Goal: Task Accomplishment & Management: Use online tool/utility

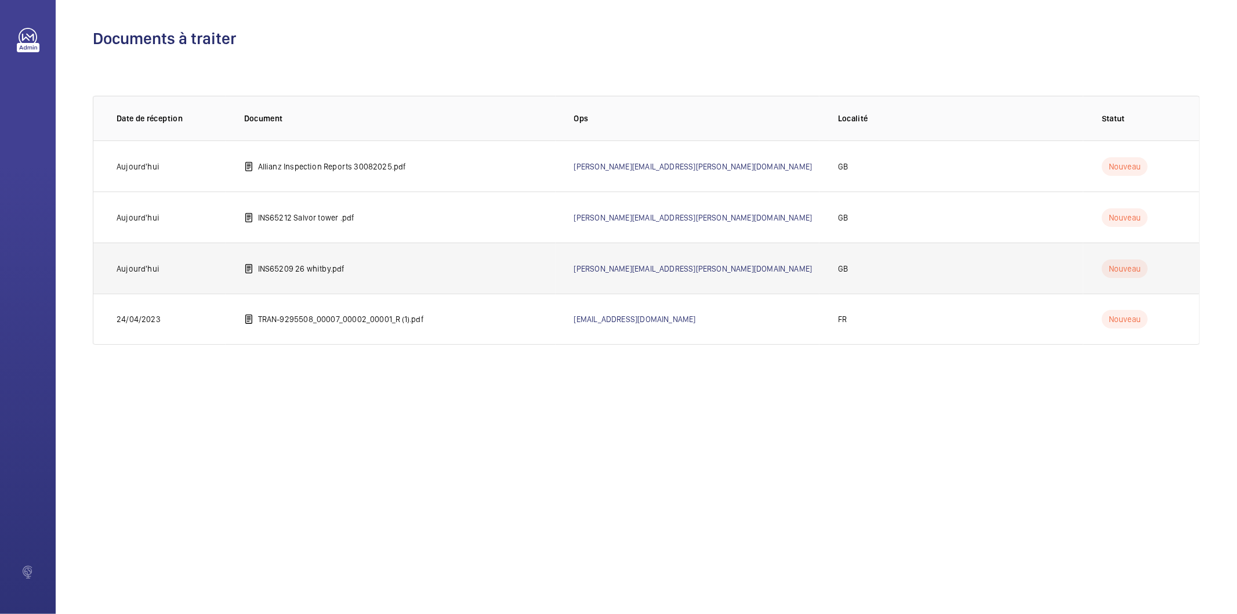
click at [257, 263] on td "INS65209 26 whitby.pdf" at bounding box center [391, 267] width 330 height 51
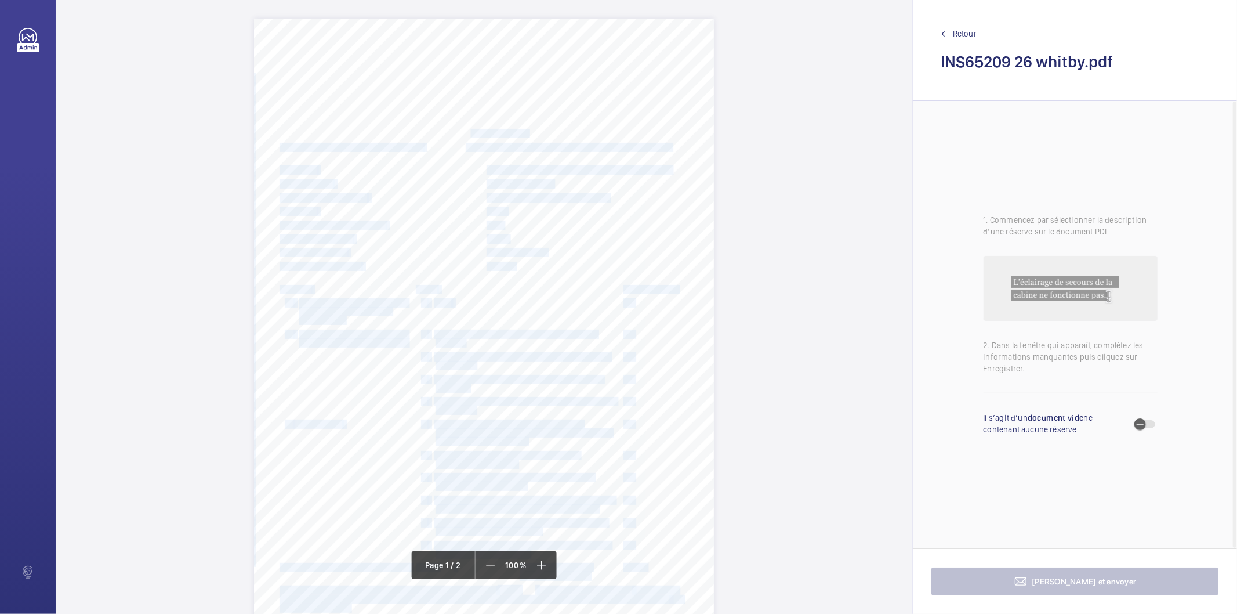
drag, startPoint x: 528, startPoint y: 133, endPoint x: 468, endPoint y: 136, distance: 60.4
click at [468, 136] on div "Lifting Operations and Lifting Equipment Regulations 1998 Report of Thorough Ex…" at bounding box center [484, 344] width 460 height 651
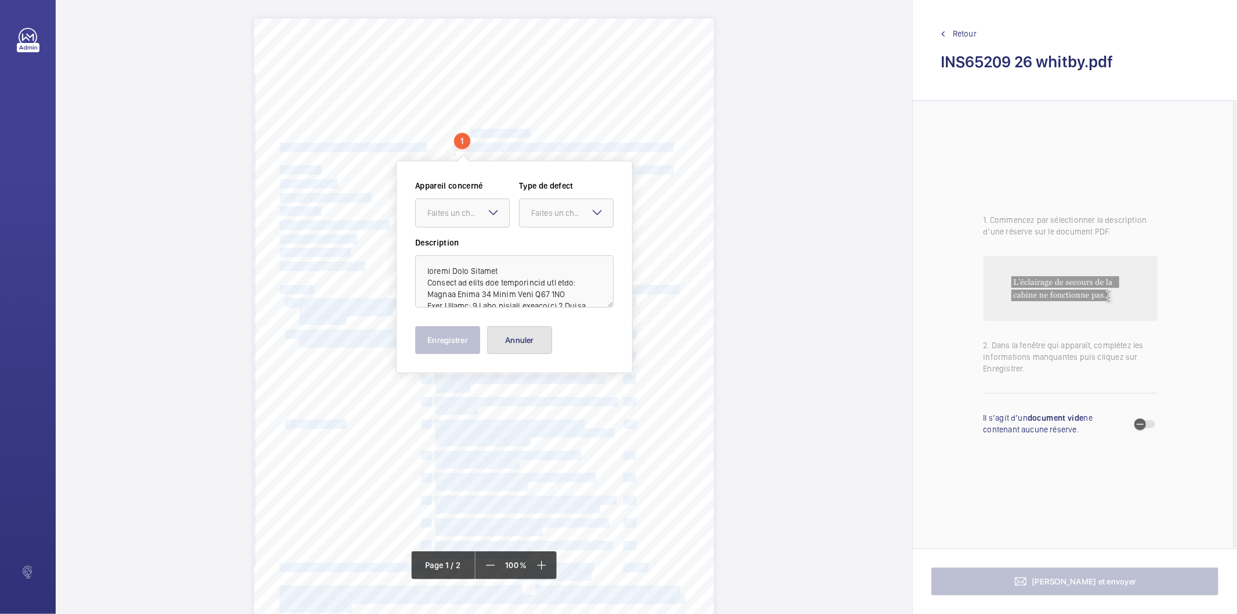
click at [541, 340] on button "Annuler" at bounding box center [519, 340] width 65 height 28
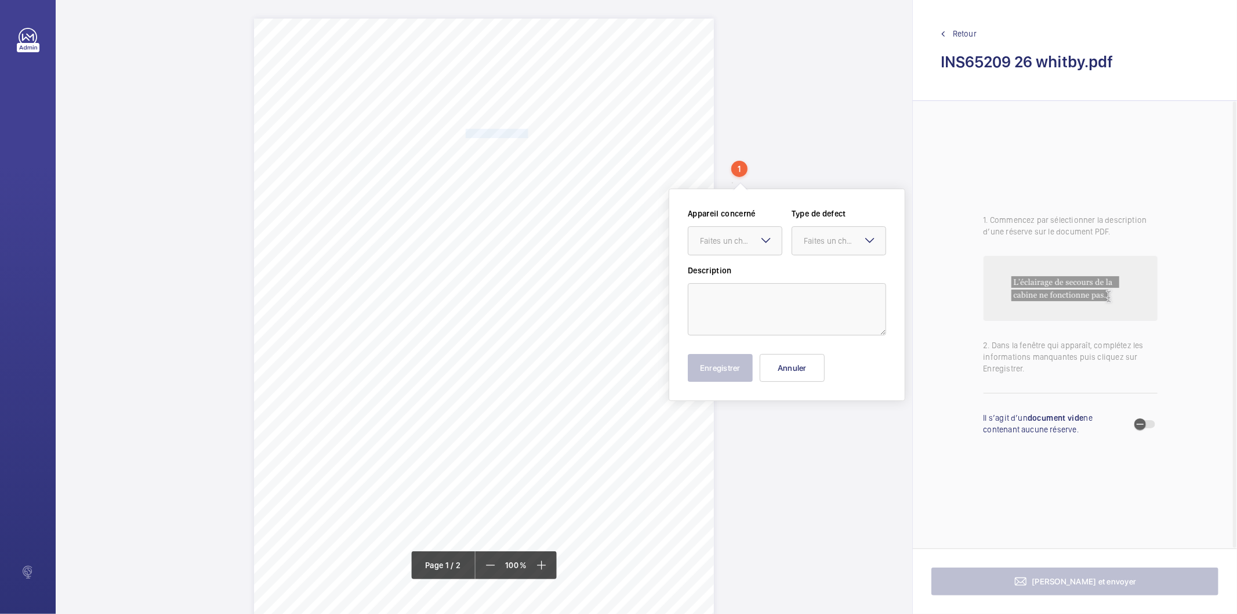
drag, startPoint x: 466, startPoint y: 132, endPoint x: 526, endPoint y: 135, distance: 60.4
click at [526, 135] on span "Notting Hill Genesis" at bounding box center [497, 133] width 62 height 8
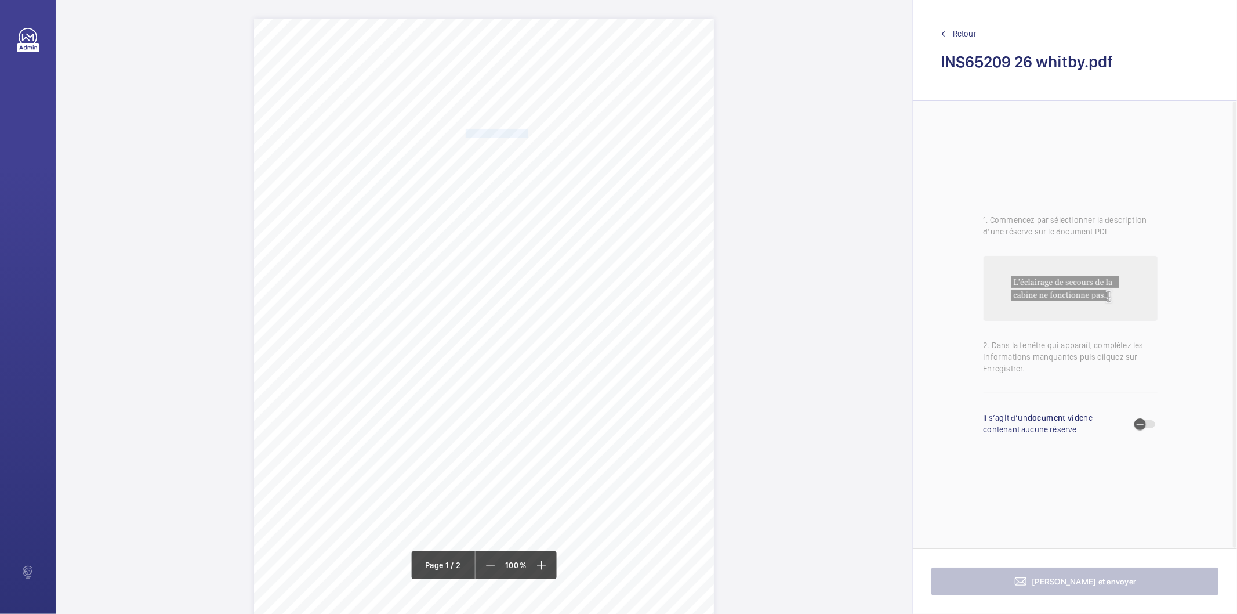
copy span "Notting Hill Genesis"
drag, startPoint x: 465, startPoint y: 150, endPoint x: 586, endPoint y: 145, distance: 121.9
click at [586, 145] on span "Whitby House 26 Marsh Wall E14 9AX" at bounding box center [569, 147] width 206 height 8
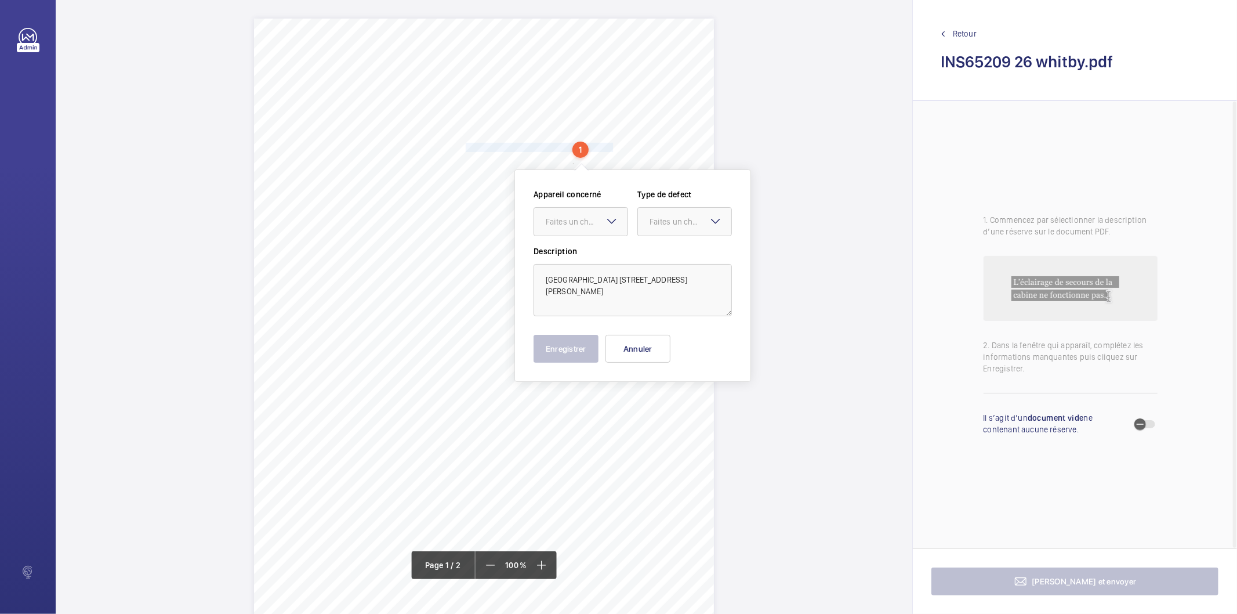
copy span "Whitby House 26 Marsh Wall E14 9AX"
click at [623, 343] on button "Annuler" at bounding box center [637, 349] width 65 height 28
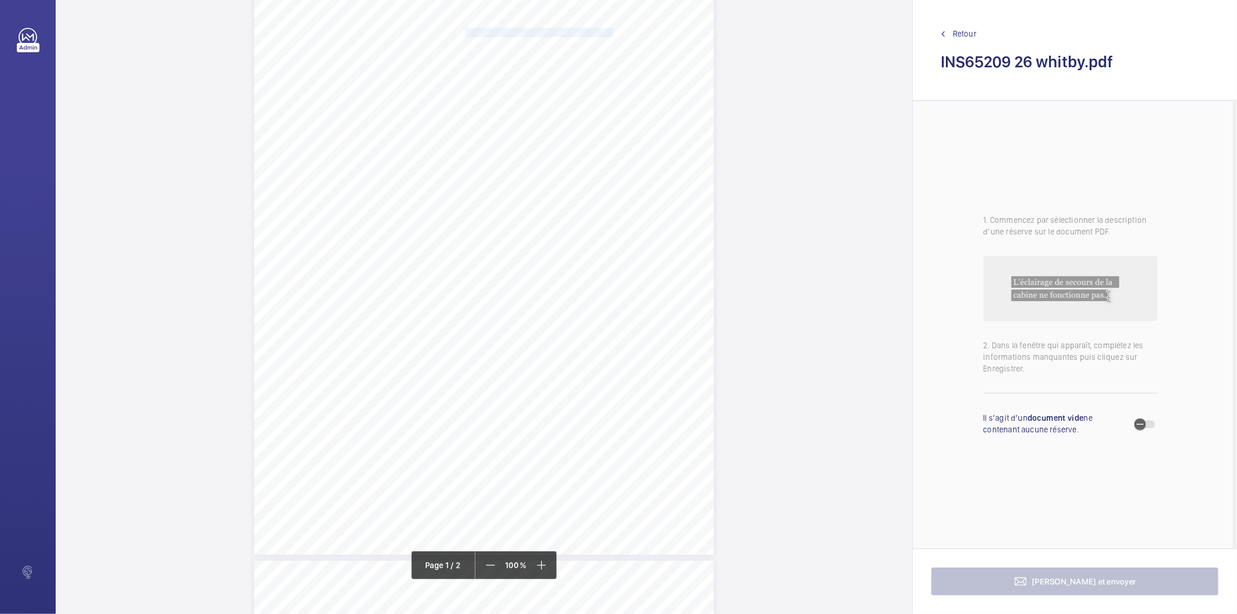
scroll to position [129, 0]
drag, startPoint x: 434, startPoint y: 206, endPoint x: 461, endPoint y: 209, distance: 26.9
click at [461, 209] on div "Lifting Operations and Lifting Equipment Regulations 1998 Report of Thorough Ex…" at bounding box center [484, 215] width 460 height 651
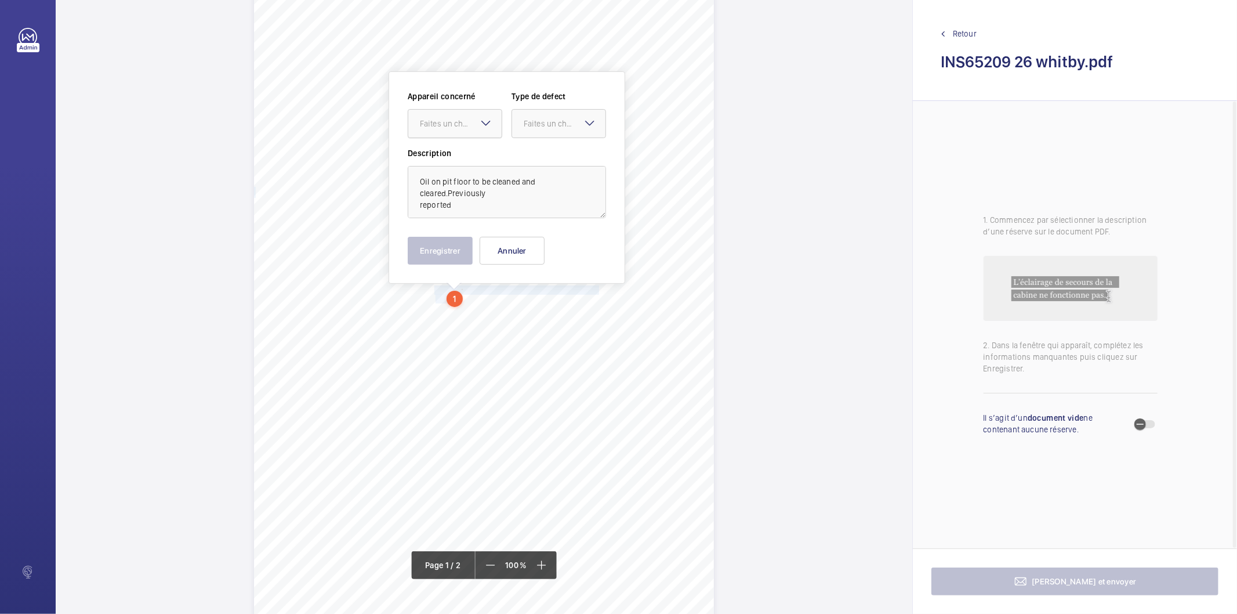
click at [437, 131] on div at bounding box center [454, 124] width 93 height 28
drag, startPoint x: 439, startPoint y: 155, endPoint x: 472, endPoint y: 142, distance: 35.3
click at [440, 155] on span "INS65209" at bounding box center [455, 159] width 70 height 12
click at [529, 119] on div "Faites un choix" at bounding box center [565, 124] width 82 height 12
click at [553, 158] on span "Standard" at bounding box center [559, 159] width 70 height 12
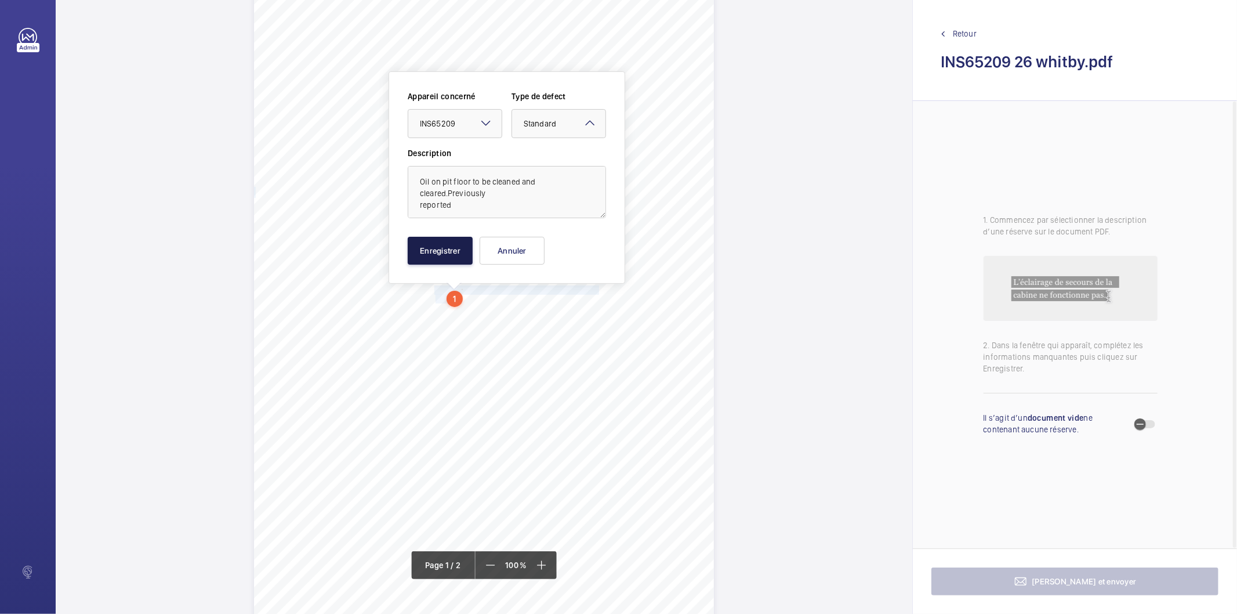
click at [449, 245] on button "Enregistrer" at bounding box center [440, 251] width 65 height 28
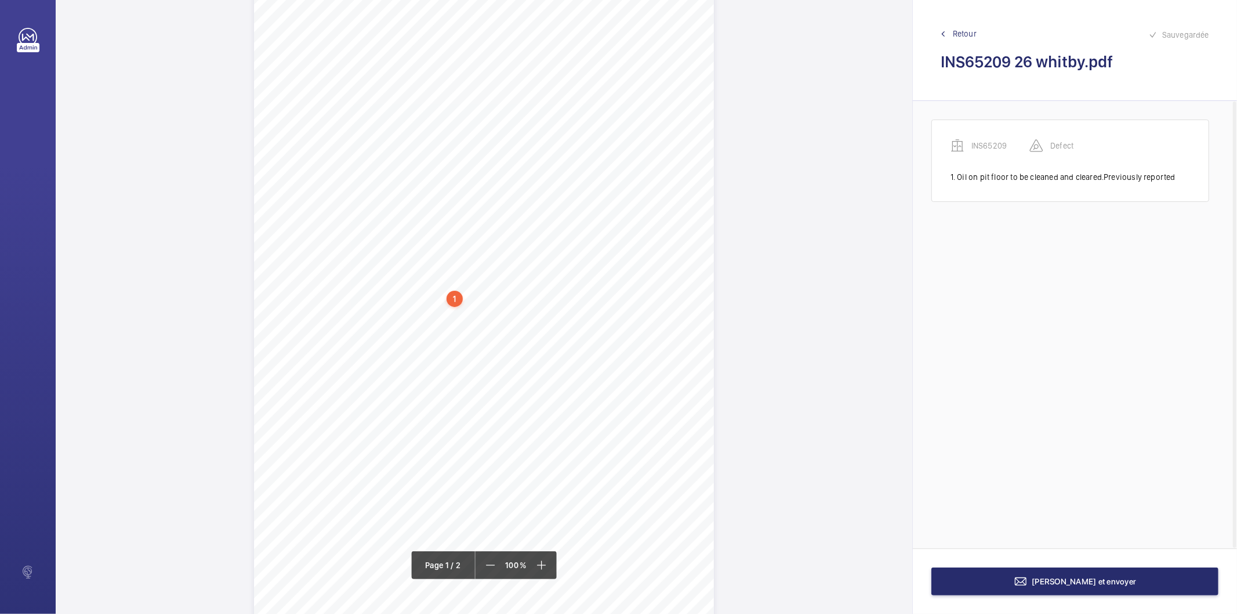
click at [448, 300] on div "1" at bounding box center [455, 299] width 16 height 16
click at [432, 204] on div "INS65209" at bounding box center [457, 207] width 99 height 12
copy div "INS65209"
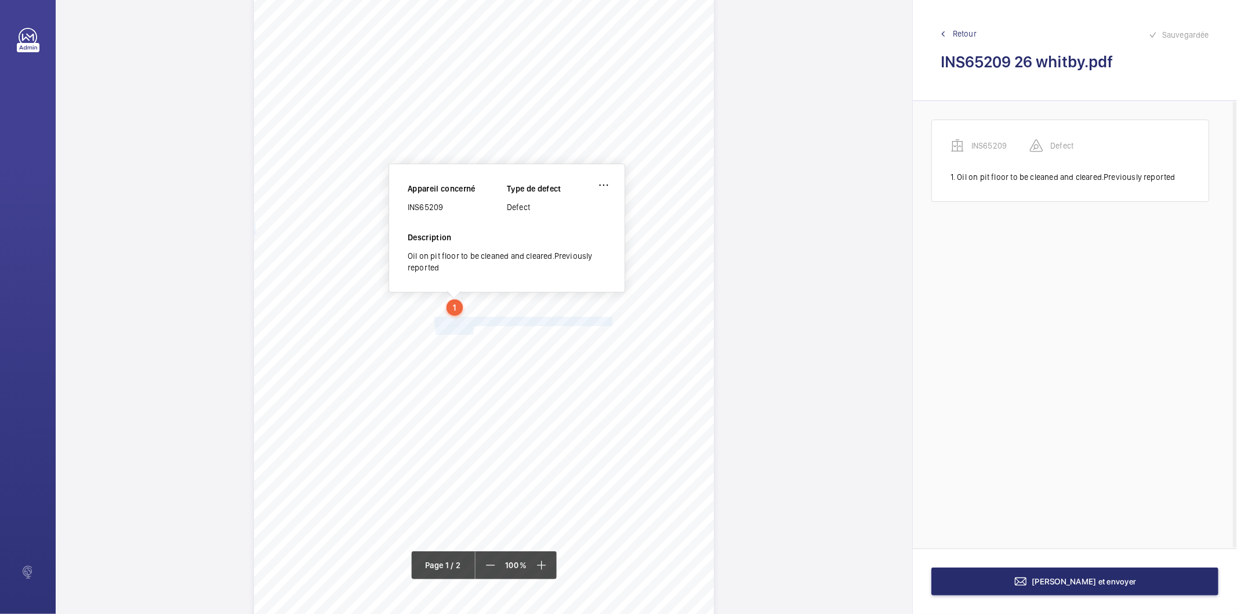
drag, startPoint x: 433, startPoint y: 322, endPoint x: 473, endPoint y: 328, distance: 39.9
click at [473, 328] on div "Lifting Operations and Lifting Equipment Regulations 1998 Report of Thorough Ex…" at bounding box center [484, 308] width 460 height 651
click at [465, 329] on span "be replaced." at bounding box center [456, 330] width 40 height 8
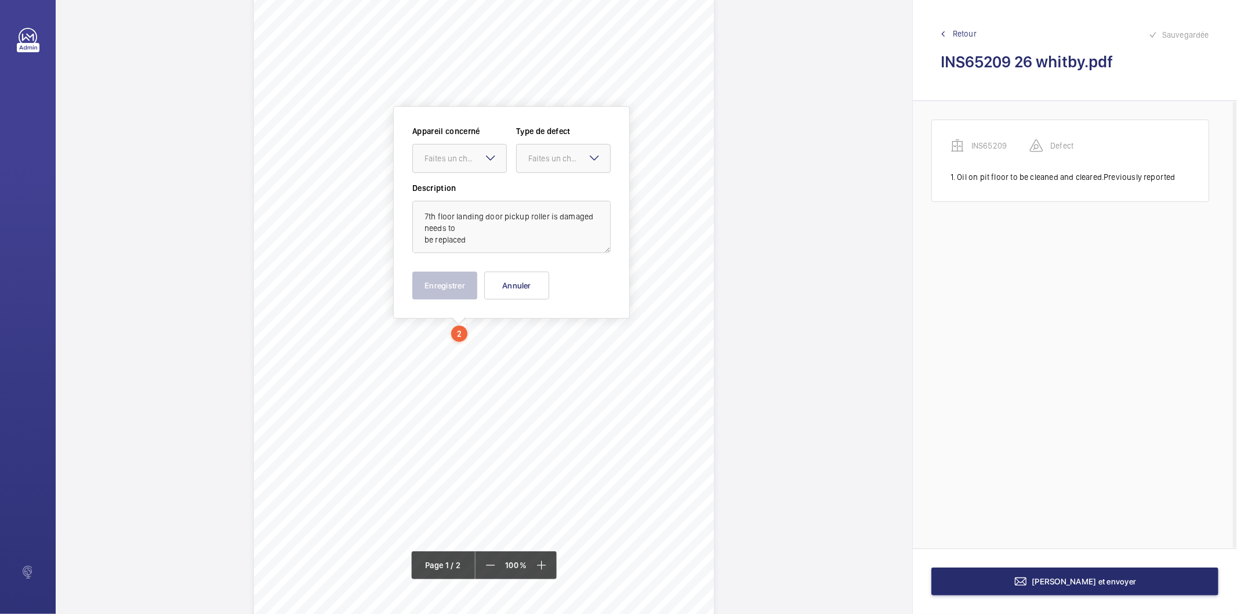
scroll to position [71, 0]
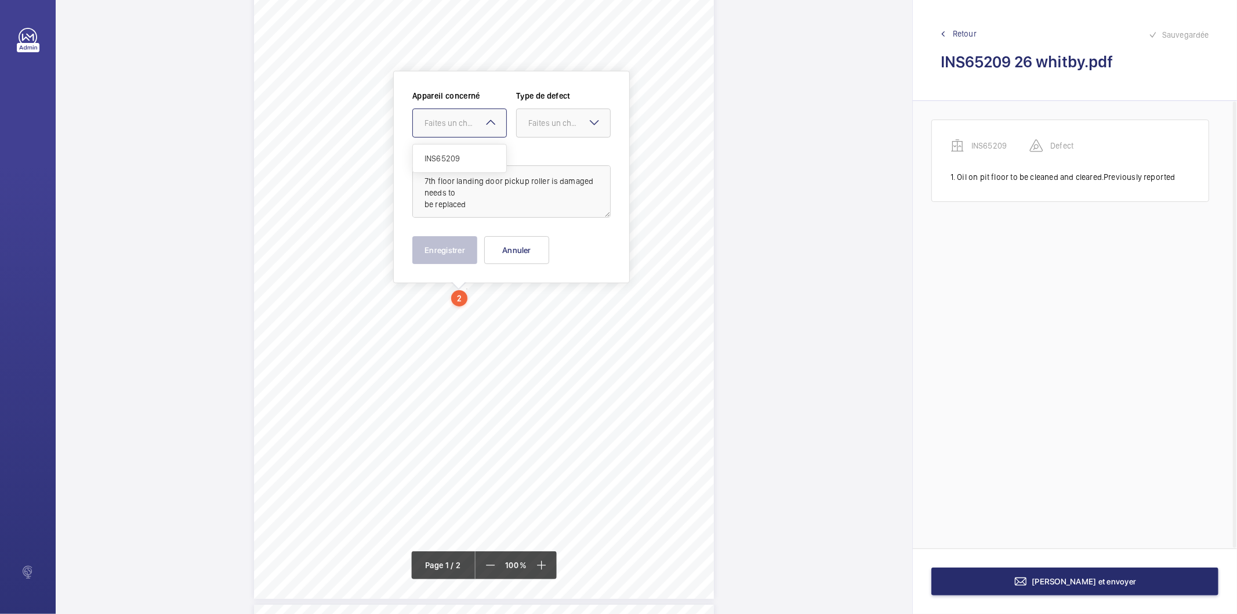
click at [455, 122] on div "Faites un choix" at bounding box center [466, 123] width 82 height 12
click at [451, 151] on div "INS65209" at bounding box center [459, 158] width 93 height 28
click at [543, 126] on div "Faites un choix" at bounding box center [569, 123] width 82 height 12
click at [532, 161] on span "Standard" at bounding box center [563, 159] width 70 height 12
click at [464, 248] on button "Enregistrer" at bounding box center [444, 250] width 65 height 28
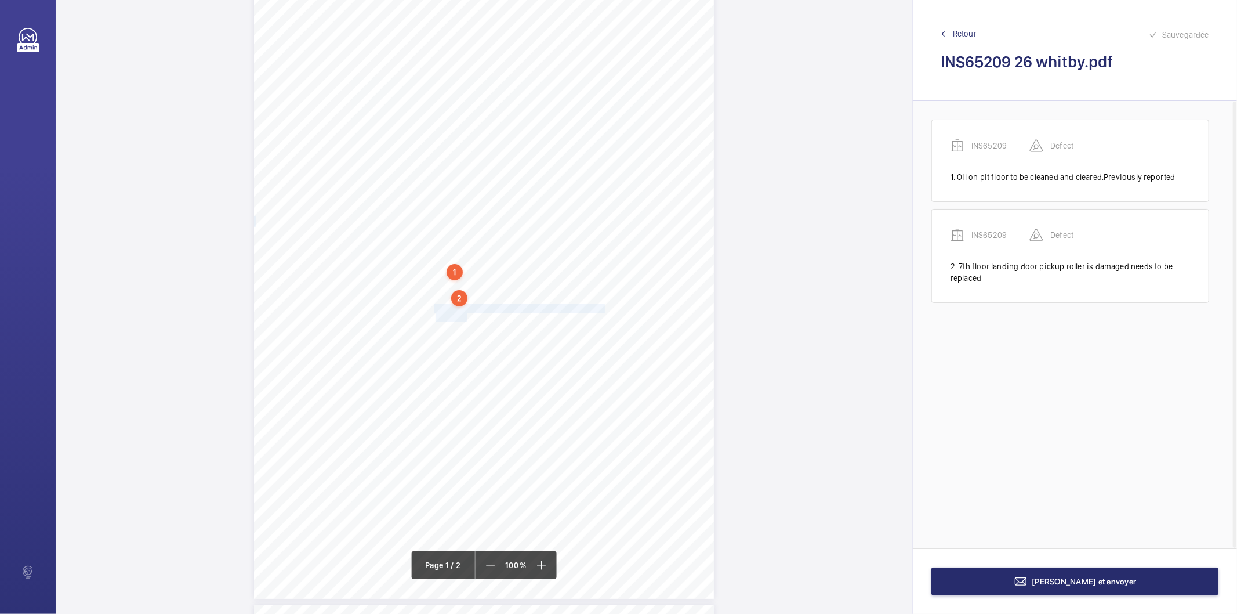
drag, startPoint x: 433, startPoint y: 309, endPoint x: 466, endPoint y: 316, distance: 33.7
click at [466, 316] on div "Lifting Operations and Lifting Equipment Regulations 1998 Report of Thorough Ex…" at bounding box center [484, 273] width 460 height 651
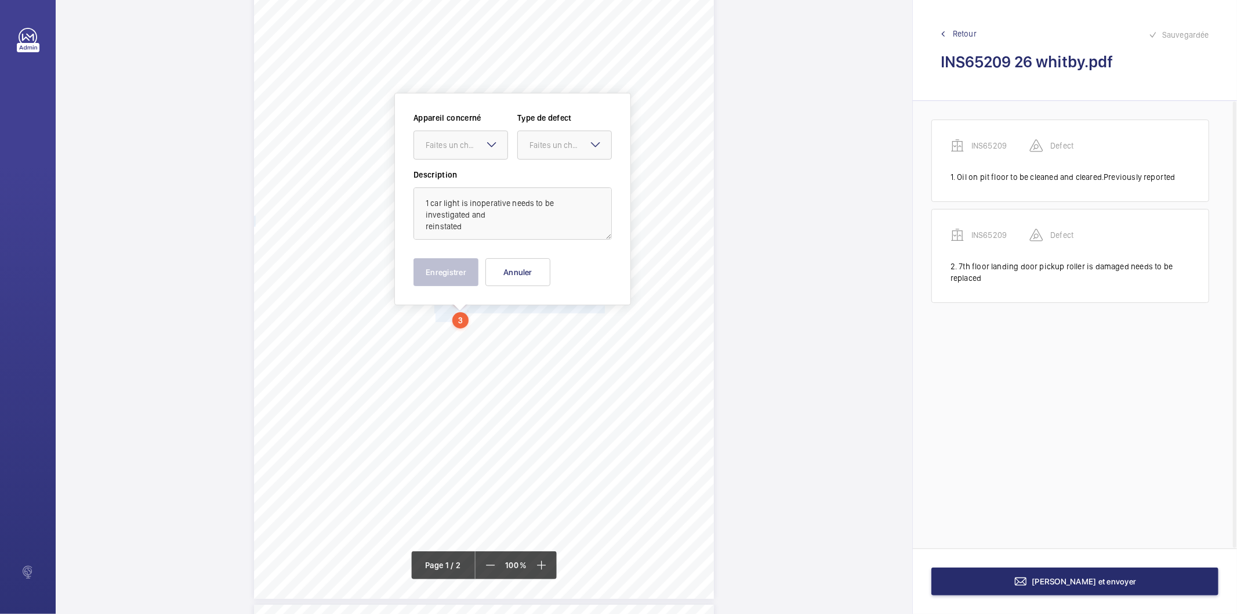
scroll to position [93, 0]
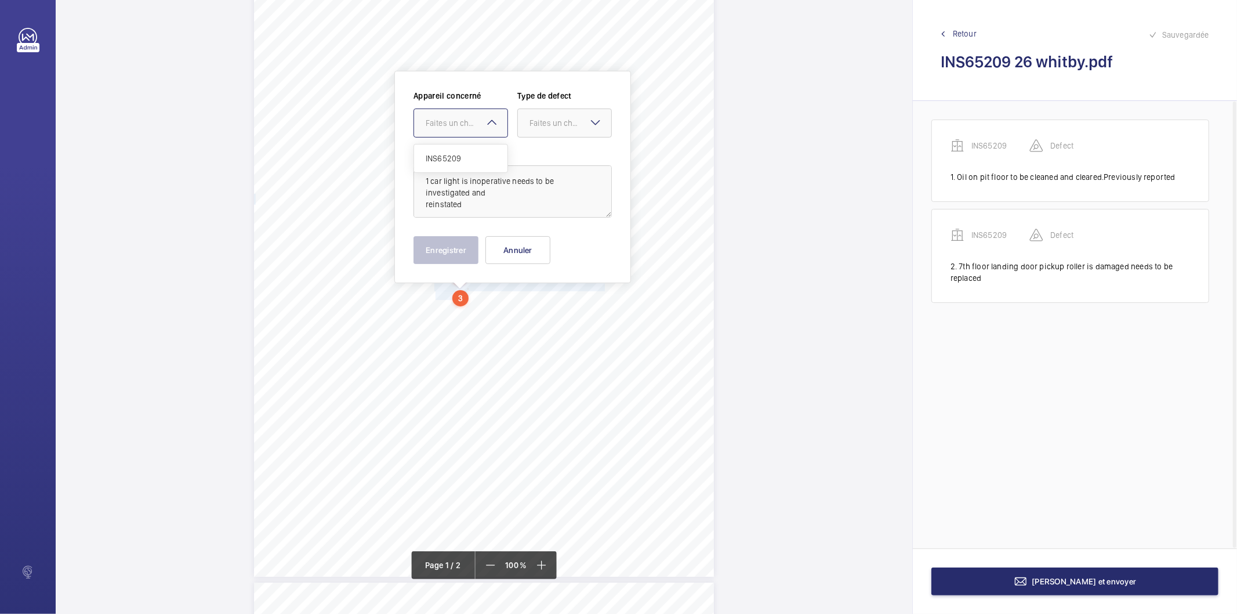
click at [427, 118] on div "Faites un choix" at bounding box center [467, 123] width 82 height 12
click at [447, 153] on span "INS65209" at bounding box center [461, 159] width 70 height 12
click at [532, 126] on div "Faites un choix" at bounding box center [571, 123] width 82 height 12
click at [549, 151] on div "Standard" at bounding box center [564, 158] width 93 height 28
click at [456, 254] on button "Enregistrer" at bounding box center [446, 250] width 65 height 28
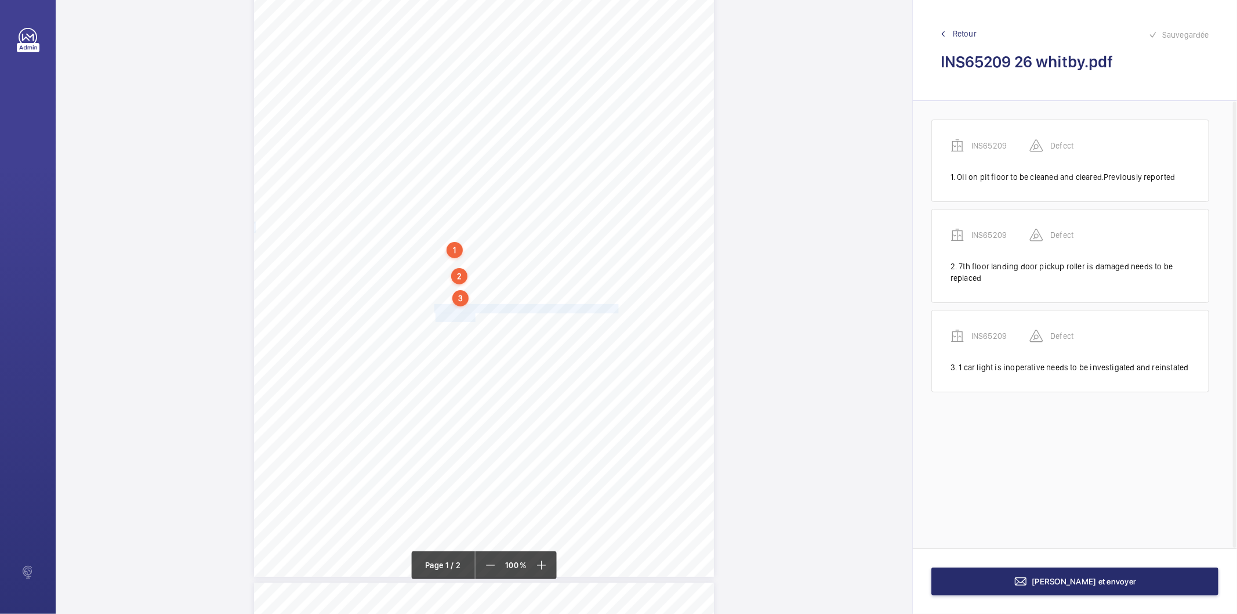
drag, startPoint x: 433, startPoint y: 310, endPoint x: 474, endPoint y: 316, distance: 40.9
click at [474, 316] on div "Lifting Operations and Lifting Equipment Regulations 1998 Report of Thorough Ex…" at bounding box center [484, 251] width 460 height 651
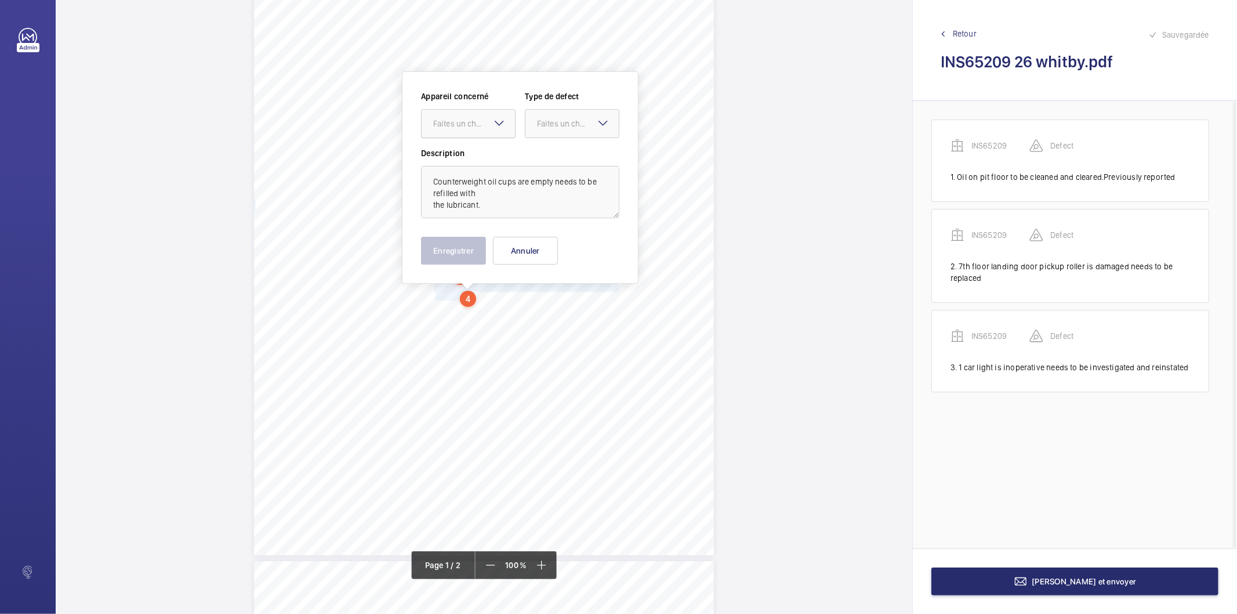
click at [464, 110] on div at bounding box center [468, 124] width 93 height 28
click at [465, 155] on span "INS65209" at bounding box center [468, 159] width 70 height 12
click at [577, 115] on div at bounding box center [571, 124] width 93 height 28
drag, startPoint x: 554, startPoint y: 155, endPoint x: 548, endPoint y: 169, distance: 15.6
click at [553, 155] on span "Standard" at bounding box center [572, 159] width 70 height 12
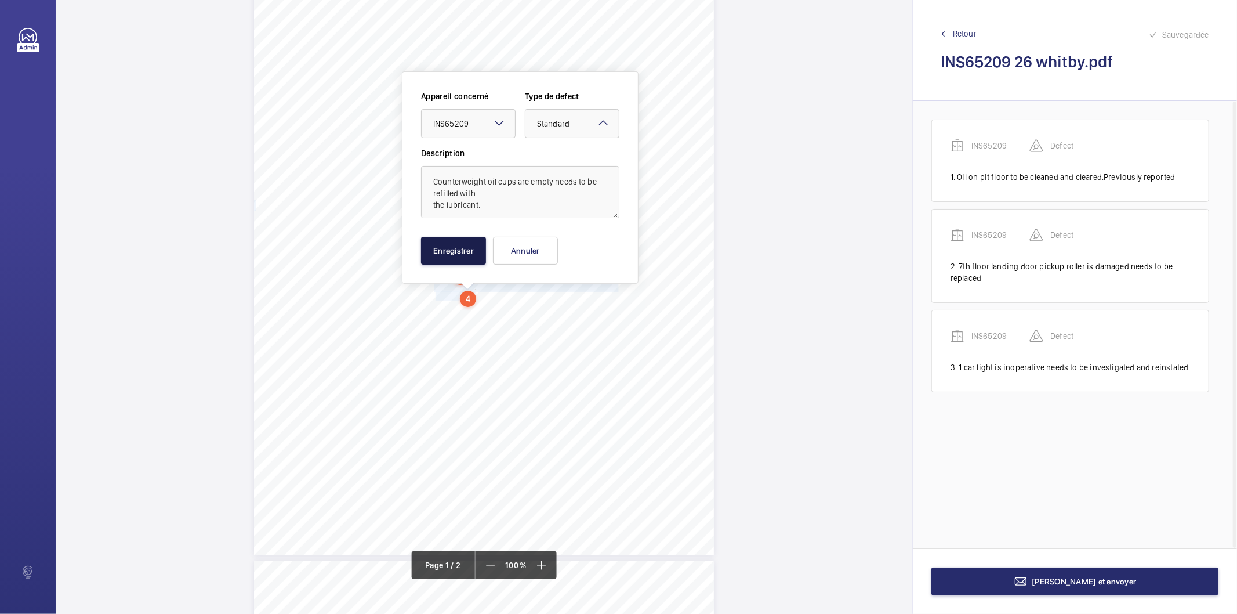
click at [454, 254] on button "Enregistrer" at bounding box center [453, 251] width 65 height 28
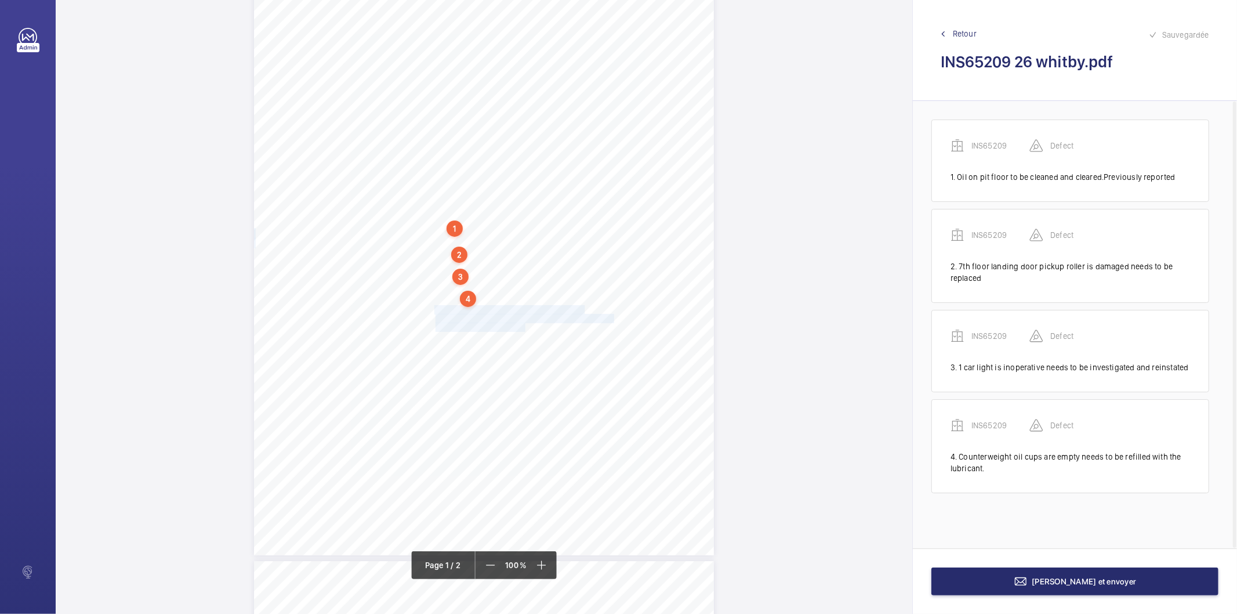
drag, startPoint x: 433, startPoint y: 310, endPoint x: 525, endPoint y: 325, distance: 92.9
click at [525, 325] on div "Lifting Operations and Lifting Equipment Regulations 1998 Report of Thorough Ex…" at bounding box center [484, 229] width 460 height 651
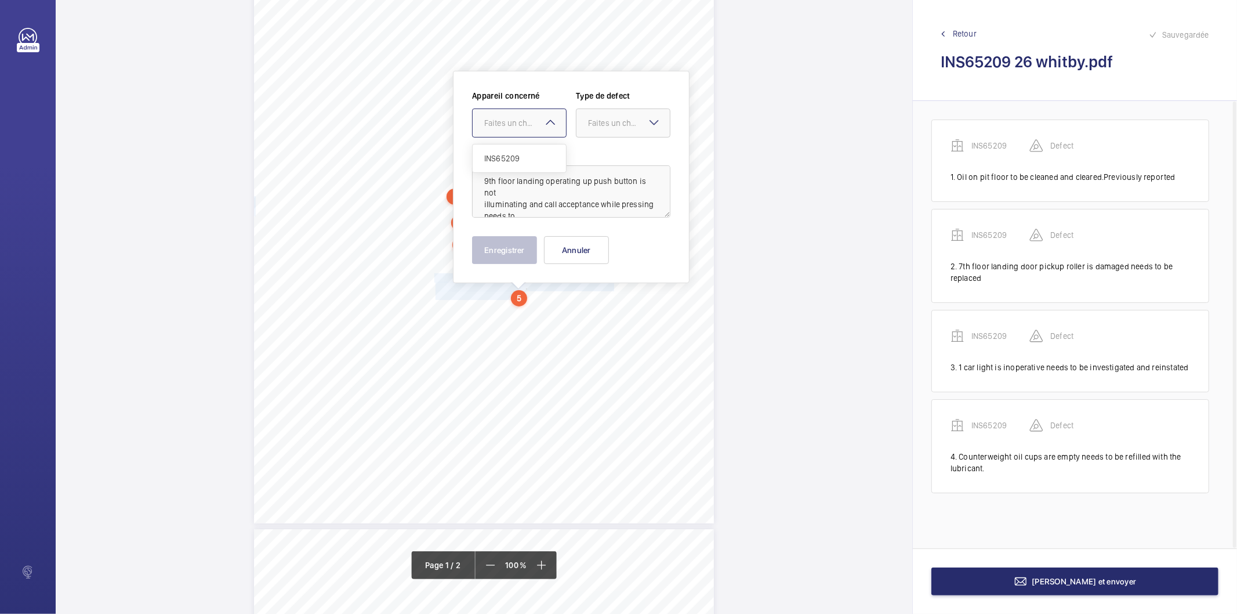
click at [515, 128] on div "Faites un choix" at bounding box center [525, 123] width 82 height 12
click at [498, 159] on span "INS65209" at bounding box center [519, 159] width 70 height 12
click at [605, 132] on div at bounding box center [623, 123] width 93 height 28
click at [616, 248] on span "Recommandation" at bounding box center [623, 244] width 70 height 12
click at [507, 261] on button "Enregistrer" at bounding box center [504, 250] width 65 height 28
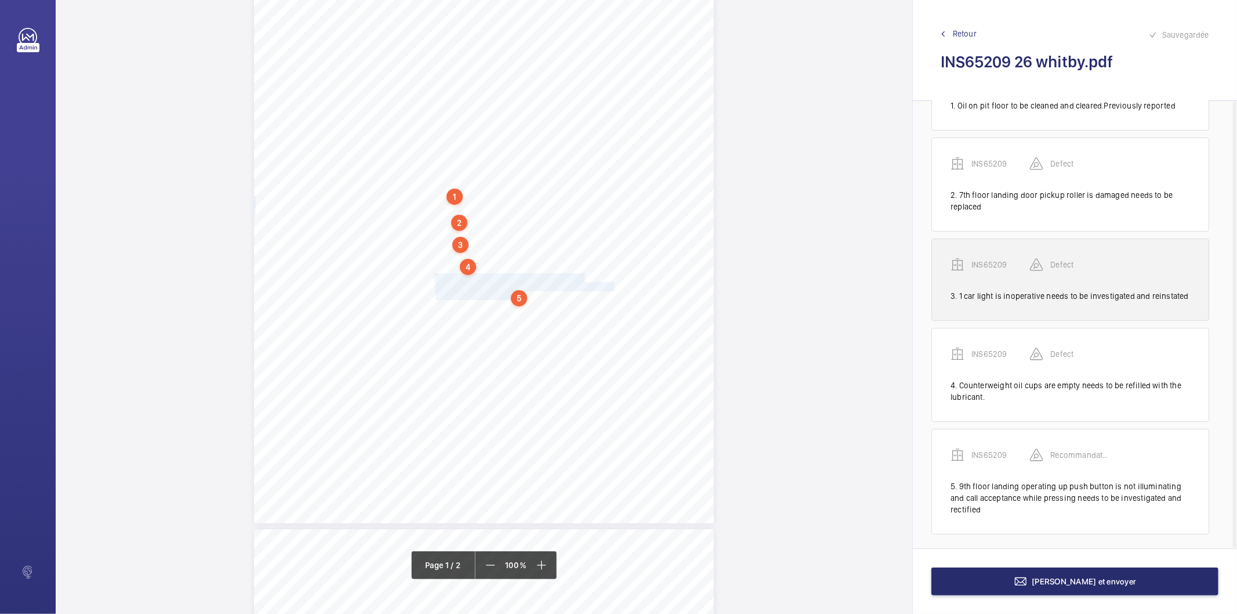
scroll to position [76, 0]
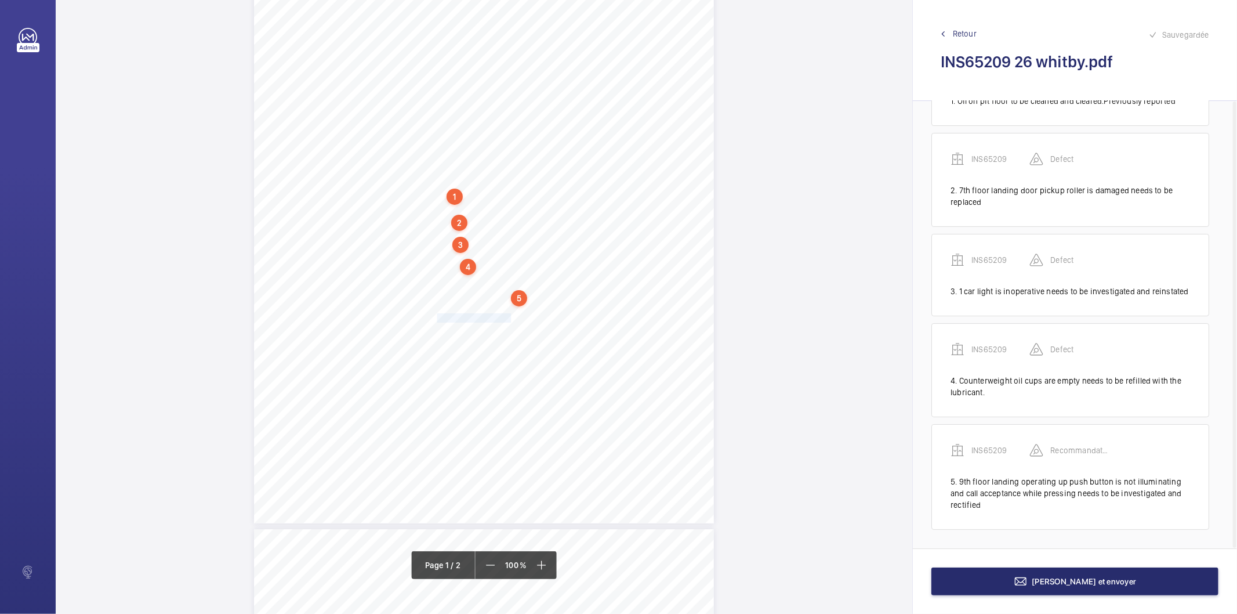
drag, startPoint x: 436, startPoint y: 312, endPoint x: 511, endPoint y: 317, distance: 75.5
click at [511, 317] on span "investigated and rectified." at bounding box center [477, 318] width 82 height 8
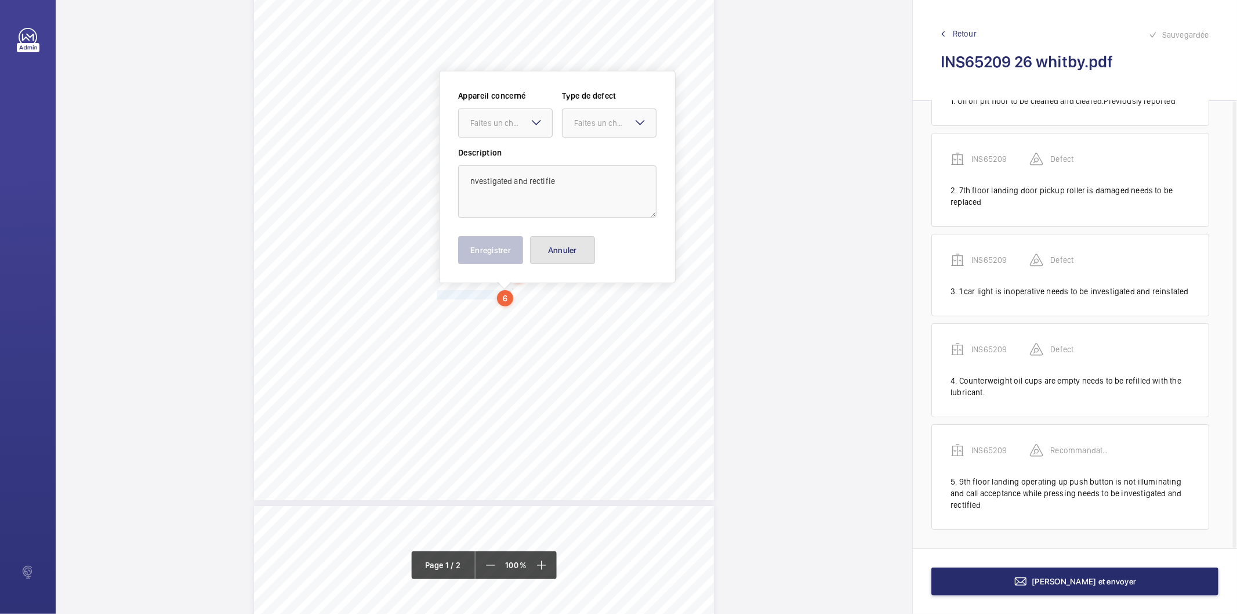
click at [557, 252] on button "Annuler" at bounding box center [562, 250] width 65 height 28
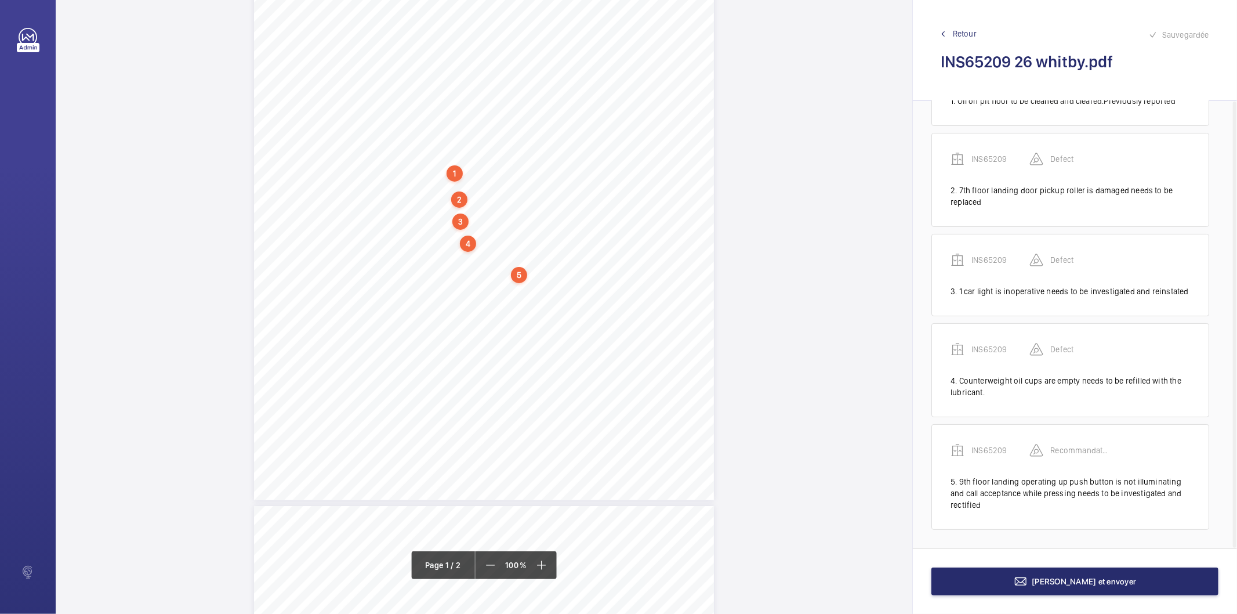
click at [432, 287] on div "Lifting Operations and Lifting Equipment Regulations 1998 Report of Thorough Ex…" at bounding box center [484, 174] width 460 height 651
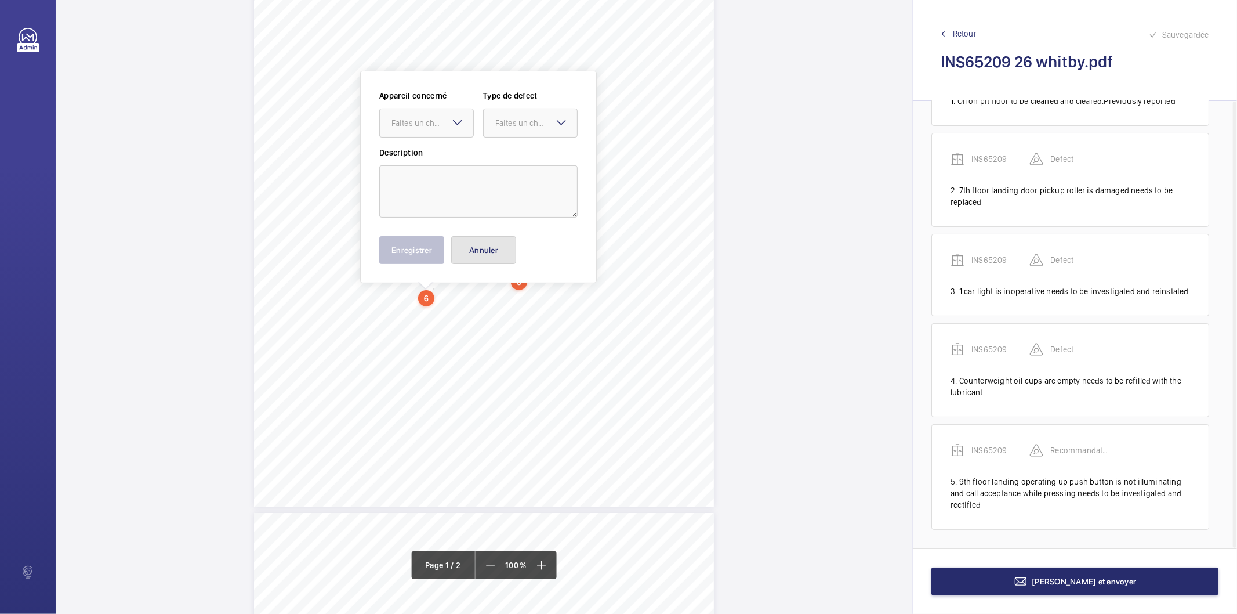
click at [469, 254] on button "Annuler" at bounding box center [483, 250] width 65 height 28
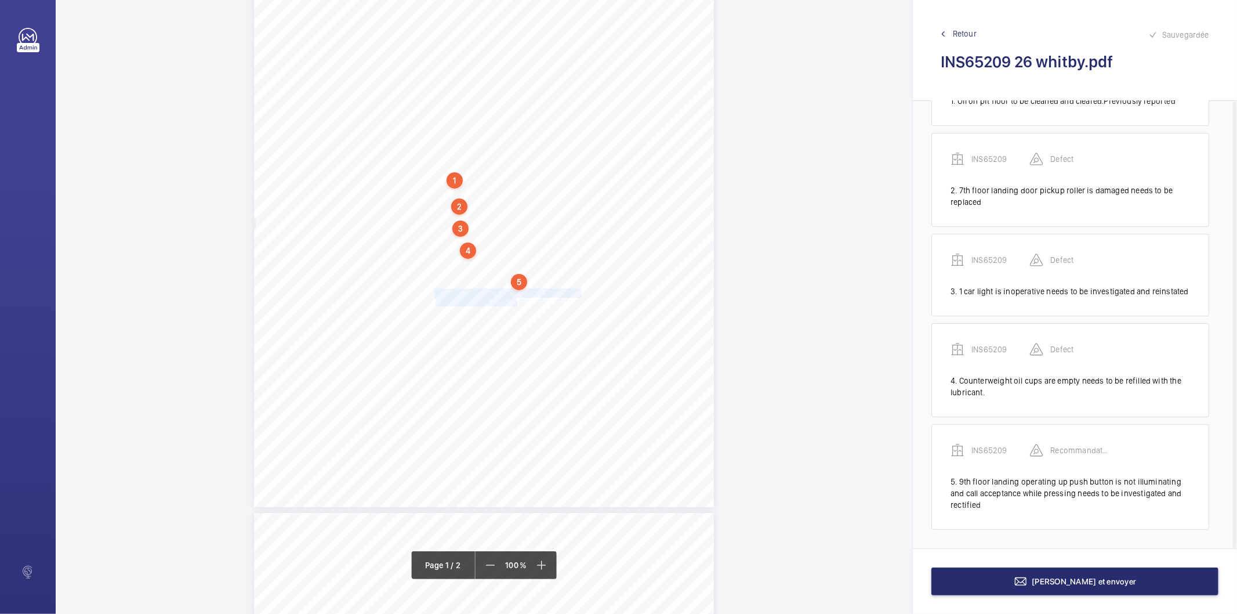
drag, startPoint x: 433, startPoint y: 291, endPoint x: 515, endPoint y: 303, distance: 82.7
click at [515, 303] on div "Lifting Operations and Lifting Equipment Regulations 1998 Report of Thorough Ex…" at bounding box center [484, 181] width 460 height 651
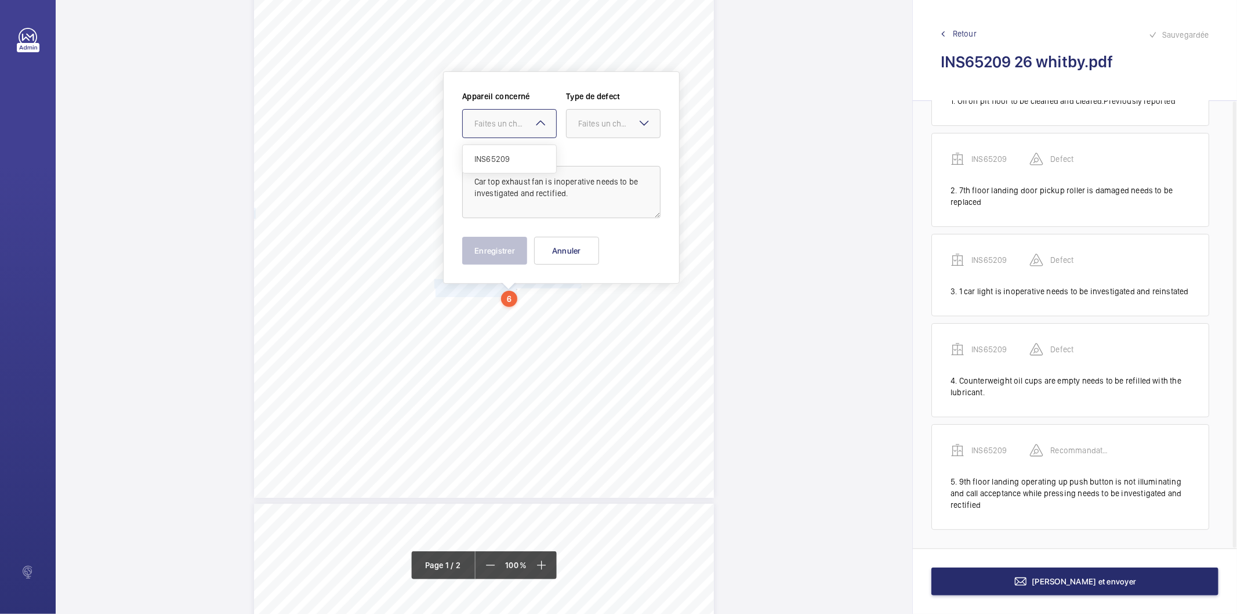
click at [520, 112] on div at bounding box center [509, 124] width 93 height 28
click at [496, 152] on div "INS65209" at bounding box center [509, 159] width 93 height 28
click at [588, 132] on div at bounding box center [613, 124] width 93 height 28
click at [605, 238] on span "Recommandation" at bounding box center [613, 244] width 70 height 12
click at [467, 251] on button "Enregistrer" at bounding box center [494, 251] width 65 height 28
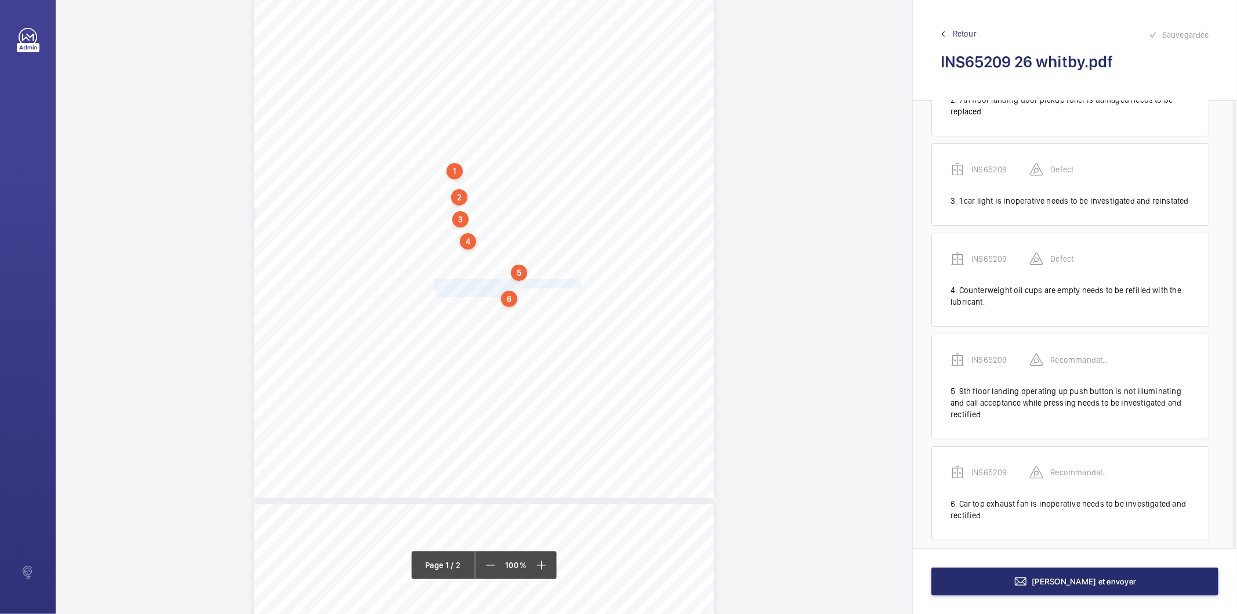
scroll to position [176, 0]
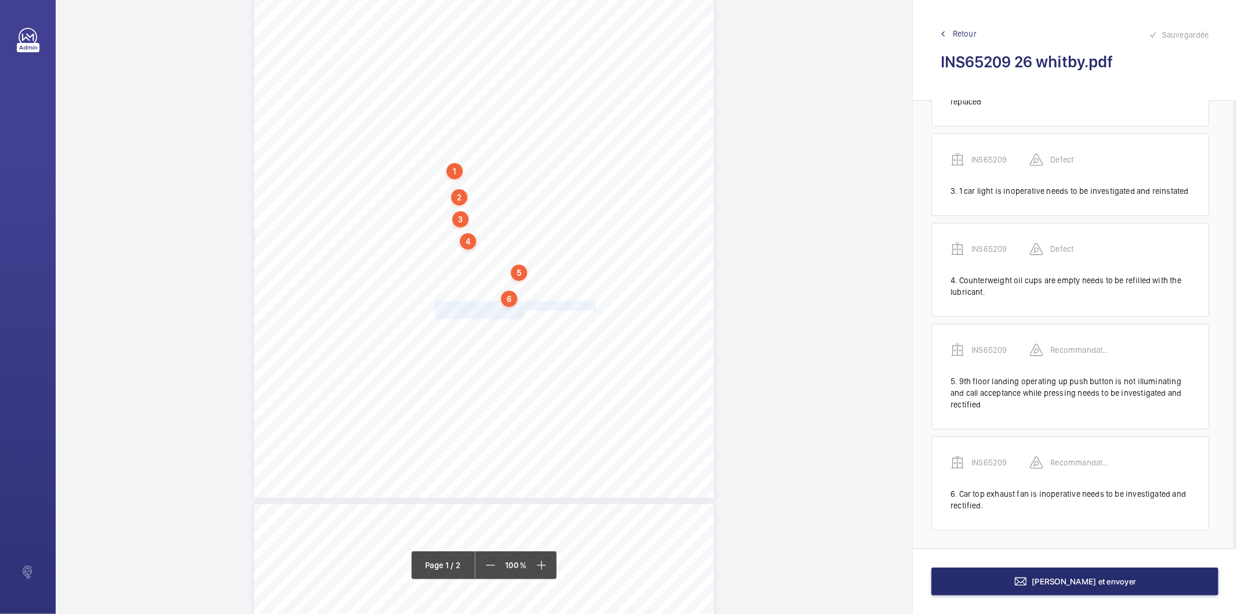
drag, startPoint x: 434, startPoint y: 307, endPoint x: 524, endPoint y: 315, distance: 90.2
click at [524, 315] on div "Lifting Operations and Lifting Equipment Regulations 1998 Report of Thorough Ex…" at bounding box center [484, 172] width 460 height 651
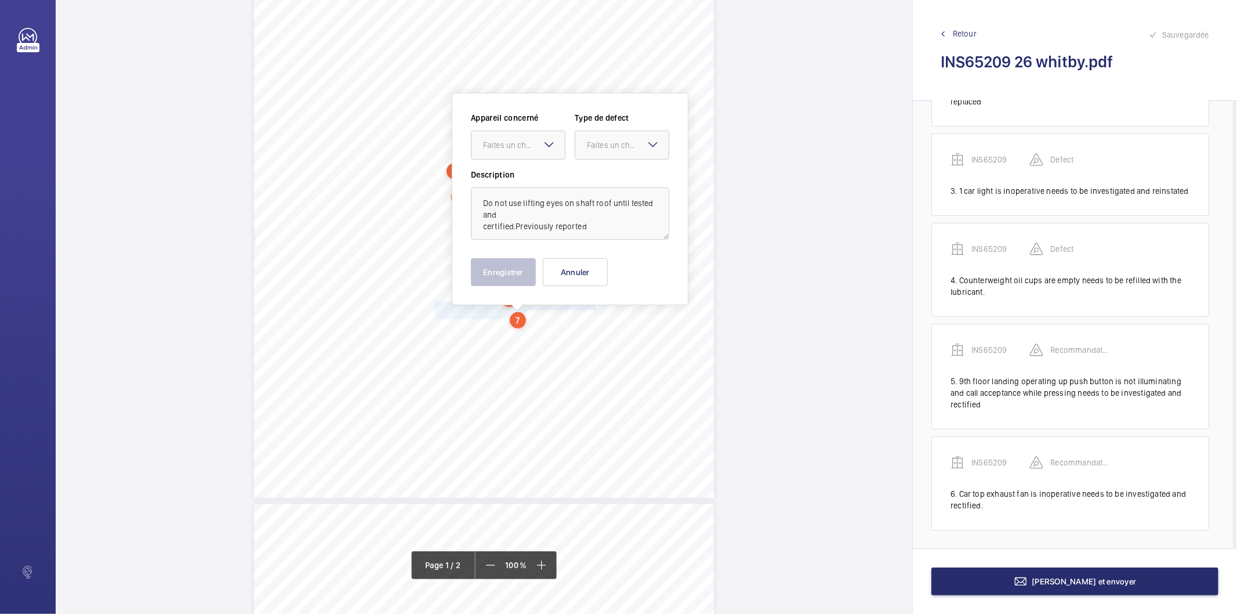
scroll to position [194, 0]
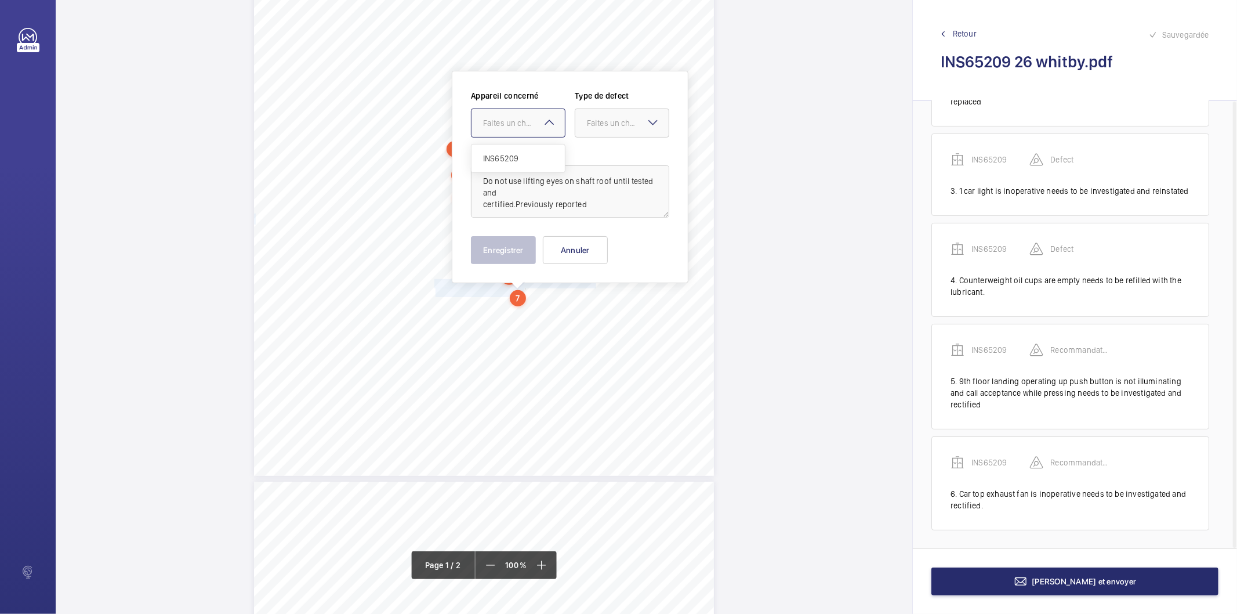
click at [524, 126] on div "Faites un choix" at bounding box center [524, 123] width 82 height 12
click at [509, 159] on span "INS65209" at bounding box center [518, 159] width 70 height 12
click at [579, 125] on div at bounding box center [621, 123] width 93 height 28
click at [589, 244] on span "Recommandation" at bounding box center [622, 244] width 70 height 12
click at [502, 242] on button "Enregistrer" at bounding box center [503, 250] width 65 height 28
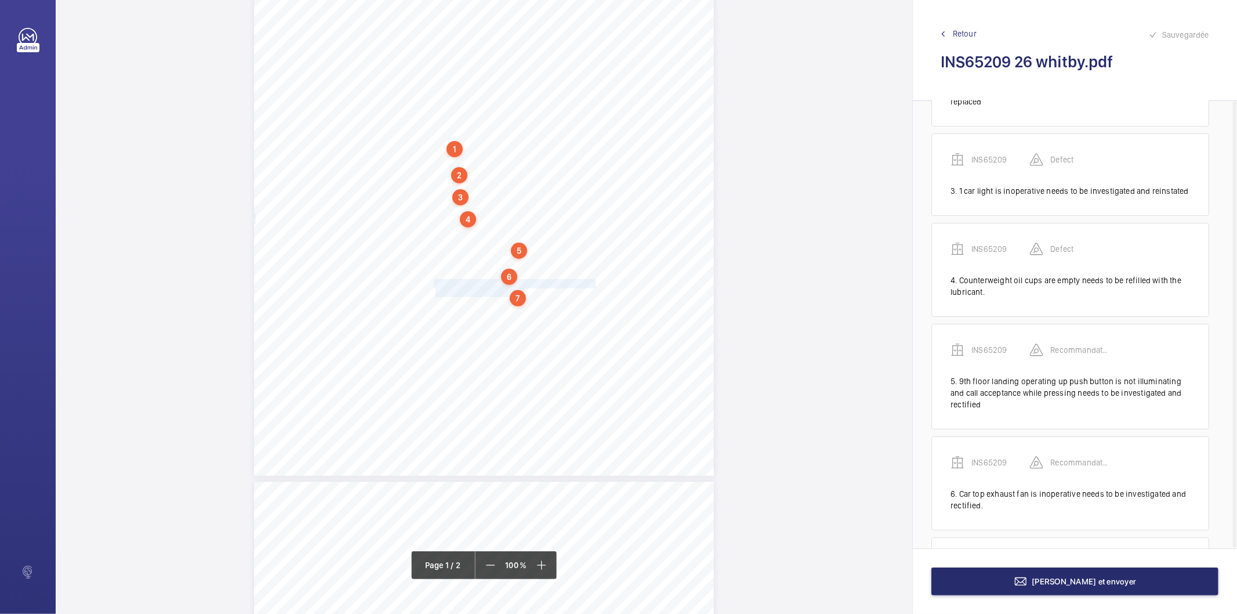
scroll to position [277, 0]
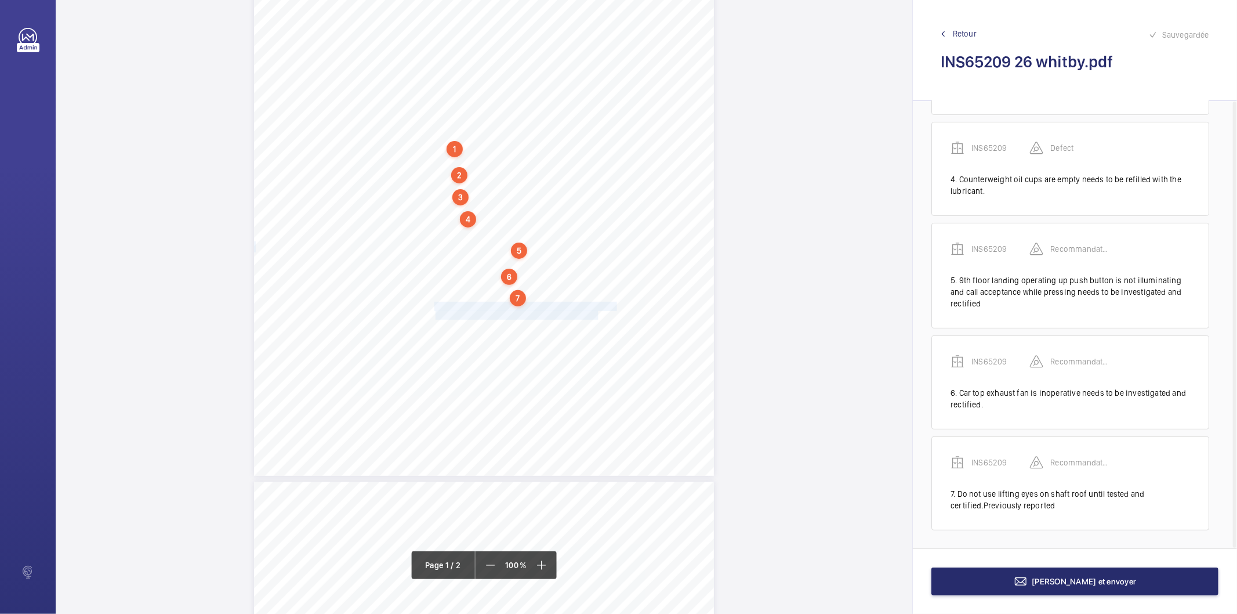
drag, startPoint x: 433, startPoint y: 308, endPoint x: 596, endPoint y: 316, distance: 163.1
click at [596, 316] on div "Lifting Operations and Lifting Equipment Regulations 1998 Report of Thorough Ex…" at bounding box center [484, 150] width 460 height 651
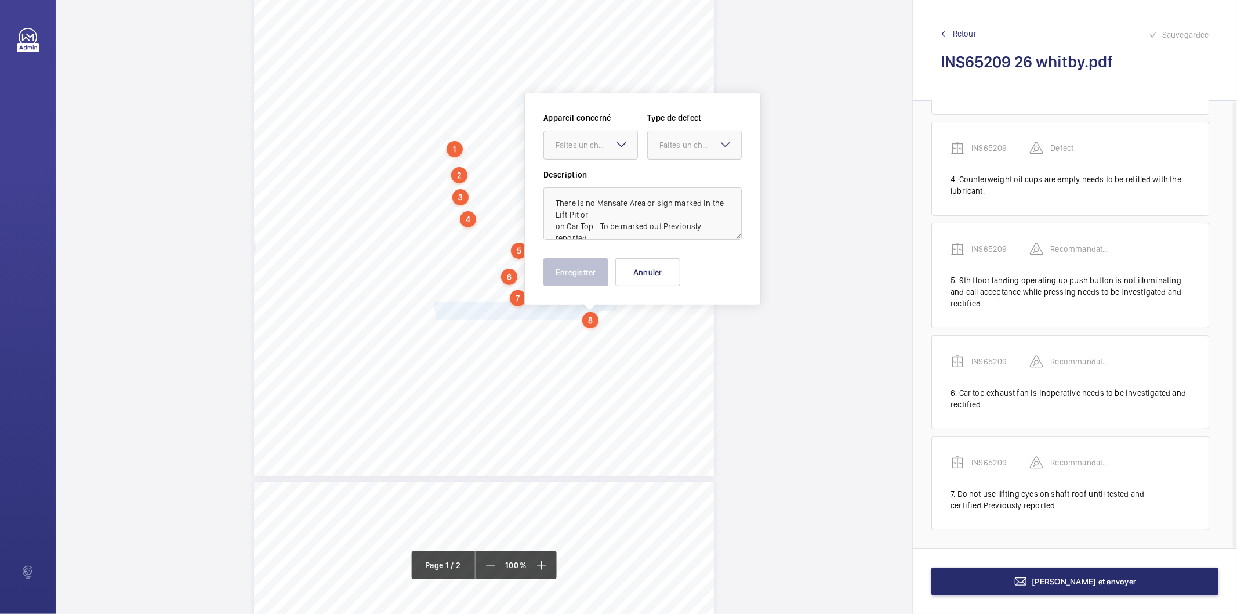
scroll to position [216, 0]
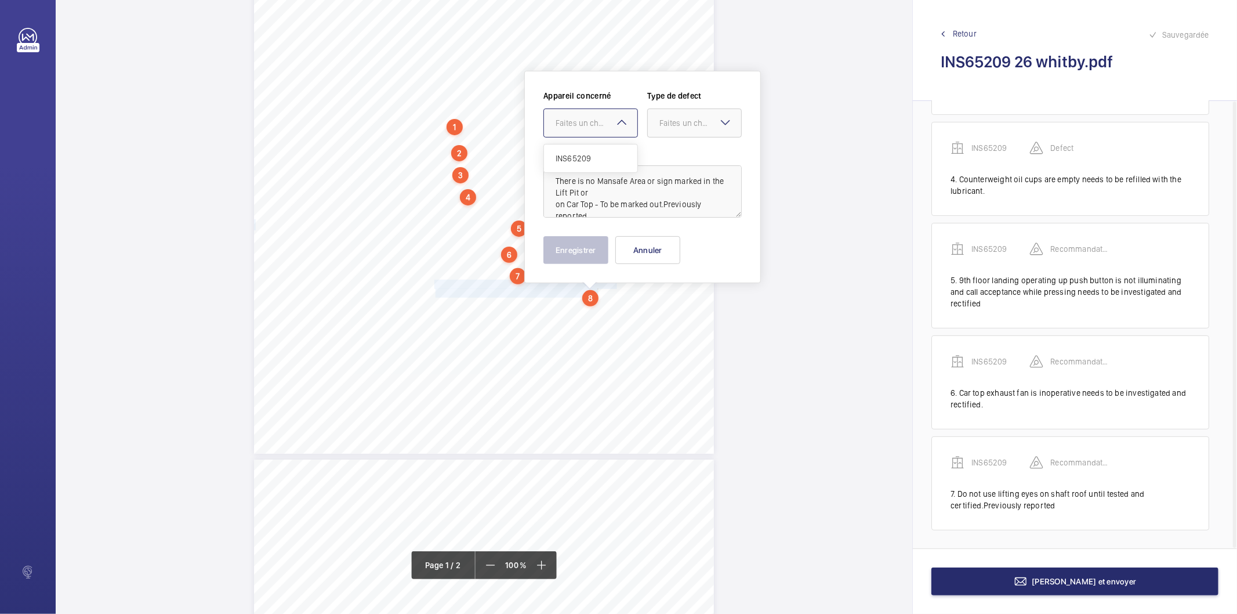
click at [597, 114] on div at bounding box center [590, 123] width 93 height 28
click at [592, 151] on div "INS65209" at bounding box center [590, 158] width 93 height 28
click at [666, 130] on div at bounding box center [694, 123] width 93 height 28
click at [705, 246] on span "Recommandation" at bounding box center [694, 244] width 70 height 12
click at [592, 257] on button "Enregistrer" at bounding box center [575, 250] width 65 height 28
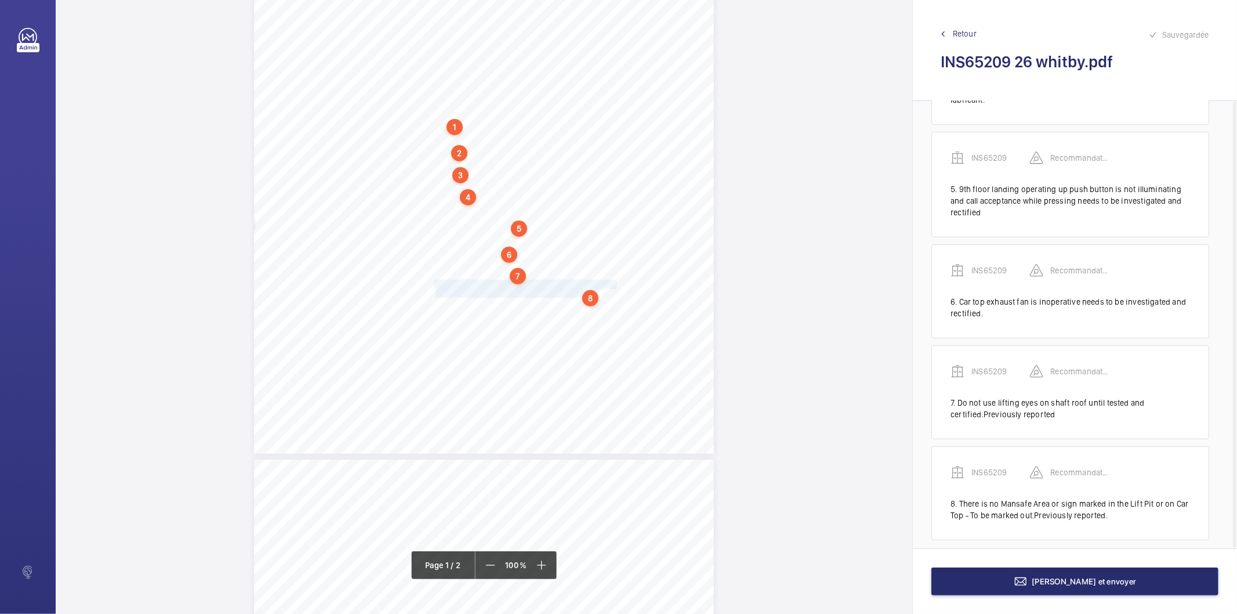
scroll to position [379, 0]
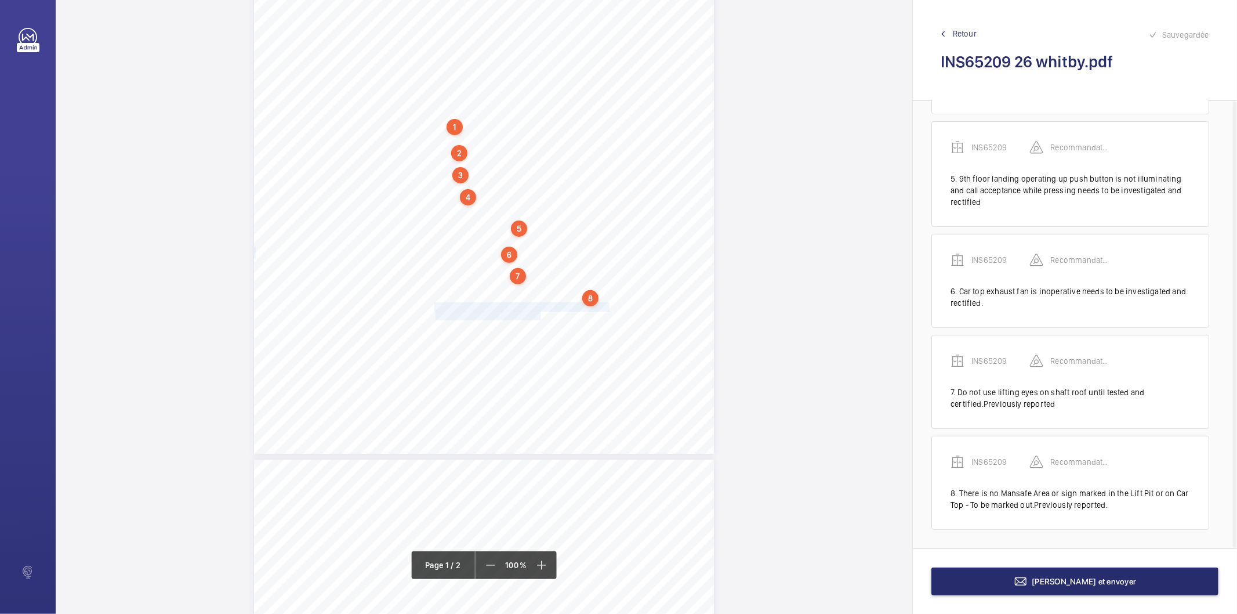
drag, startPoint x: 434, startPoint y: 306, endPoint x: 539, endPoint y: 312, distance: 105.7
click at [539, 312] on div "Lifting Operations and Lifting Equipment Regulations 1998 Report of Thorough Ex…" at bounding box center [484, 128] width 460 height 651
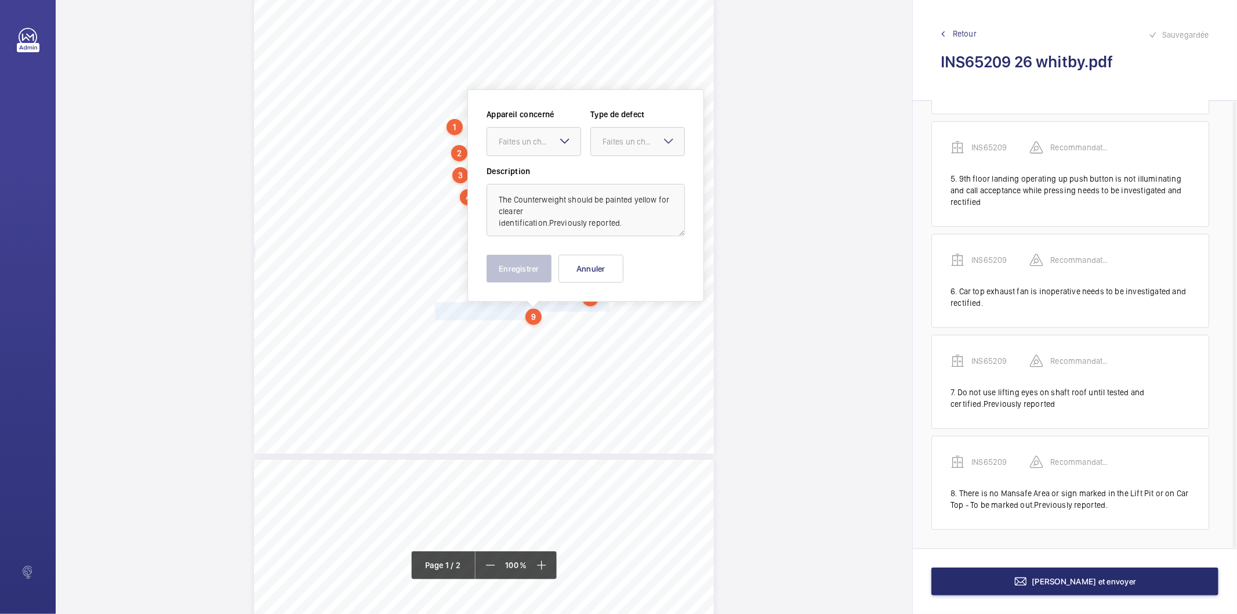
scroll to position [234, 0]
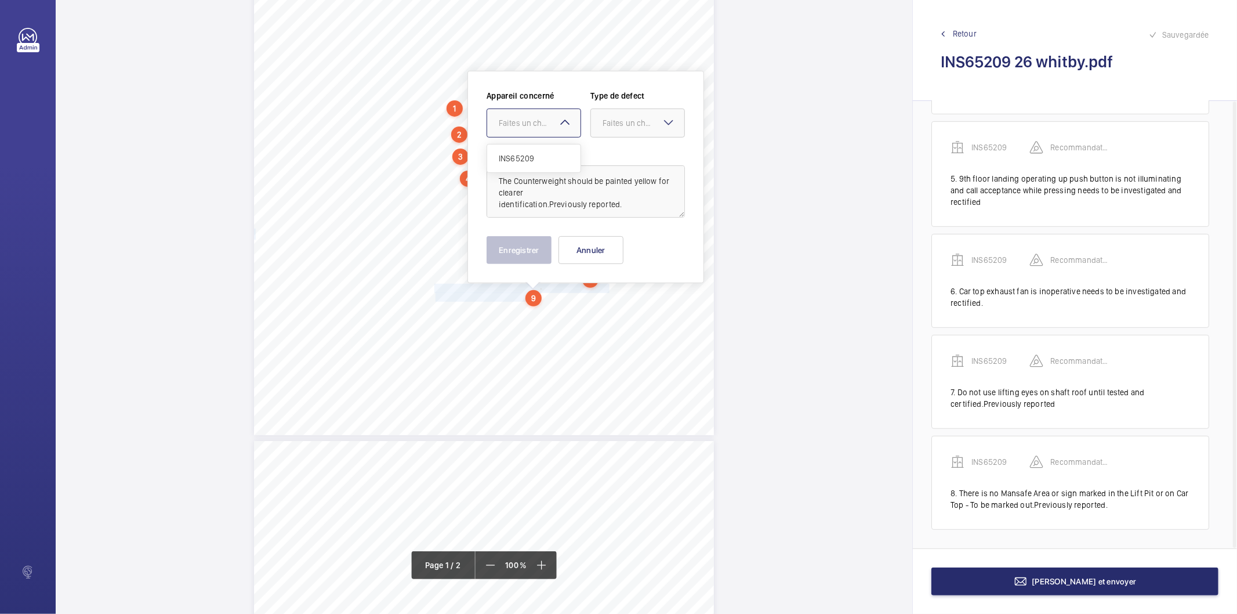
click at [518, 124] on div "Faites un choix" at bounding box center [540, 123] width 82 height 12
click at [517, 162] on span "INS65209" at bounding box center [534, 159] width 70 height 12
click at [605, 123] on div "Faites un choix" at bounding box center [644, 123] width 82 height 12
click at [629, 250] on div "Recommandation" at bounding box center [637, 244] width 93 height 28
click at [536, 246] on button "Enregistrer" at bounding box center [519, 250] width 65 height 28
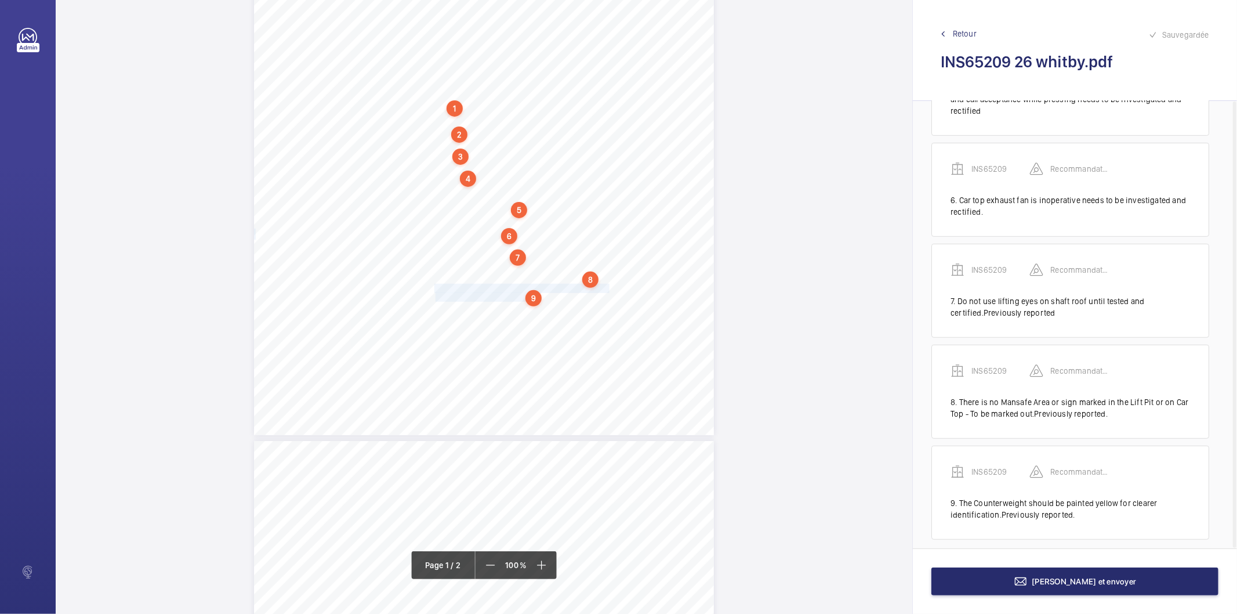
scroll to position [480, 0]
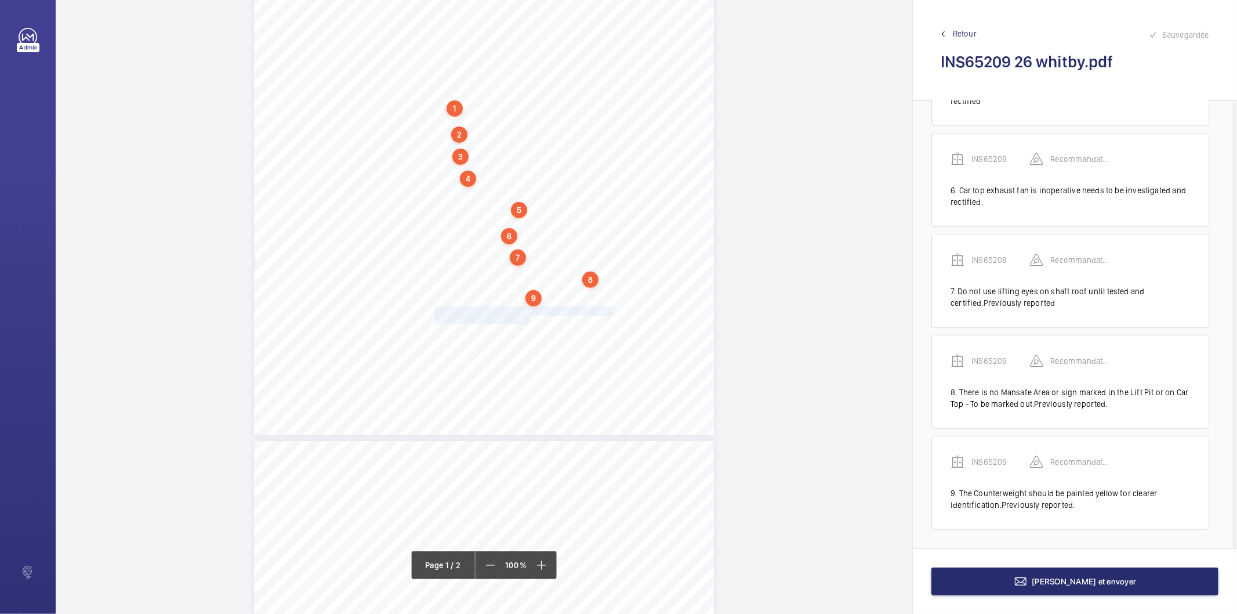
drag, startPoint x: 435, startPoint y: 311, endPoint x: 528, endPoint y: 318, distance: 93.1
click at [528, 318] on div "Lifting Operations and Lifting Equipment Regulations 1998 Report of Thorough Ex…" at bounding box center [484, 109] width 460 height 651
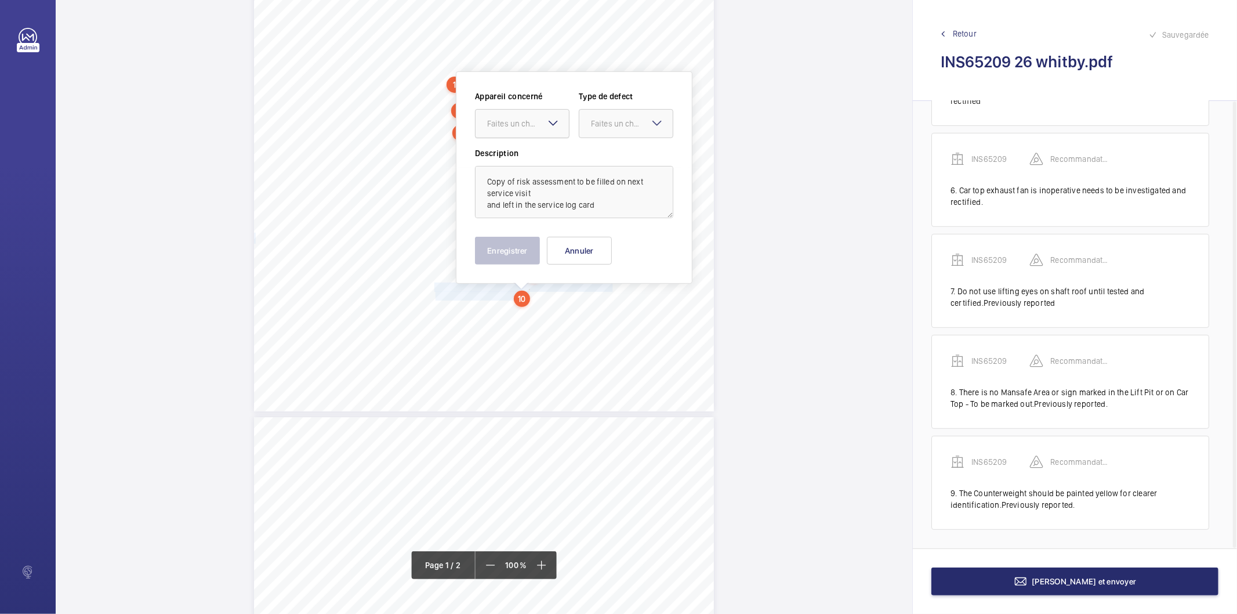
click at [518, 128] on div "Faites un choix" at bounding box center [528, 124] width 82 height 12
click at [512, 159] on span "INS65209" at bounding box center [522, 159] width 70 height 12
click at [603, 115] on div at bounding box center [625, 124] width 93 height 28
click at [622, 245] on span "Recommandation" at bounding box center [626, 244] width 70 height 12
click at [528, 252] on button "Enregistrer" at bounding box center [507, 251] width 65 height 28
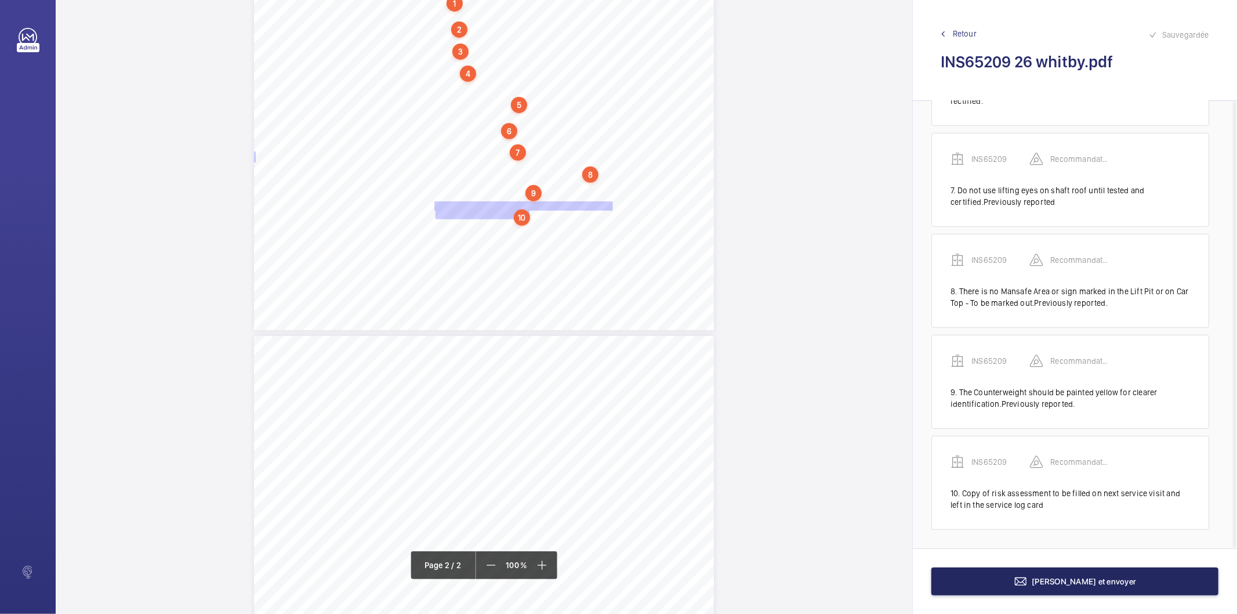
scroll to position [322, 0]
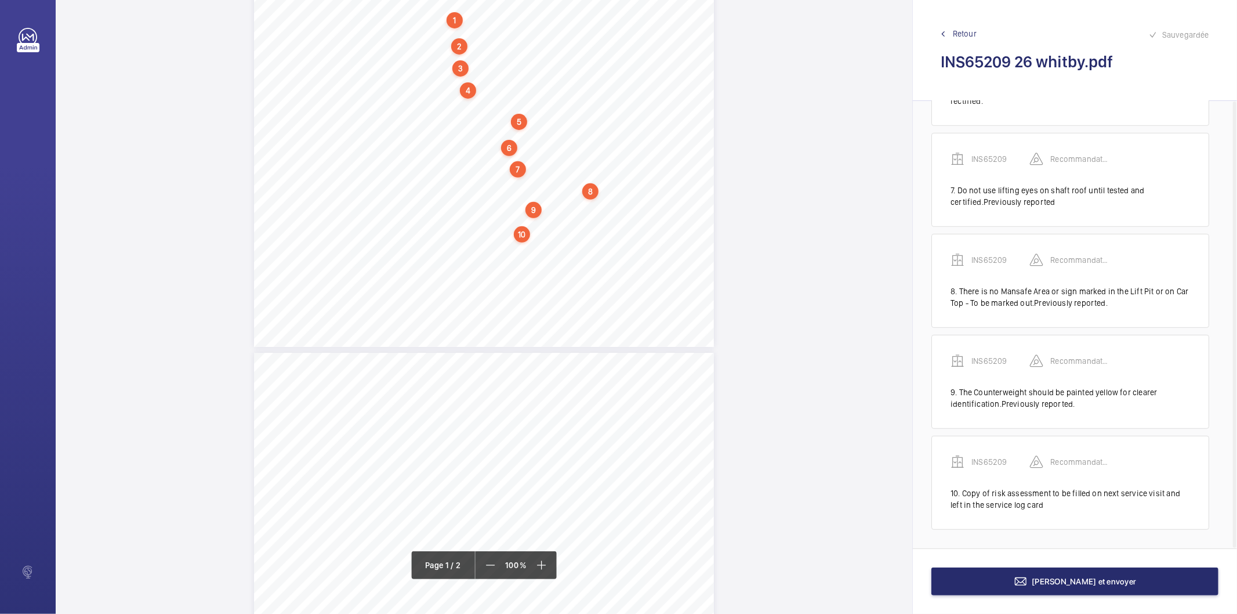
click at [952, 598] on div "[PERSON_NAME] et envoyer" at bounding box center [1075, 581] width 324 height 66
click at [948, 589] on button "[PERSON_NAME] et envoyer" at bounding box center [1074, 581] width 287 height 28
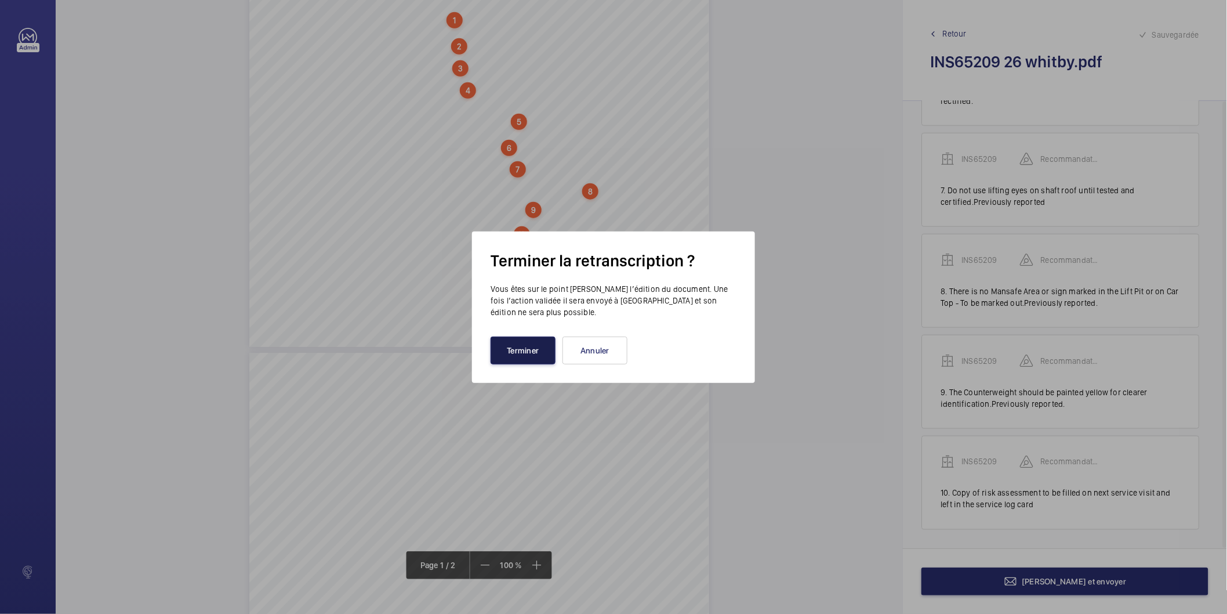
click at [534, 349] on button "Terminer" at bounding box center [523, 350] width 65 height 28
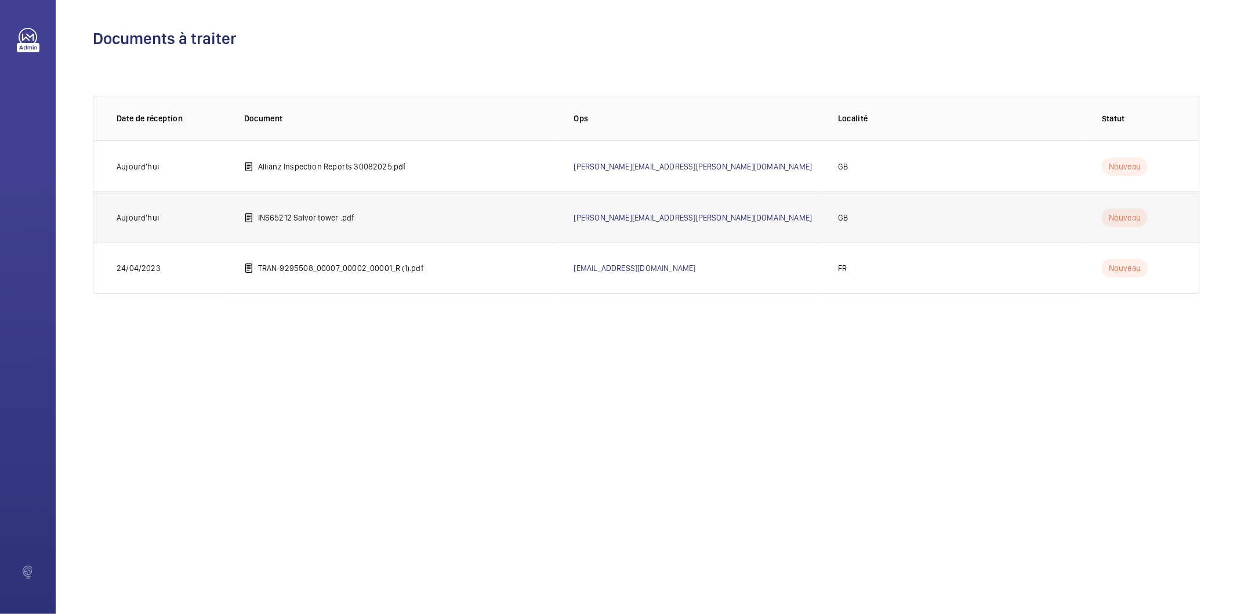
click at [332, 222] on p "INS65212 Salvor tower .pdf" at bounding box center [306, 218] width 97 height 12
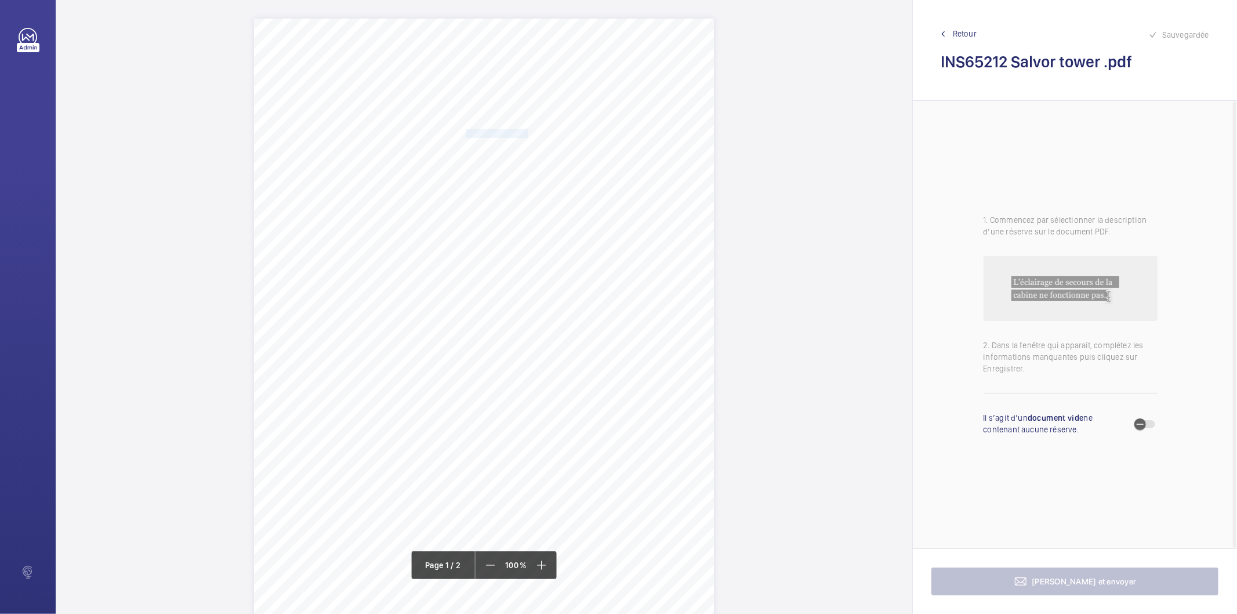
drag, startPoint x: 526, startPoint y: 133, endPoint x: 465, endPoint y: 133, distance: 61.5
click at [466, 133] on span "Notting Hill Genesis" at bounding box center [497, 133] width 62 height 8
copy span "Notting Hill Genesis"
drag, startPoint x: 466, startPoint y: 146, endPoint x: 602, endPoint y: 147, distance: 136.3
click at [602, 147] on span "Salvor Tower 41 Mastmaker Road E14 9XY" at bounding box center [540, 147] width 149 height 8
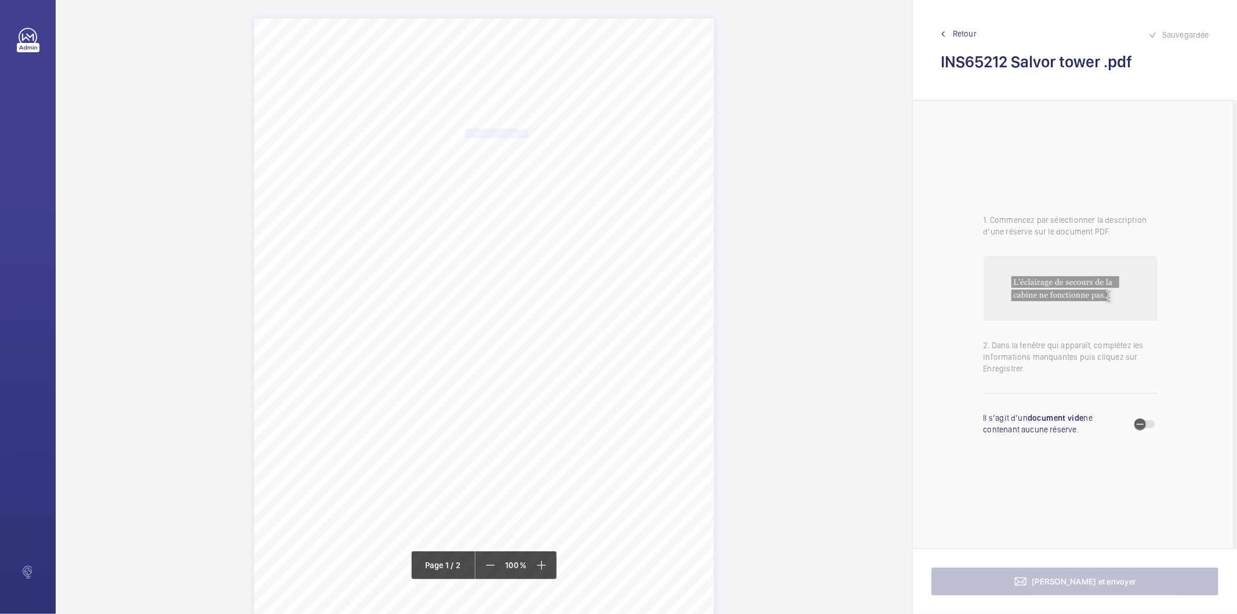
copy span "Salvor Tower 41 Mastmaker Road E14 9XY"
drag, startPoint x: 433, startPoint y: 333, endPoint x: 454, endPoint y: 343, distance: 23.6
click at [454, 343] on div "Signed: Lifting Operations and Lifting Equipment Regulations 1998 Report of Tho…" at bounding box center [484, 344] width 460 height 651
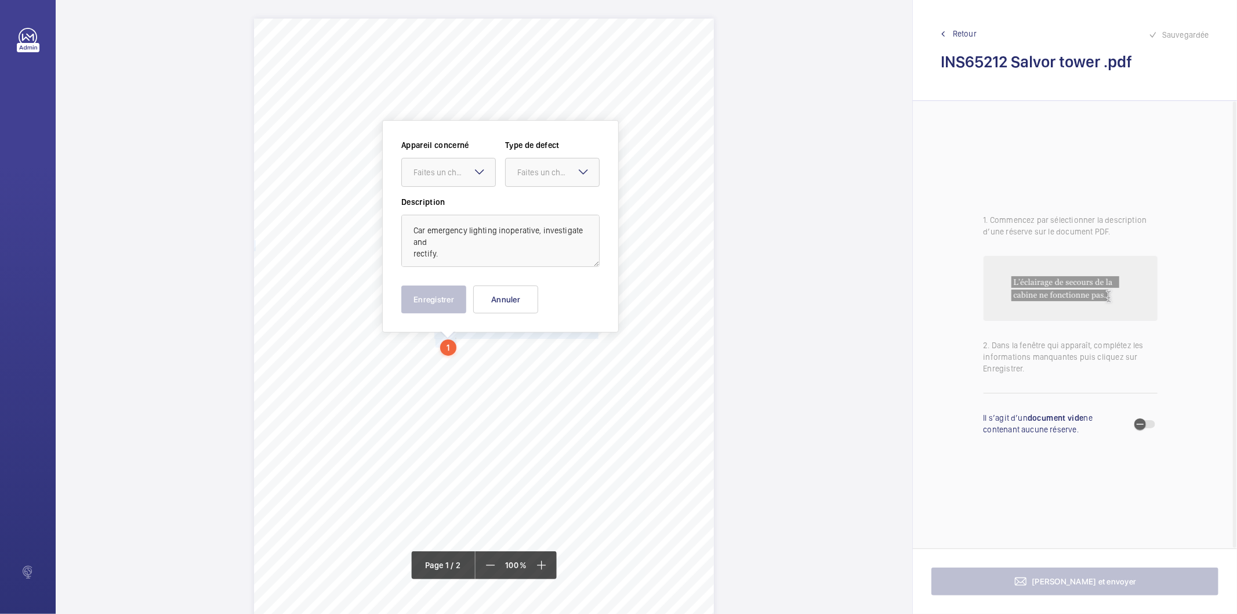
scroll to position [49, 0]
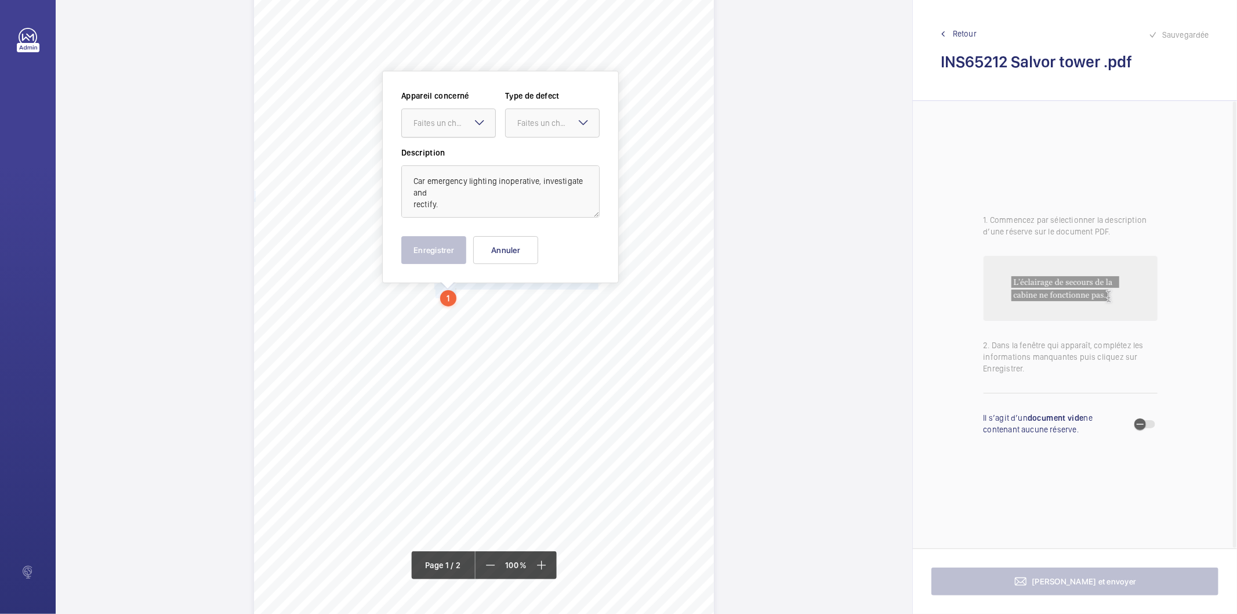
click at [459, 136] on div at bounding box center [448, 123] width 93 height 28
click at [448, 159] on span "INS65212" at bounding box center [449, 159] width 70 height 12
click at [546, 118] on div "Faites un choix" at bounding box center [558, 123] width 82 height 12
click at [525, 157] on span "Standard" at bounding box center [552, 159] width 70 height 12
click at [439, 247] on button "Enregistrer" at bounding box center [433, 250] width 65 height 28
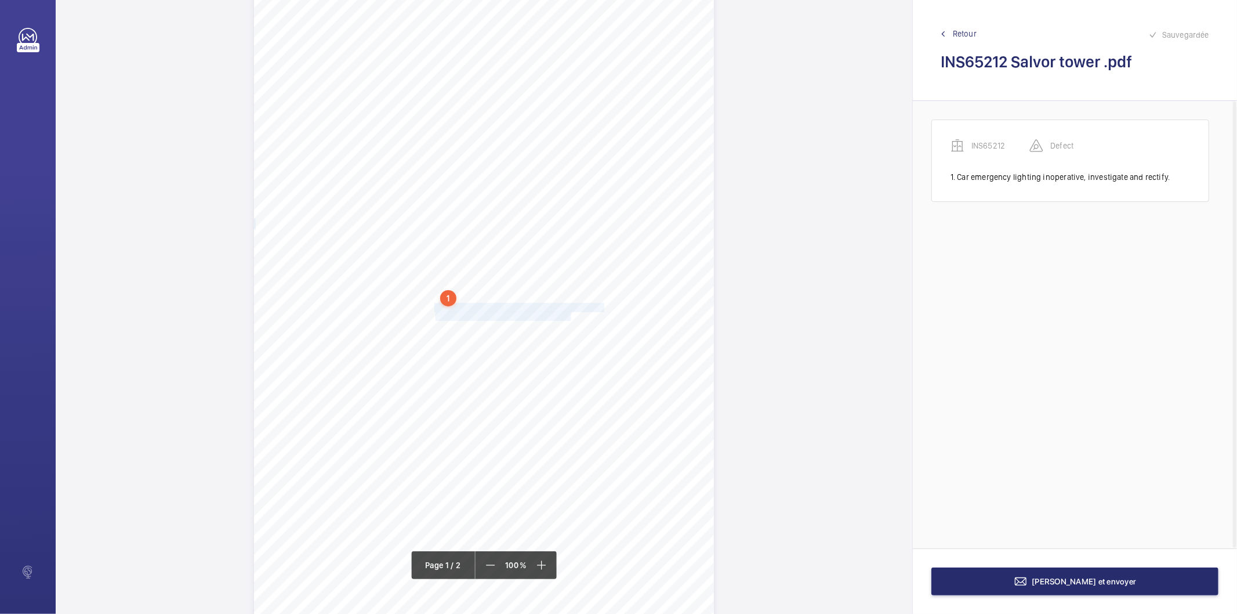
drag, startPoint x: 434, startPoint y: 306, endPoint x: 570, endPoint y: 314, distance: 136.5
click at [570, 314] on div "Signed: Lifting Operations and Lifting Equipment Regulations 1998 Report of Tho…" at bounding box center [484, 294] width 460 height 651
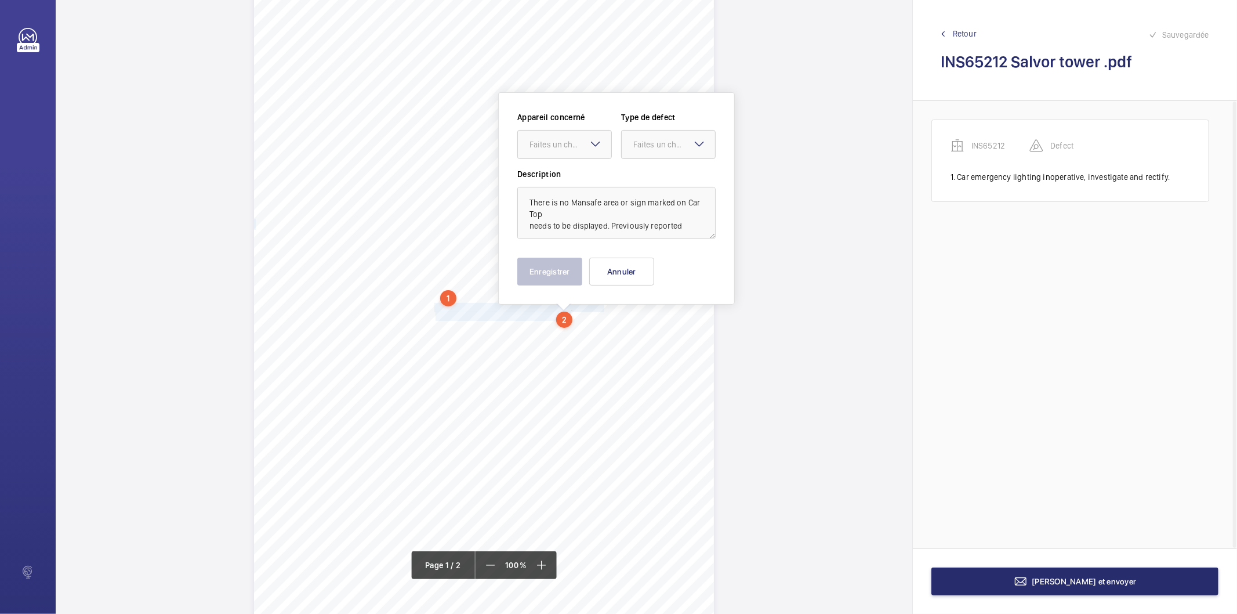
scroll to position [71, 0]
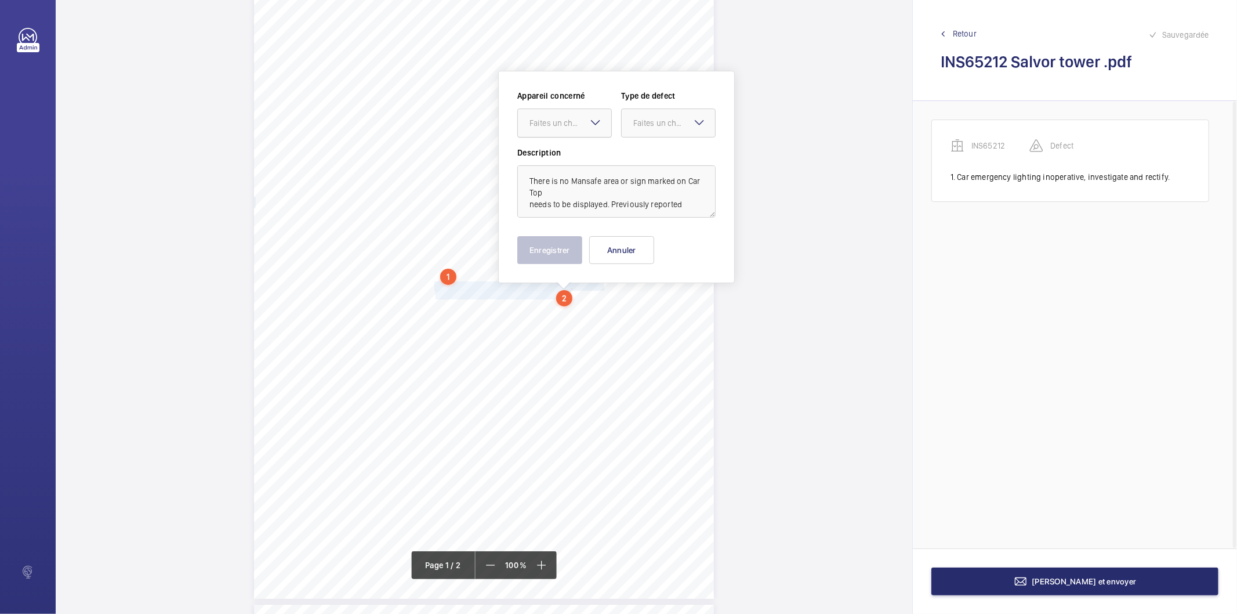
click at [552, 118] on div "Faites un choix" at bounding box center [571, 123] width 82 height 12
click at [545, 158] on span "INS65212" at bounding box center [565, 159] width 70 height 12
click at [659, 119] on div "Faites un choix" at bounding box center [674, 123] width 82 height 12
click at [646, 153] on span "Standard" at bounding box center [668, 159] width 70 height 12
click at [560, 258] on button "Enregistrer" at bounding box center [549, 250] width 65 height 28
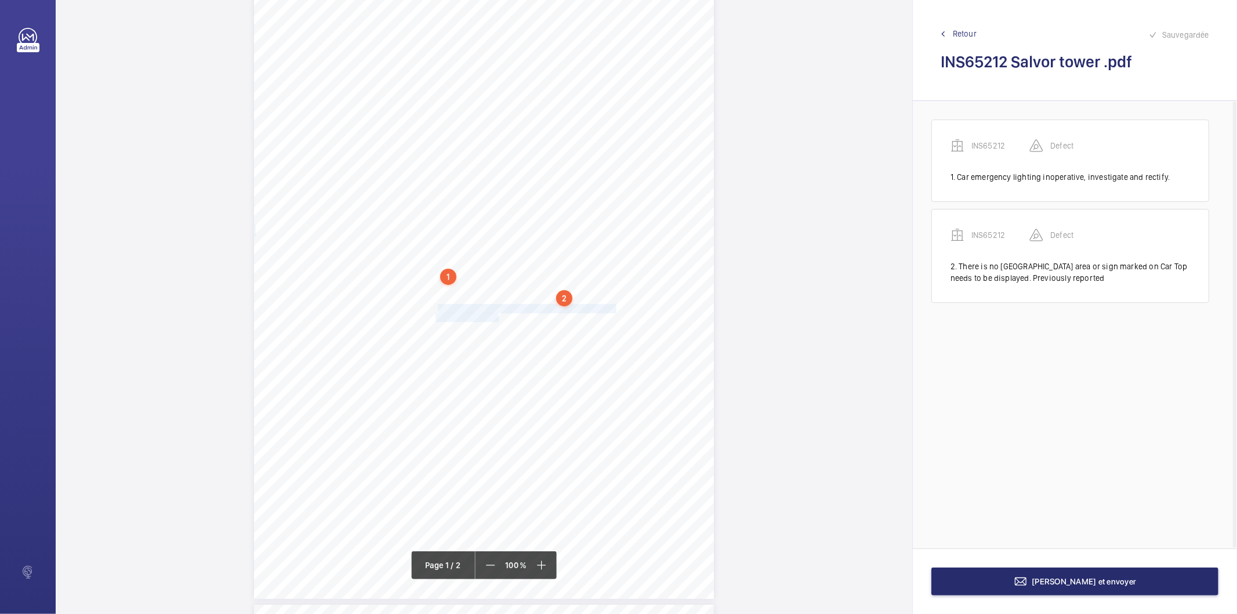
drag, startPoint x: 435, startPoint y: 309, endPoint x: 497, endPoint y: 315, distance: 62.4
click at [497, 315] on div "Signed: Lifting Operations and Lifting Equipment Regulations 1998 Report of Tho…" at bounding box center [484, 273] width 460 height 651
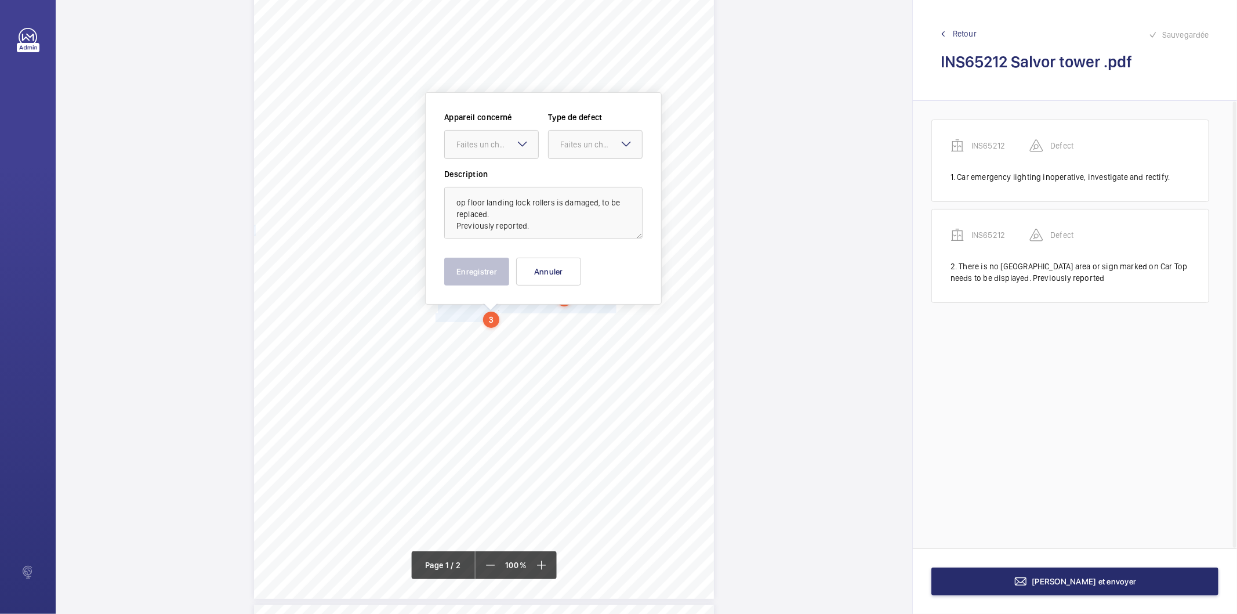
scroll to position [92, 0]
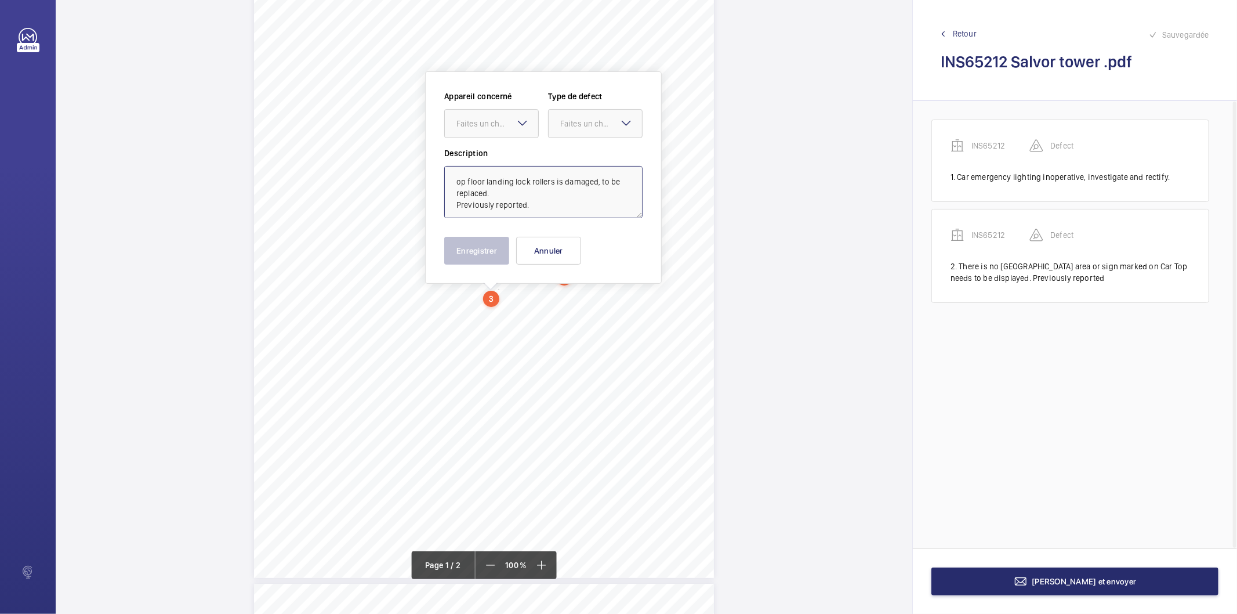
click at [472, 183] on textarea "op floor landing lock rollers is damaged, to be replaced. Previously reported." at bounding box center [543, 192] width 198 height 52
click at [490, 135] on div at bounding box center [491, 124] width 93 height 28
click at [487, 150] on div "INS65212" at bounding box center [491, 159] width 93 height 28
click at [560, 123] on div "Faites un choix" at bounding box center [601, 124] width 82 height 12
click at [581, 158] on span "Standard" at bounding box center [595, 159] width 70 height 12
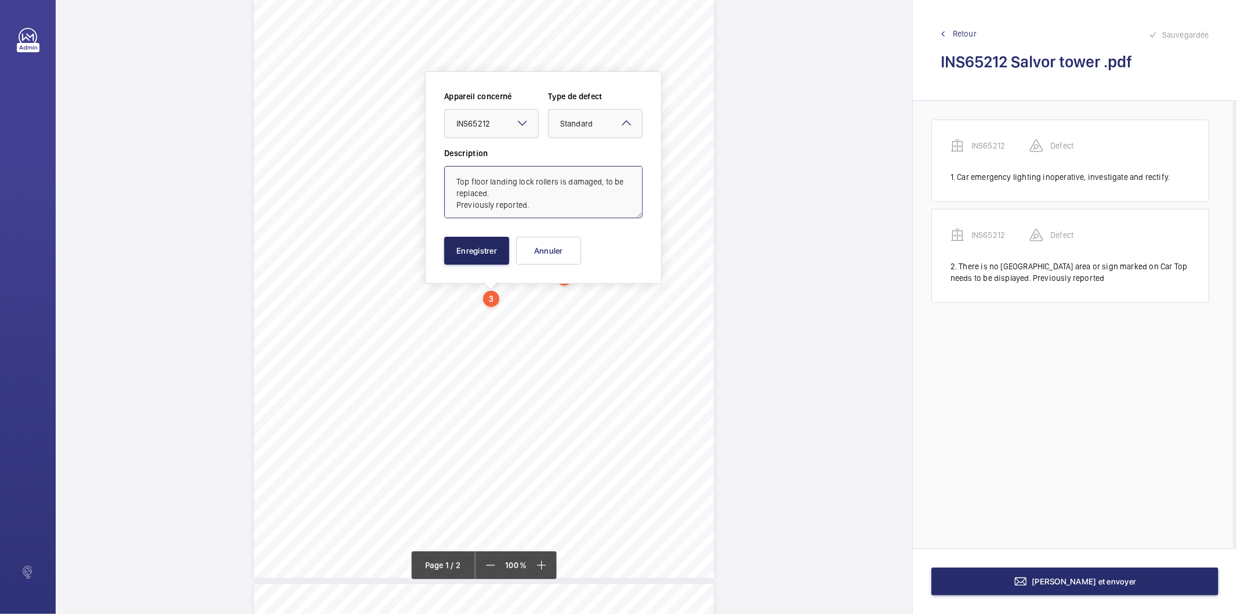
type textarea "Top floor landing lock rollers is damaged, to be replaced. Previously reported."
click at [498, 248] on button "Enregistrer" at bounding box center [476, 251] width 65 height 28
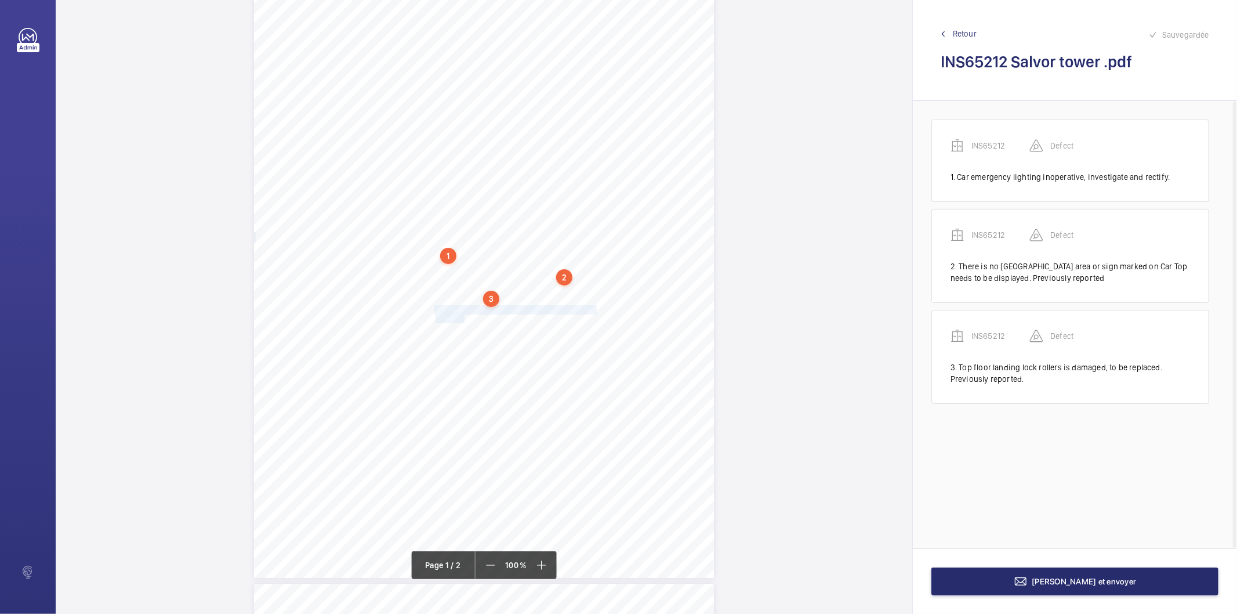
drag, startPoint x: 433, startPoint y: 307, endPoint x: 462, endPoint y: 317, distance: 30.4
click at [462, 317] on div "Signed: Lifting Operations and Lifting Equipment Regulations 1998 Report of Tho…" at bounding box center [484, 252] width 460 height 651
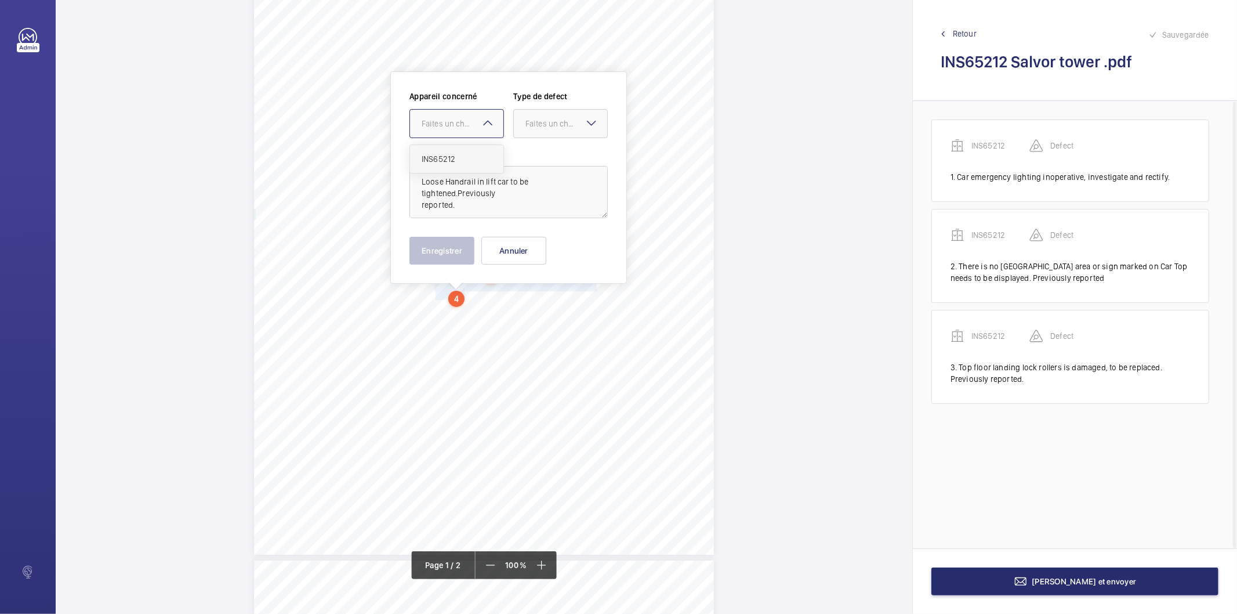
drag, startPoint x: 478, startPoint y: 117, endPoint x: 454, endPoint y: 154, distance: 44.7
click at [477, 119] on div "Faites un choix" at bounding box center [463, 124] width 82 height 12
click at [448, 157] on span "INS65212" at bounding box center [457, 159] width 70 height 12
click at [543, 129] on div at bounding box center [560, 124] width 93 height 28
click at [541, 148] on div "Standard" at bounding box center [560, 159] width 93 height 28
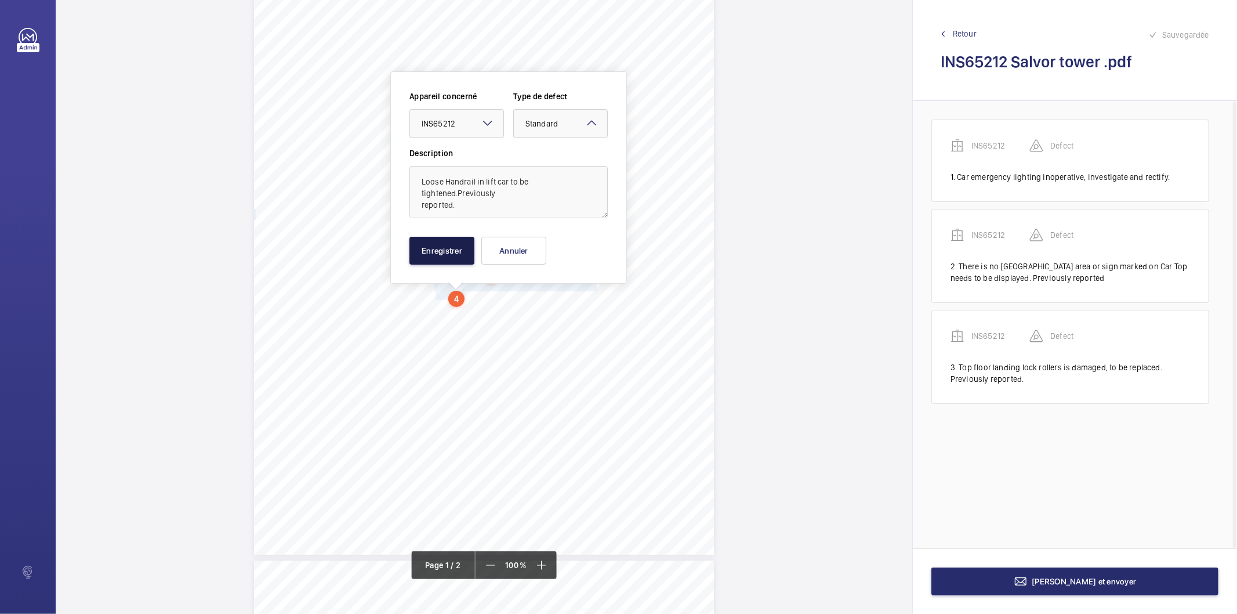
click at [462, 249] on button "Enregistrer" at bounding box center [441, 251] width 65 height 28
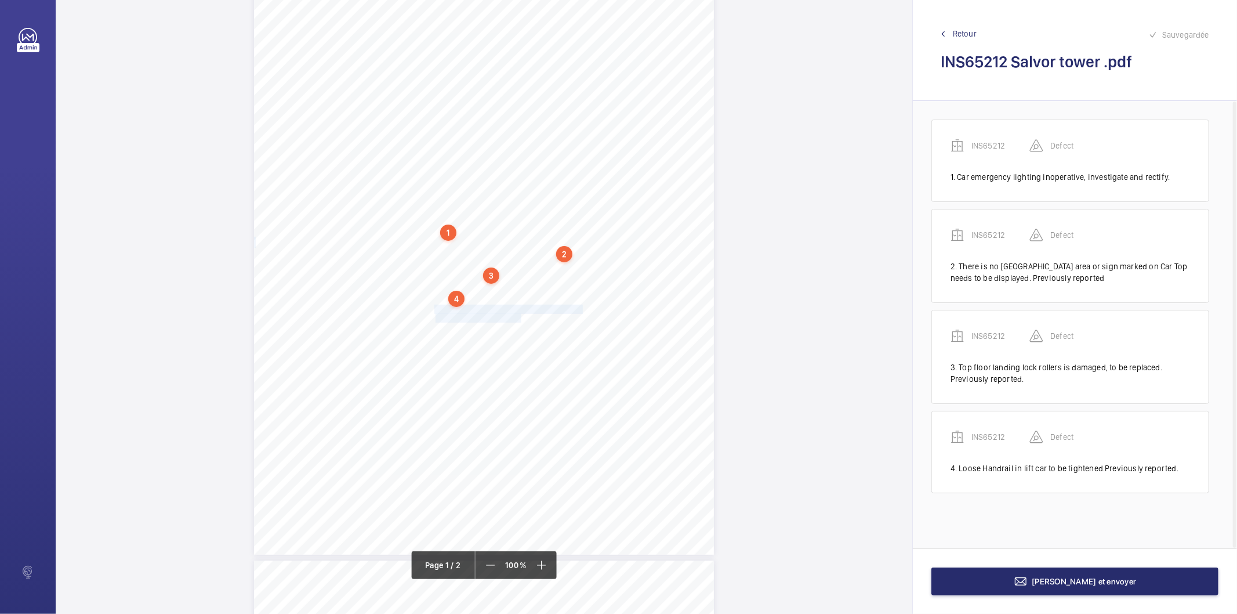
drag, startPoint x: 433, startPoint y: 307, endPoint x: 520, endPoint y: 312, distance: 87.1
click at [520, 312] on div "Signed: Lifting Operations and Lifting Equipment Regulations 1998 Report of Tho…" at bounding box center [484, 229] width 460 height 651
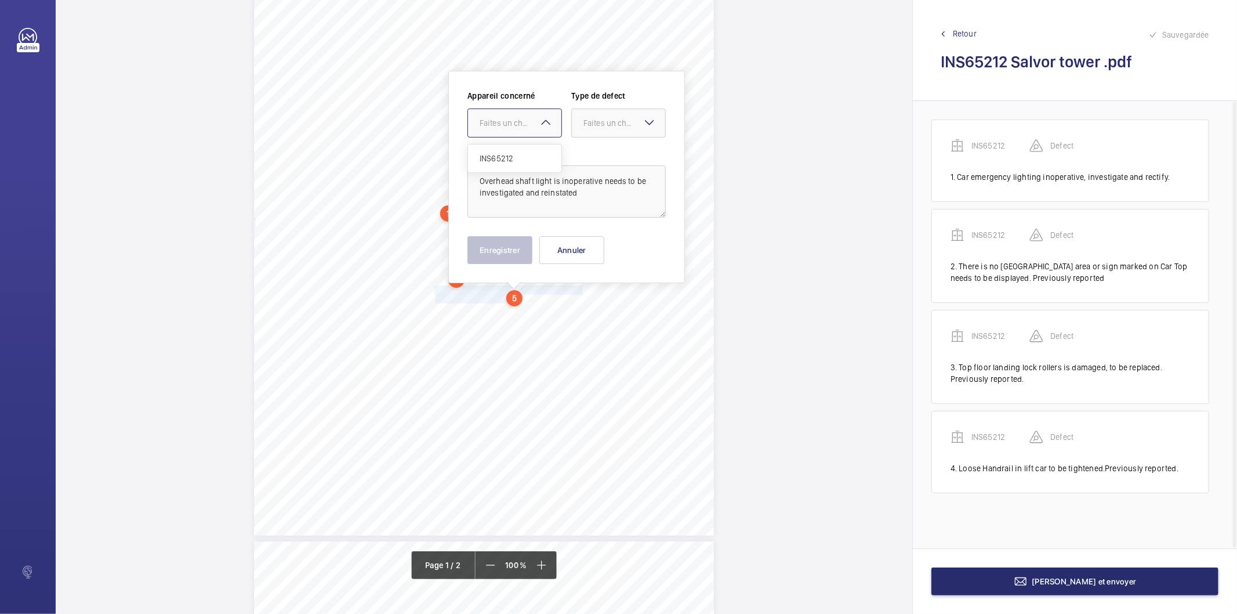
click at [506, 132] on div at bounding box center [514, 123] width 93 height 28
click at [482, 158] on span "INS65212" at bounding box center [515, 159] width 70 height 12
click at [615, 119] on div "Faites un choix" at bounding box center [624, 123] width 82 height 12
click at [605, 160] on span "Standard" at bounding box center [618, 159] width 70 height 12
click at [516, 253] on button "Enregistrer" at bounding box center [499, 250] width 65 height 28
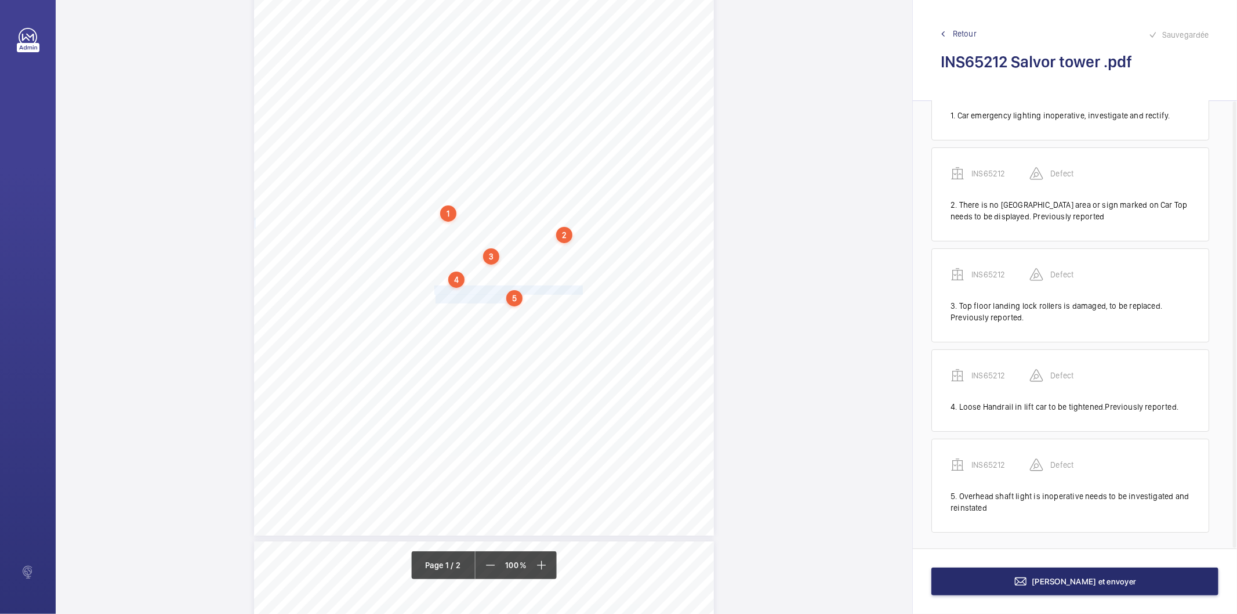
scroll to position [64, 0]
drag, startPoint x: 435, startPoint y: 314, endPoint x: 573, endPoint y: 314, distance: 138.0
click at [573, 314] on div "Signed: Lifting Operations and Lifting Equipment Regulations 1998 Report of Tho…" at bounding box center [484, 210] width 460 height 651
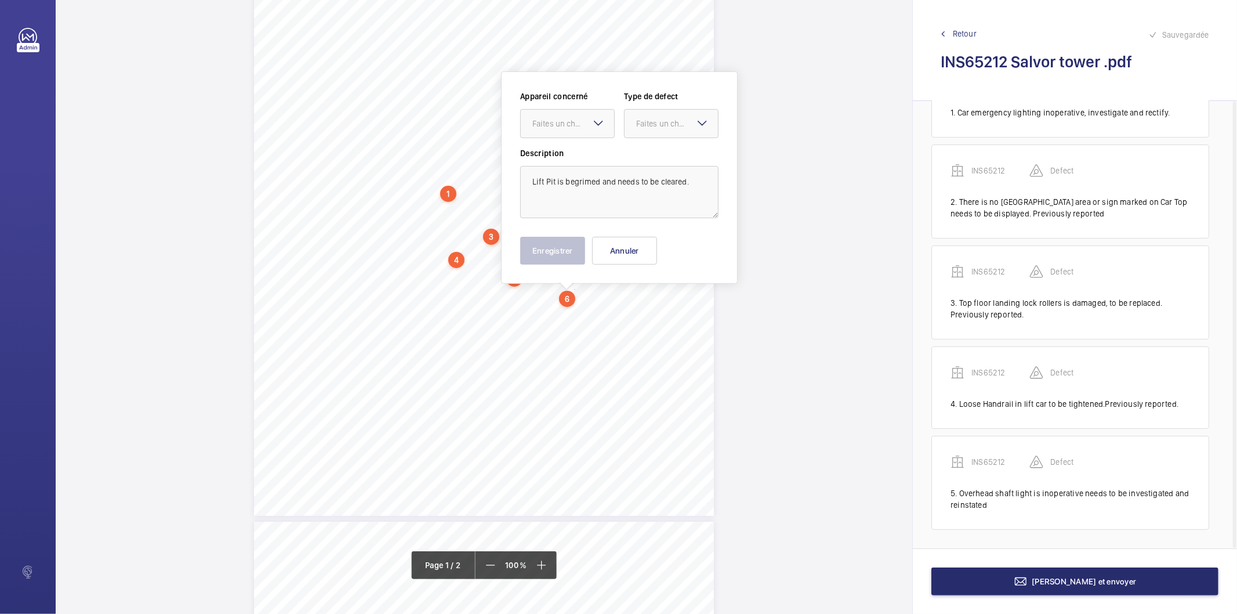
click at [560, 140] on div "Appareil concerné Faites un choix Type de defect Faites un choix" at bounding box center [619, 118] width 198 height 57
click at [560, 126] on div "Faites un choix" at bounding box center [573, 124] width 82 height 12
click at [548, 154] on span "INS65212" at bounding box center [567, 159] width 70 height 12
click at [646, 125] on div "Faites un choix" at bounding box center [677, 124] width 82 height 12
click at [646, 157] on span "Standard" at bounding box center [671, 159] width 70 height 12
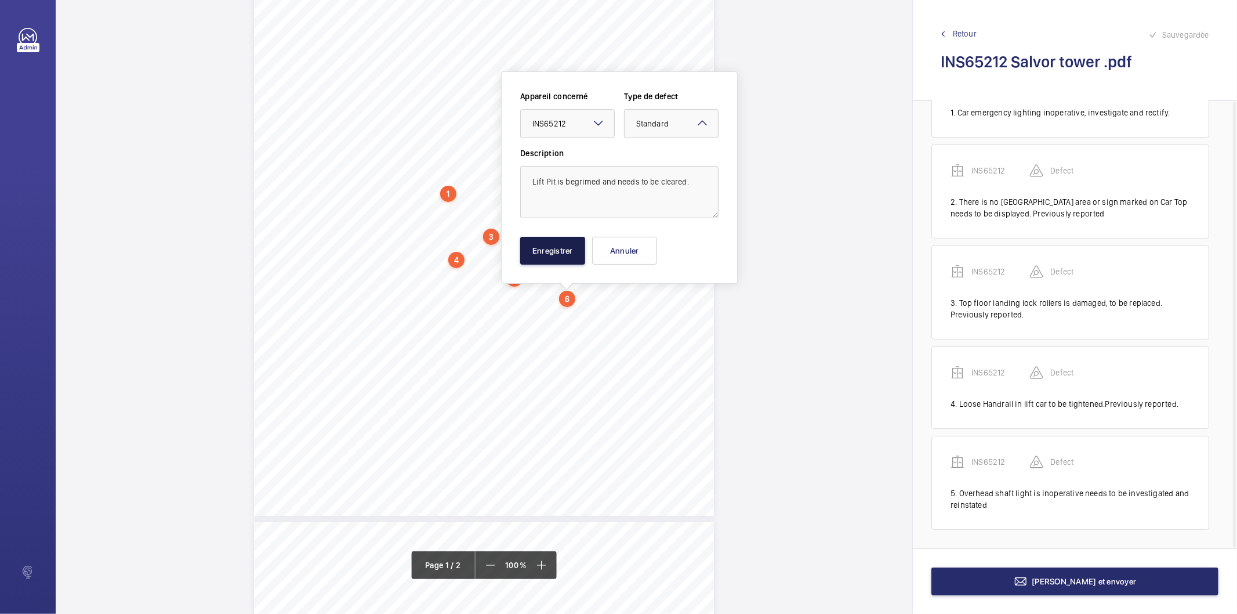
click at [561, 250] on button "Enregistrer" at bounding box center [552, 251] width 65 height 28
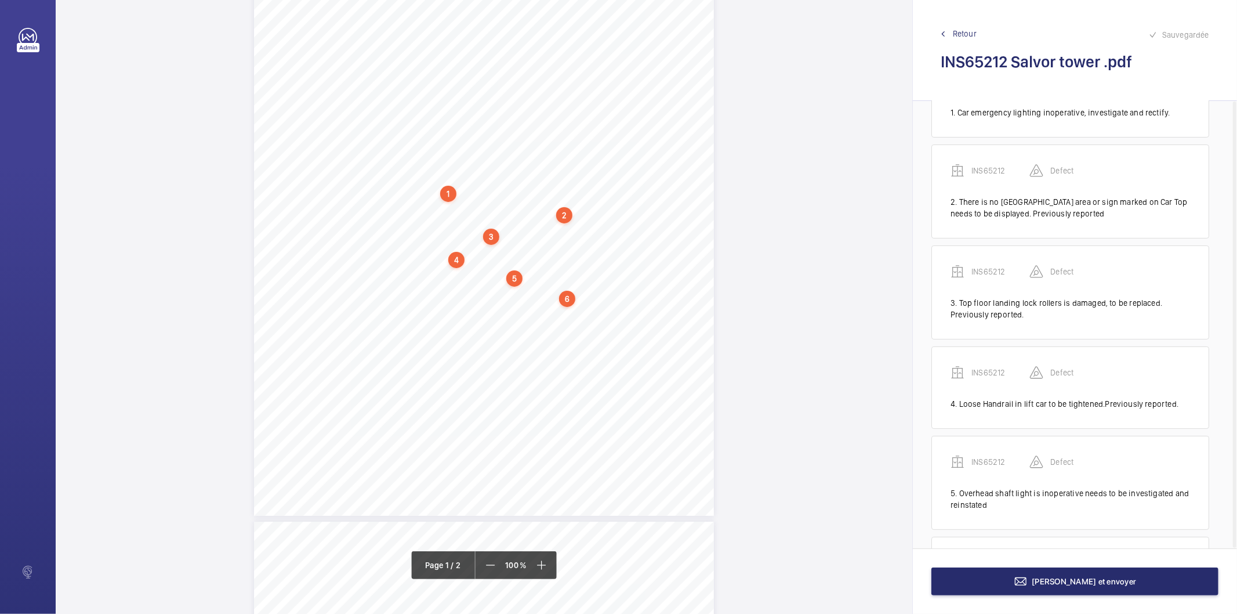
scroll to position [153, 0]
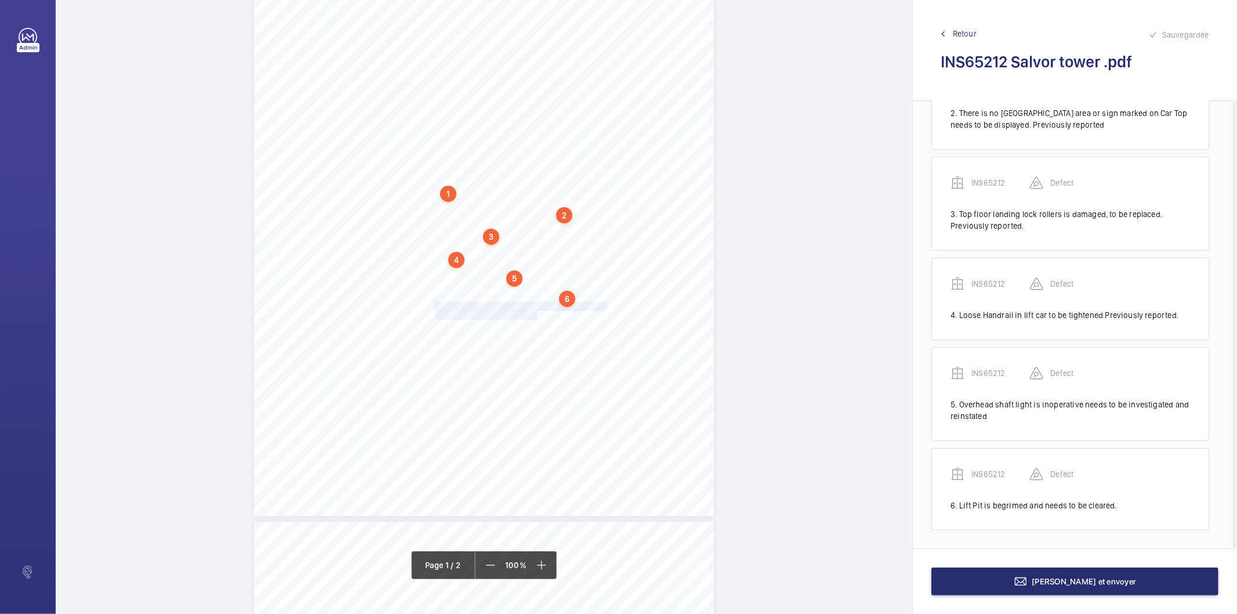
drag, startPoint x: 434, startPoint y: 306, endPoint x: 535, endPoint y: 314, distance: 101.8
click at [535, 314] on div "Signed: Lifting Operations and Lifting Equipment Regulations 1998 Report of Tho…" at bounding box center [484, 190] width 460 height 651
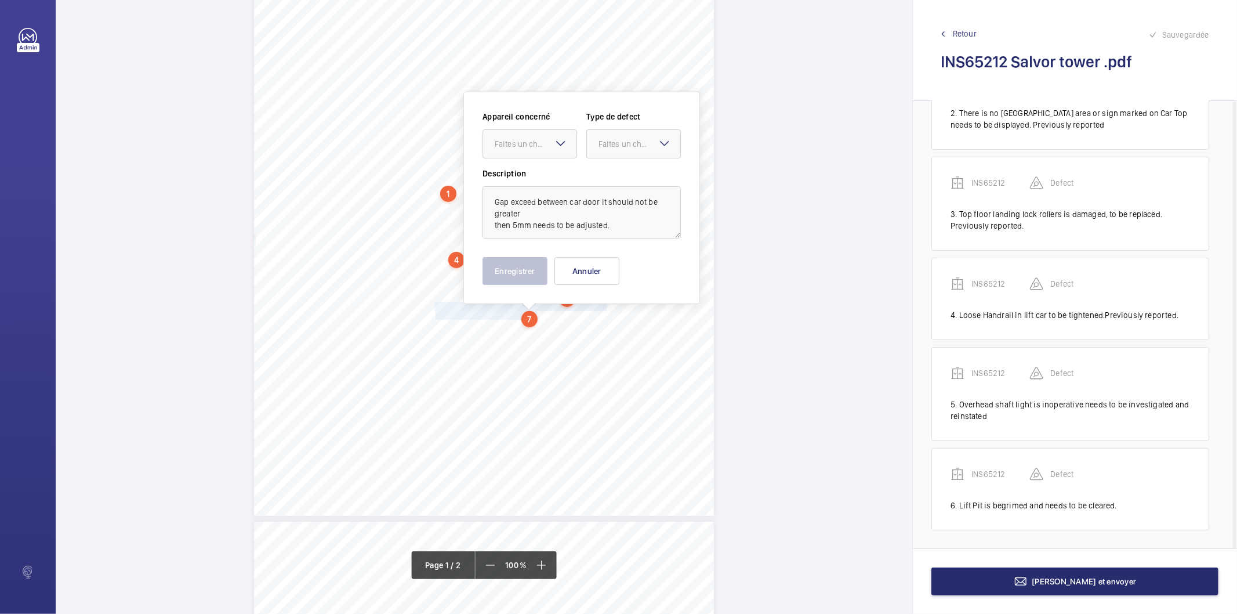
scroll to position [175, 0]
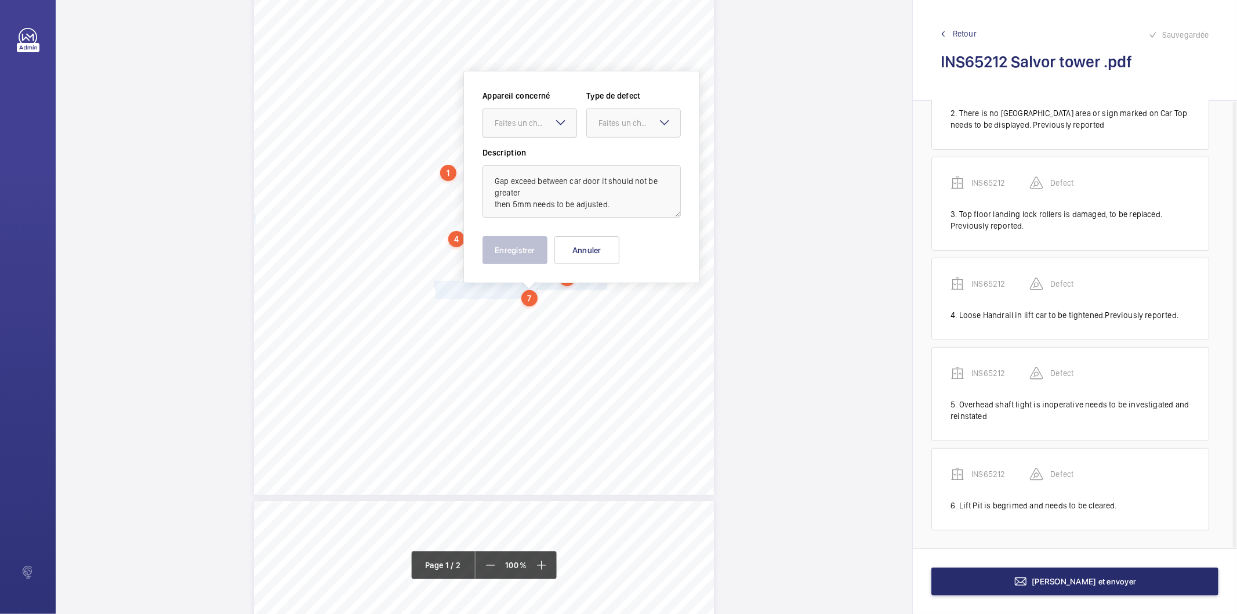
click at [502, 129] on div at bounding box center [529, 123] width 93 height 28
click at [499, 157] on span "INS65212" at bounding box center [530, 159] width 70 height 12
click at [595, 126] on div at bounding box center [633, 123] width 93 height 28
click at [600, 154] on span "Standard" at bounding box center [634, 159] width 70 height 12
click at [519, 248] on button "Enregistrer" at bounding box center [515, 250] width 65 height 28
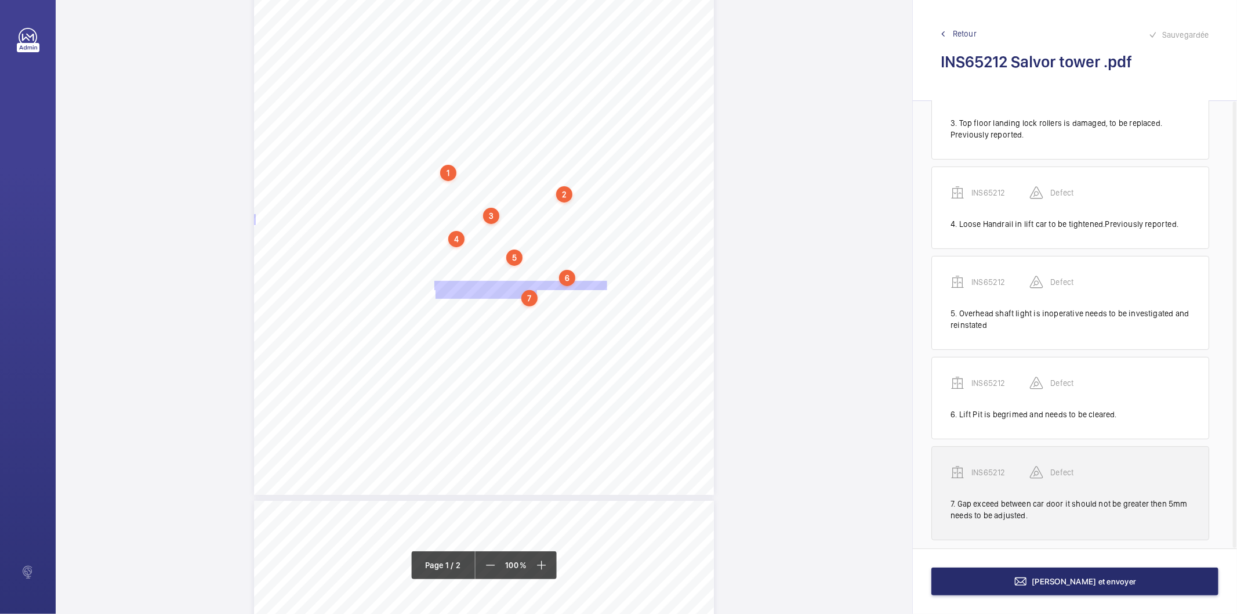
scroll to position [254, 0]
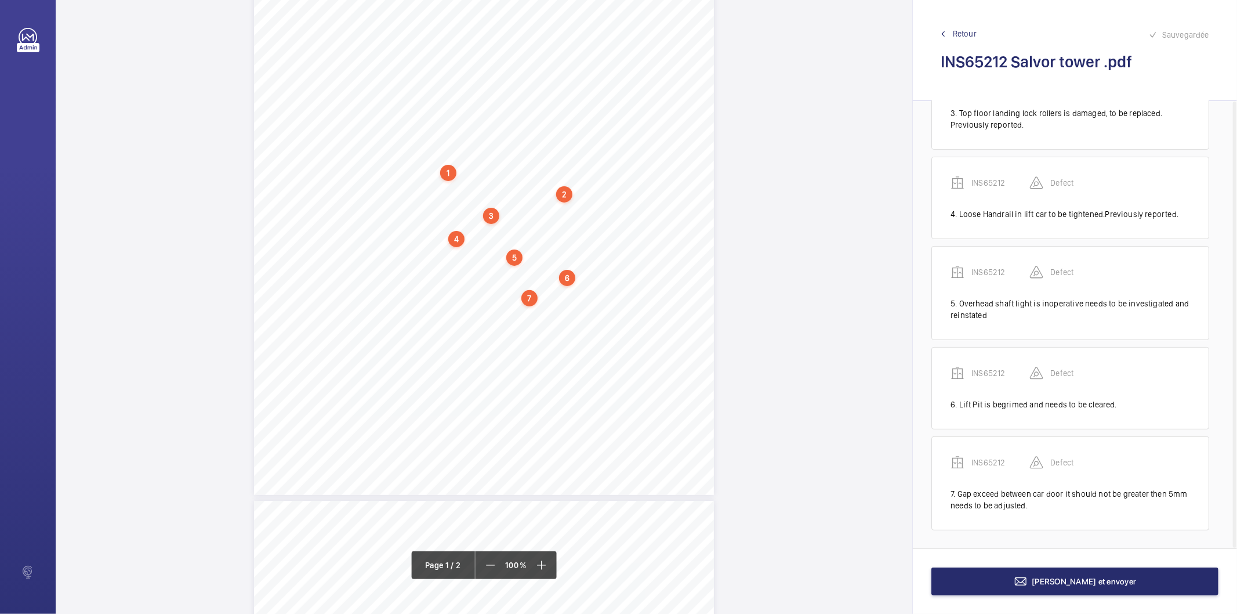
click at [531, 299] on div "7" at bounding box center [529, 298] width 16 height 16
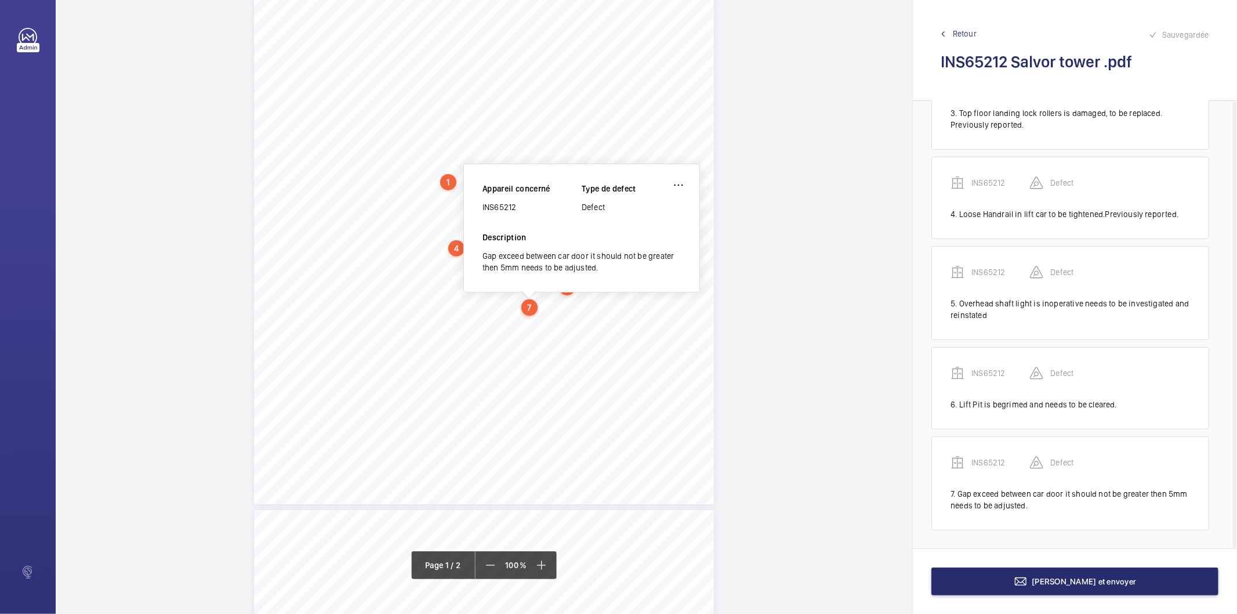
click at [497, 209] on div "INS65212" at bounding box center [532, 207] width 99 height 12
copy div "INS65212"
click at [1016, 583] on button "[PERSON_NAME] et envoyer" at bounding box center [1074, 581] width 287 height 28
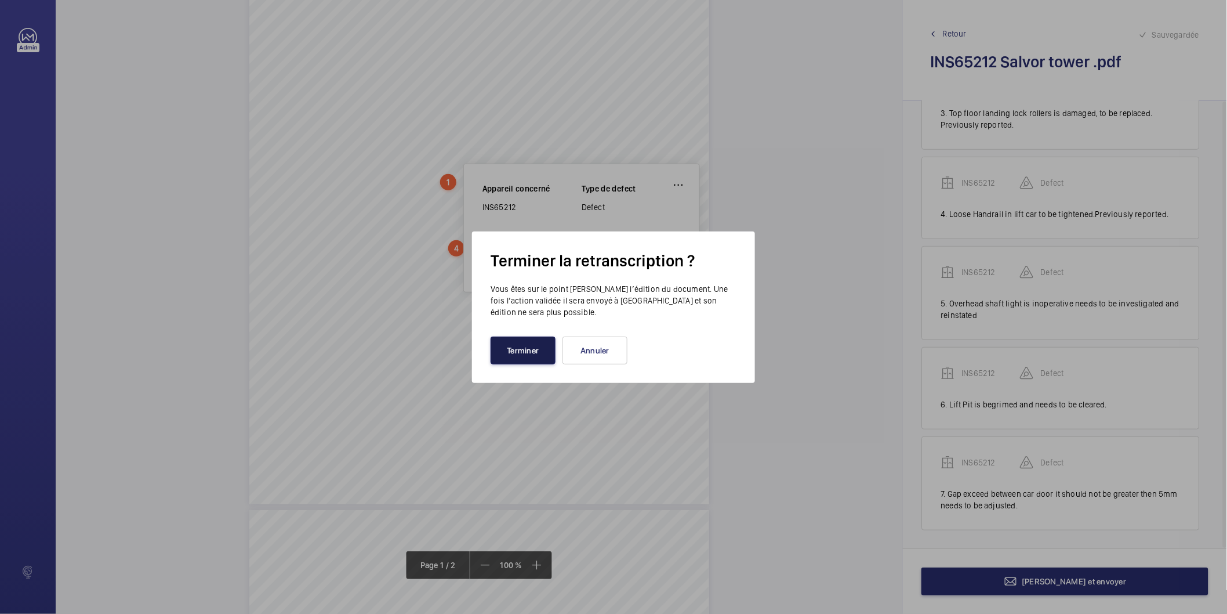
click at [538, 343] on button "Terminer" at bounding box center [523, 350] width 65 height 28
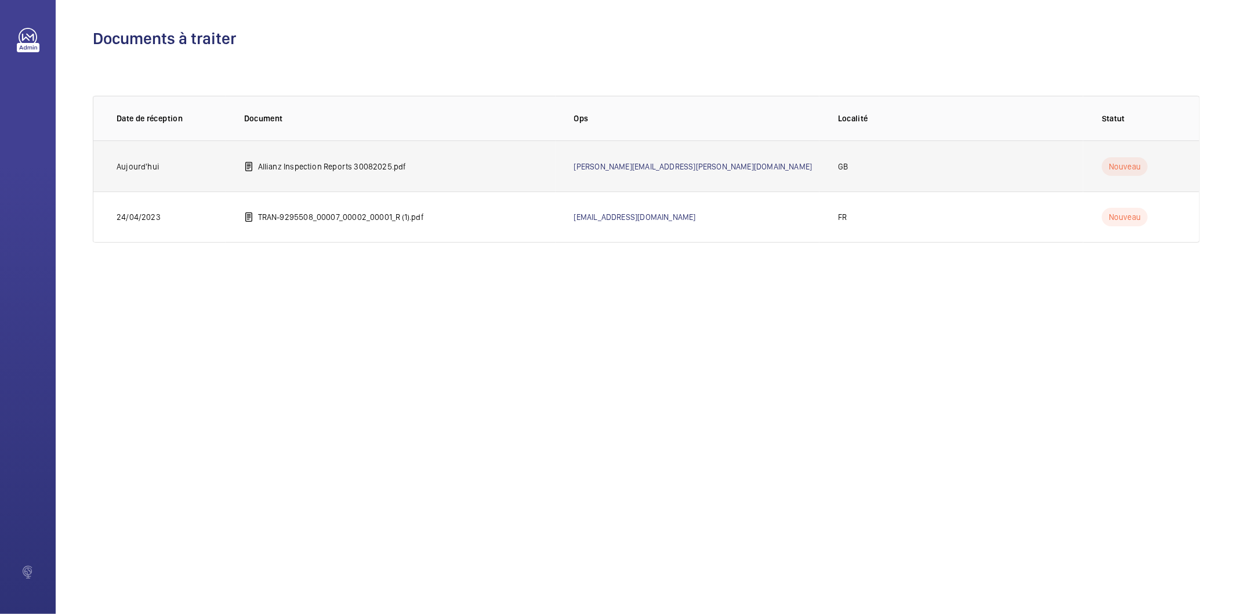
click at [329, 167] on p "Allianz Inspection Reports 30082025.pdf" at bounding box center [332, 167] width 148 height 12
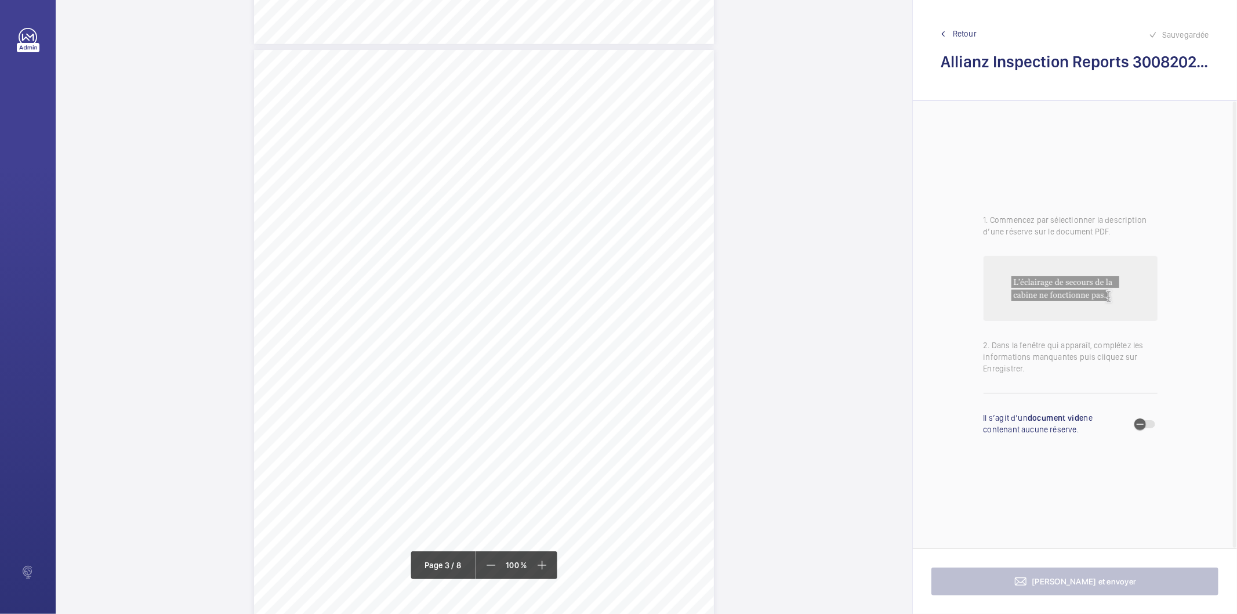
scroll to position [1289, 0]
drag, startPoint x: 366, startPoint y: 159, endPoint x: 579, endPoint y: 170, distance: 213.1
click at [579, 170] on div "Lift Report Lifting Operations & Lifting Equipment Regulation 1998 Provision & …" at bounding box center [484, 368] width 460 height 651
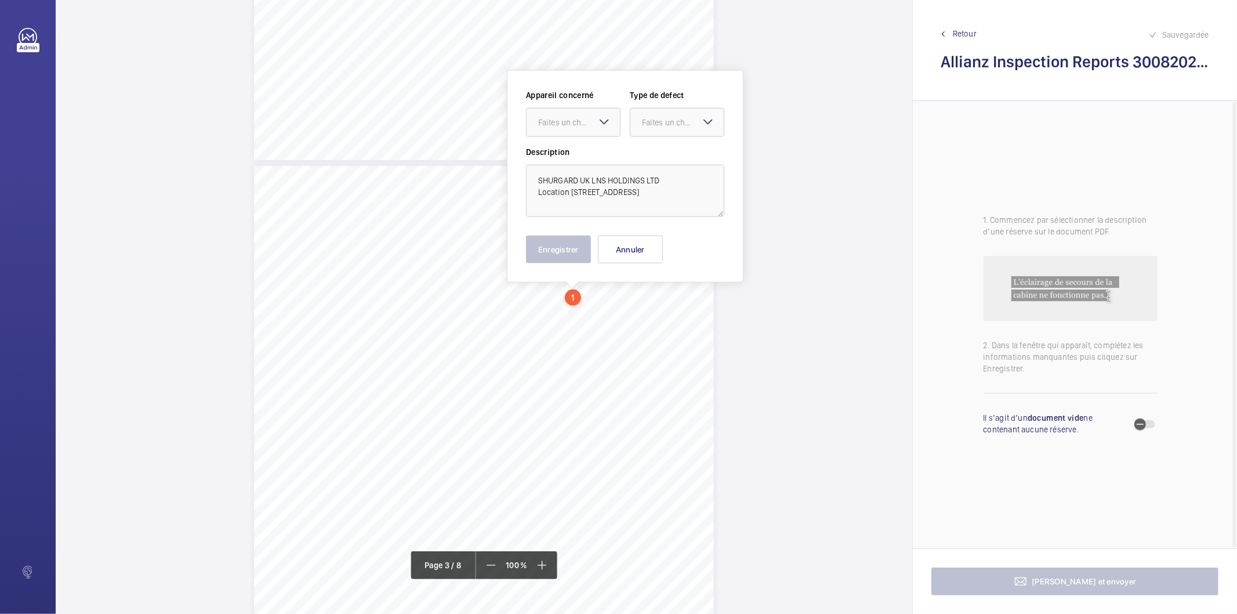
scroll to position [1165, 0]
click at [686, 197] on textarea "SHURGARD UK LNS HOLDINGS LTD Location PYRAMID BUSINESS PARK, POORHOLE LANE, BRO…" at bounding box center [625, 192] width 198 height 52
click at [639, 253] on button "Annuler" at bounding box center [630, 251] width 65 height 28
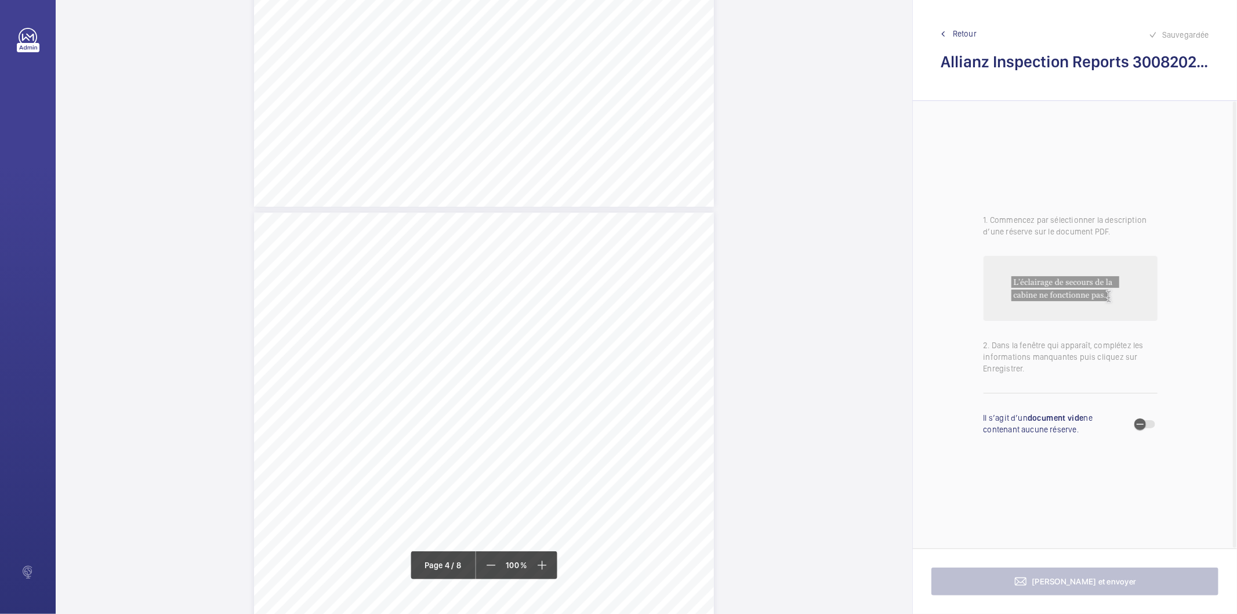
scroll to position [1745, 0]
click at [617, 293] on div "Lift Report Lifting Operations & Lifting Equipment Regulation 1998 Provision & …" at bounding box center [484, 569] width 460 height 651
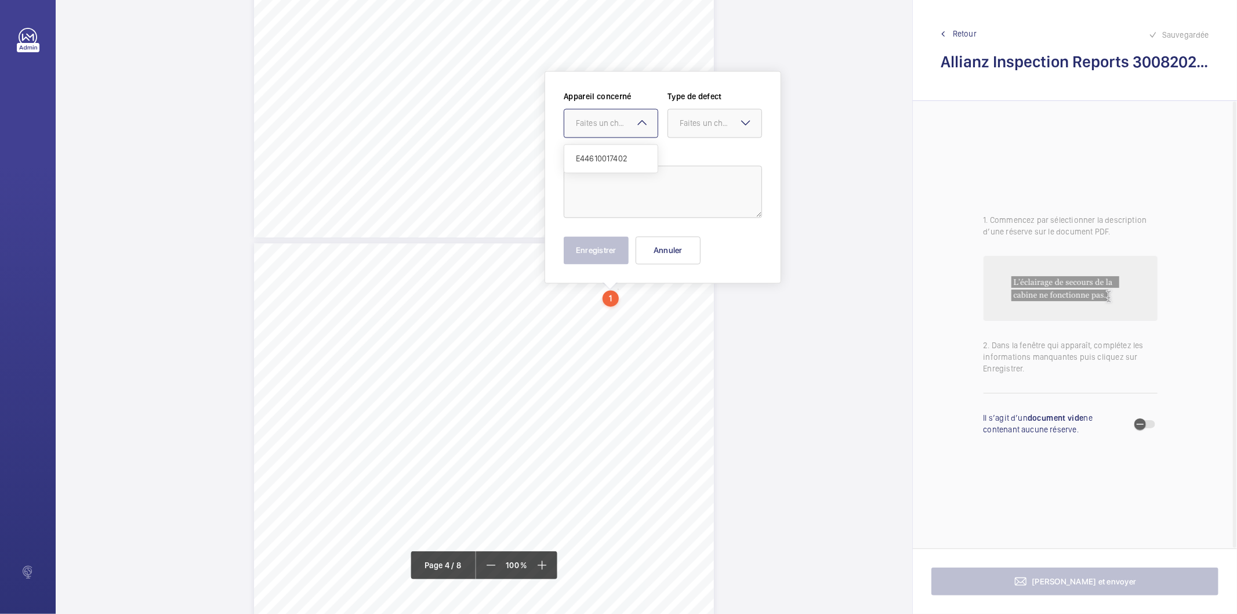
click at [641, 132] on div at bounding box center [610, 124] width 93 height 28
click at [679, 402] on div "Lift Report Lifting Operations & Lifting Equipment Regulation 1998 Provision & …" at bounding box center [484, 569] width 460 height 651
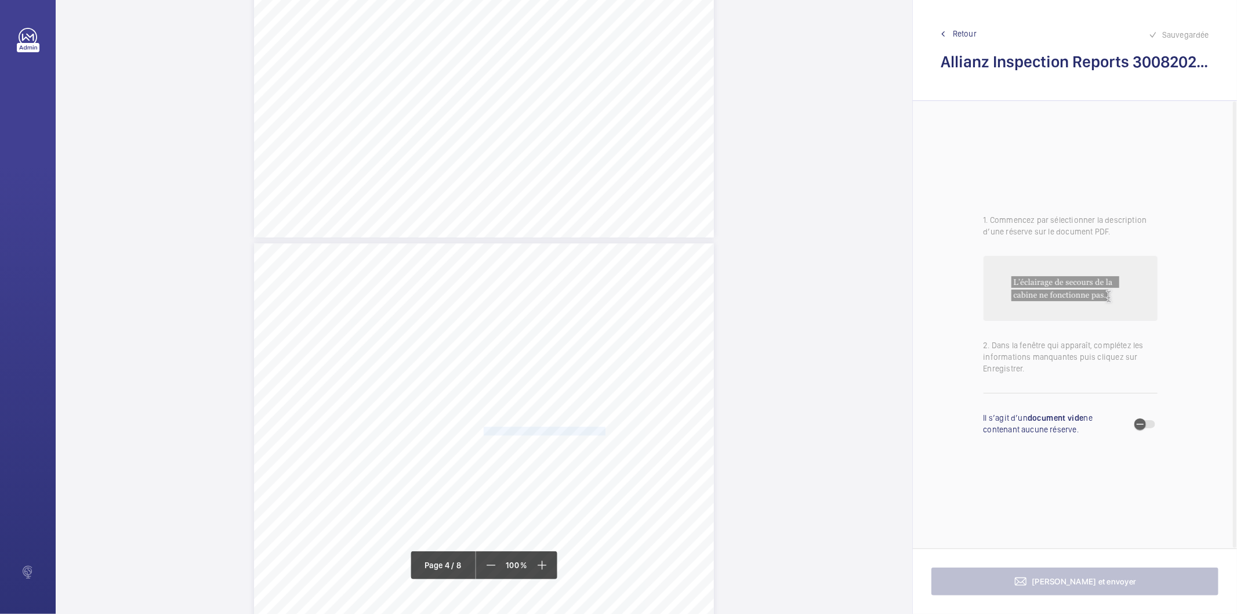
drag, startPoint x: 482, startPoint y: 432, endPoint x: 592, endPoint y: 432, distance: 109.6
click at [593, 430] on span "Incorrect brake release handle fitted." at bounding box center [546, 431] width 125 height 8
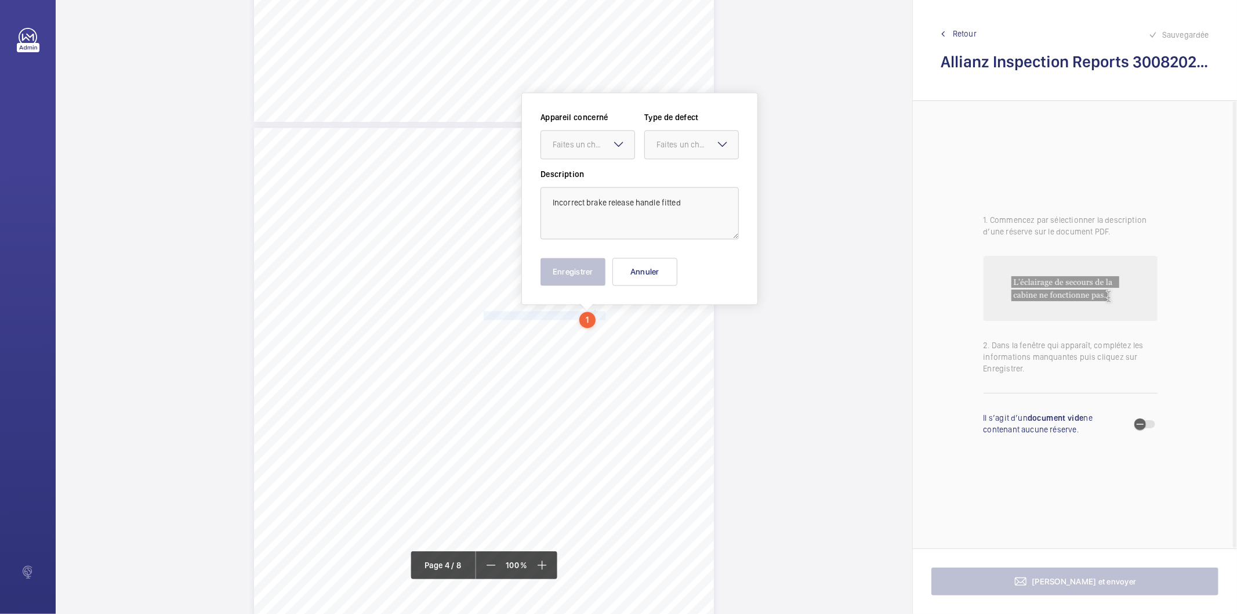
scroll to position [1882, 0]
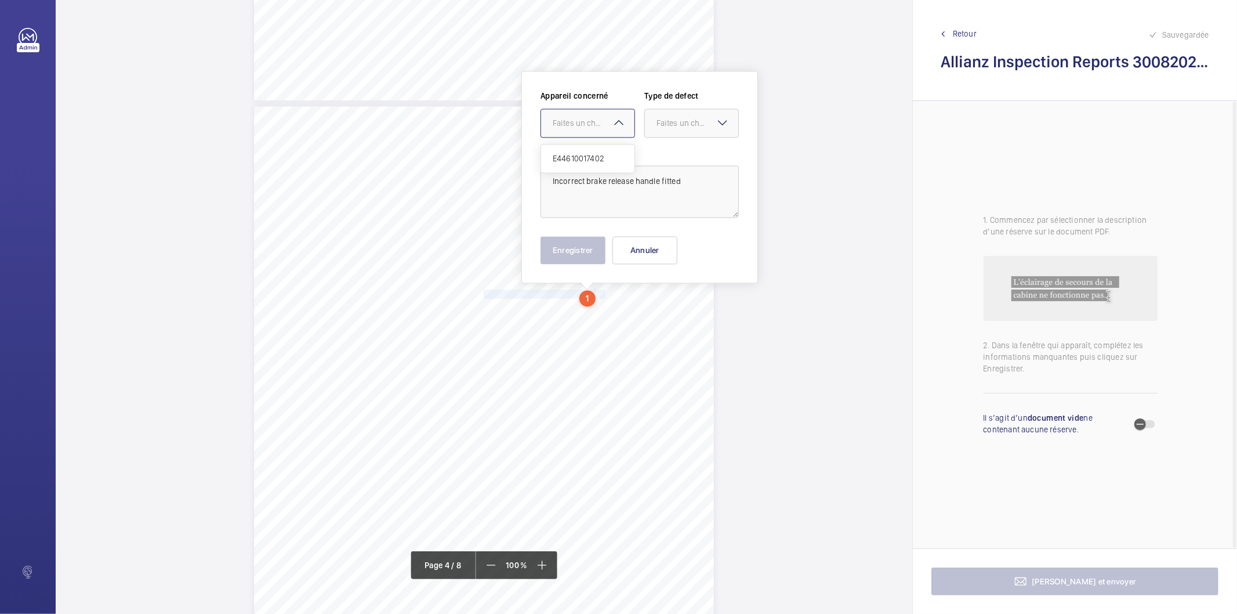
click at [621, 122] on mat-icon at bounding box center [619, 122] width 14 height 14
click at [589, 154] on span "E44610017402" at bounding box center [588, 159] width 70 height 12
click at [674, 122] on div "Faites un choix" at bounding box center [698, 123] width 82 height 12
drag, startPoint x: 672, startPoint y: 154, endPoint x: 590, endPoint y: 274, distance: 144.8
click at [670, 157] on span "Standard" at bounding box center [692, 159] width 70 height 12
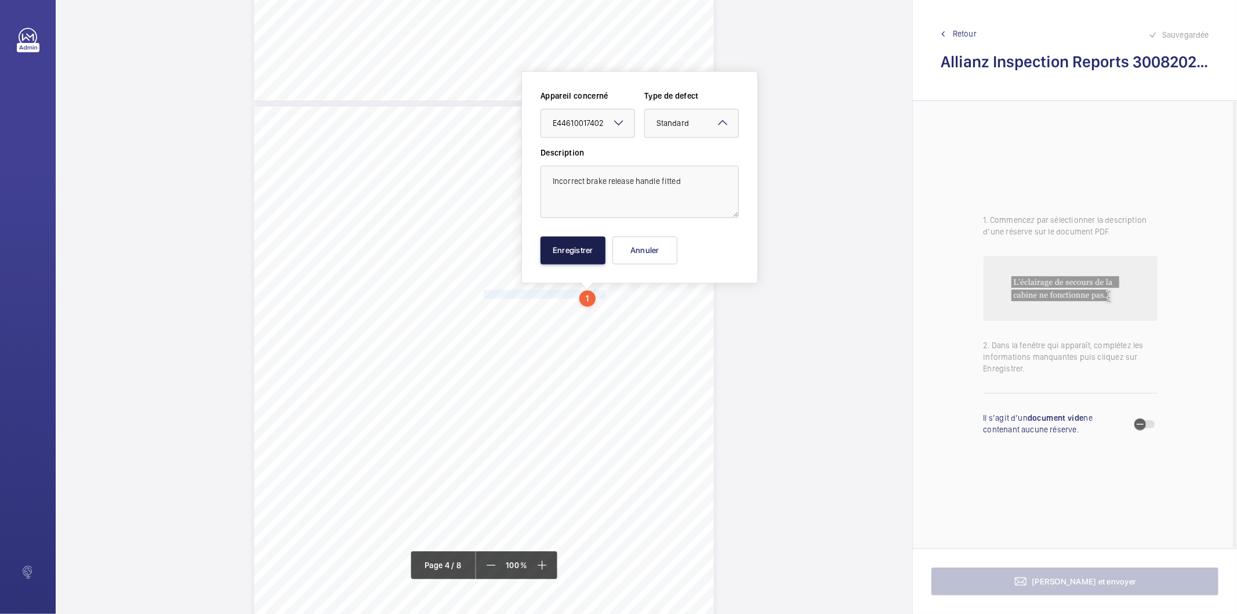
click at [589, 246] on button "Enregistrer" at bounding box center [573, 250] width 65 height 28
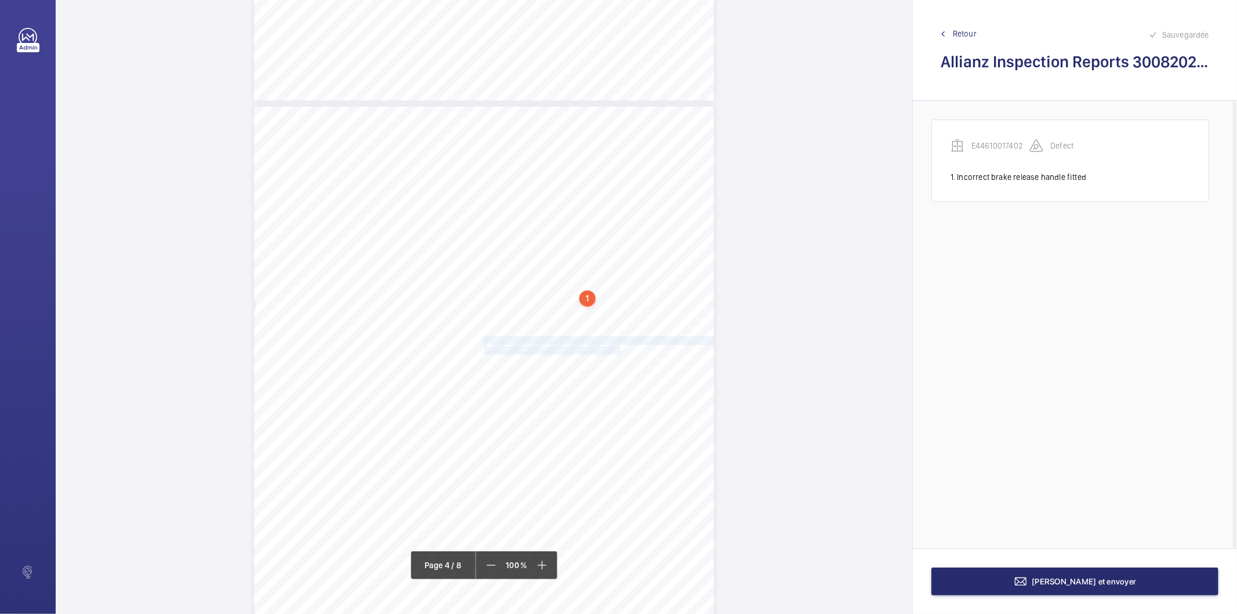
drag, startPoint x: 483, startPoint y: 339, endPoint x: 609, endPoint y: 348, distance: 126.8
click at [609, 348] on div "Lift Report Lifting Operations & Lifting Equipment Regulation 1998 Provision & …" at bounding box center [484, 431] width 460 height 651
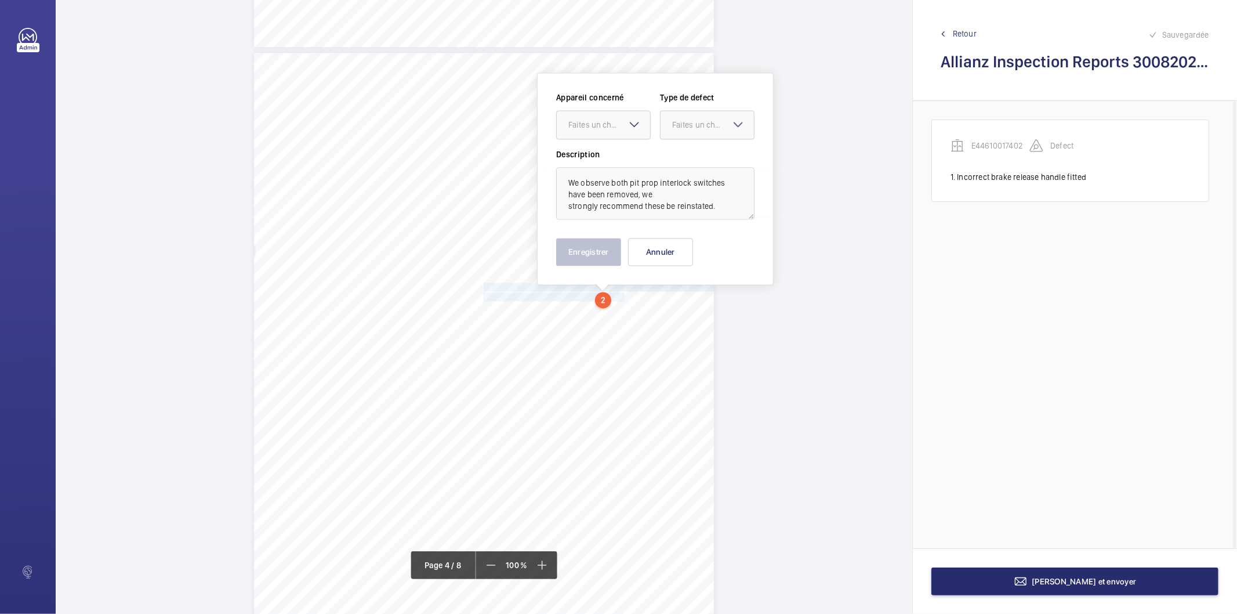
scroll to position [1937, 0]
click at [613, 129] on div at bounding box center [603, 123] width 93 height 28
click at [612, 158] on span "E44610017402" at bounding box center [603, 159] width 70 height 12
click at [680, 122] on div "Faites un choix" at bounding box center [713, 123] width 82 height 12
click at [728, 250] on div "Recommandation" at bounding box center [707, 244] width 93 height 28
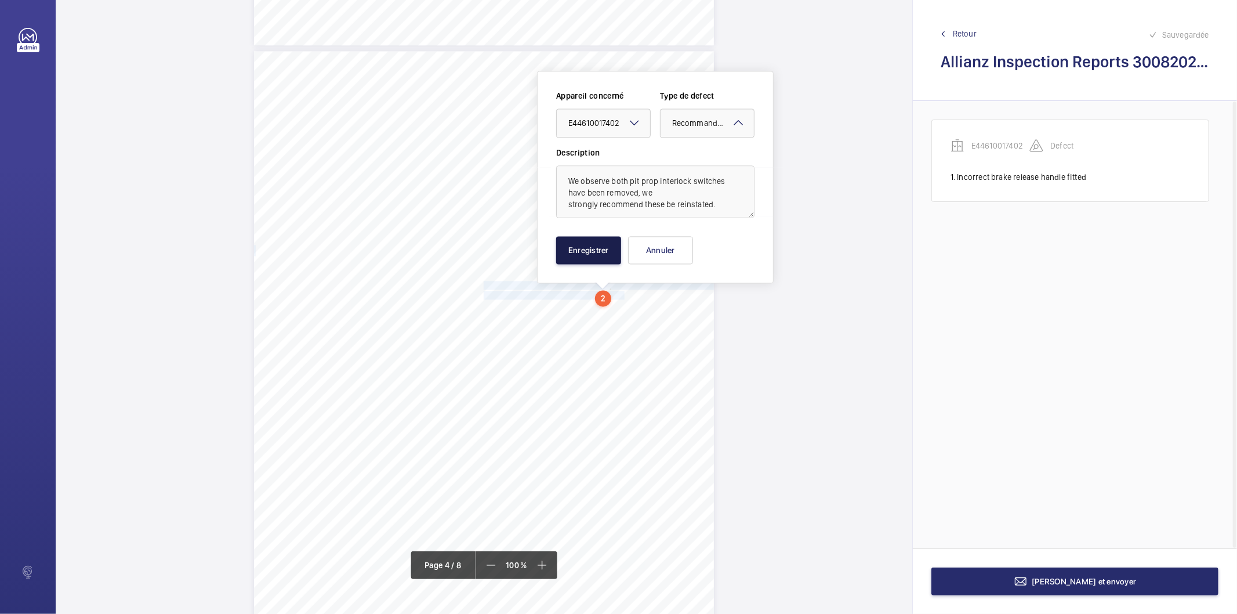
click at [584, 253] on button "Enregistrer" at bounding box center [588, 250] width 65 height 28
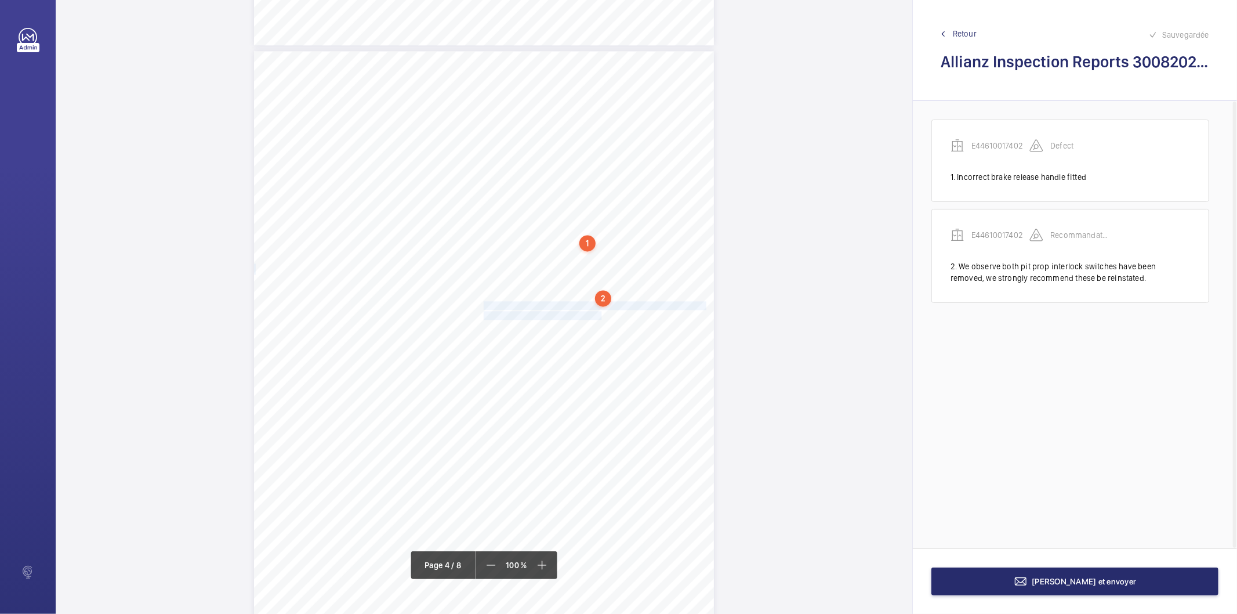
drag, startPoint x: 482, startPoint y: 303, endPoint x: 590, endPoint y: 319, distance: 109.0
click at [590, 319] on div "Lift Report Lifting Operations & Lifting Equipment Regulation 1998 Provision & …" at bounding box center [484, 376] width 460 height 651
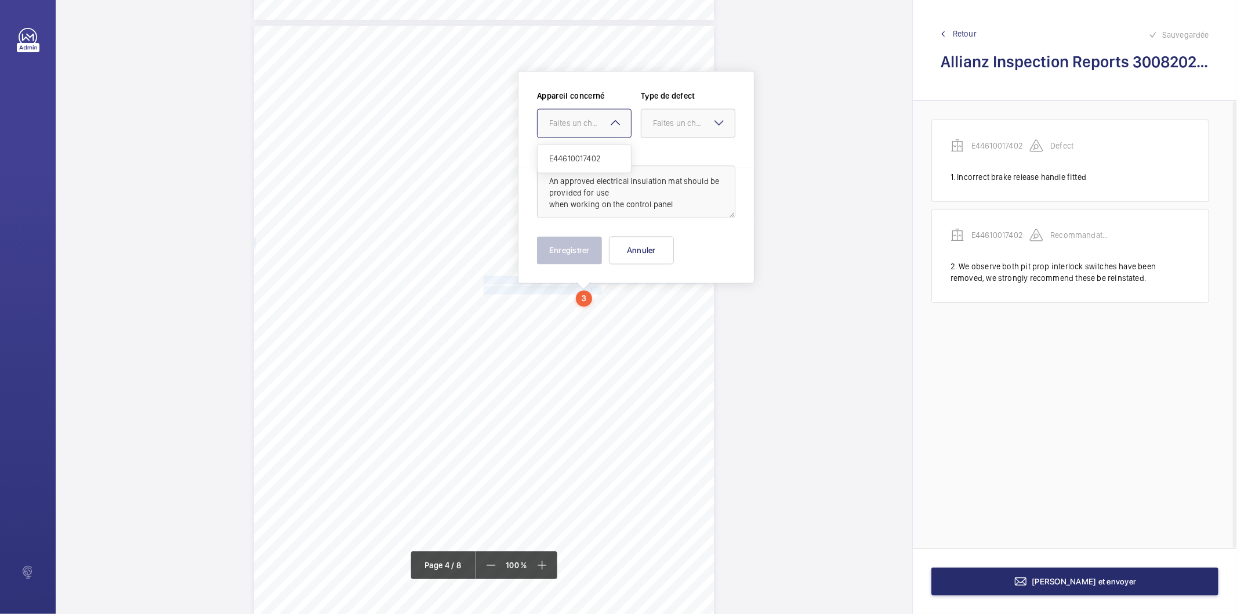
click at [607, 117] on div "Faites un choix" at bounding box center [590, 123] width 82 height 12
drag, startPoint x: 592, startPoint y: 158, endPoint x: 666, endPoint y: 126, distance: 81.0
click at [594, 158] on span "E44610017402" at bounding box center [584, 159] width 70 height 12
drag, startPoint x: 671, startPoint y: 120, endPoint x: 670, endPoint y: 139, distance: 19.2
click at [671, 122] on div "Faites un choix" at bounding box center [694, 123] width 82 height 12
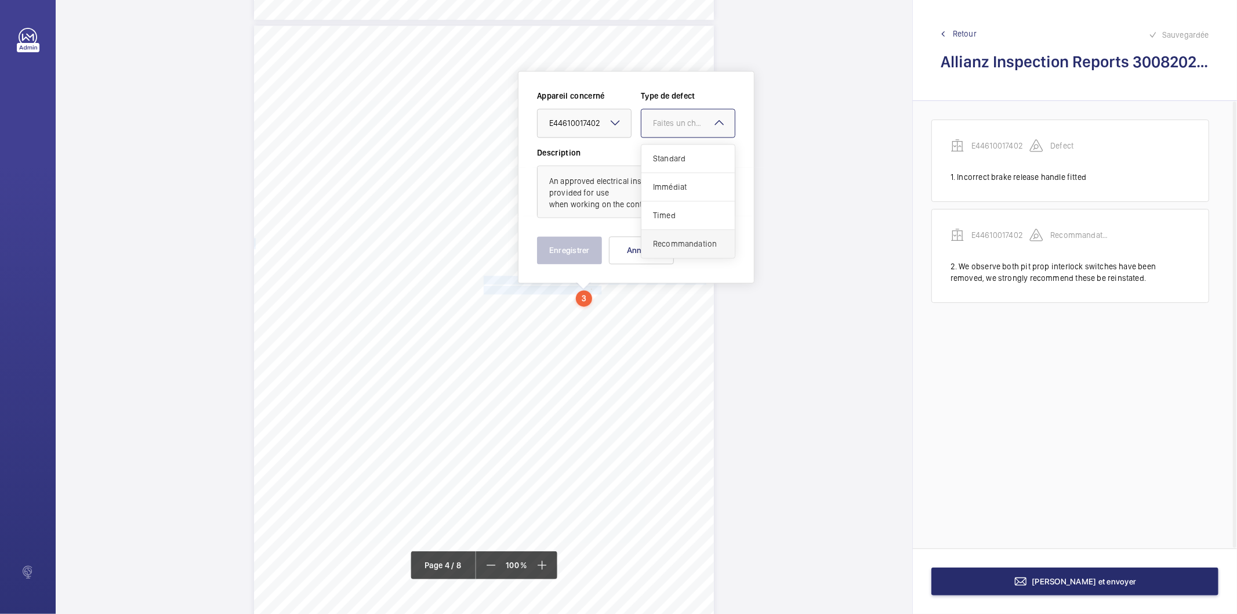
click at [680, 244] on span "Recommandation" at bounding box center [688, 244] width 70 height 12
click at [577, 248] on button "Enregistrer" at bounding box center [569, 250] width 65 height 28
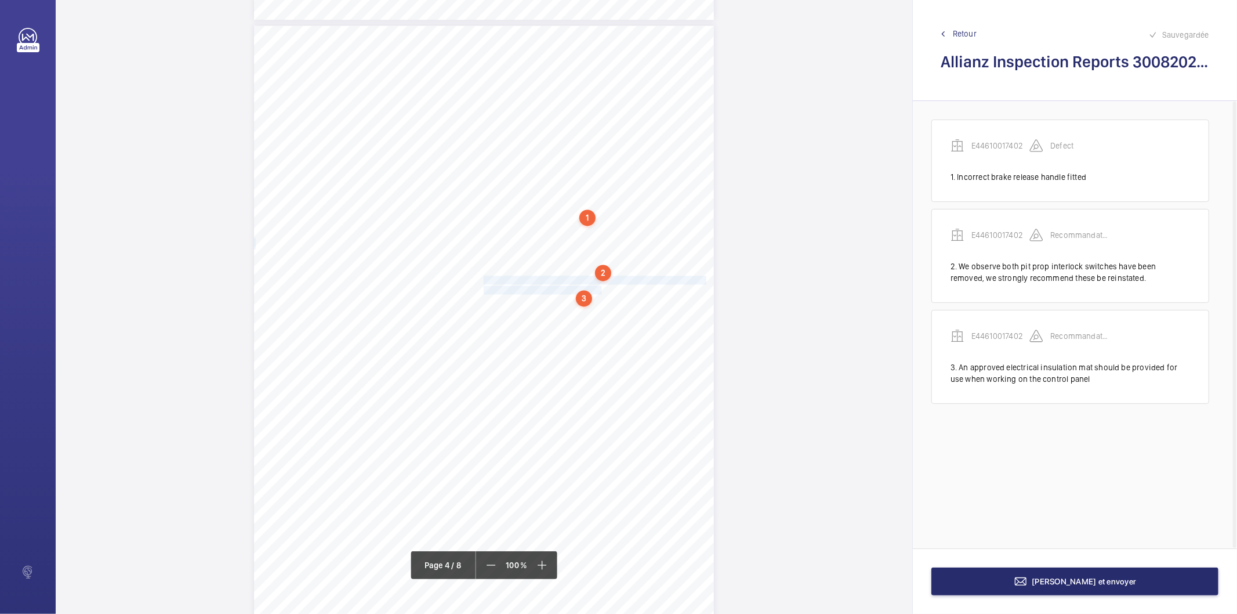
click at [583, 299] on div "3" at bounding box center [584, 298] width 16 height 16
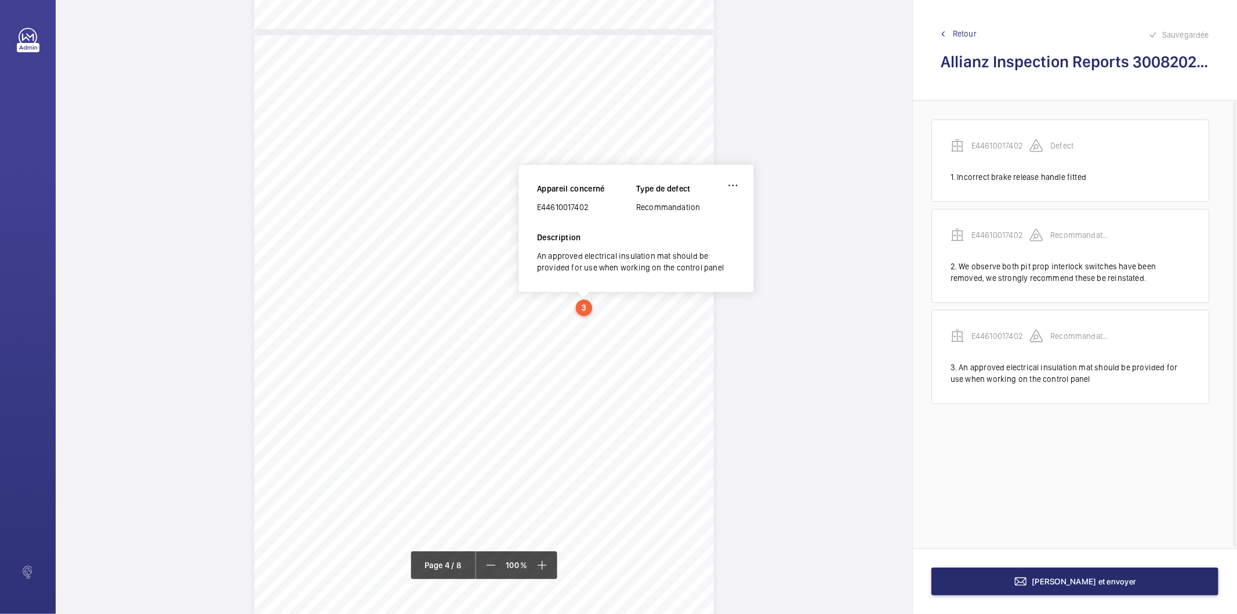
click at [559, 205] on div "E44610017402" at bounding box center [586, 207] width 99 height 12
copy div "E44610017402"
click at [945, 571] on button "Terminer et envoyer" at bounding box center [1074, 581] width 287 height 28
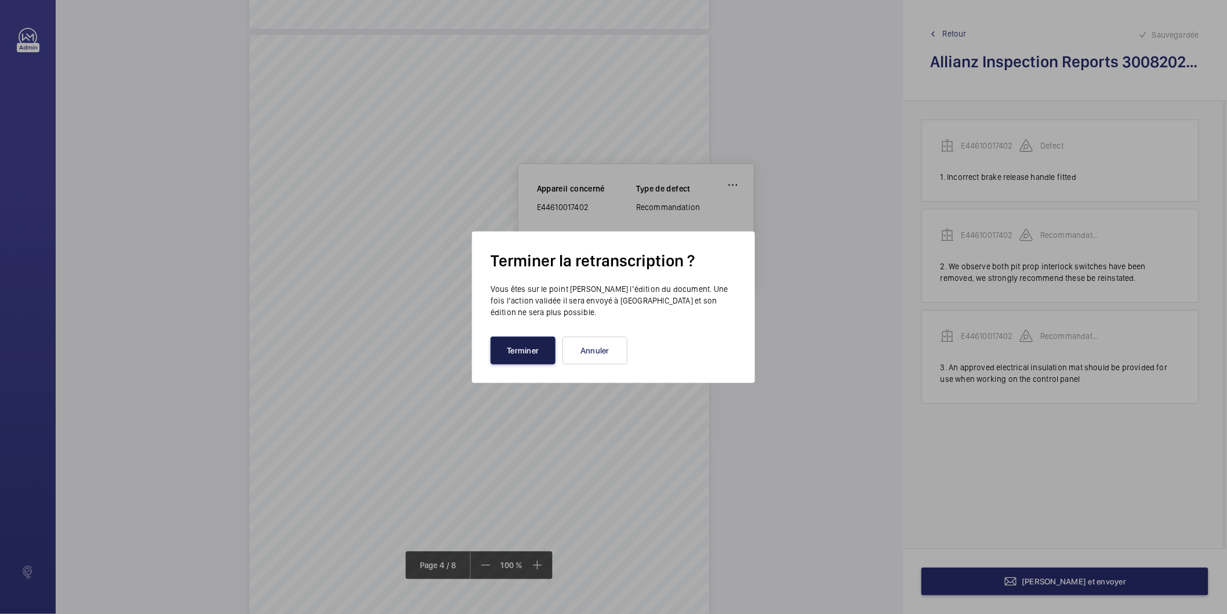
click at [534, 350] on button "Terminer" at bounding box center [523, 350] width 65 height 28
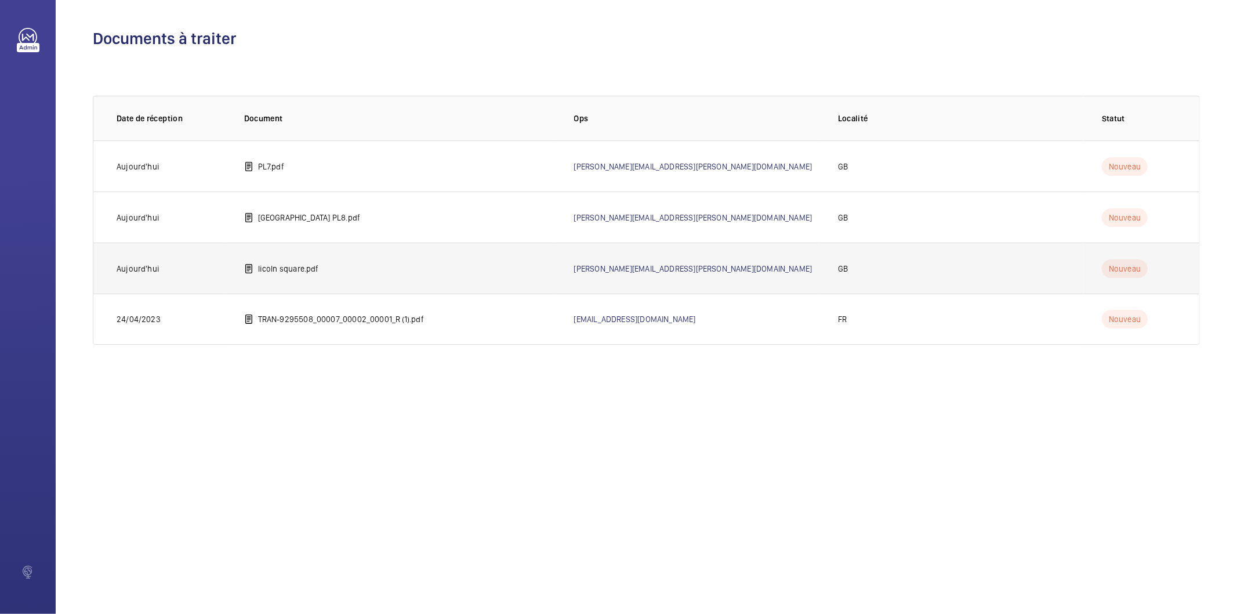
click at [366, 270] on td "licoln square.pdf" at bounding box center [391, 267] width 330 height 51
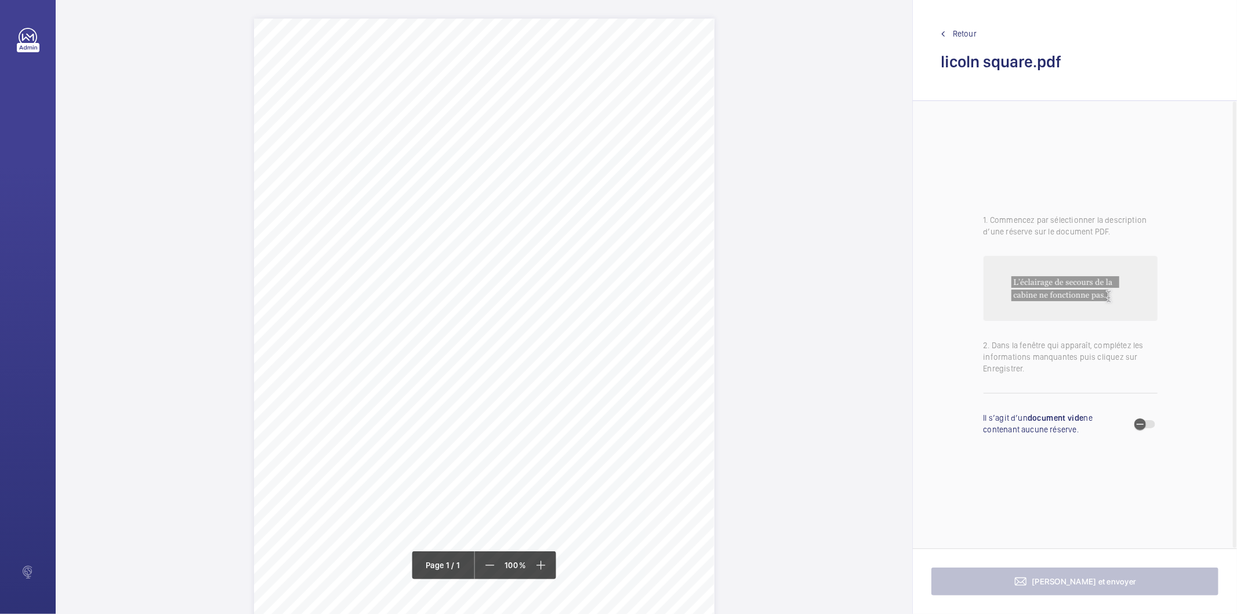
drag, startPoint x: 416, startPoint y: 199, endPoint x: 505, endPoint y: 209, distance: 89.3
click at [505, 209] on div "Description: Make / Model: Passenger/Goods Lift Otis / Gen 2 Year of Manufactur…" at bounding box center [484, 344] width 461 height 651
click at [519, 205] on div "Description: Make / Model: Passenger/Goods Lift Otis / Gen 2 Year of Manufactur…" at bounding box center [484, 344] width 461 height 651
click at [428, 201] on div "Description: Make / Model: Passenger/Goods Lift Otis / Gen 2 Year of Manufactur…" at bounding box center [484, 344] width 461 height 651
click at [499, 206] on div "Description: Make / Model: Passenger/Goods Lift Otis / Gen 2 Year of Manufactur…" at bounding box center [484, 344] width 461 height 651
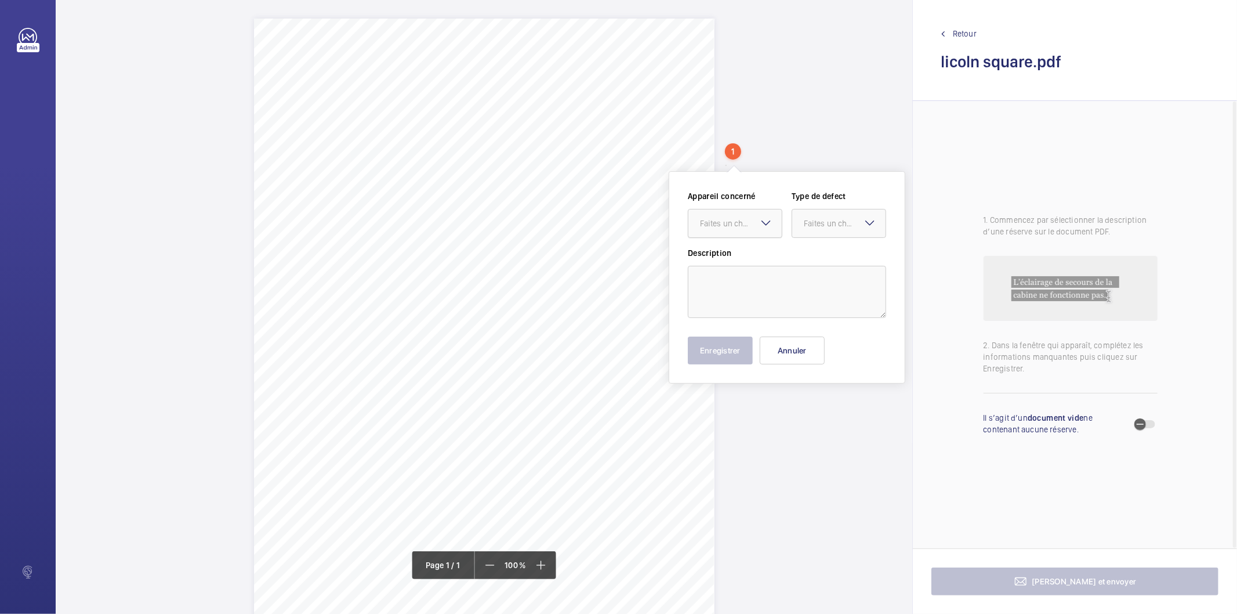
drag, startPoint x: 739, startPoint y: 147, endPoint x: 717, endPoint y: 228, distance: 84.0
click at [717, 228] on div "Faites un choix" at bounding box center [741, 223] width 82 height 12
click at [780, 349] on button "Annuler" at bounding box center [792, 350] width 65 height 28
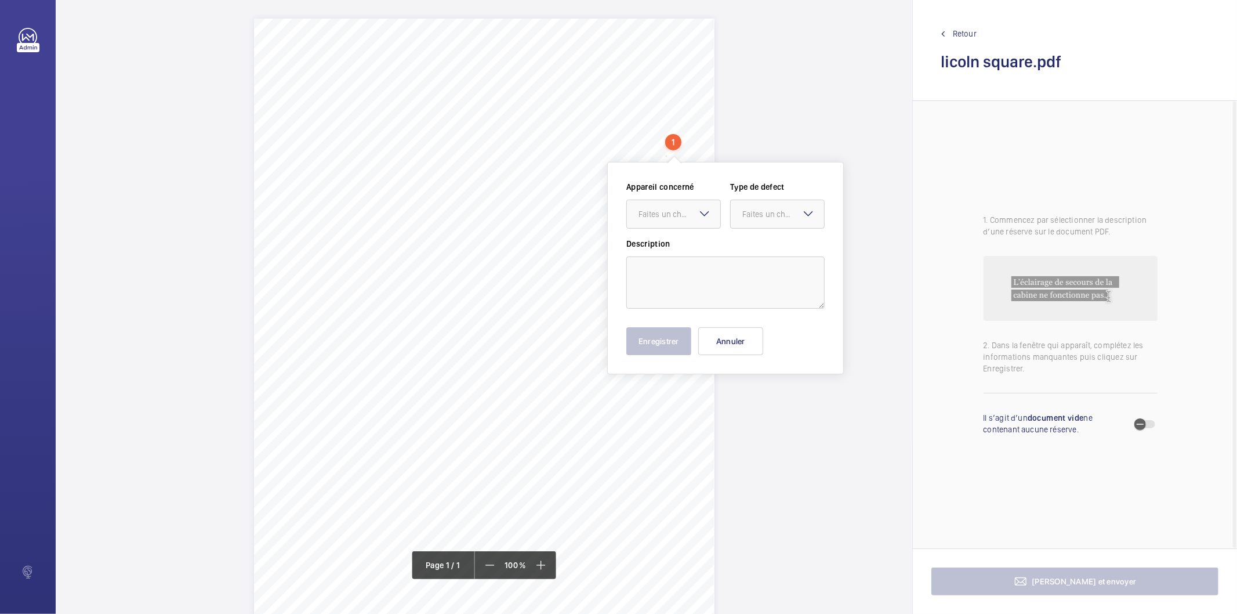
drag, startPoint x: 679, startPoint y: 137, endPoint x: 570, endPoint y: 239, distance: 149.4
click at [543, 315] on div "Description: Make / Model: Passenger/Goods Lift Otis / Gen 2 Year of Manufactur…" at bounding box center [484, 344] width 461 height 651
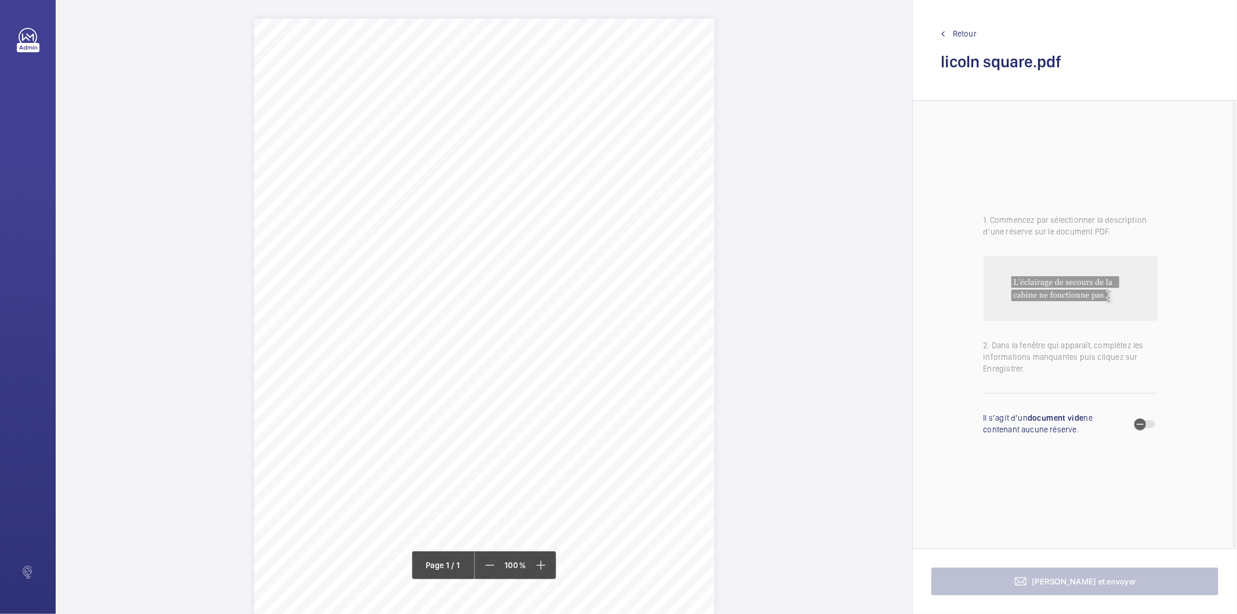
click at [702, 59] on div "Description: Make / Model: Passenger/Goods Lift Otis / Gen 2 Year of Manufactur…" at bounding box center [484, 344] width 461 height 651
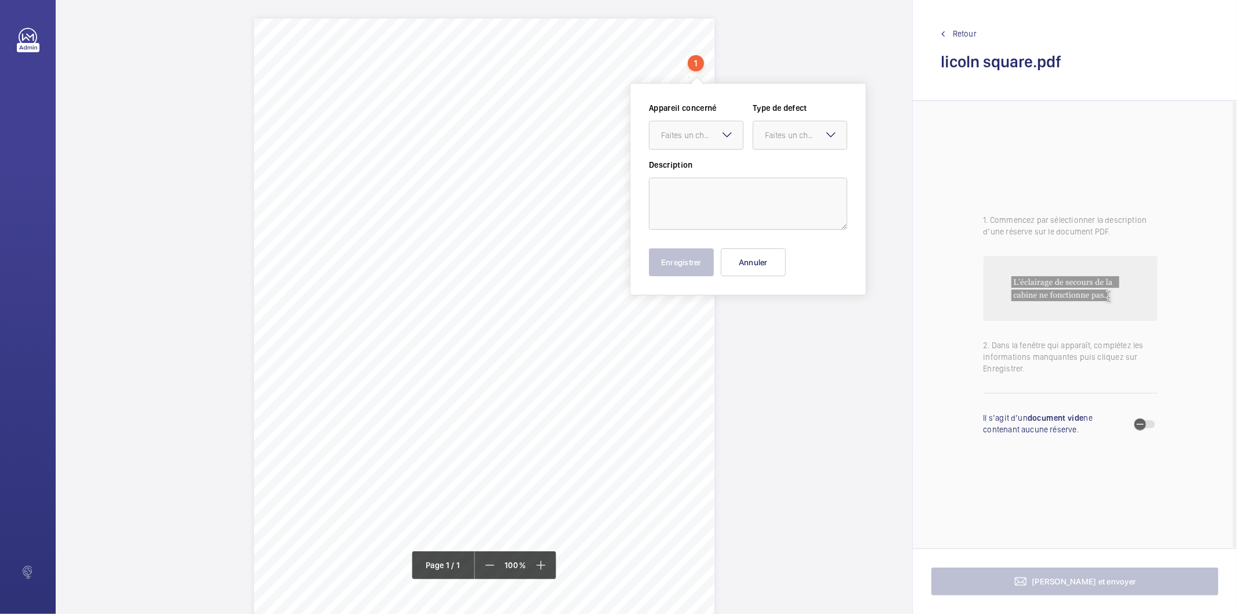
click at [598, 329] on div "Description: Make / Model: Passenger/Goods Lift [PERSON_NAME] / Gen 2 Year of M…" at bounding box center [484, 344] width 461 height 651
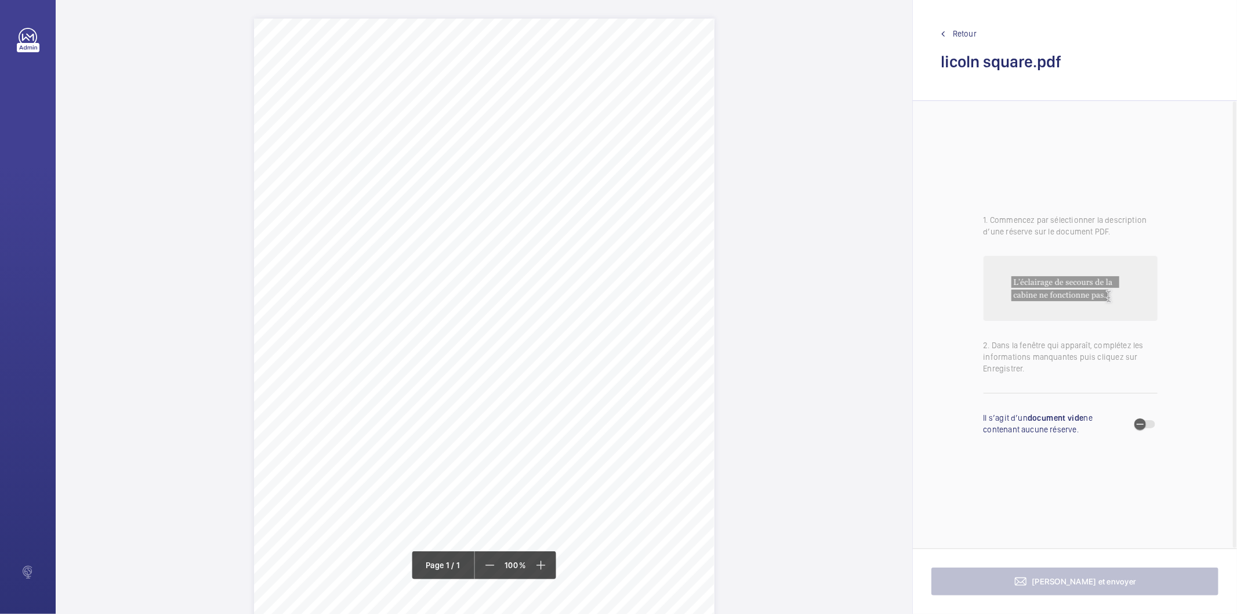
click at [814, 122] on div "Description: Make / Model: Passenger/Goods Lift [PERSON_NAME] / Gen 2 Year of M…" at bounding box center [484, 344] width 857 height 651
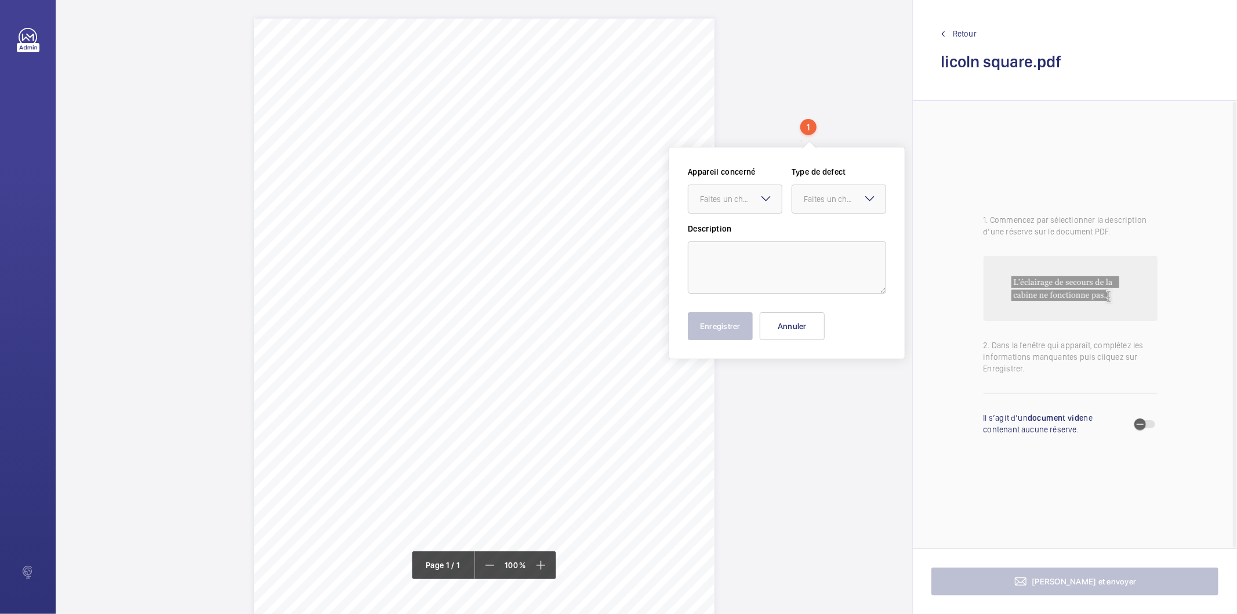
click at [646, 244] on div "Description: Make / Model: Passenger/Goods Lift [PERSON_NAME] / Gen 2 Year of M…" at bounding box center [484, 344] width 461 height 651
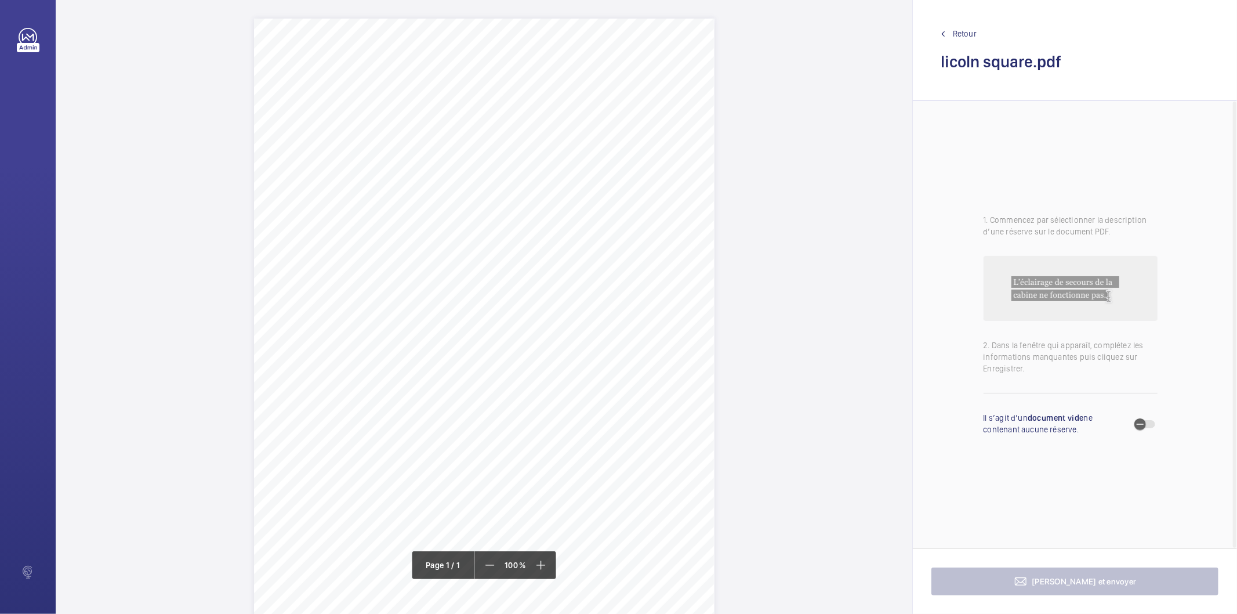
click at [828, 112] on div "Description: Make / Model: Passenger/Goods Lift [PERSON_NAME] / Gen 2 Year of M…" at bounding box center [484, 344] width 857 height 651
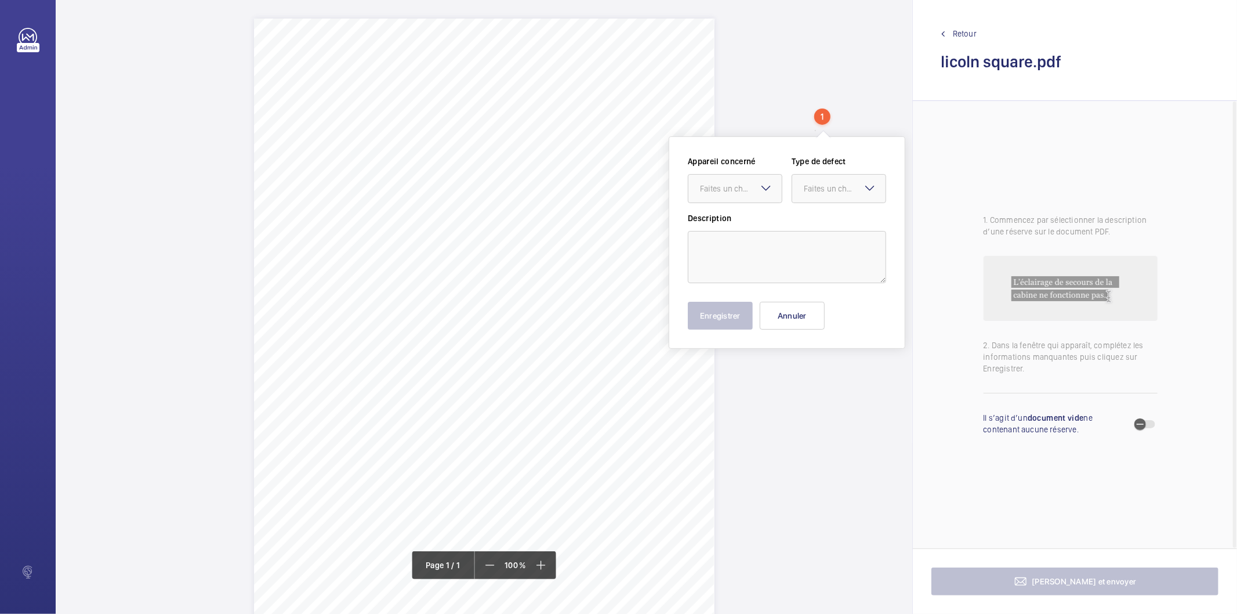
click at [865, 80] on div "Description: Make / Model: Passenger/Goods Lift [PERSON_NAME] / Gen 2 Year of M…" at bounding box center [484, 344] width 857 height 651
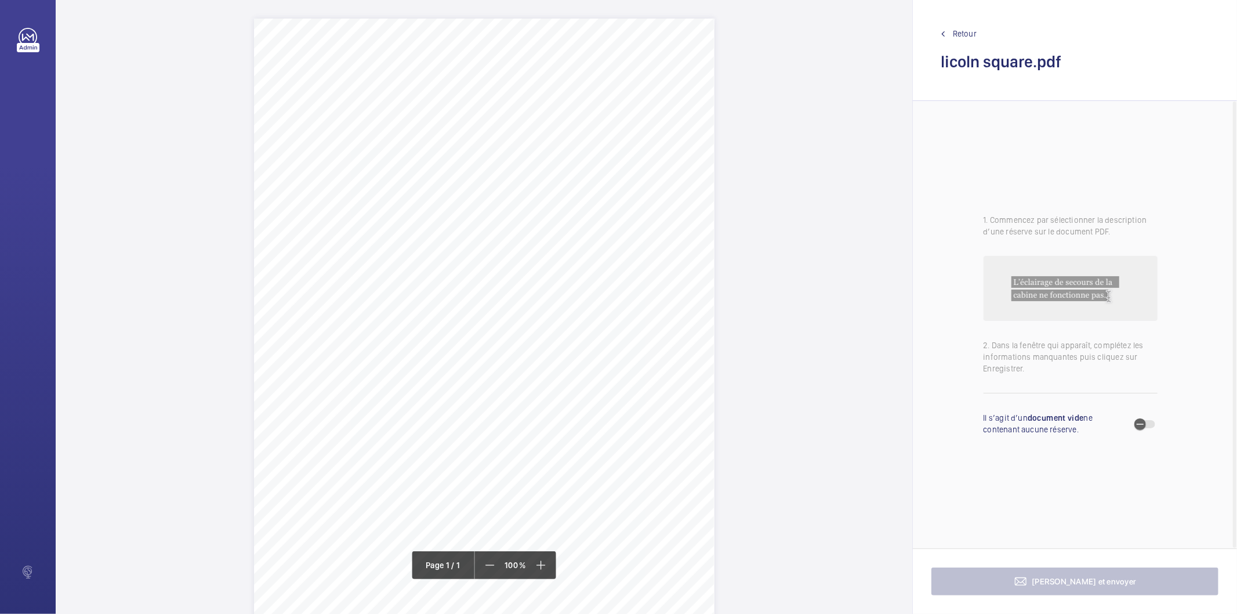
click at [874, 97] on div "Description: Make / Model: Passenger/Goods Lift [PERSON_NAME] / Gen 2 Year of M…" at bounding box center [484, 344] width 857 height 651
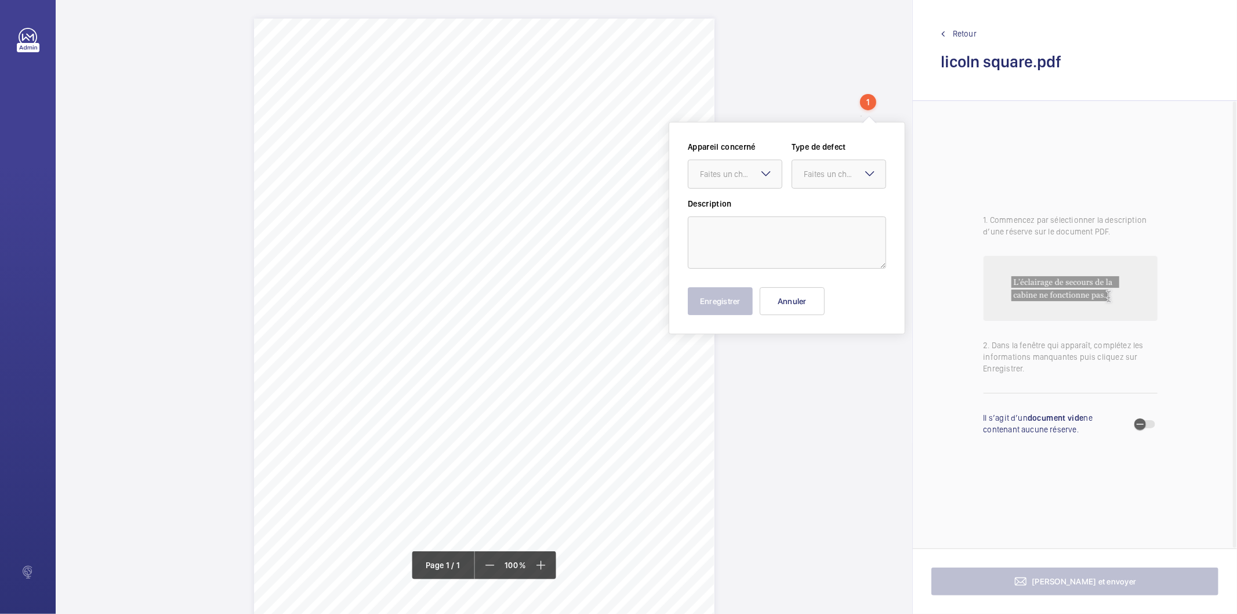
click at [763, 390] on div "Description: Make / Model: Passenger/Goods Lift [PERSON_NAME] / Gen 2 Year of M…" at bounding box center [484, 344] width 857 height 651
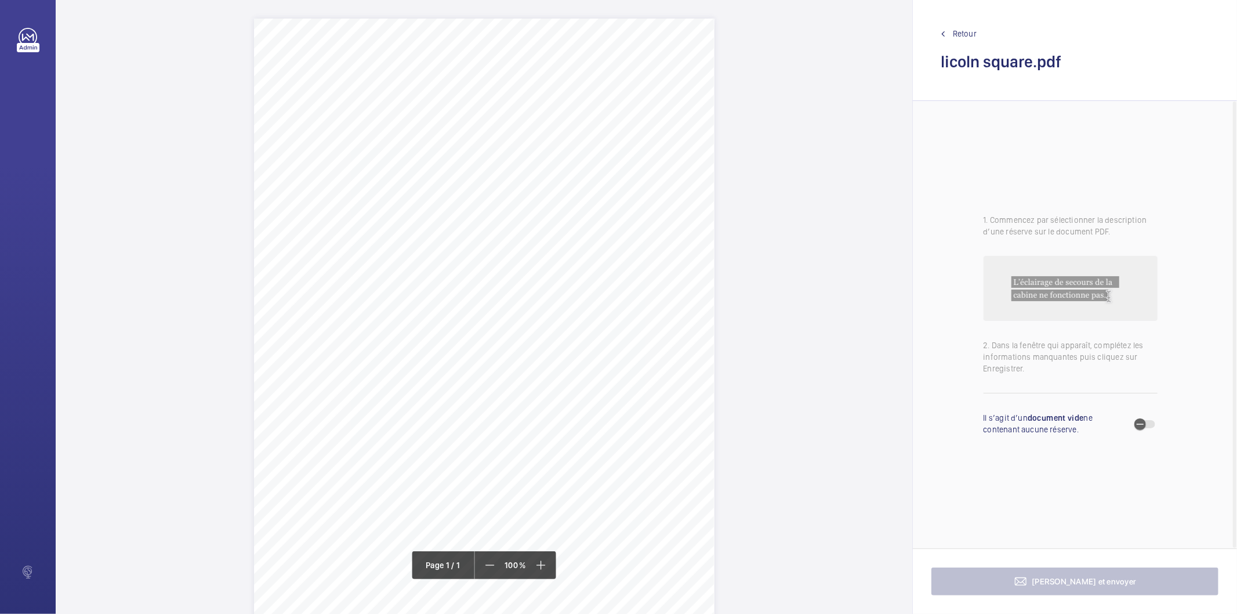
click at [732, 327] on div "Description: Make / Model: Passenger/Goods Lift [PERSON_NAME] / Gen 2 Year of M…" at bounding box center [484, 344] width 857 height 651
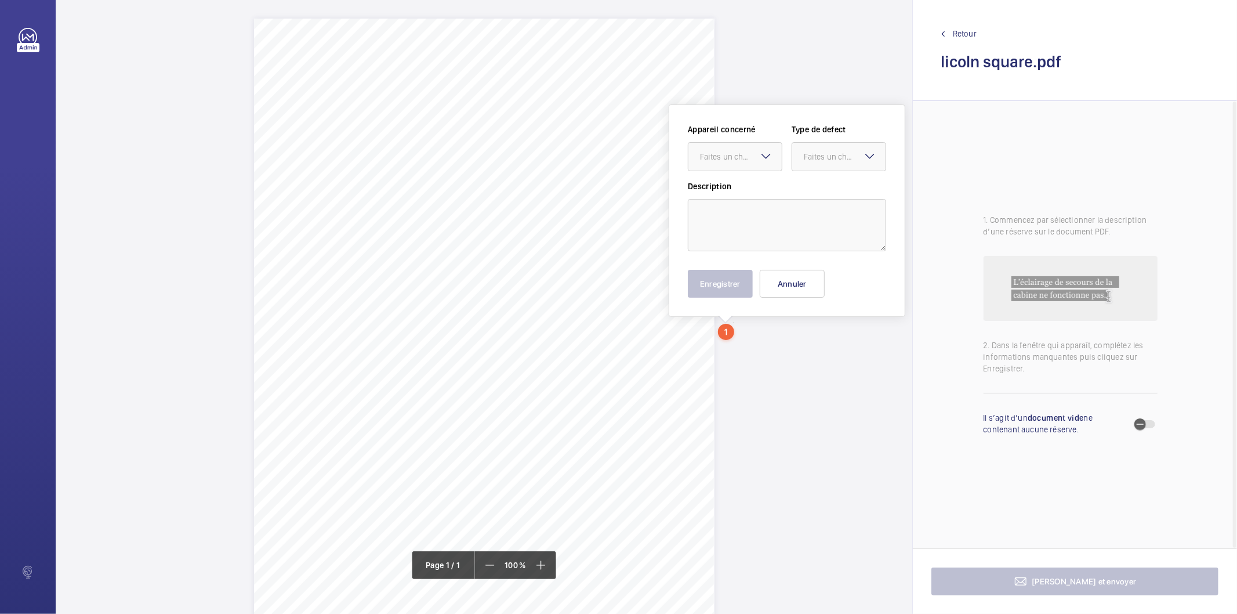
scroll to position [33, 0]
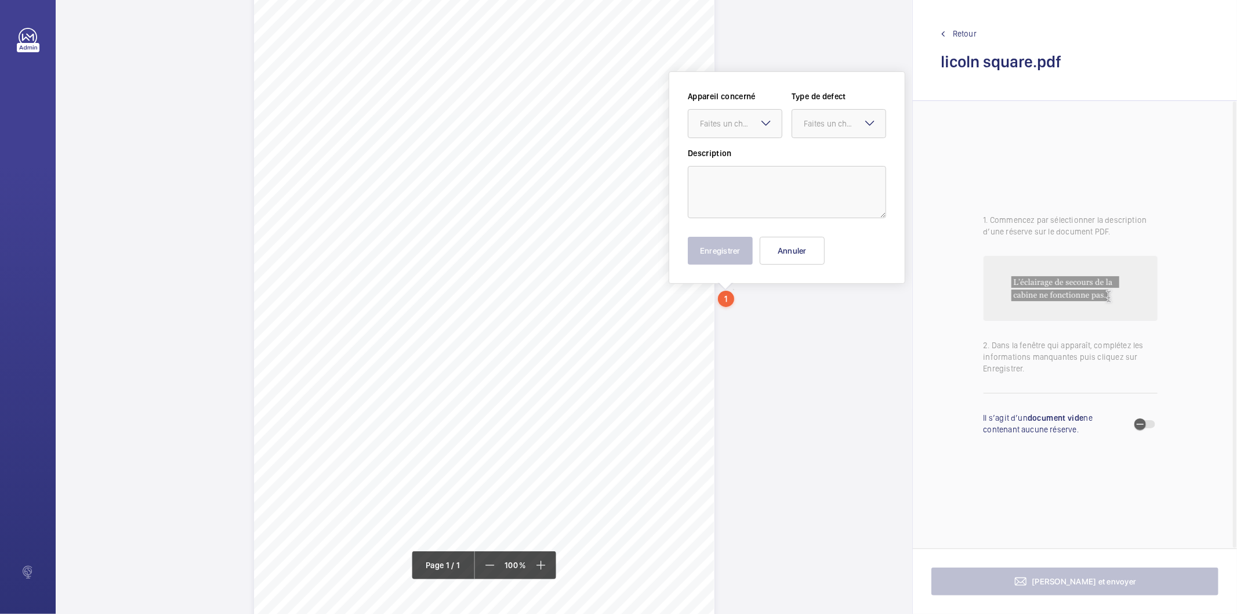
click at [732, 327] on div "Description: Make / Model: Passenger/Goods Lift [PERSON_NAME] / Gen 2 Year of M…" at bounding box center [484, 311] width 857 height 651
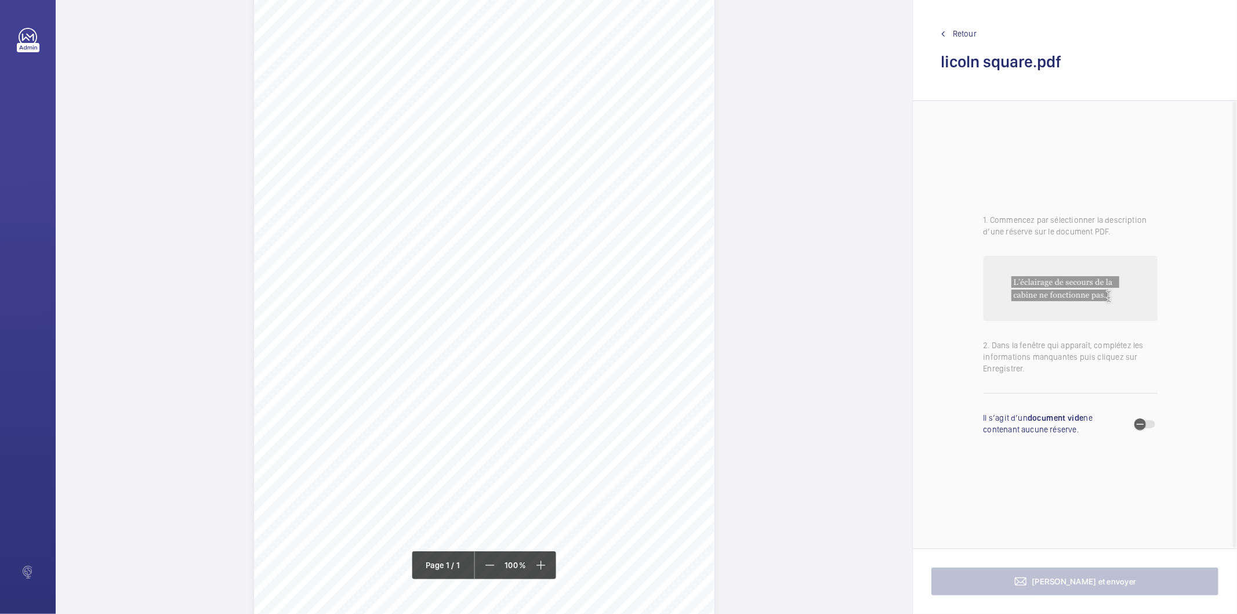
click at [732, 327] on div "Description: Make / Model: Passenger/Goods Lift [PERSON_NAME] / Gen 2 Year of M…" at bounding box center [484, 311] width 857 height 651
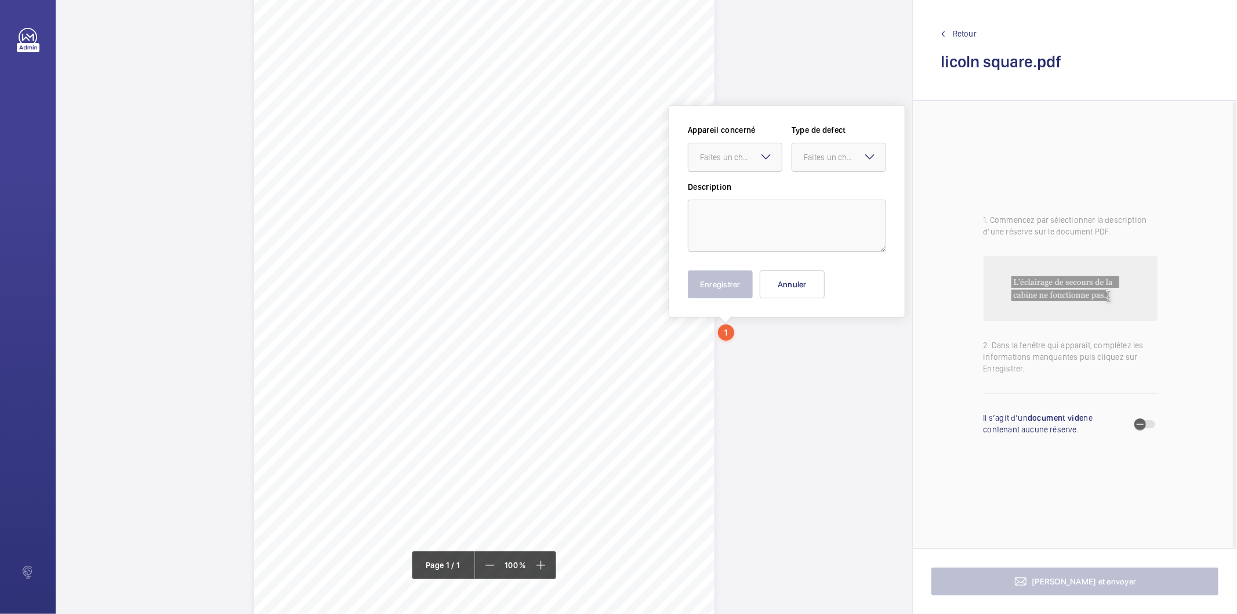
scroll to position [67, 0]
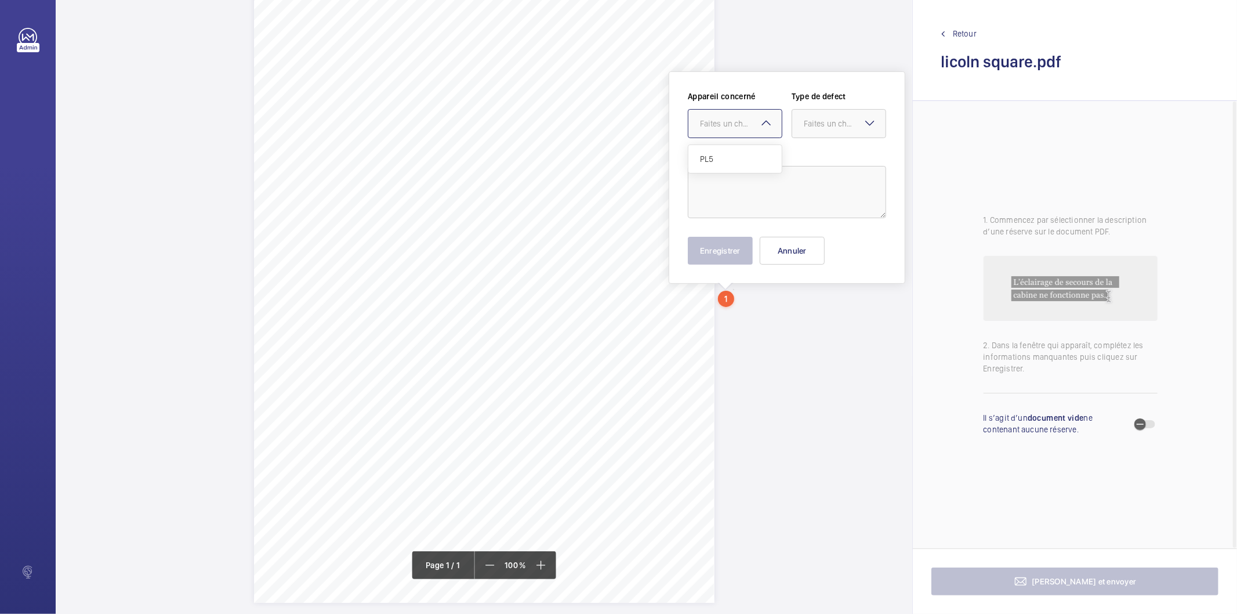
drag, startPoint x: 725, startPoint y: 117, endPoint x: 727, endPoint y: 140, distance: 23.3
click at [725, 118] on div "Faites un choix" at bounding box center [741, 124] width 82 height 12
drag, startPoint x: 717, startPoint y: 158, endPoint x: 854, endPoint y: 128, distance: 140.7
click at [717, 158] on span "PL5" at bounding box center [735, 159] width 70 height 12
click at [860, 122] on div "Faites un choix" at bounding box center [845, 124] width 82 height 12
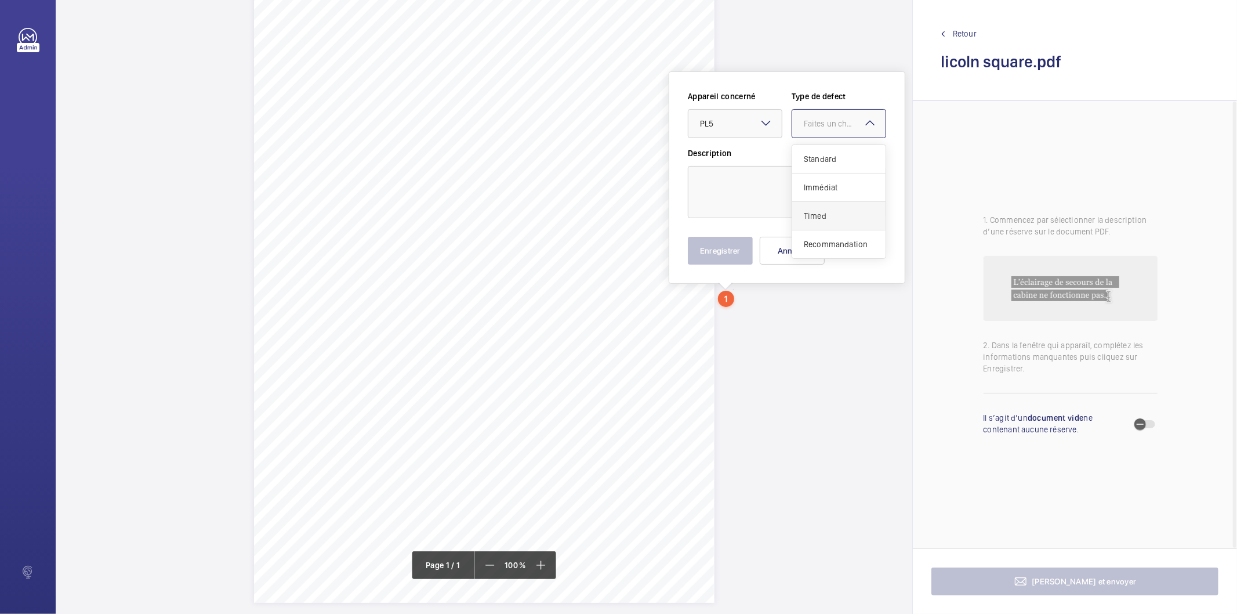
click at [802, 212] on div "Timed" at bounding box center [838, 216] width 93 height 28
click at [865, 119] on mat-icon "Open calendar" at bounding box center [868, 124] width 14 height 14
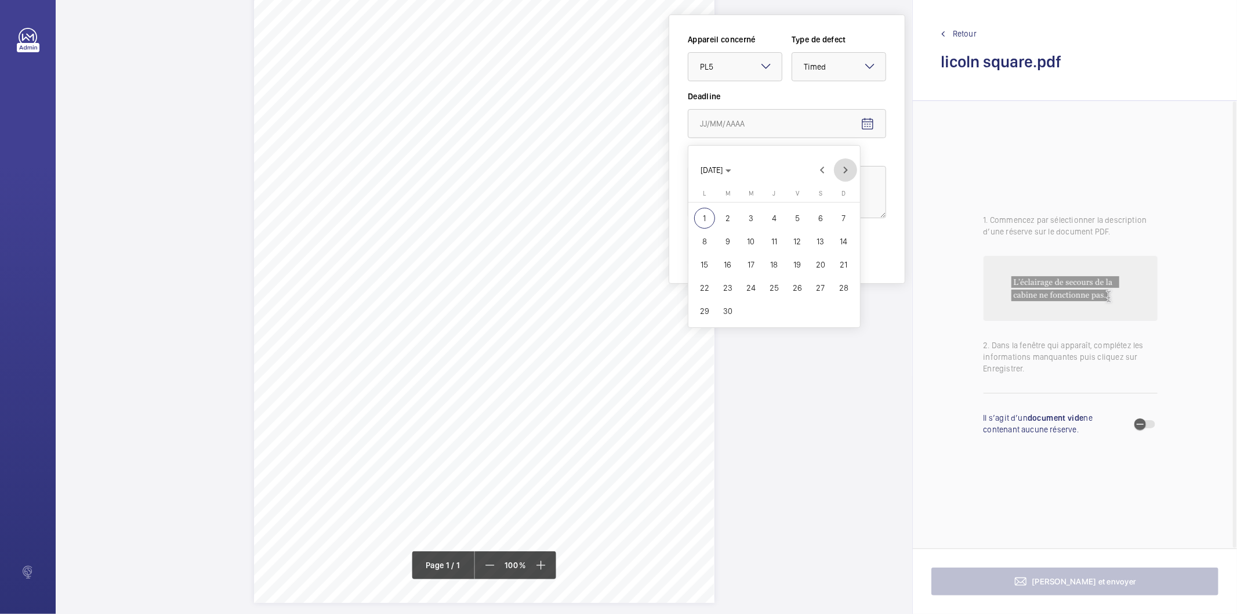
click at [844, 172] on span "Next month" at bounding box center [845, 169] width 23 height 23
click at [749, 219] on span "1" at bounding box center [751, 218] width 21 height 21
type input "01/10/2025"
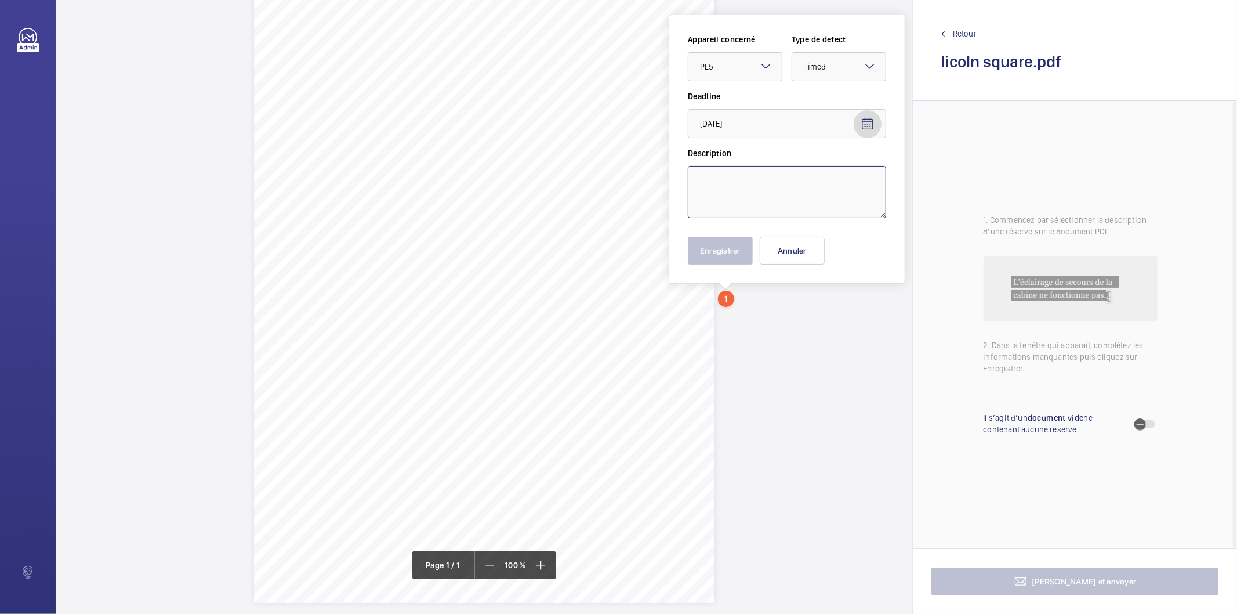
click at [741, 192] on textarea at bounding box center [787, 192] width 198 height 52
type textarea "M"
type textarea "Emergency electroic brake release is ineffective when tested with the power off…"
click at [720, 257] on button "Enregistrer" at bounding box center [720, 251] width 65 height 28
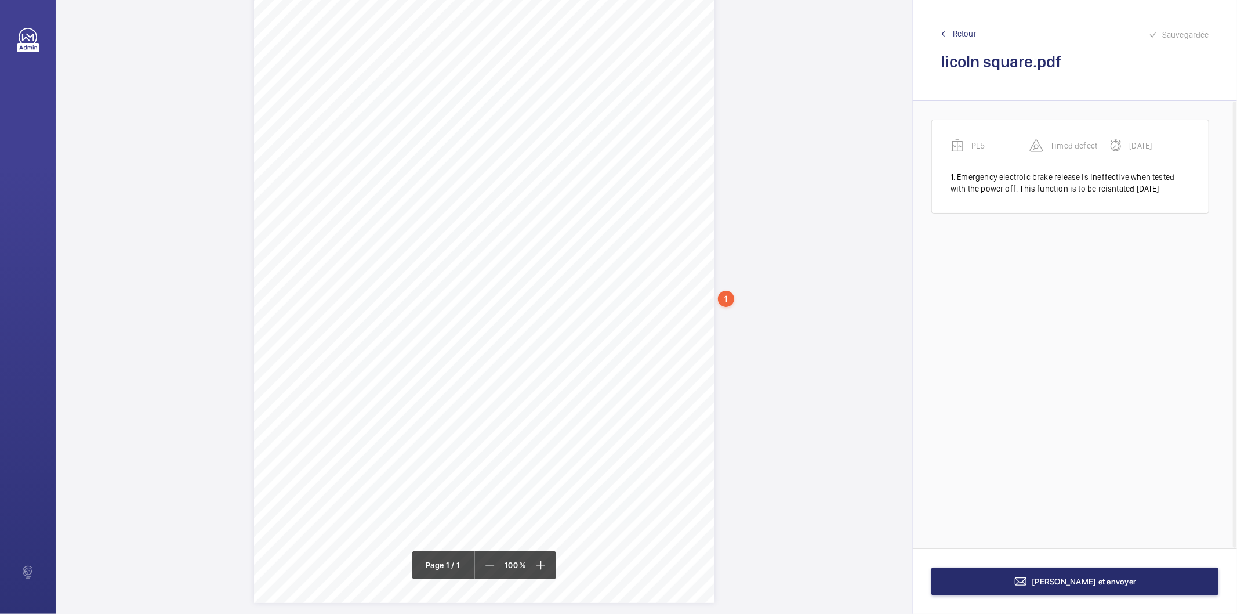
click at [662, 157] on div "Description: Make / Model: Passenger/Goods Lift [PERSON_NAME] / Gen 2 Year of M…" at bounding box center [484, 277] width 461 height 651
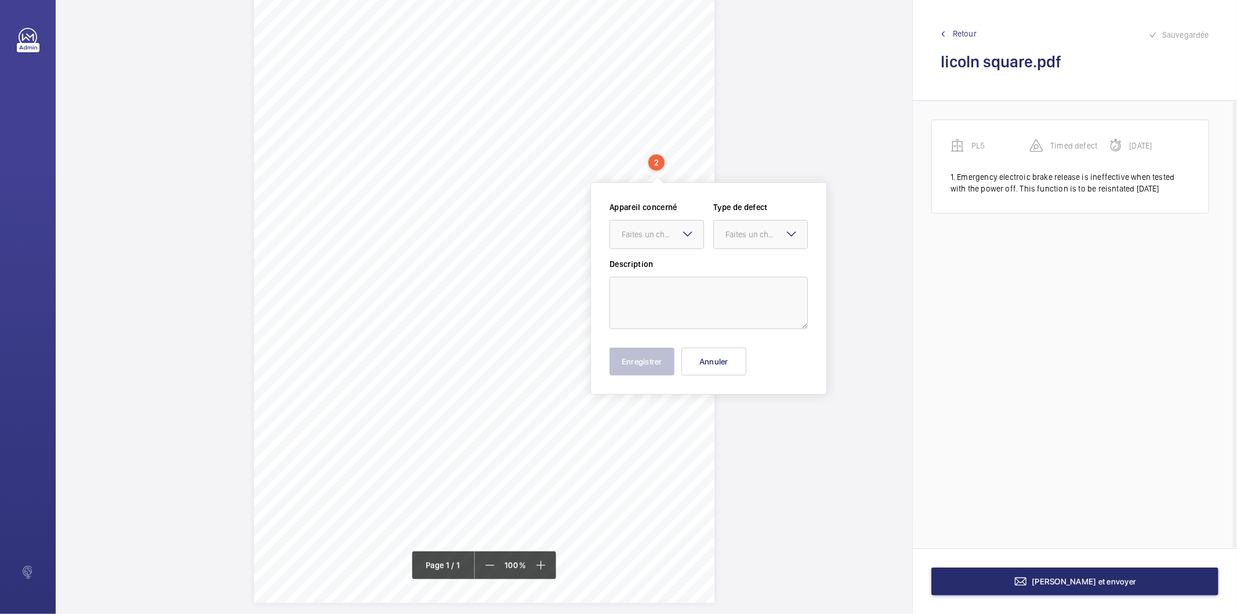
scroll to position [12, 0]
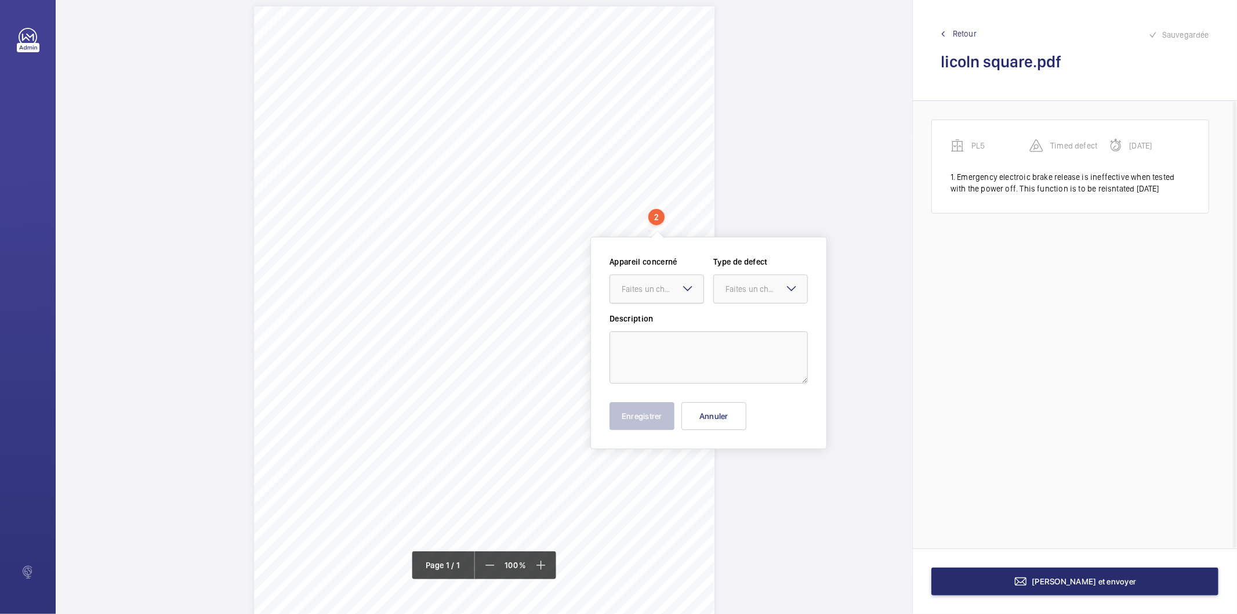
click at [636, 294] on div "Faites un choix" at bounding box center [663, 289] width 82 height 12
click at [640, 321] on span "PL5" at bounding box center [657, 324] width 70 height 12
click at [733, 290] on div "Faites un choix" at bounding box center [767, 289] width 82 height 12
click at [734, 323] on span "Standard" at bounding box center [761, 324] width 70 height 12
click at [701, 336] on textarea at bounding box center [709, 357] width 198 height 52
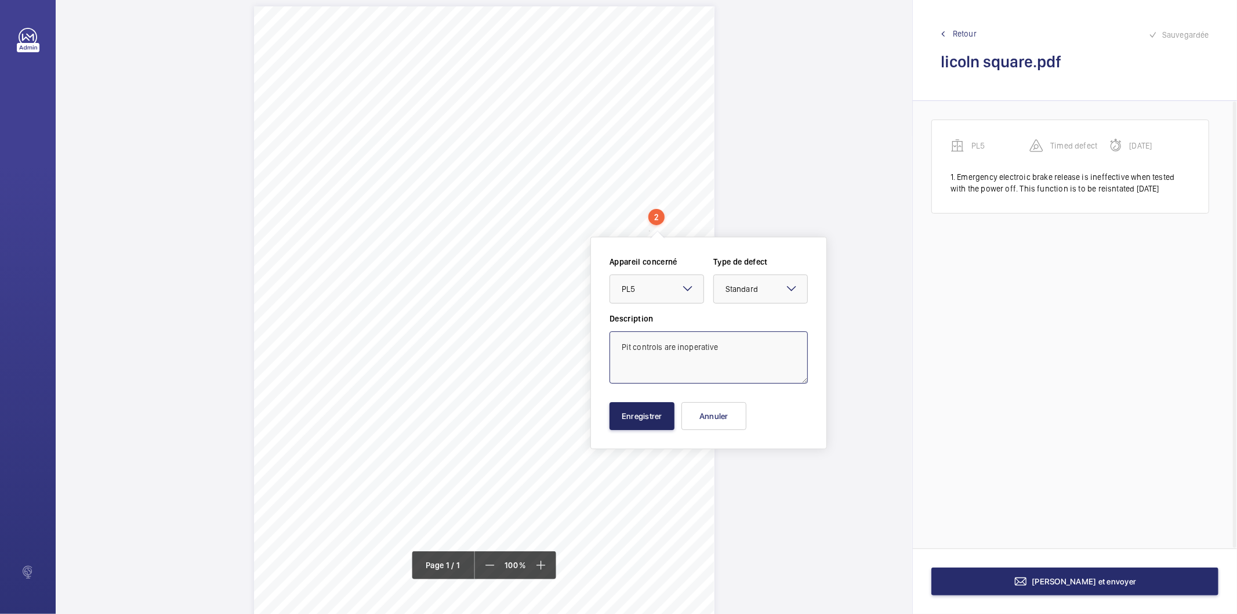
type textarea "Pit controls are inoperative"
click at [637, 425] on button "Enregistrer" at bounding box center [642, 416] width 65 height 28
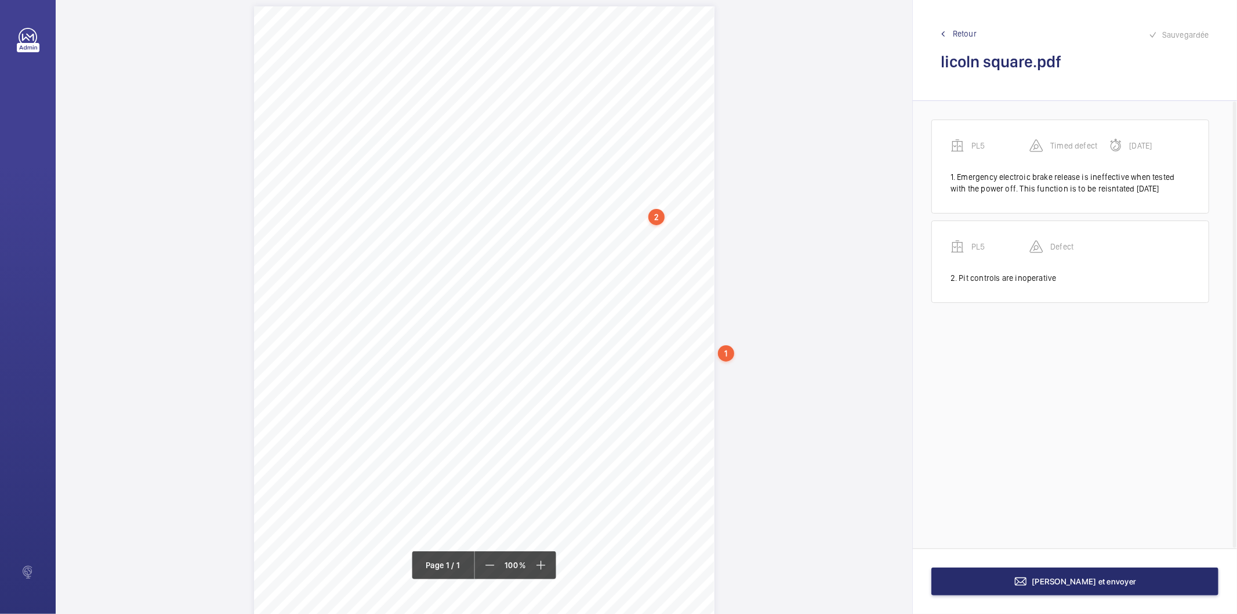
click at [680, 246] on div "Description: Make / Model: Passenger/Goods Lift [PERSON_NAME] / Gen 2 Year of M…" at bounding box center [484, 331] width 461 height 651
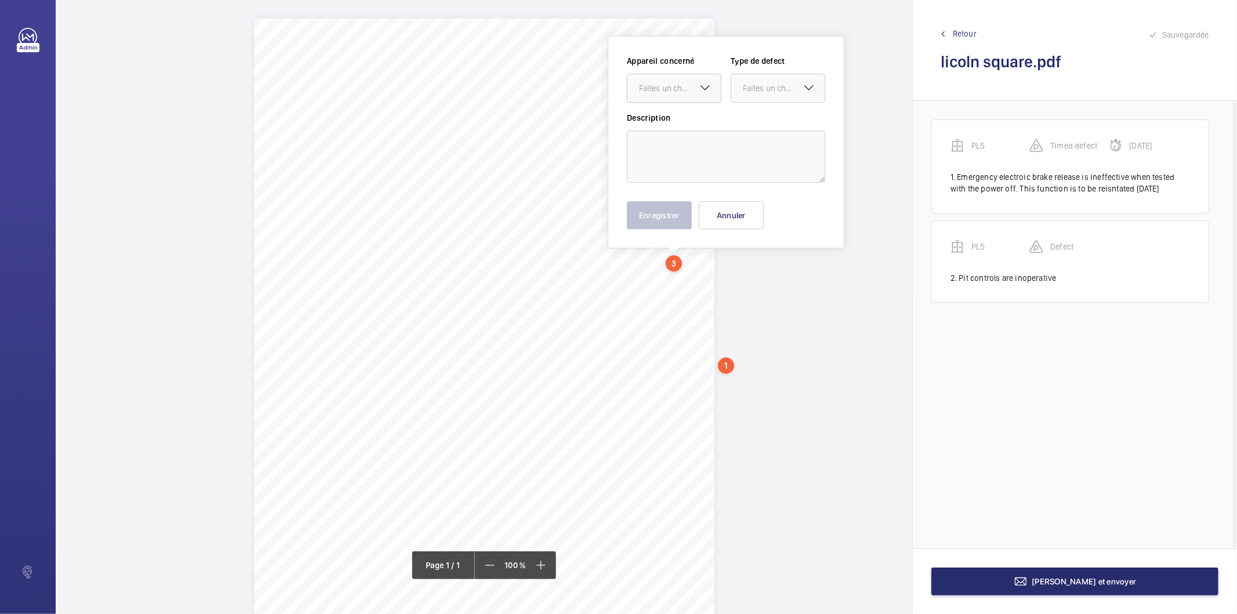
click at [680, 93] on div "Faites un choix" at bounding box center [674, 88] width 93 height 12
click at [662, 125] on span "PL5" at bounding box center [674, 124] width 70 height 12
click at [759, 84] on div "Faites un choix" at bounding box center [784, 88] width 82 height 12
click at [762, 126] on span "Standard" at bounding box center [778, 124] width 70 height 12
click at [682, 143] on textarea at bounding box center [726, 156] width 198 height 52
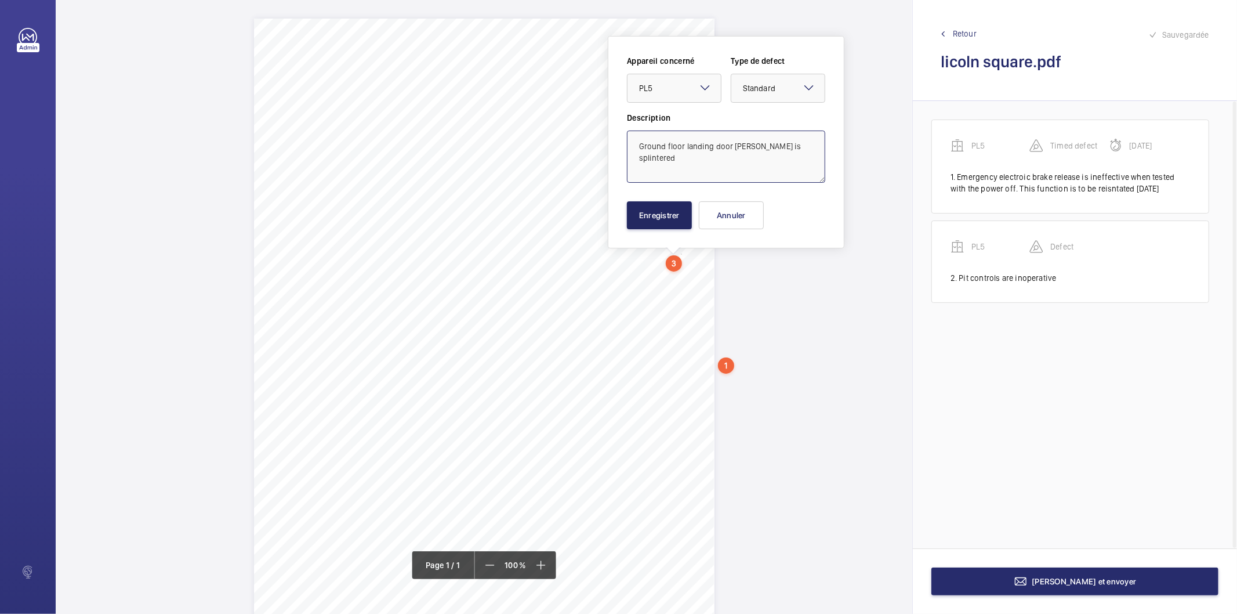
type textarea "Ground floor landing door aircord is splintered"
drag, startPoint x: 671, startPoint y: 217, endPoint x: 824, endPoint y: 210, distance: 153.3
click at [675, 217] on button "Enregistrer" at bounding box center [659, 215] width 65 height 28
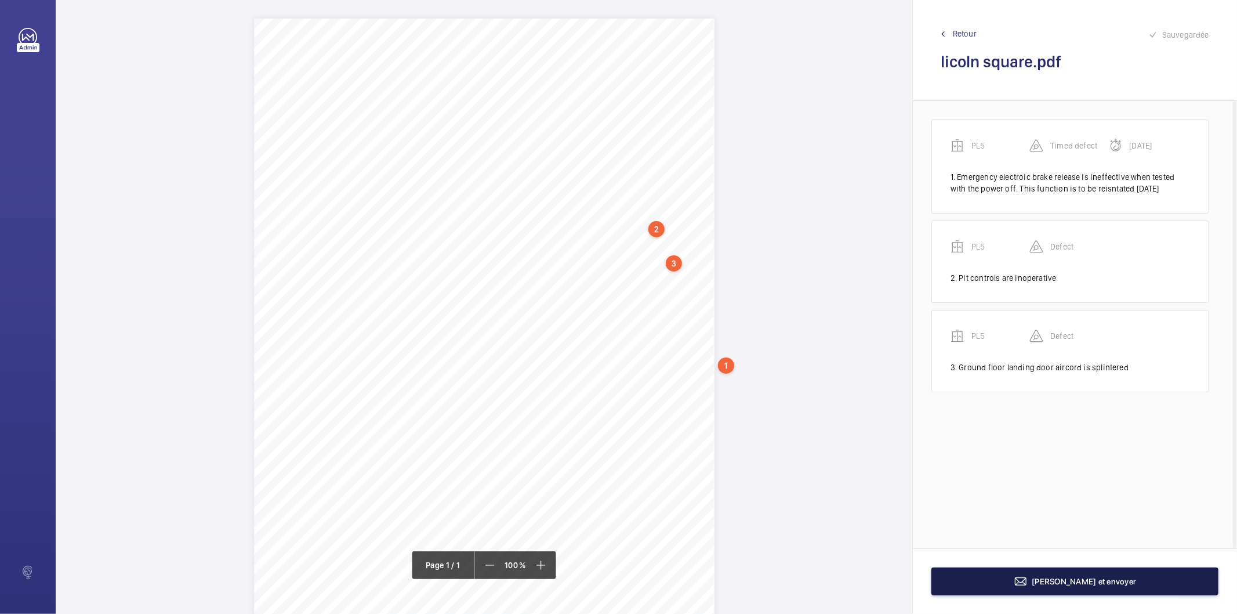
click at [987, 588] on button "[PERSON_NAME] et envoyer" at bounding box center [1074, 581] width 287 height 28
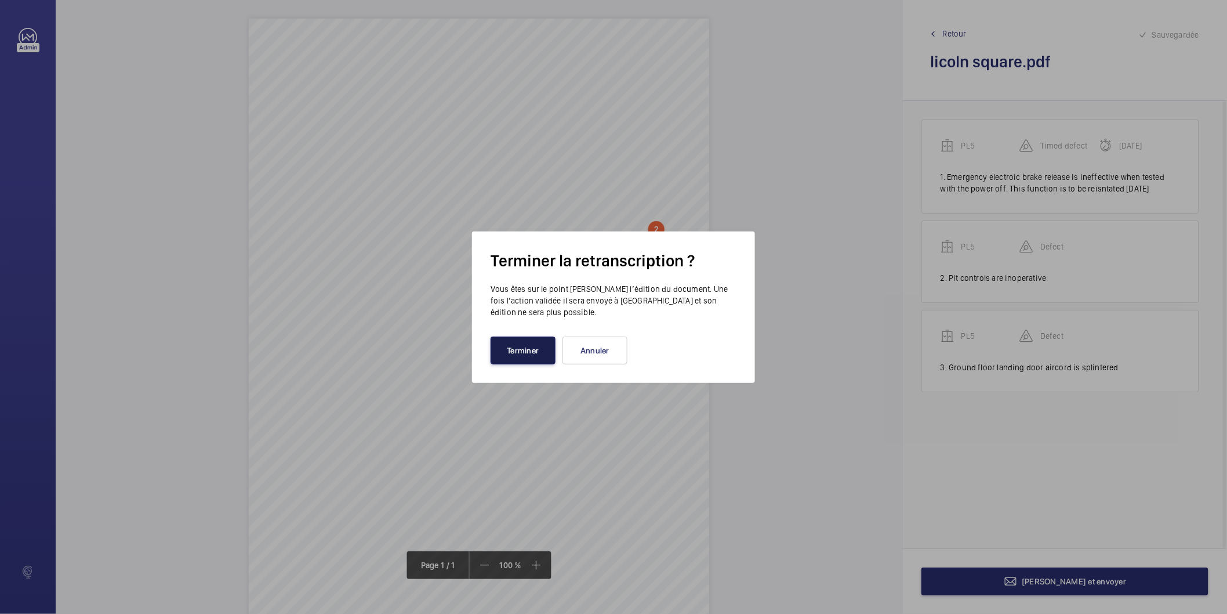
click at [537, 347] on button "Terminer" at bounding box center [523, 350] width 65 height 28
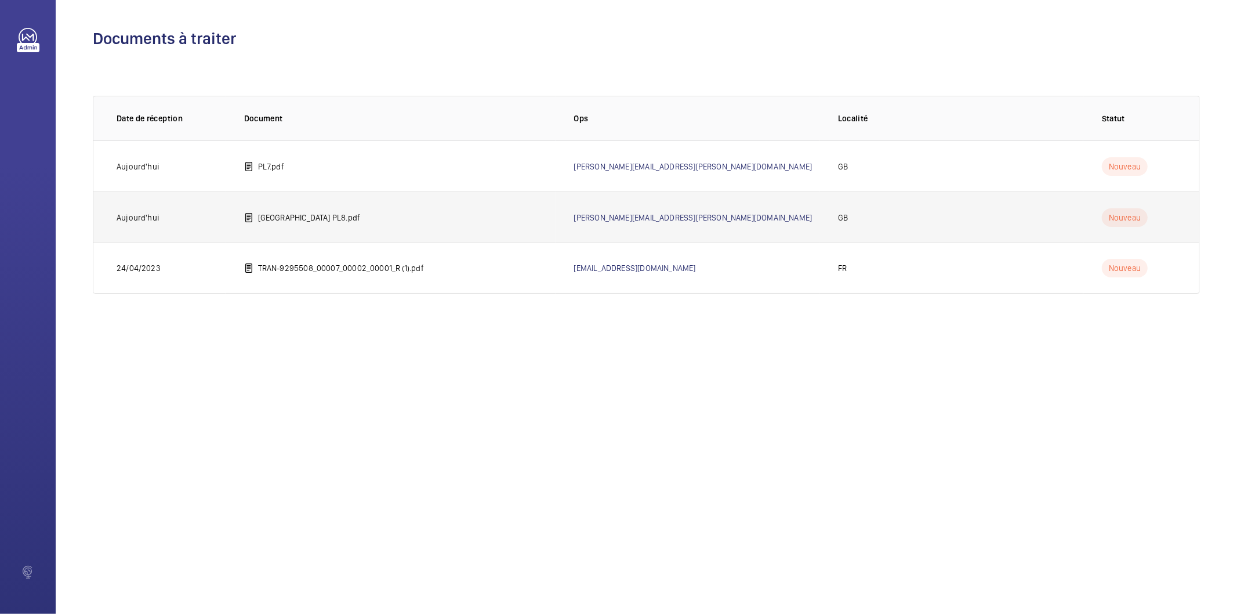
click at [372, 213] on td "lincoln square PL8.pdf" at bounding box center [391, 216] width 330 height 51
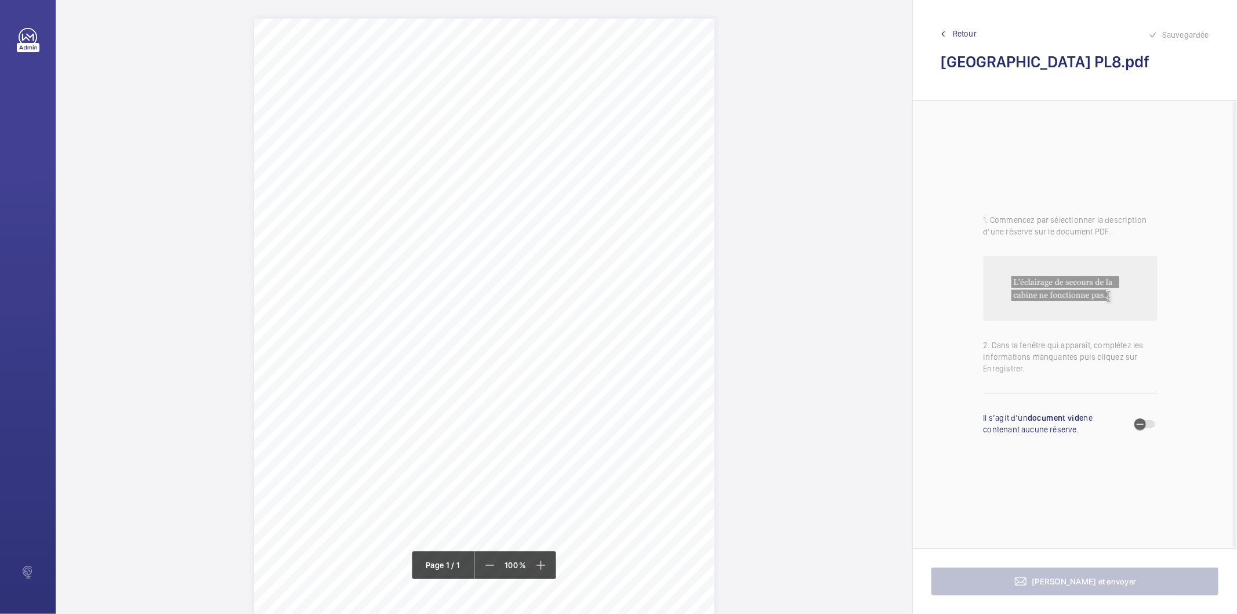
click at [676, 128] on div "Supplementary Tests None No Photos Description: Make / Model: Passenger/Goods L…" at bounding box center [484, 344] width 461 height 651
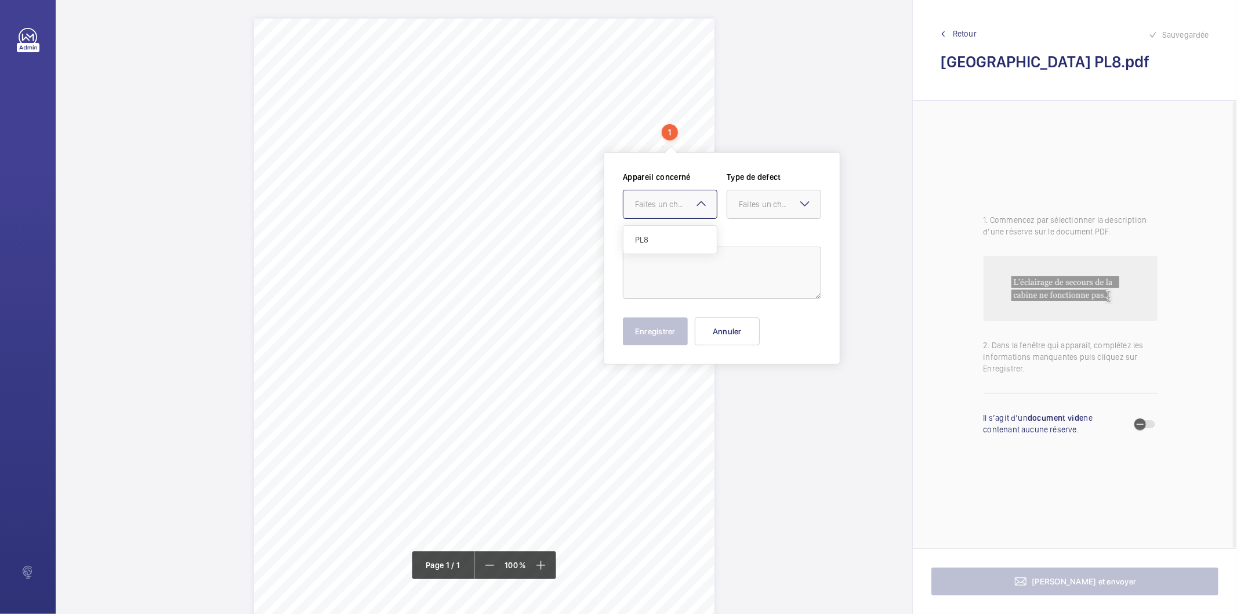
click at [681, 201] on div "Faites un choix" at bounding box center [676, 204] width 82 height 12
click at [653, 241] on span "PL8" at bounding box center [670, 240] width 70 height 12
click at [745, 204] on div "Faites un choix" at bounding box center [780, 204] width 82 height 12
click at [731, 235] on div "Standard" at bounding box center [773, 240] width 93 height 28
click at [715, 254] on textarea at bounding box center [722, 272] width 198 height 52
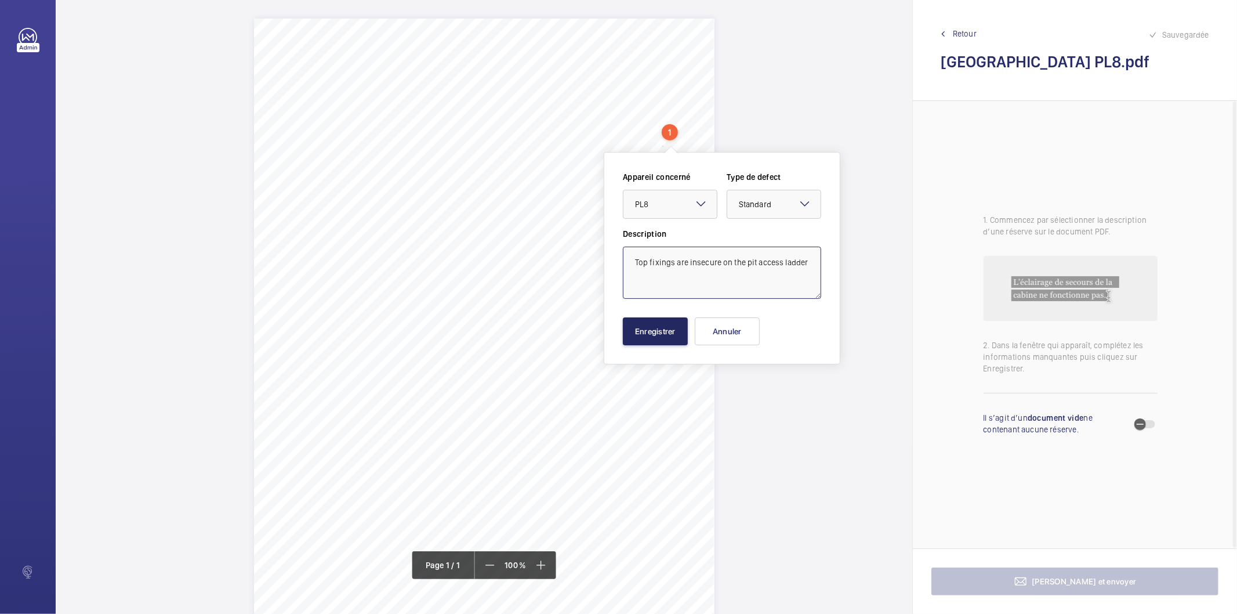
type textarea "Top fixings are insecure on the pit access ladder"
click at [653, 332] on button "Enregistrer" at bounding box center [655, 331] width 65 height 28
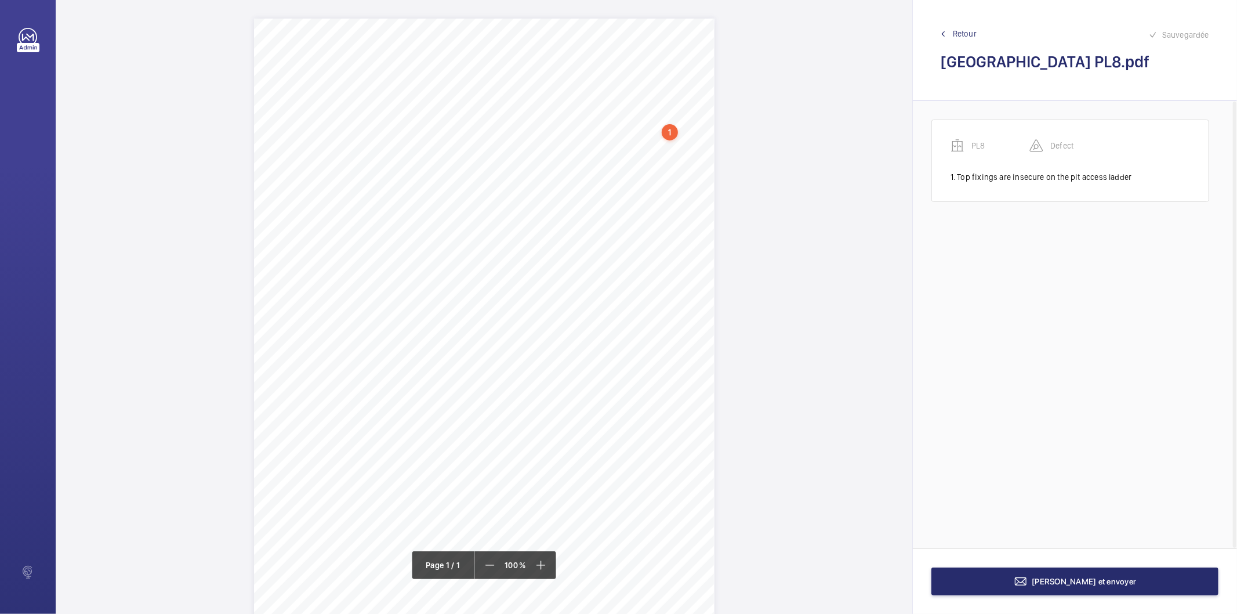
click at [750, 166] on div "Supplementary Tests None No Photos Description: Make / Model: Passenger/Goods L…" at bounding box center [484, 344] width 857 height 651
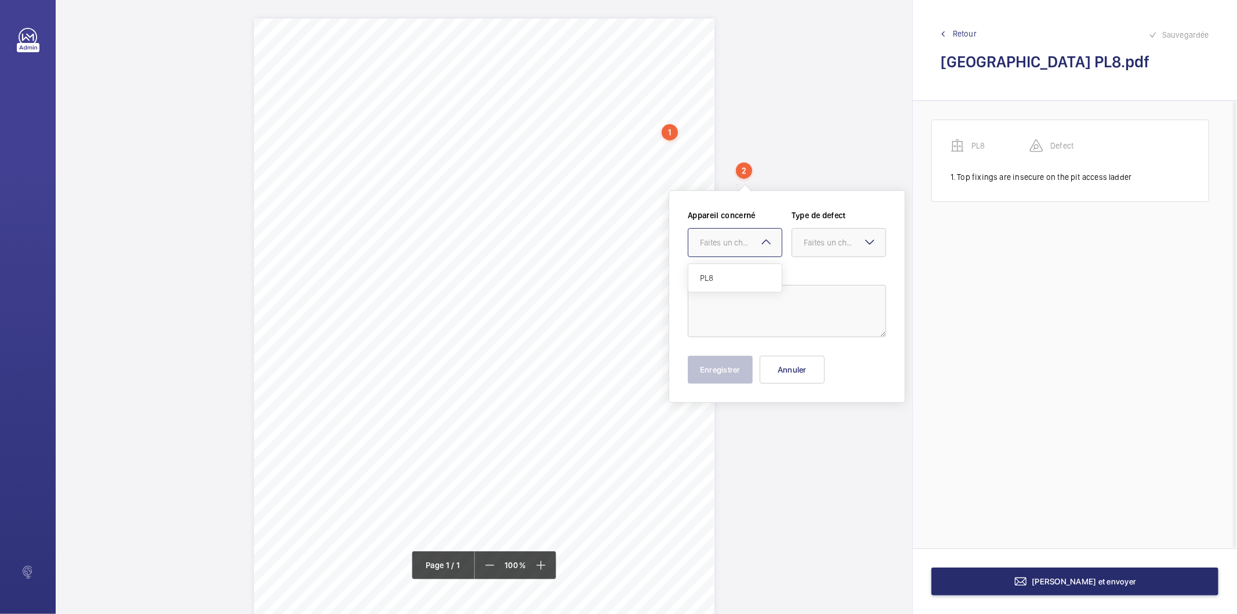
click at [744, 244] on div "Faites un choix" at bounding box center [741, 243] width 82 height 12
drag, startPoint x: 732, startPoint y: 281, endPoint x: 808, endPoint y: 259, distance: 79.5
click at [734, 280] on span "PL8" at bounding box center [735, 278] width 70 height 12
click at [819, 241] on div "Faites un choix" at bounding box center [845, 243] width 82 height 12
click at [806, 280] on span "Standard" at bounding box center [839, 278] width 70 height 12
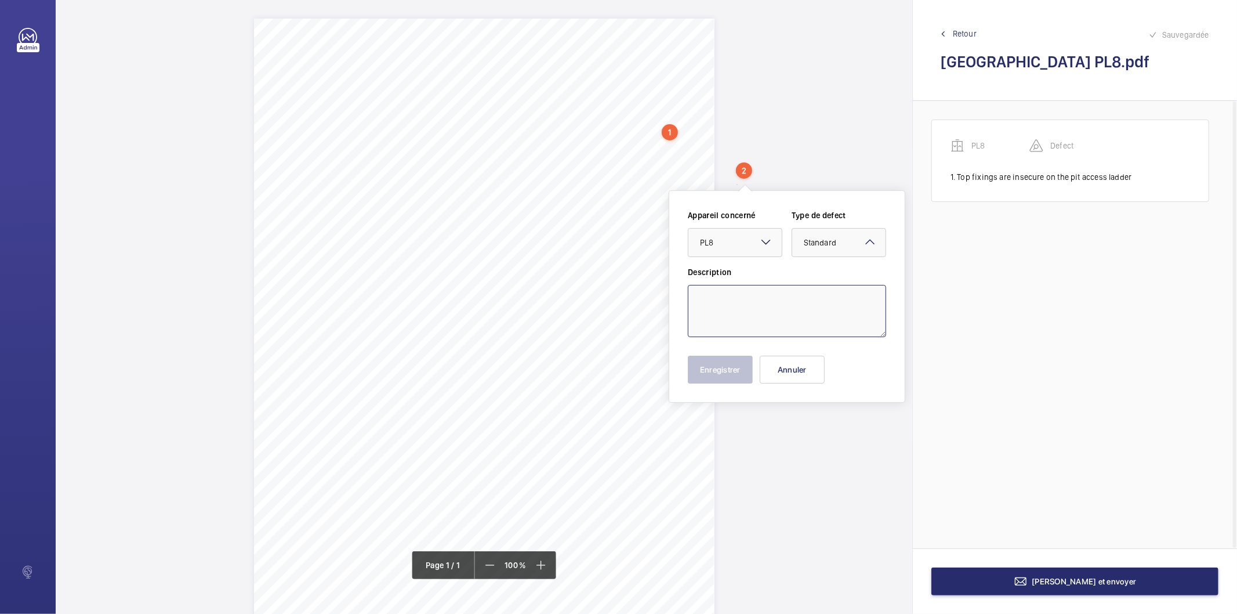
click at [768, 285] on textarea at bounding box center [787, 311] width 198 height 52
type textarea "The counterweight run-by clearance is reduced and should be suitably adjusted"
click at [738, 374] on button "Enregistrer" at bounding box center [720, 370] width 65 height 28
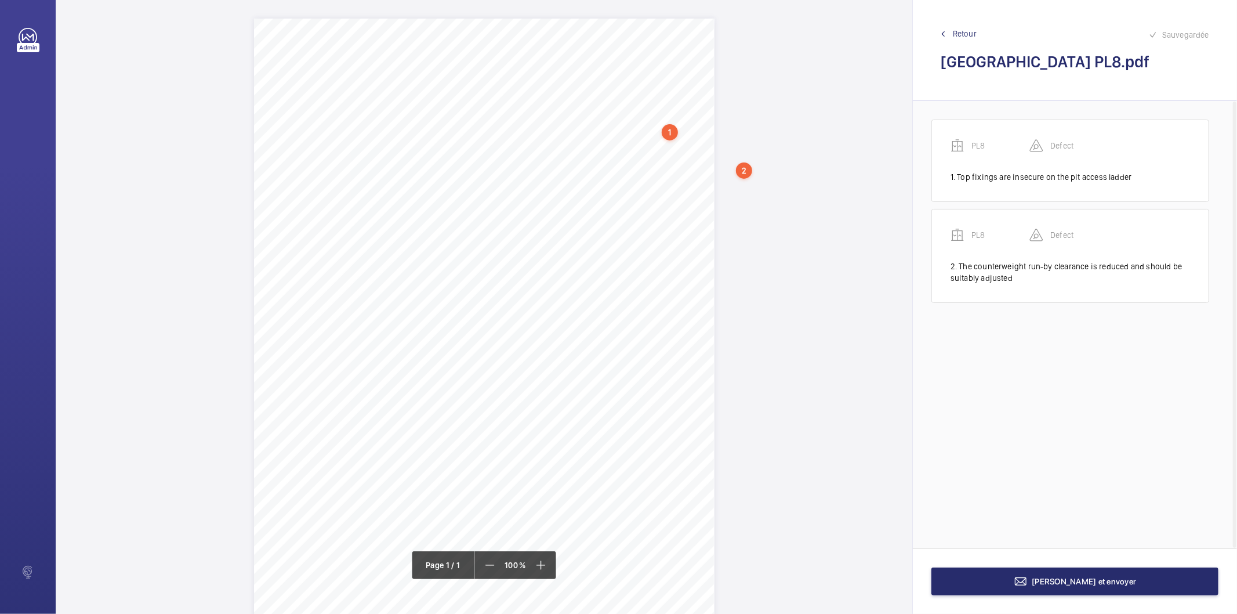
click at [311, 246] on div "Supplementary Tests None No Photos Description: Make / Model: Passenger/Goods L…" at bounding box center [484, 344] width 461 height 651
click at [321, 81] on div "Faites un choix" at bounding box center [311, 76] width 82 height 12
drag, startPoint x: 295, startPoint y: 113, endPoint x: 349, endPoint y: 99, distance: 55.9
click at [300, 113] on span "PL8" at bounding box center [305, 112] width 70 height 12
drag, startPoint x: 375, startPoint y: 79, endPoint x: 375, endPoint y: 90, distance: 10.5
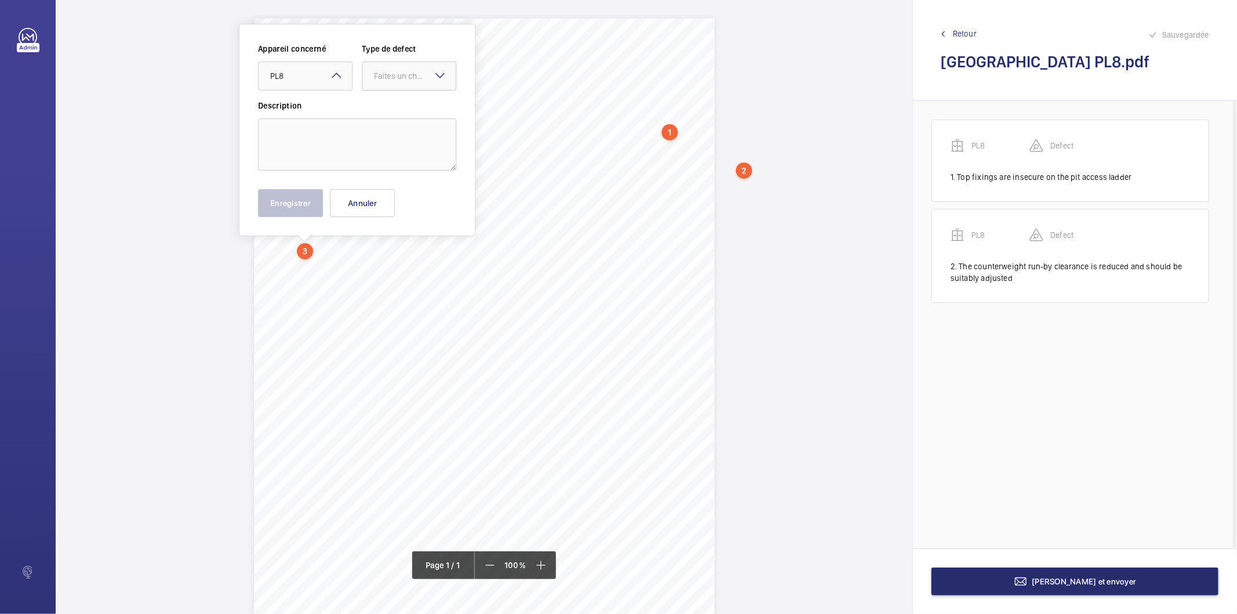
click at [375, 79] on div "Faites un choix" at bounding box center [415, 76] width 82 height 12
click at [344, 271] on div "Supplementary Tests None No Photos Description: Make / Model: Passenger/Goods L…" at bounding box center [484, 344] width 461 height 651
click at [744, 169] on div "2" at bounding box center [744, 170] width 16 height 16
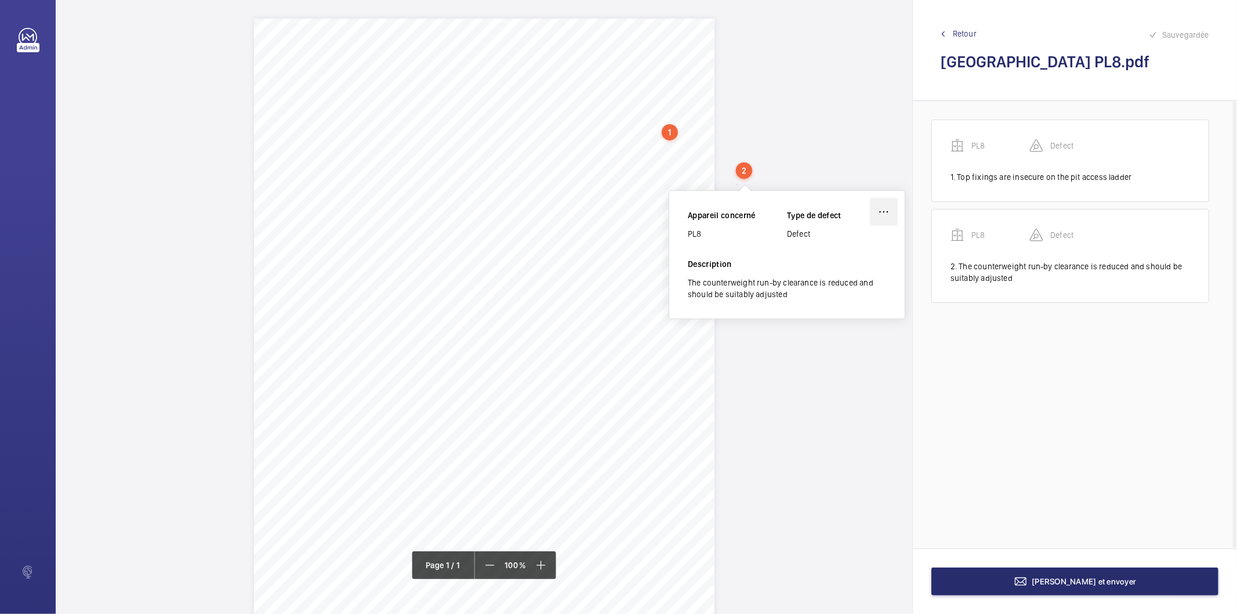
click at [884, 213] on wm-front-icon-button at bounding box center [884, 212] width 28 height 28
click at [860, 248] on div "Modifier" at bounding box center [852, 245] width 92 height 21
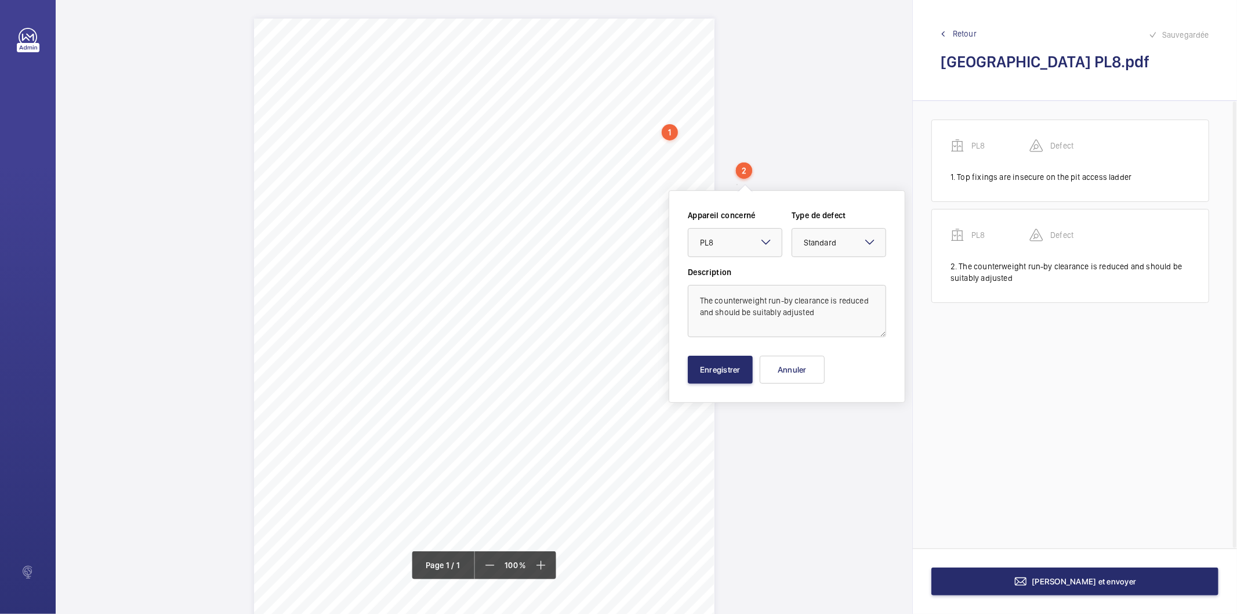
drag, startPoint x: 824, startPoint y: 245, endPoint x: 821, endPoint y: 261, distance: 16.6
click at [821, 246] on span "Standard" at bounding box center [820, 242] width 32 height 9
drag, startPoint x: 815, startPoint y: 358, endPoint x: 783, endPoint y: 364, distance: 32.4
click at [813, 360] on span "Recommandation" at bounding box center [839, 363] width 70 height 12
click at [722, 369] on button "Enregistrer" at bounding box center [720, 370] width 65 height 28
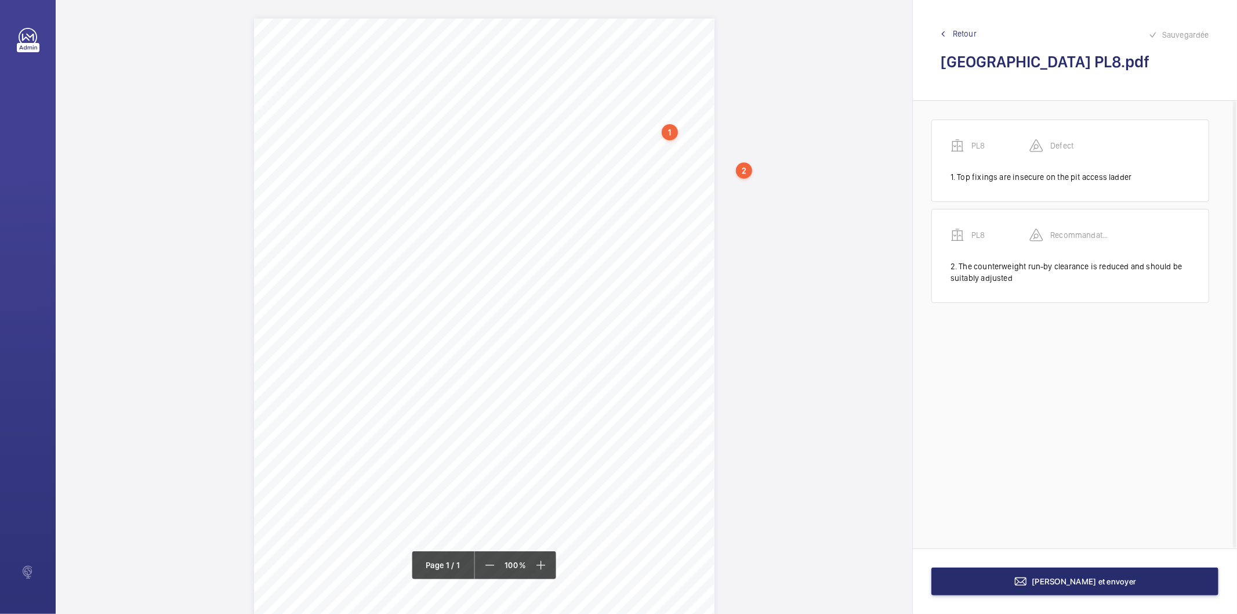
click at [344, 208] on div "Supplementary Tests None No Photos Description: Make / Model: Passenger/Goods L…" at bounding box center [484, 344] width 461 height 651
click at [407, 408] on button "Annuler" at bounding box center [395, 411] width 65 height 28
click at [332, 211] on div "Supplementary Tests None No Photos Description: Make / Model: Passenger/Goods L…" at bounding box center [484, 344] width 461 height 651
click at [312, 171] on div "Supplementary Tests None No Photos Description: Make / Model: Passenger/Goods L…" at bounding box center [484, 344] width 461 height 651
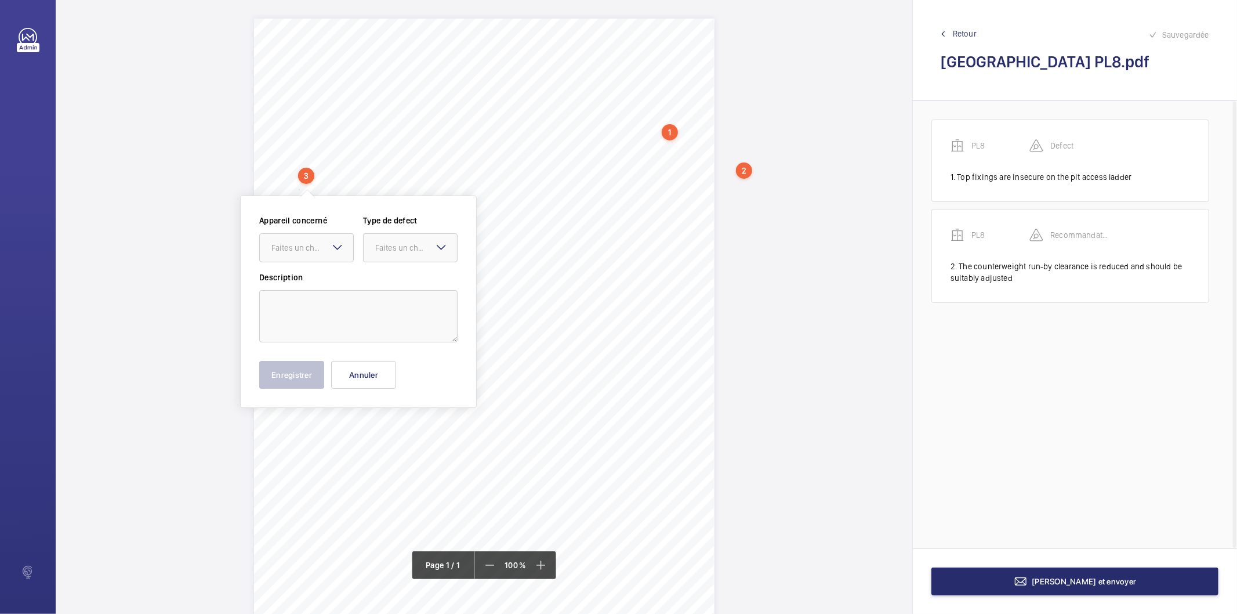
click at [312, 171] on div "3" at bounding box center [306, 176] width 16 height 16
click at [254, 212] on div "Supplementary Tests None No Photos Description: Make / Model: Passenger/Goods L…" at bounding box center [484, 344] width 461 height 651
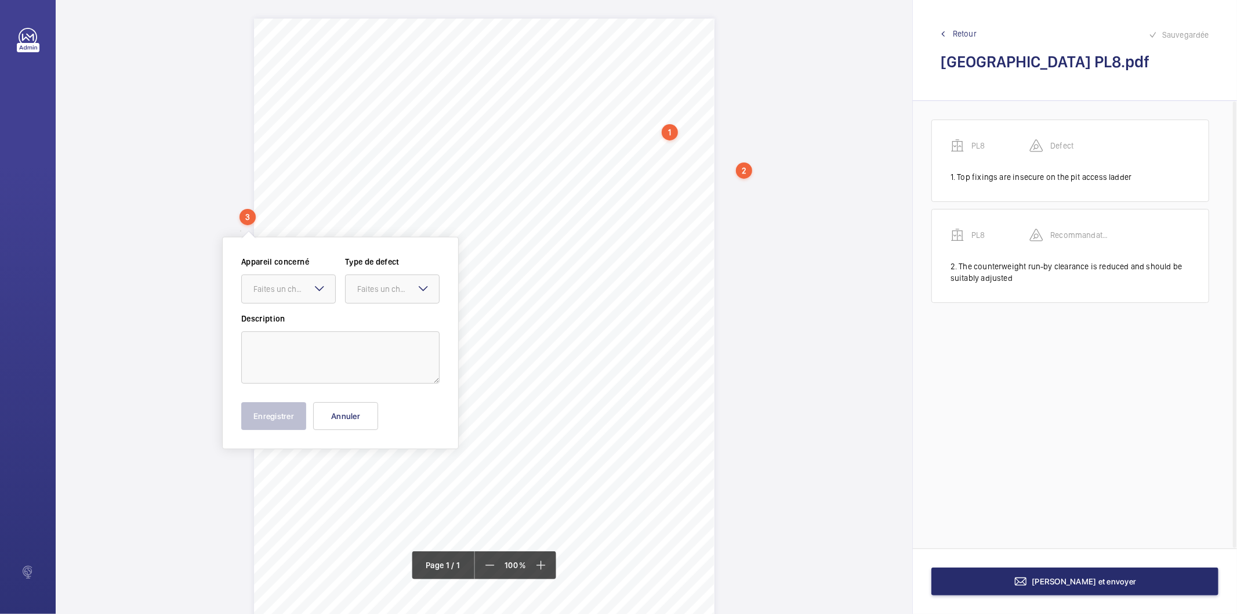
click at [496, 155] on div "Supplementary Tests None No Photos Description: Make / Model: Passenger/Goods L…" at bounding box center [484, 344] width 461 height 651
click at [288, 219] on div "Supplementary Tests None No Photos Description: Make / Model: Passenger/Goods L…" at bounding box center [484, 344] width 461 height 651
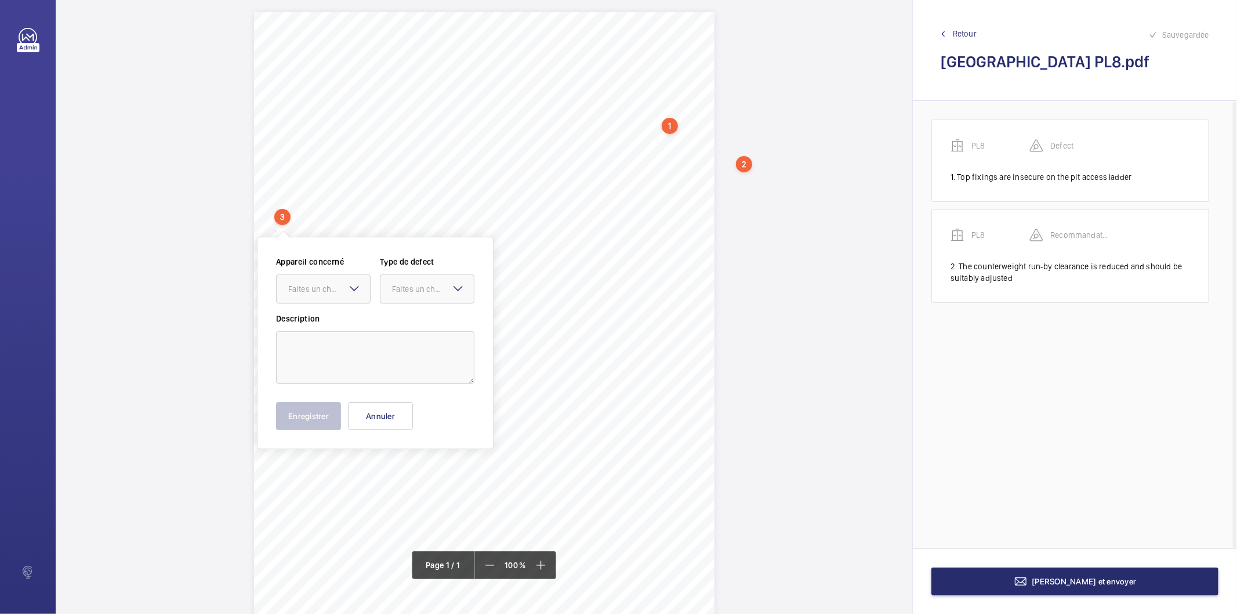
click at [209, 195] on div "Supplementary Tests None No Photos Description: Make / Model: Passenger/Goods L…" at bounding box center [484, 337] width 857 height 651
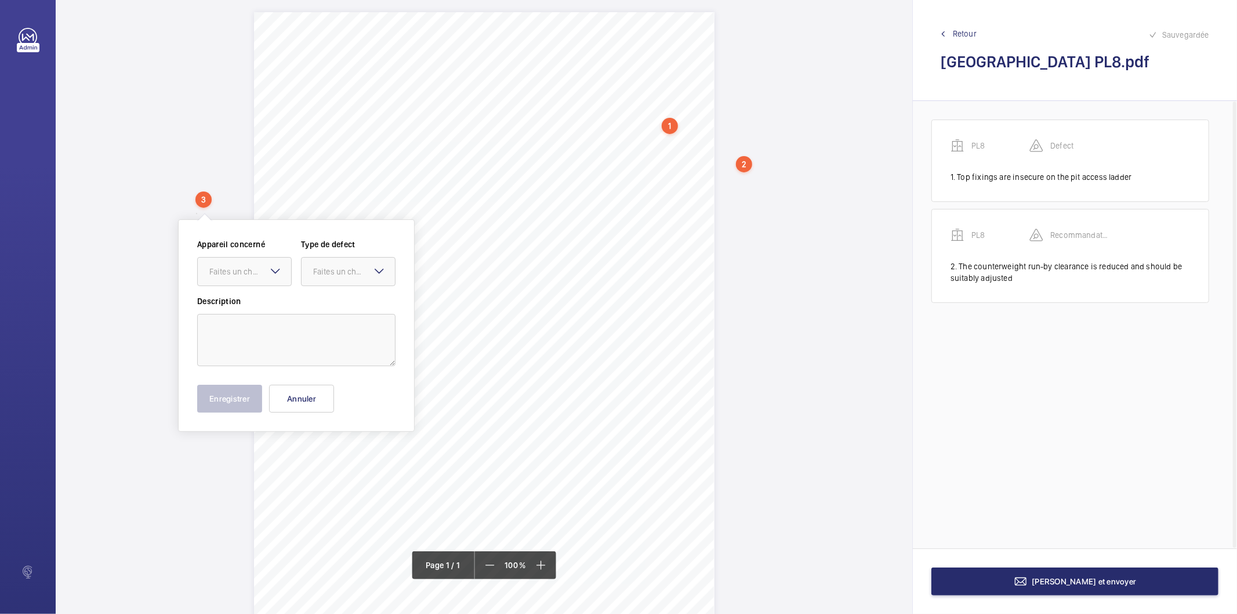
scroll to position [0, 0]
click at [183, 212] on div "Supplementary Tests None No Photos Description: Make / Model: Passenger/Goods L…" at bounding box center [484, 344] width 857 height 651
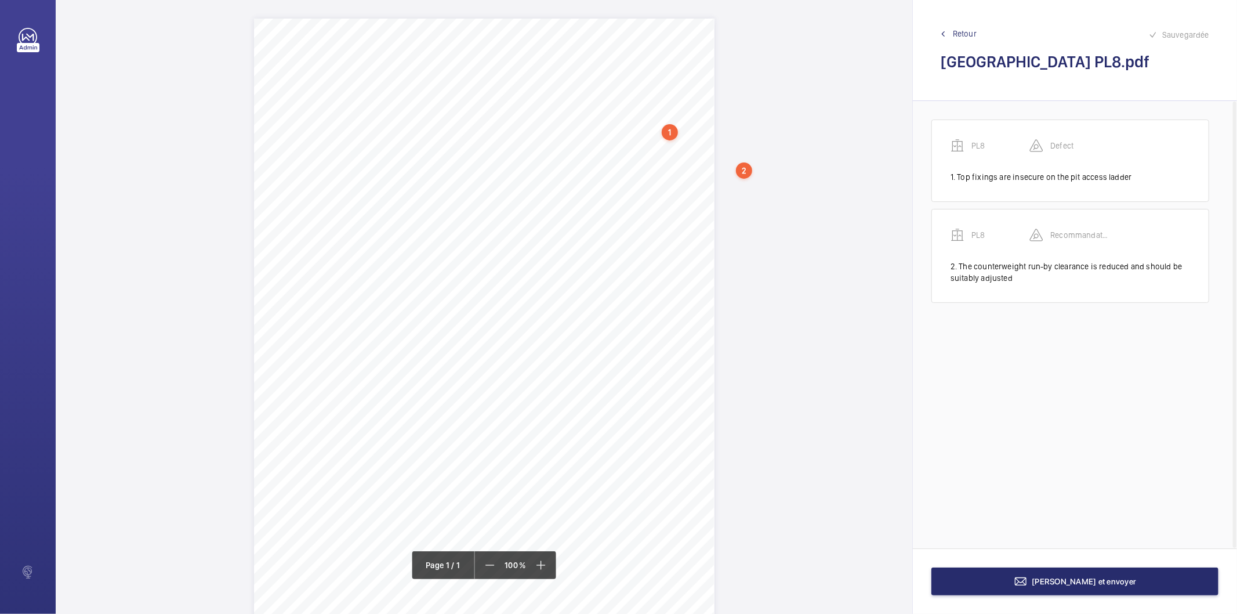
click at [160, 215] on div "Supplementary Tests None No Photos Description: Make / Model: Passenger/Goods L…" at bounding box center [484, 344] width 857 height 651
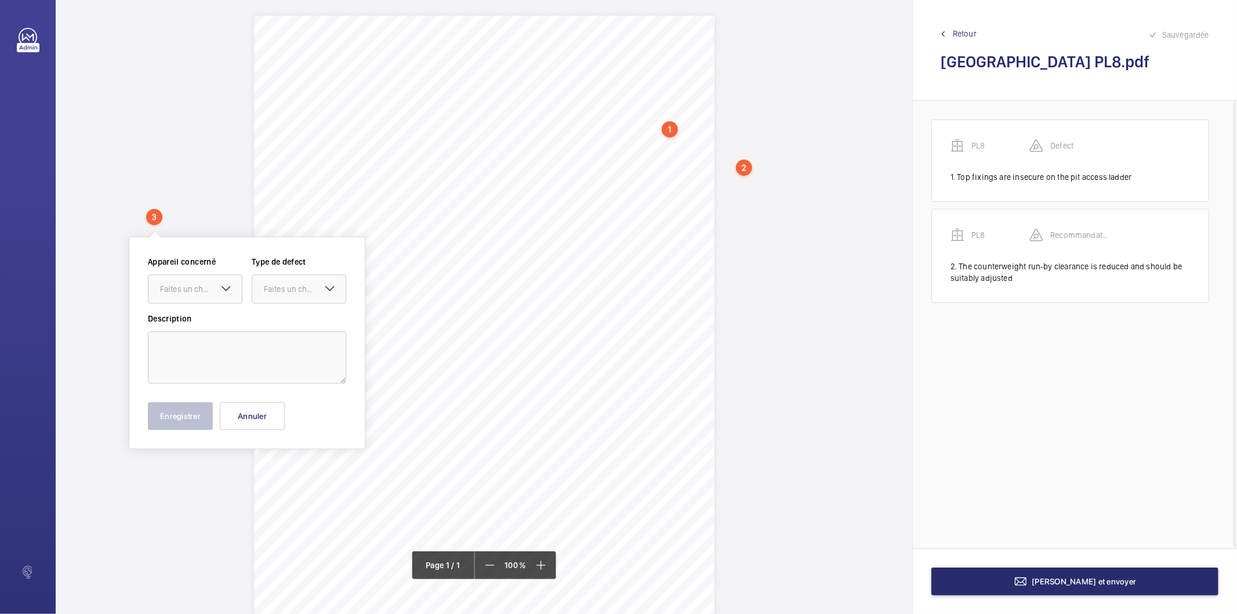
click at [221, 287] on mat-icon at bounding box center [226, 288] width 14 height 14
drag, startPoint x: 188, startPoint y: 322, endPoint x: 271, endPoint y: 304, distance: 84.9
click at [192, 322] on span "PL8" at bounding box center [195, 324] width 70 height 12
click at [288, 291] on div "Faites un choix" at bounding box center [305, 289] width 82 height 12
drag, startPoint x: 266, startPoint y: 412, endPoint x: 221, endPoint y: 360, distance: 68.3
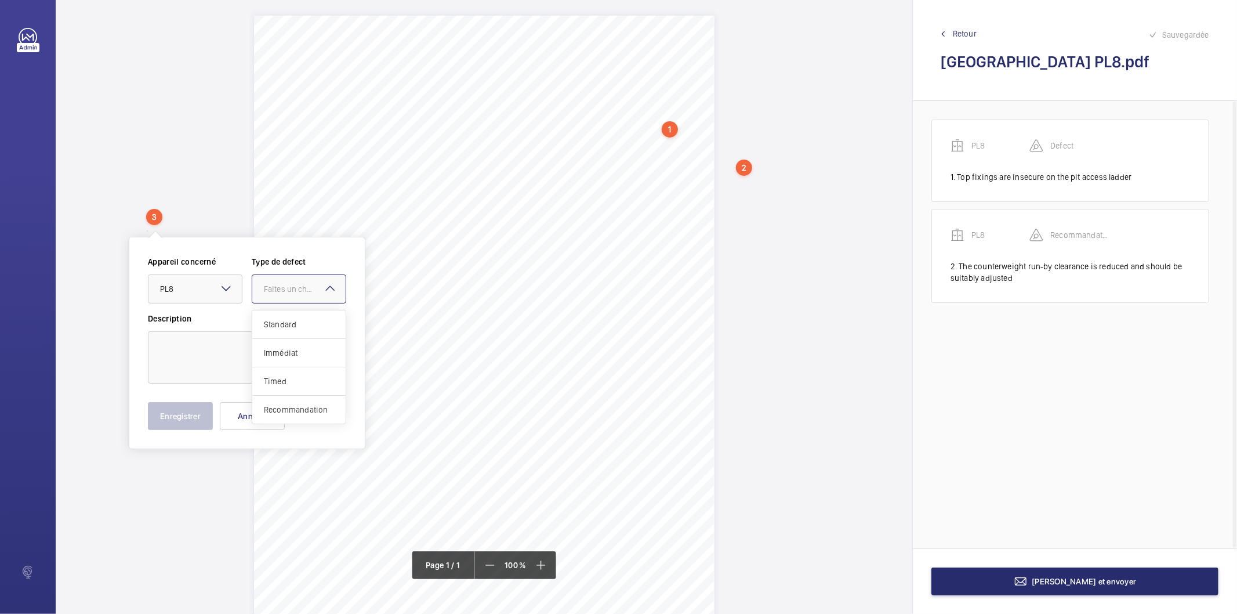
click at [266, 411] on span "Recommandation" at bounding box center [299, 410] width 70 height 12
click at [223, 356] on textarea at bounding box center [247, 357] width 198 height 52
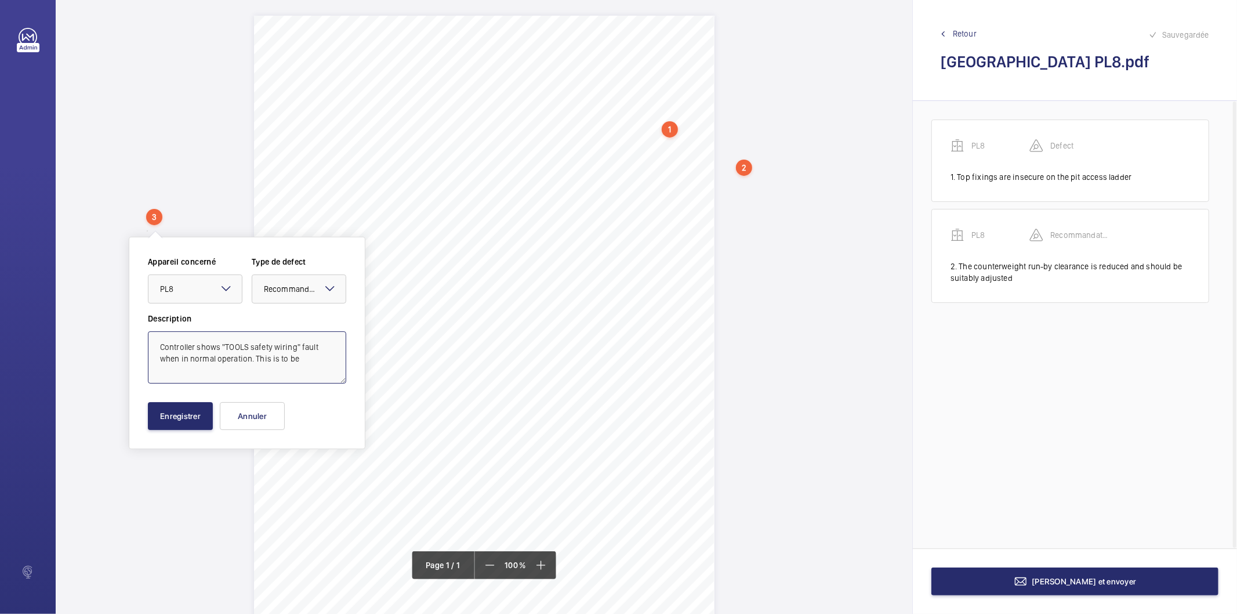
click at [308, 358] on textarea "Controller shows "TOOLS safety wiring" fault when in normal operation. This is …" at bounding box center [247, 357] width 198 height 52
type textarea "Controller shows "TOOLS safety wiring" fault when in normal operation. This is …"
click at [200, 418] on button "Enregistrer" at bounding box center [180, 416] width 65 height 28
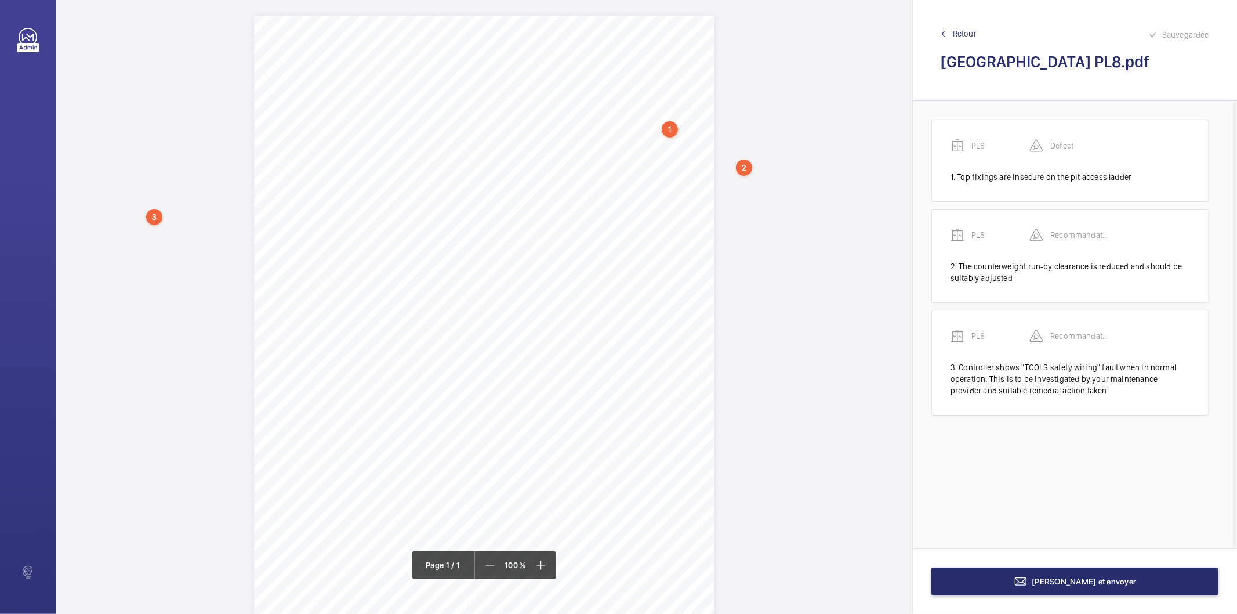
click at [259, 246] on div "Supplementary Tests None No Photos Description: Make / Model: Passenger/Goods L…" at bounding box center [484, 341] width 461 height 651
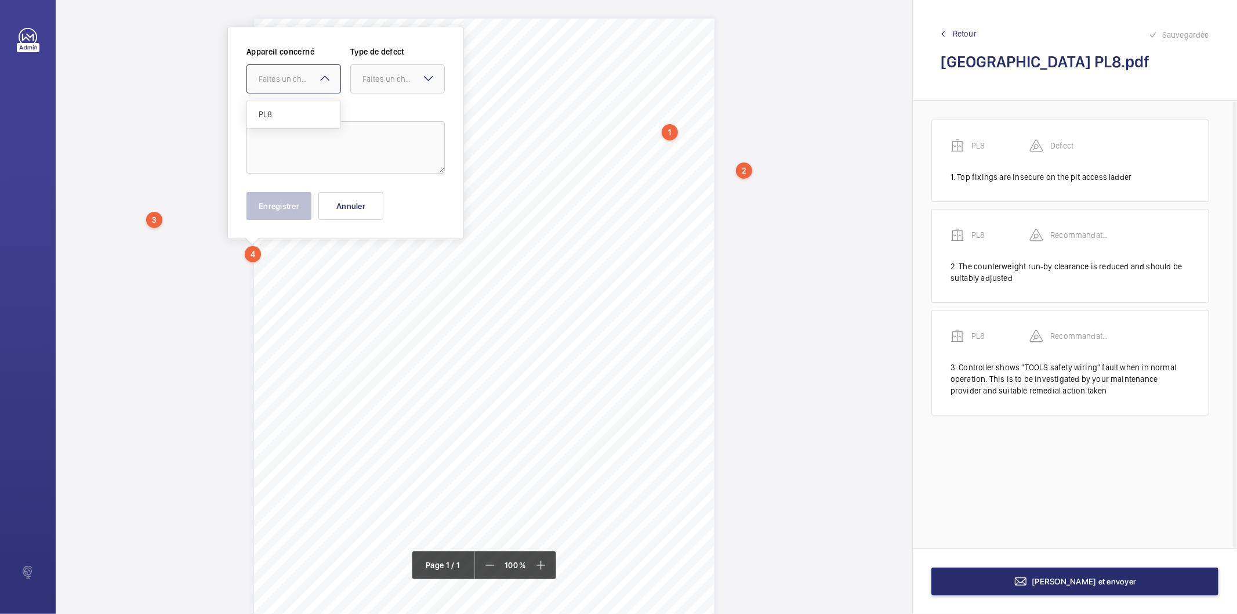
drag, startPoint x: 313, startPoint y: 75, endPoint x: 306, endPoint y: 84, distance: 11.5
click at [312, 75] on div "Faites un choix" at bounding box center [300, 79] width 82 height 12
click at [289, 119] on span "PL8" at bounding box center [294, 114] width 70 height 12
drag, startPoint x: 374, startPoint y: 80, endPoint x: 367, endPoint y: 94, distance: 15.8
click at [374, 80] on div "Faites un choix" at bounding box center [403, 79] width 82 height 12
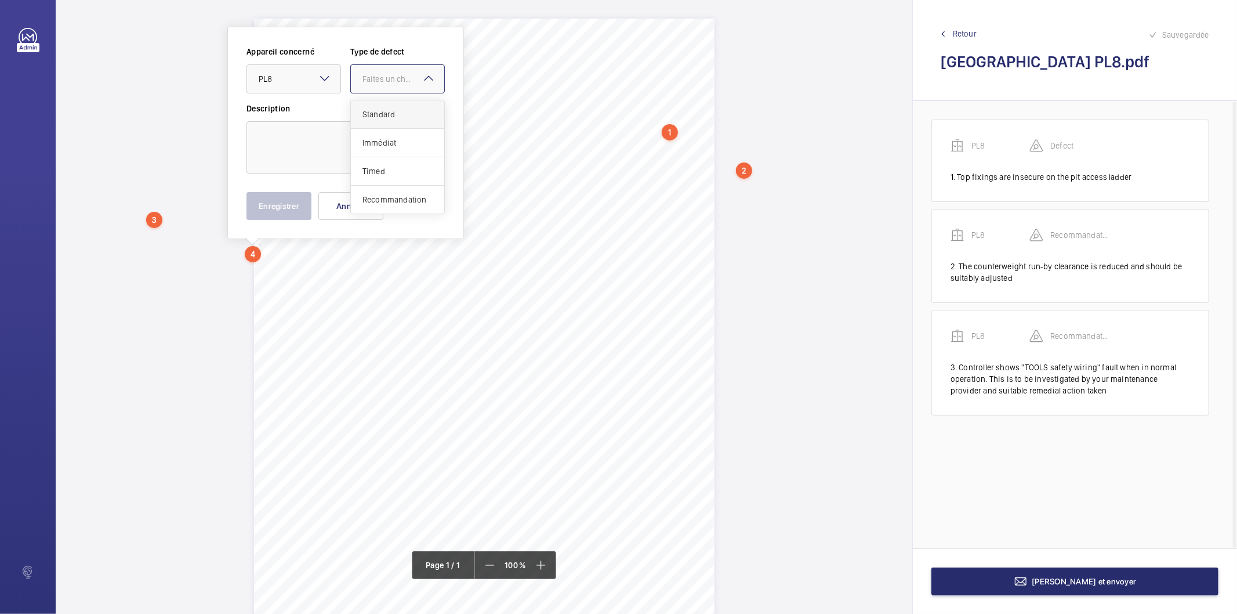
click at [360, 111] on div "Standard" at bounding box center [397, 114] width 93 height 28
click at [342, 137] on textarea at bounding box center [345, 147] width 198 height 52
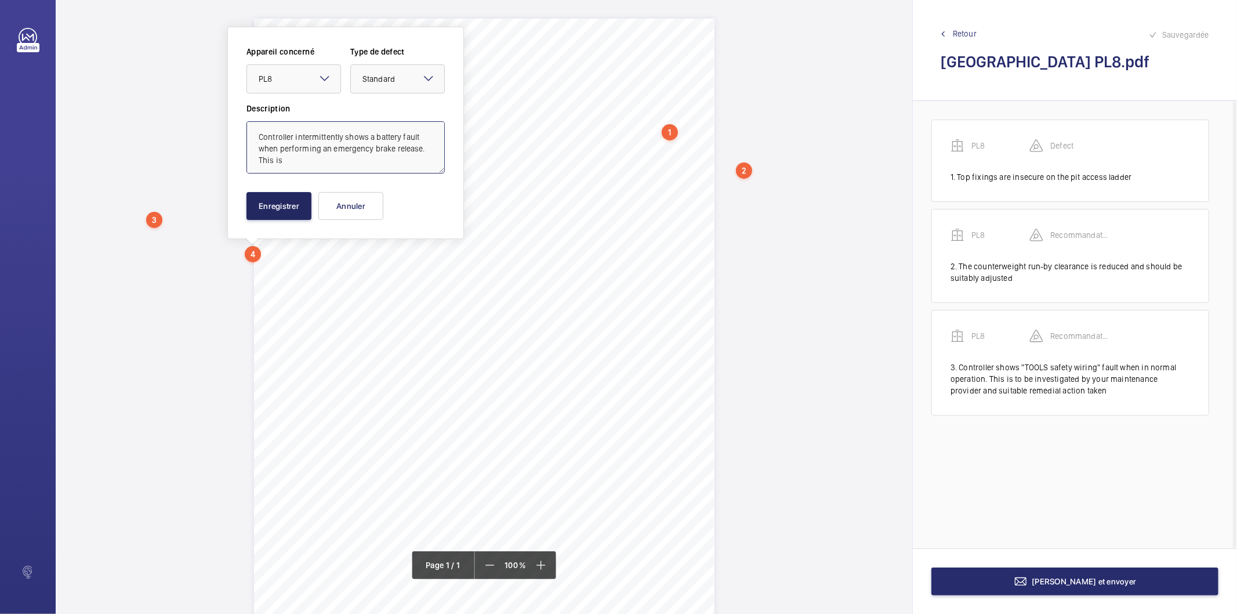
type textarea "Controller intermittently shows a battery fault when performing an emergency br…"
click at [297, 208] on button "Enregistrer" at bounding box center [278, 206] width 65 height 28
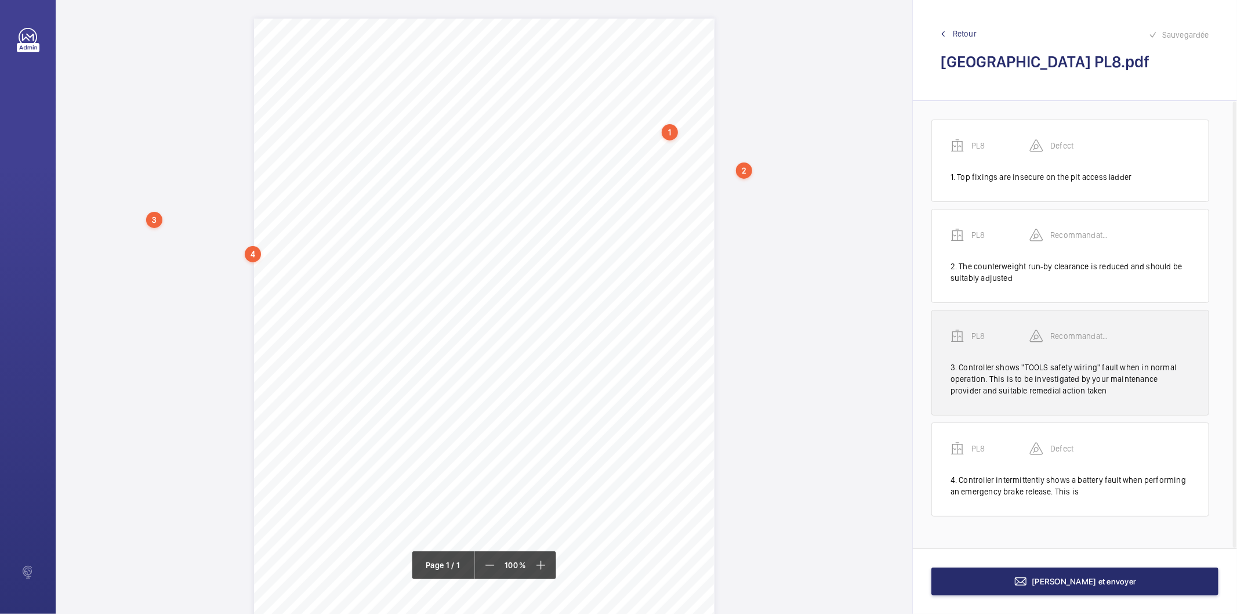
click at [974, 378] on div "3. Controller shows "TOOLS safety wiring" fault when in normal operation. This …" at bounding box center [1071, 378] width 240 height 35
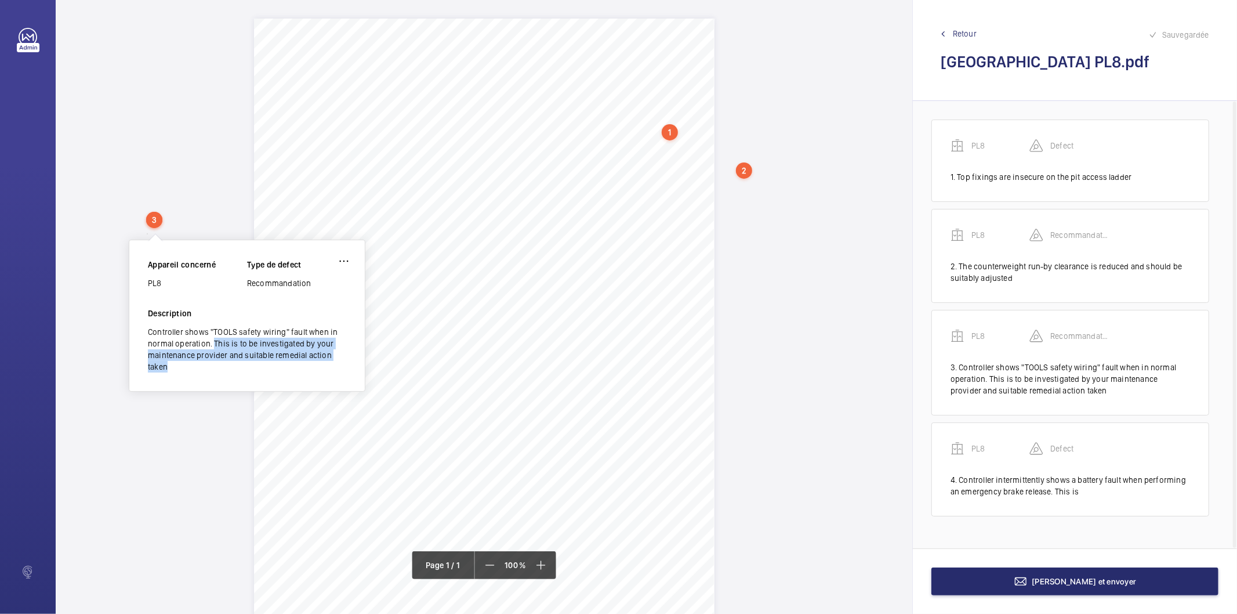
drag, startPoint x: 215, startPoint y: 342, endPoint x: 206, endPoint y: 361, distance: 20.8
click at [206, 361] on div "Controller shows "TOOLS safety wiring" fault when in normal operation. This is …" at bounding box center [247, 349] width 198 height 46
copy div "This is to be investigated by your maintenance provider and suitable remedial a…"
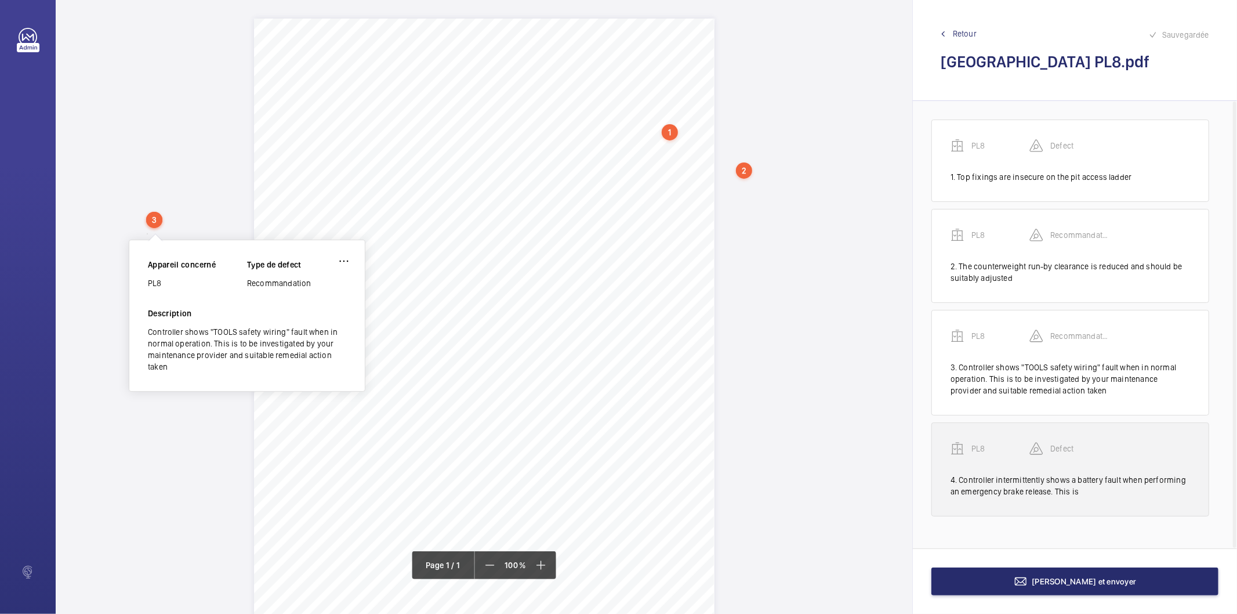
click at [1010, 480] on div "4. Controller intermittently shows a battery fault when performing an emergency…" at bounding box center [1071, 485] width 240 height 23
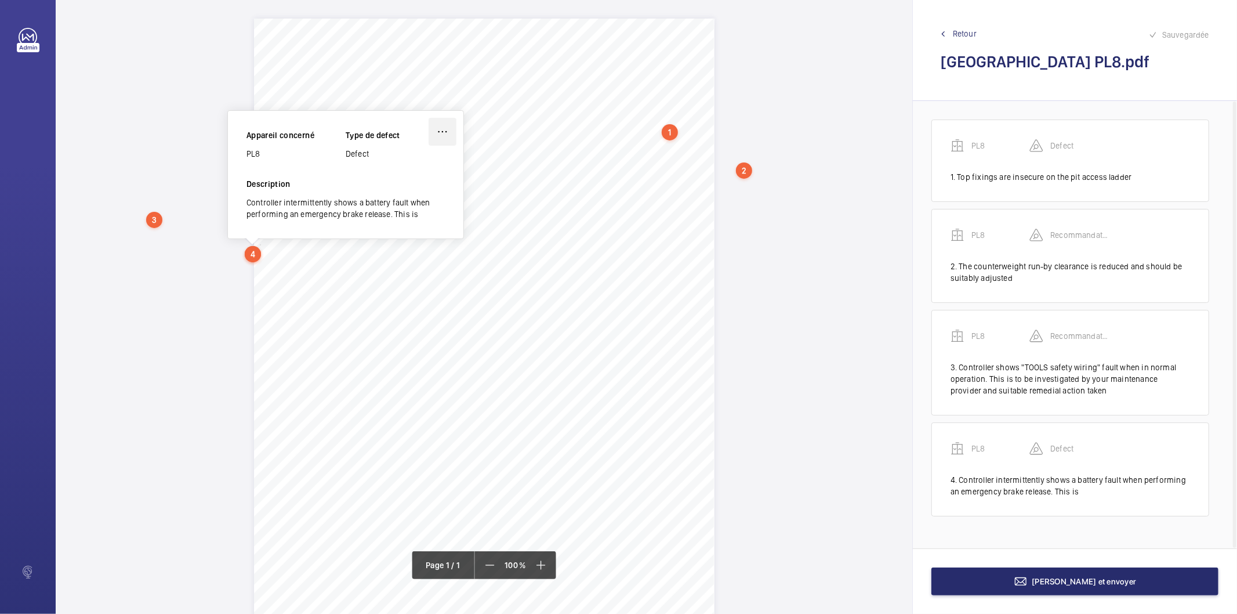
click at [445, 128] on wm-front-icon-button at bounding box center [443, 132] width 28 height 28
click at [416, 164] on div "Modifier" at bounding box center [410, 165] width 92 height 21
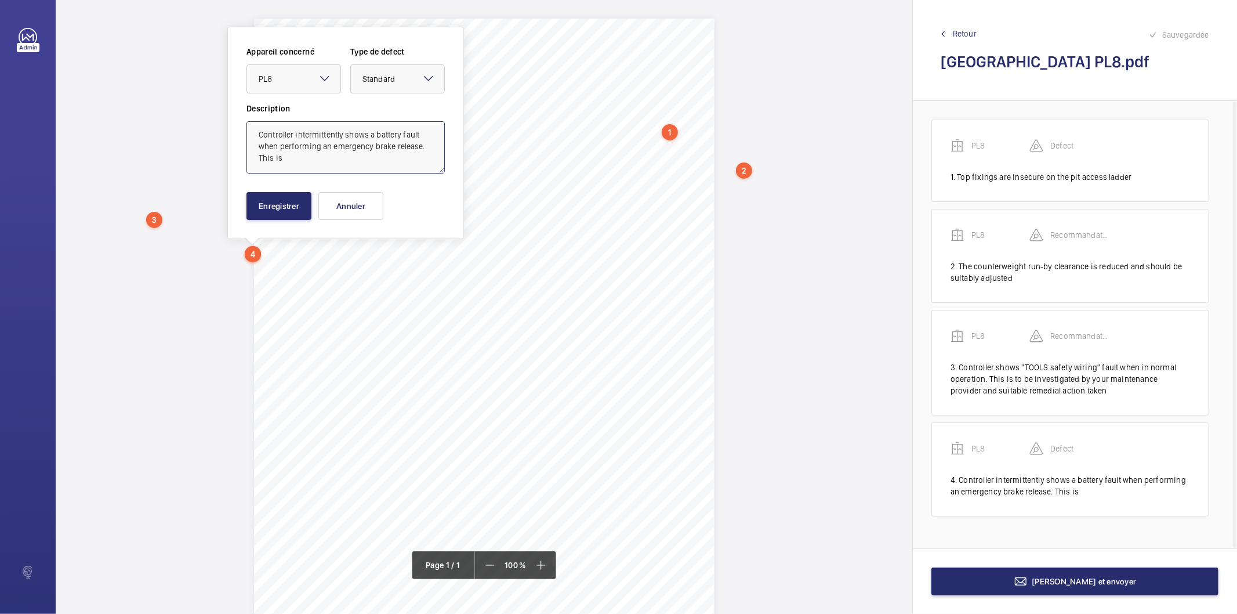
drag, startPoint x: 287, startPoint y: 161, endPoint x: 246, endPoint y: 162, distance: 41.2
click at [246, 162] on textarea "Controller intermittently shows a battery fault when performing an emergency br…" at bounding box center [345, 147] width 198 height 52
paste textarea "to be investigated by your maintenance provider and suitable remedial action ta…"
type textarea "Controller intermittently shows a battery fault when performing an emergency br…"
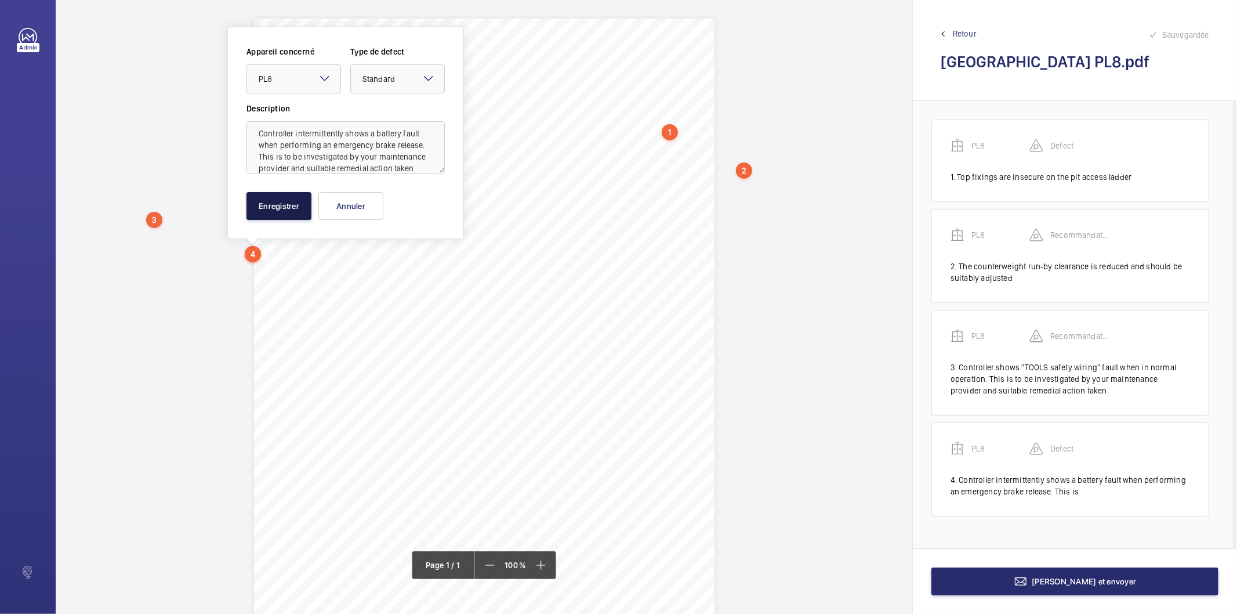
click at [290, 205] on button "Enregistrer" at bounding box center [278, 206] width 65 height 28
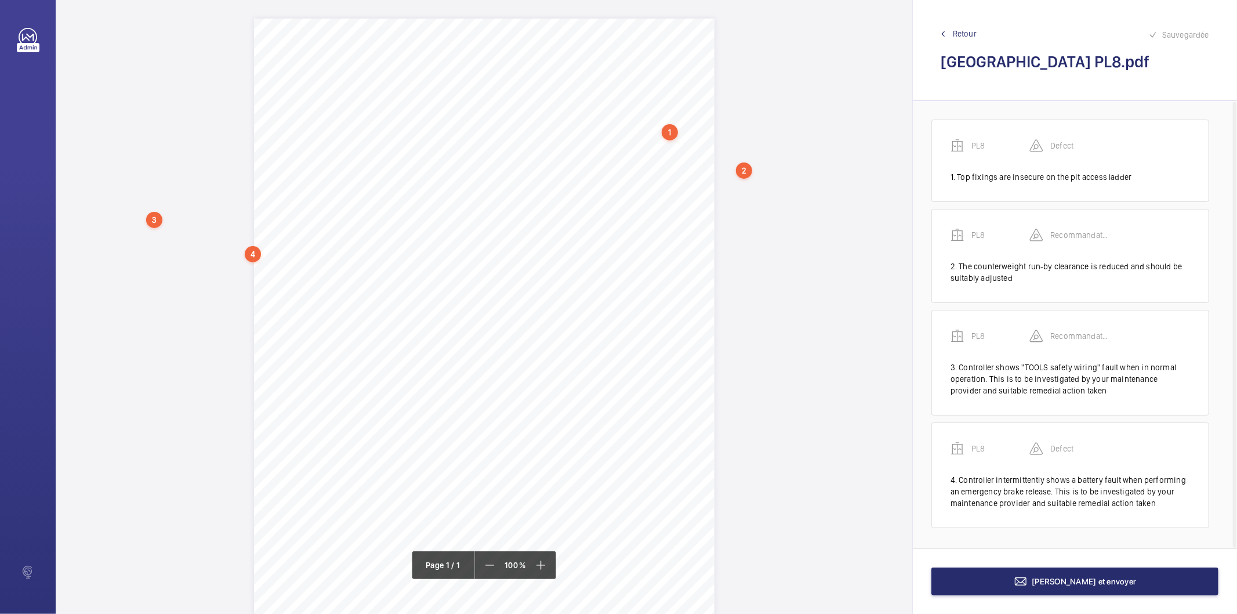
click at [338, 276] on div "Supplementary Tests None No Photos Description: Make / Model: Passenger/Goods L…" at bounding box center [484, 344] width 461 height 651
click at [343, 107] on div "Faites un choix" at bounding box center [339, 106] width 82 height 12
click at [328, 136] on span "PL8" at bounding box center [333, 141] width 70 height 12
click at [431, 102] on div "Faites un choix" at bounding box center [442, 106] width 82 height 12
drag, startPoint x: 416, startPoint y: 227, endPoint x: 372, endPoint y: 189, distance: 58.0
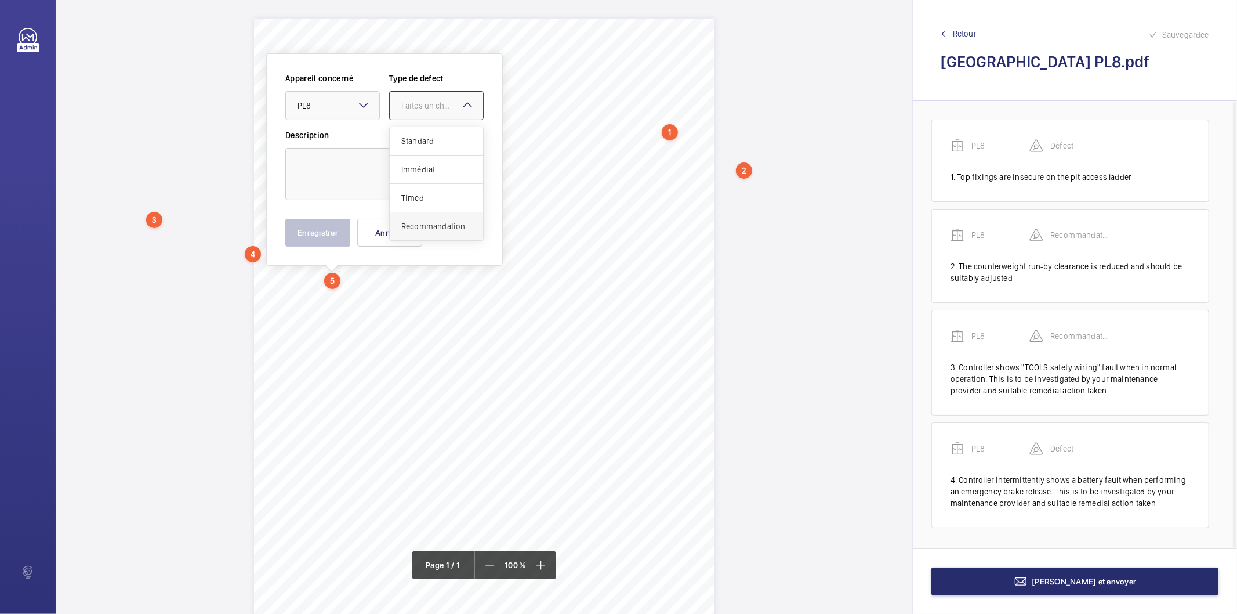
click at [418, 225] on span "Recommandation" at bounding box center [436, 226] width 70 height 12
click at [375, 187] on textarea at bounding box center [384, 174] width 198 height 52
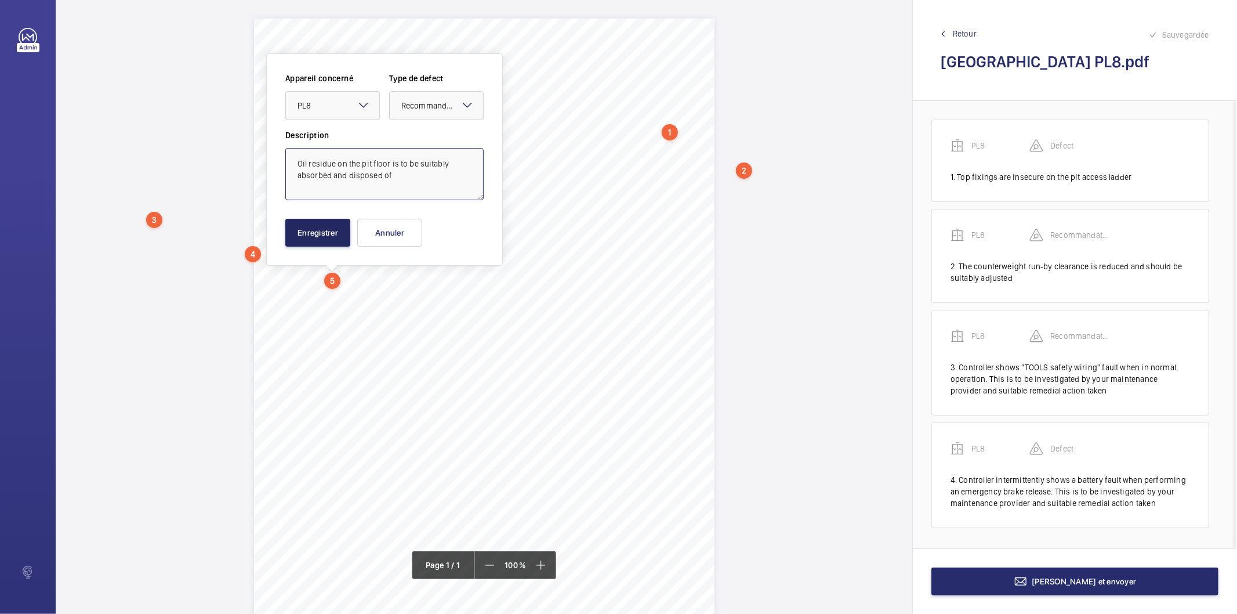
type textarea "Oil residue on the pit floor is to be suitably absorbed and disposed of"
click at [317, 231] on button "Enregistrer" at bounding box center [317, 233] width 65 height 28
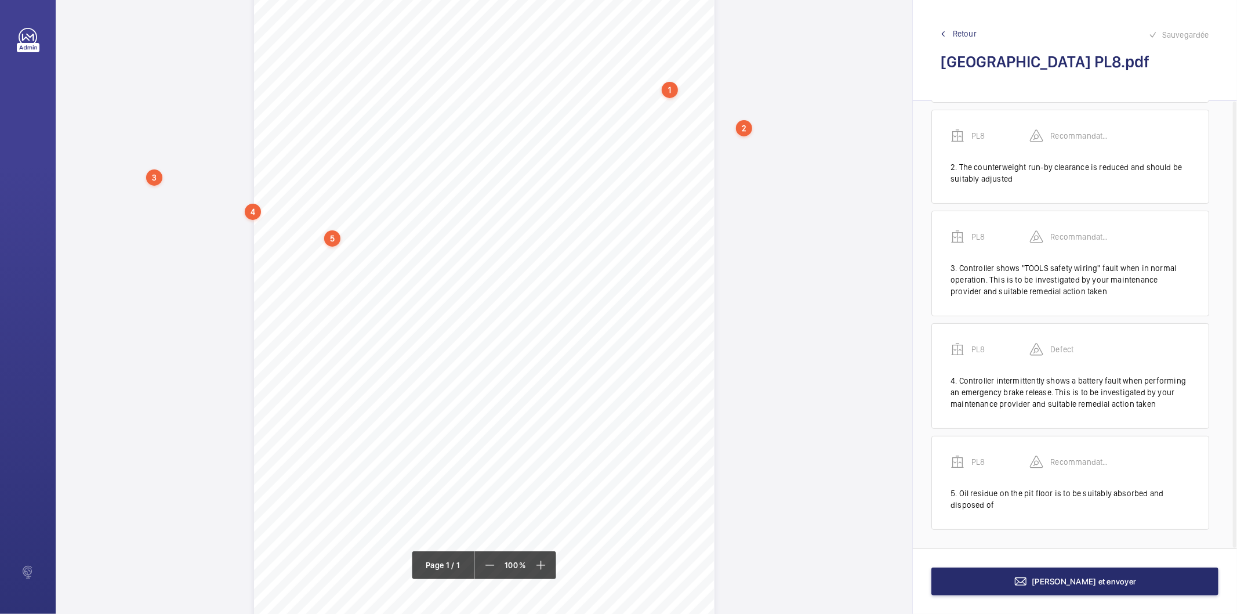
scroll to position [79, 0]
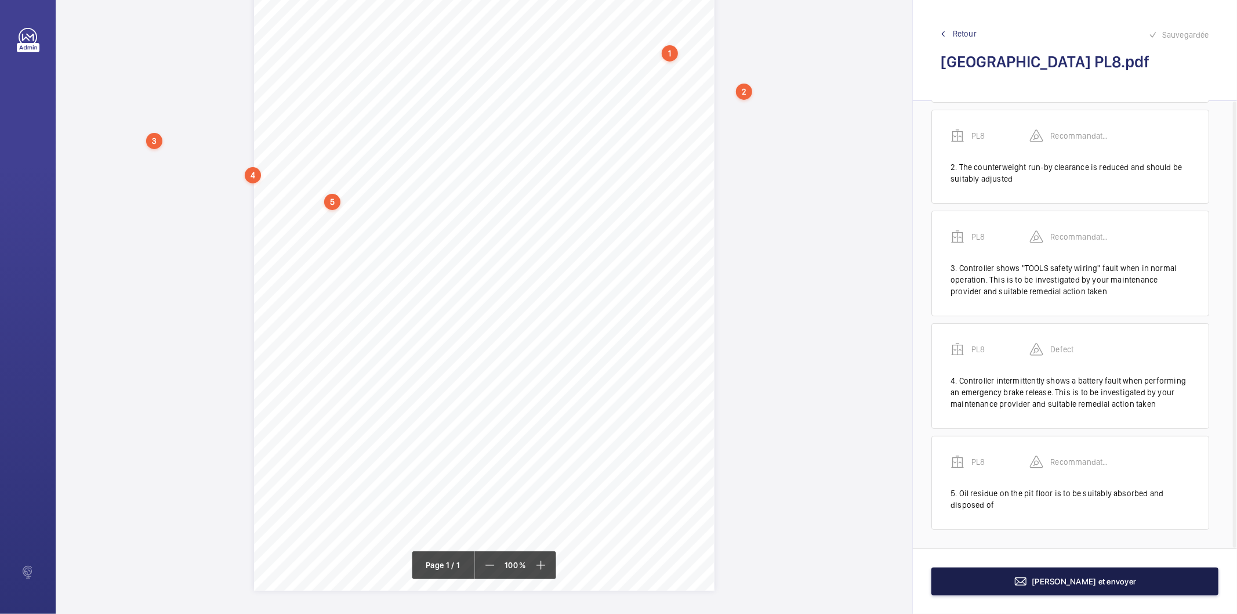
click at [1039, 572] on button "[PERSON_NAME] et envoyer" at bounding box center [1074, 581] width 287 height 28
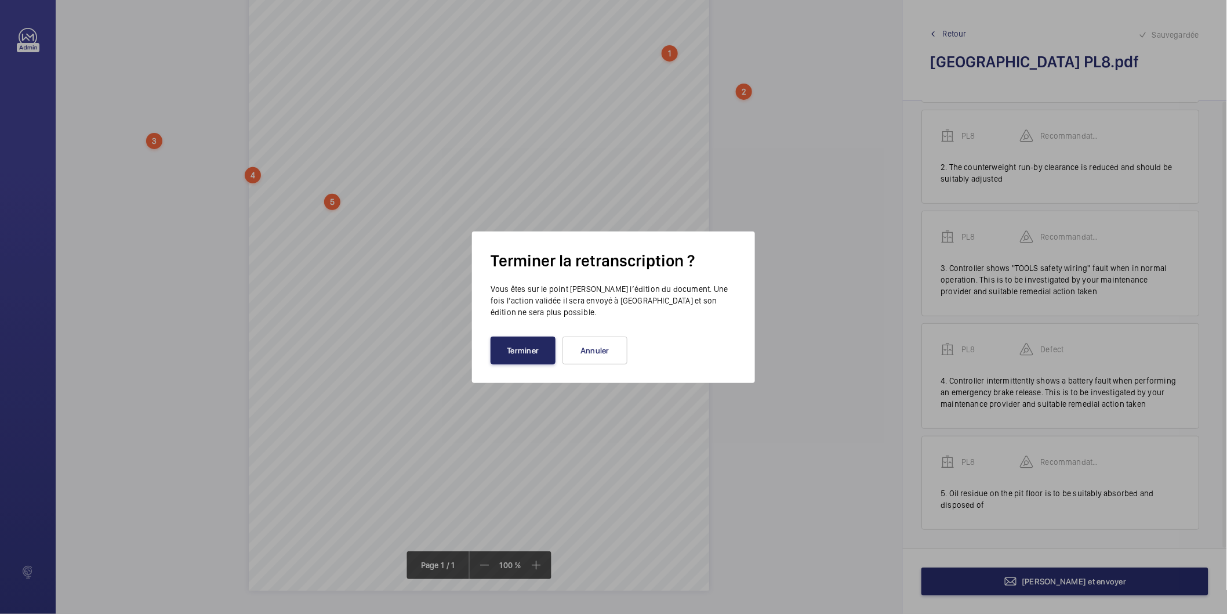
click at [499, 352] on button "Terminer" at bounding box center [523, 350] width 65 height 28
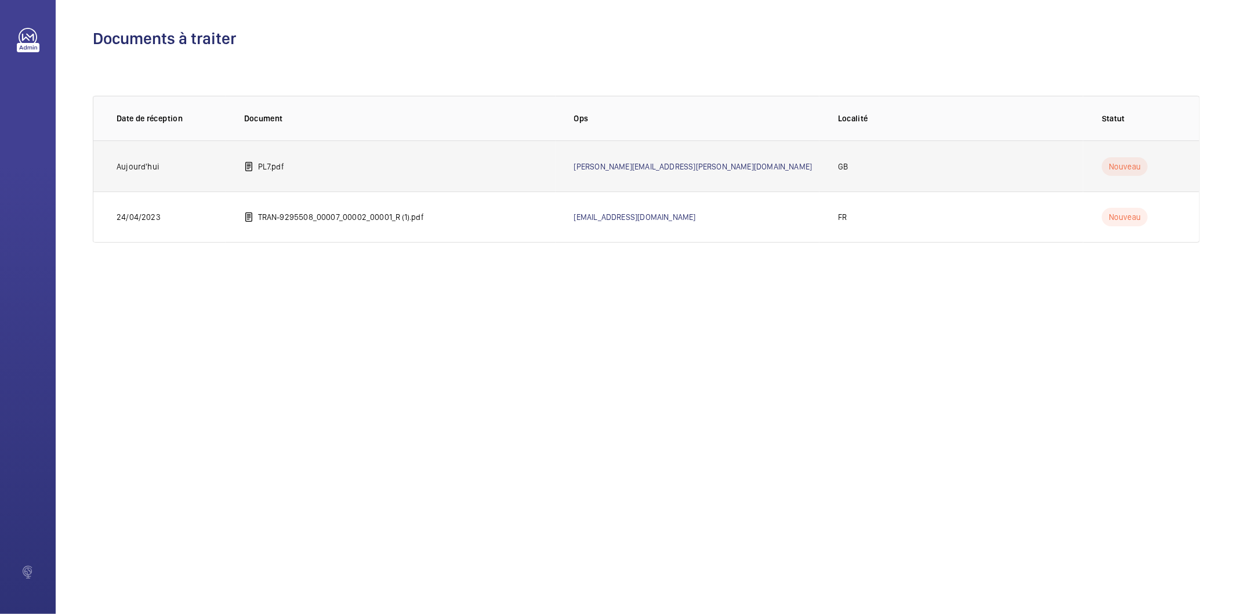
click at [260, 162] on p "PL7.pdf" at bounding box center [271, 167] width 26 height 12
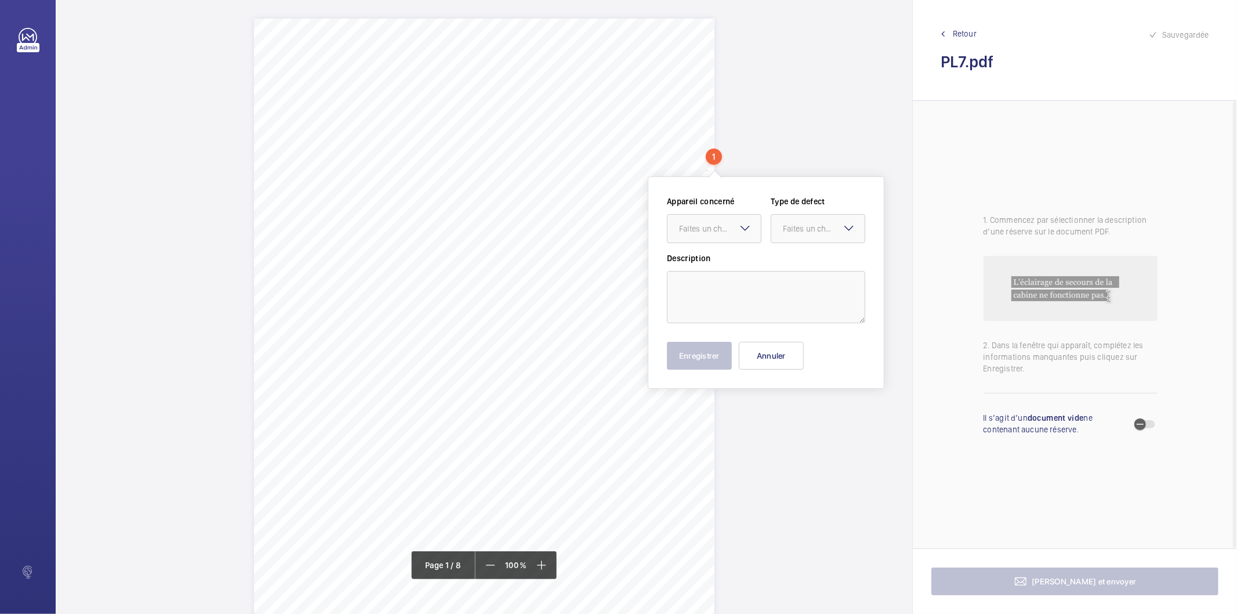
drag, startPoint x: 720, startPoint y: 152, endPoint x: 608, endPoint y: 245, distance: 145.8
click at [608, 245] on div "Description: Make / Model: Passenger/Goods Lift [PERSON_NAME] / Gen 2 Year of M…" at bounding box center [484, 344] width 461 height 651
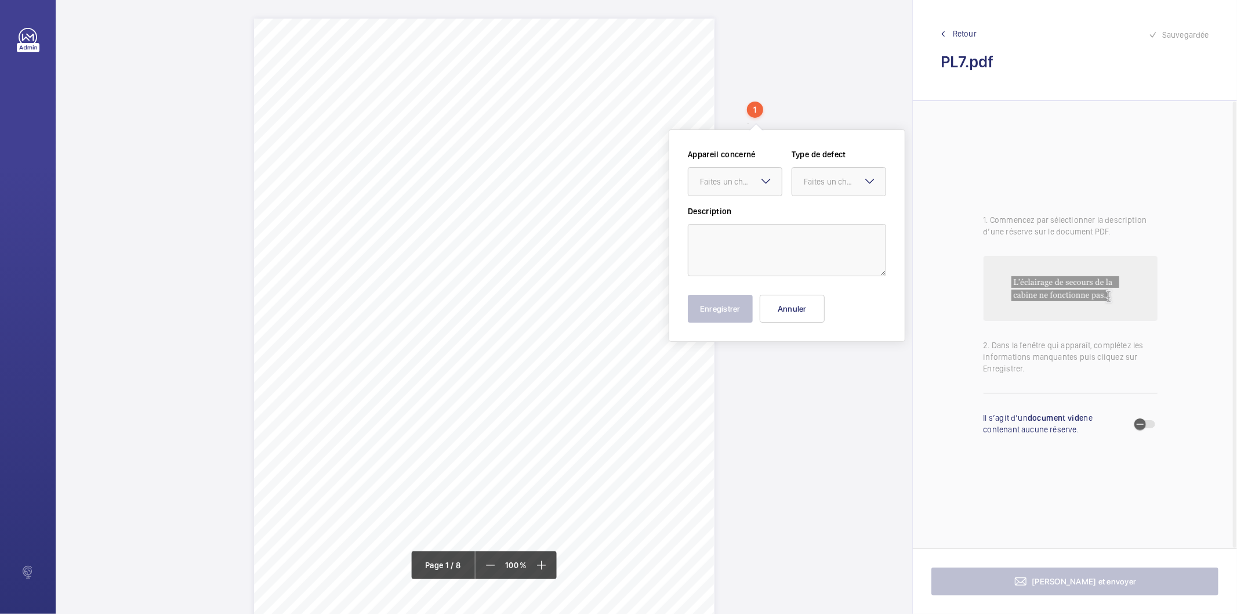
click at [636, 222] on div "Description: Make / Model: Passenger/Goods Lift [PERSON_NAME] / Gen 2 Year of M…" at bounding box center [484, 344] width 461 height 651
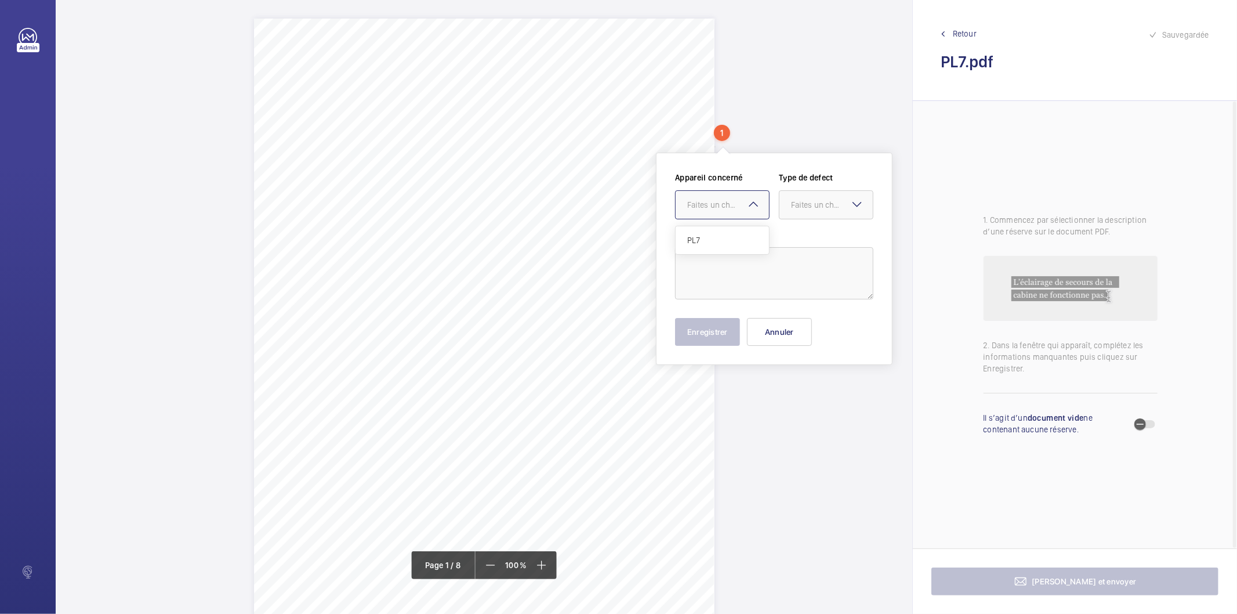
drag, startPoint x: 719, startPoint y: 198, endPoint x: 717, endPoint y: 216, distance: 18.1
click at [717, 199] on div "Faites un choix" at bounding box center [722, 205] width 93 height 12
click at [716, 238] on span "PL7" at bounding box center [722, 240] width 70 height 12
click at [818, 206] on div "Faites un choix" at bounding box center [832, 205] width 82 height 12
drag, startPoint x: 797, startPoint y: 242, endPoint x: 776, endPoint y: 252, distance: 23.1
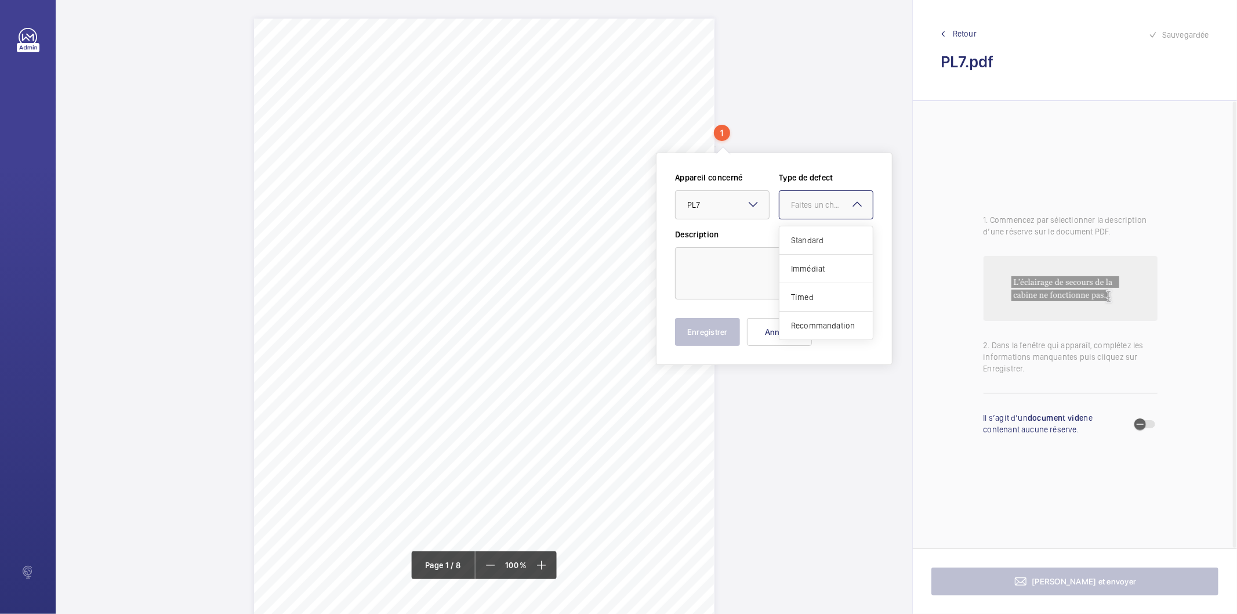
click at [796, 242] on span "Standard" at bounding box center [826, 240] width 70 height 12
click at [762, 256] on textarea at bounding box center [774, 273] width 198 height 52
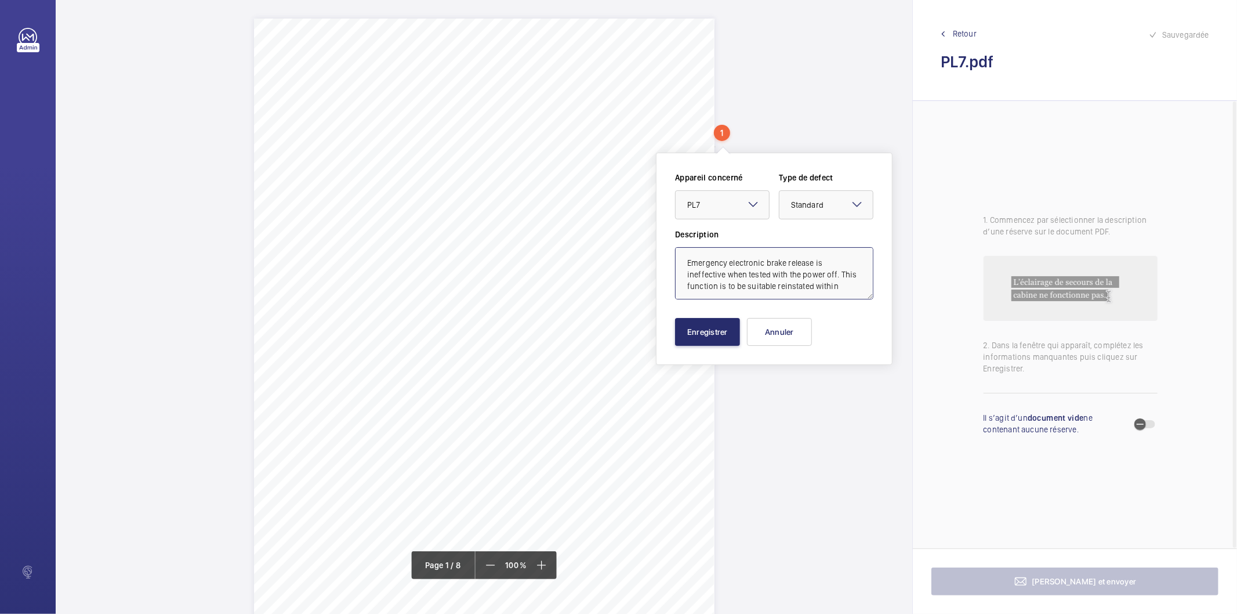
scroll to position [3, 0]
drag, startPoint x: 825, startPoint y: 211, endPoint x: 802, endPoint y: 250, distance: 45.6
click at [825, 211] on div at bounding box center [825, 205] width 93 height 28
click at [802, 305] on div "Timed" at bounding box center [825, 297] width 93 height 28
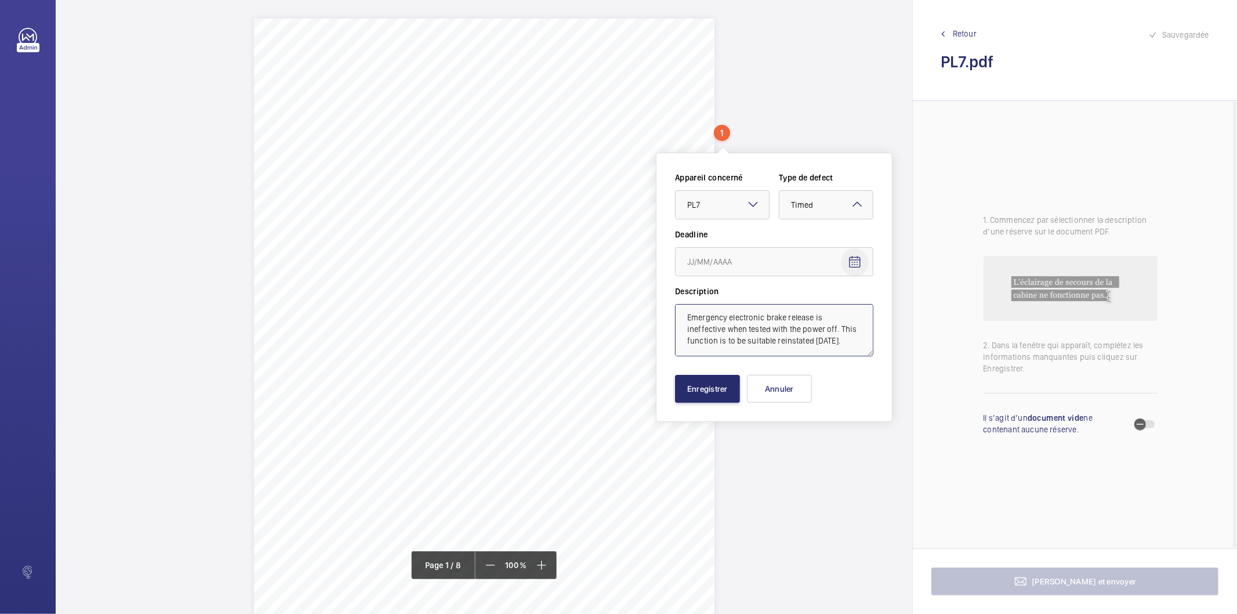
type textarea "Emergency electronic brake release is ineffective when tested with the power of…"
click at [854, 262] on mat-icon "Open calendar" at bounding box center [855, 262] width 14 height 14
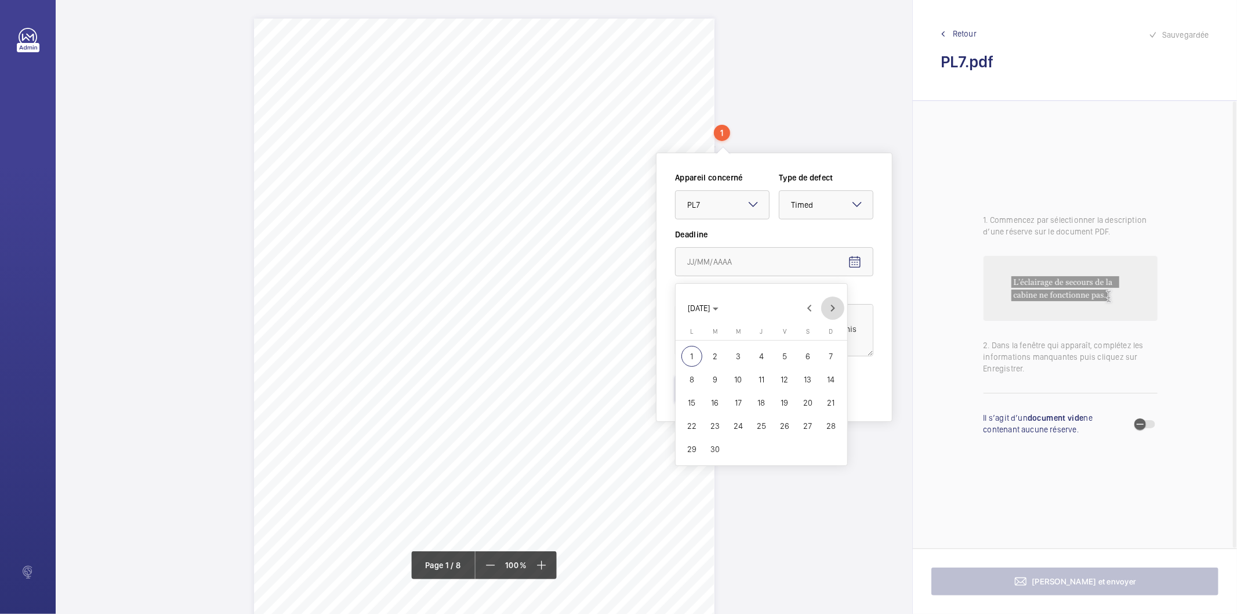
click at [832, 309] on span "Next month" at bounding box center [832, 307] width 23 height 23
click at [737, 353] on span "1" at bounding box center [738, 356] width 21 height 21
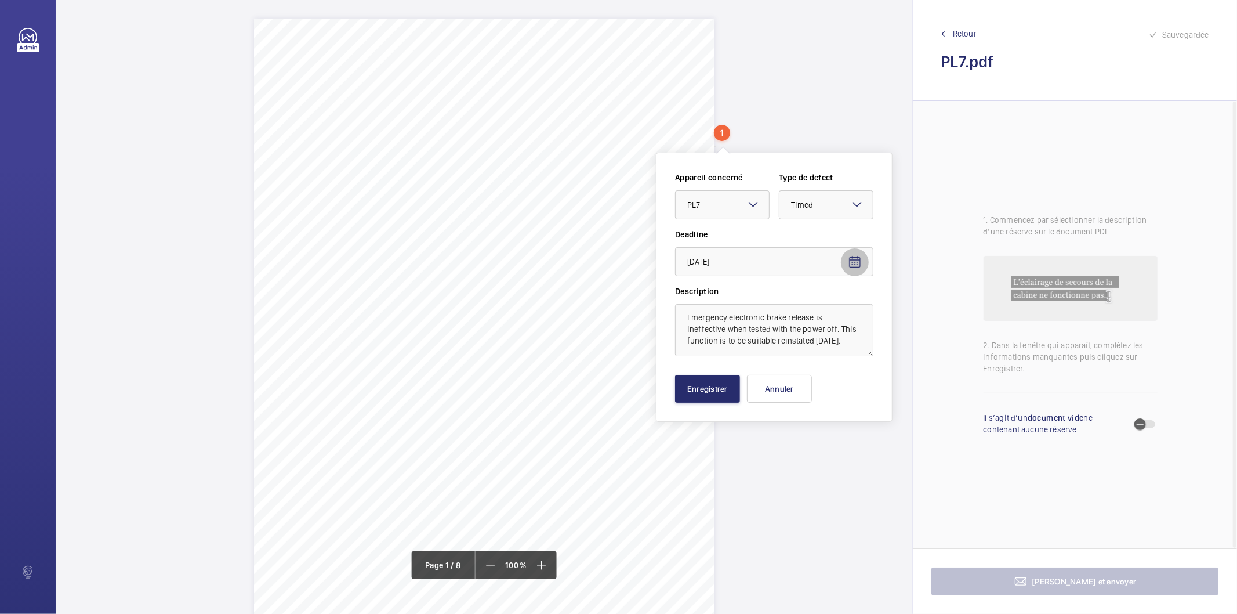
click at [851, 261] on mat-icon "Open calendar" at bounding box center [855, 262] width 14 height 14
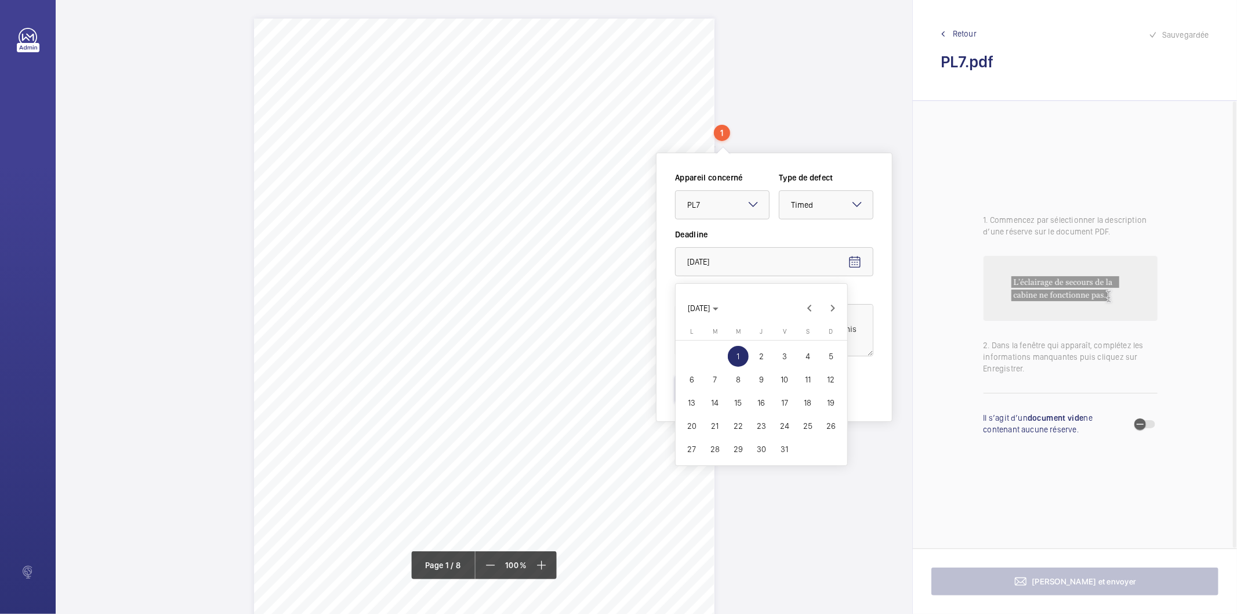
click at [704, 346] on td at bounding box center [703, 356] width 46 height 23
click at [813, 305] on span "Previous month" at bounding box center [809, 307] width 23 height 23
click at [717, 451] on span "30" at bounding box center [715, 448] width 21 height 21
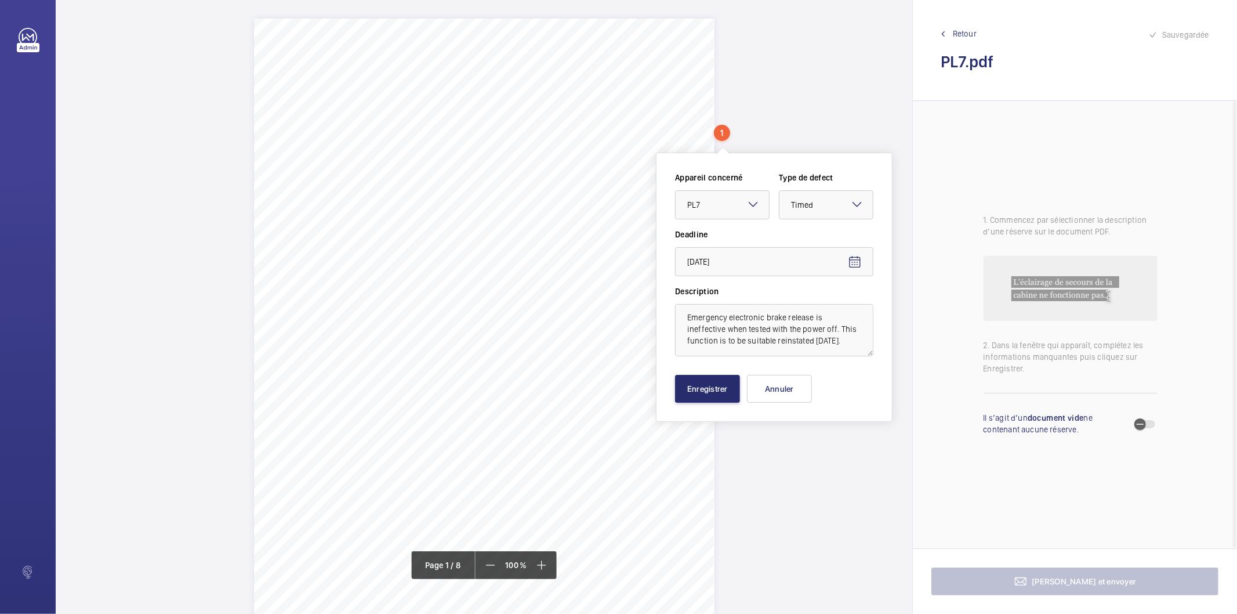
type input "30/09/2025"
click at [701, 385] on button "Enregistrer" at bounding box center [707, 389] width 65 height 28
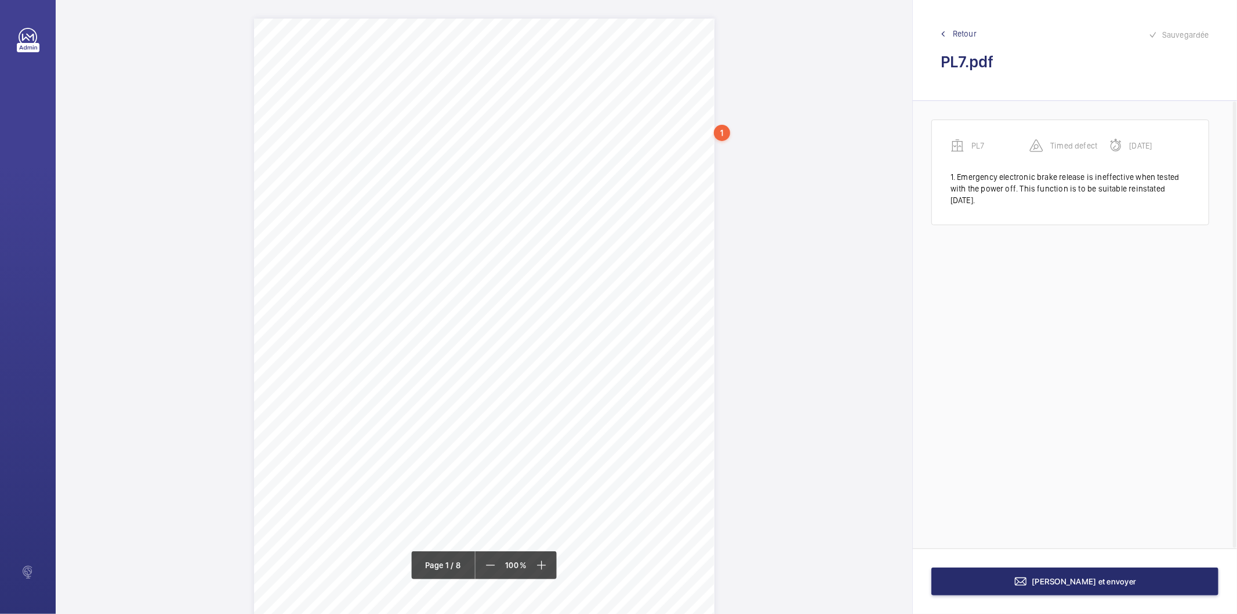
click at [690, 204] on div "Description: Make / Model: Passenger/Goods Lift [PERSON_NAME] / Gen 2 Year of M…" at bounding box center [484, 344] width 461 height 651
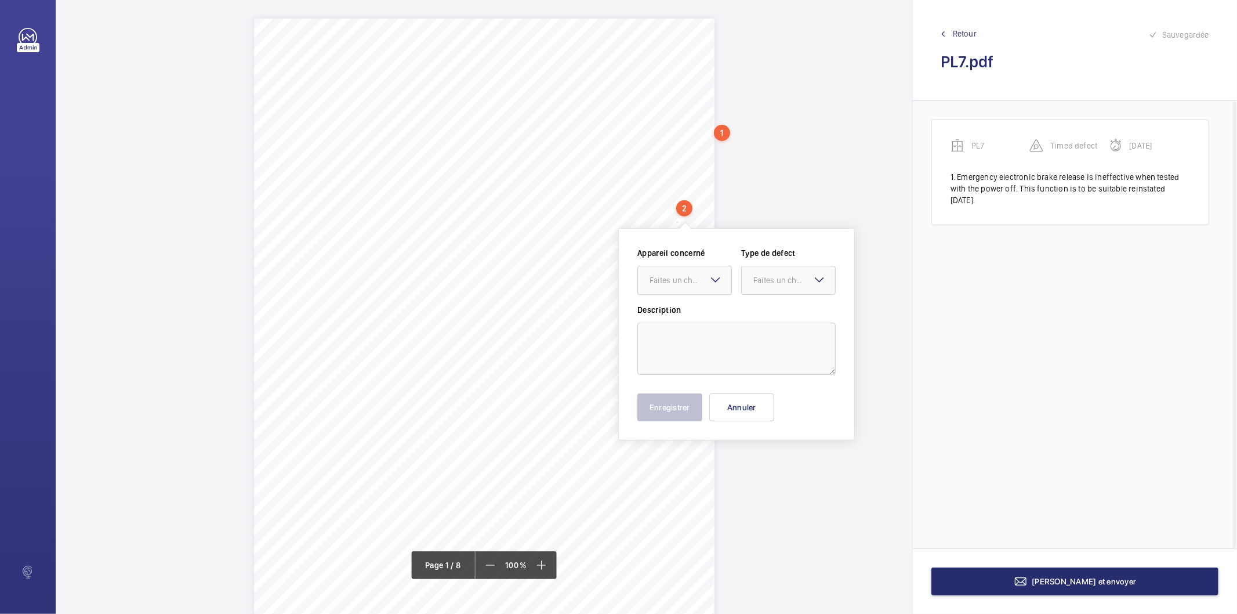
click at [669, 277] on div "Faites un choix" at bounding box center [691, 280] width 82 height 12
drag, startPoint x: 673, startPoint y: 311, endPoint x: 815, endPoint y: 287, distance: 144.2
click at [679, 312] on span "PL7" at bounding box center [685, 316] width 70 height 12
drag, startPoint x: 815, startPoint y: 285, endPoint x: 805, endPoint y: 321, distance: 37.4
click at [814, 292] on div "Faites un choix Standard Immédiat Timed Recommandation" at bounding box center [788, 280] width 95 height 29
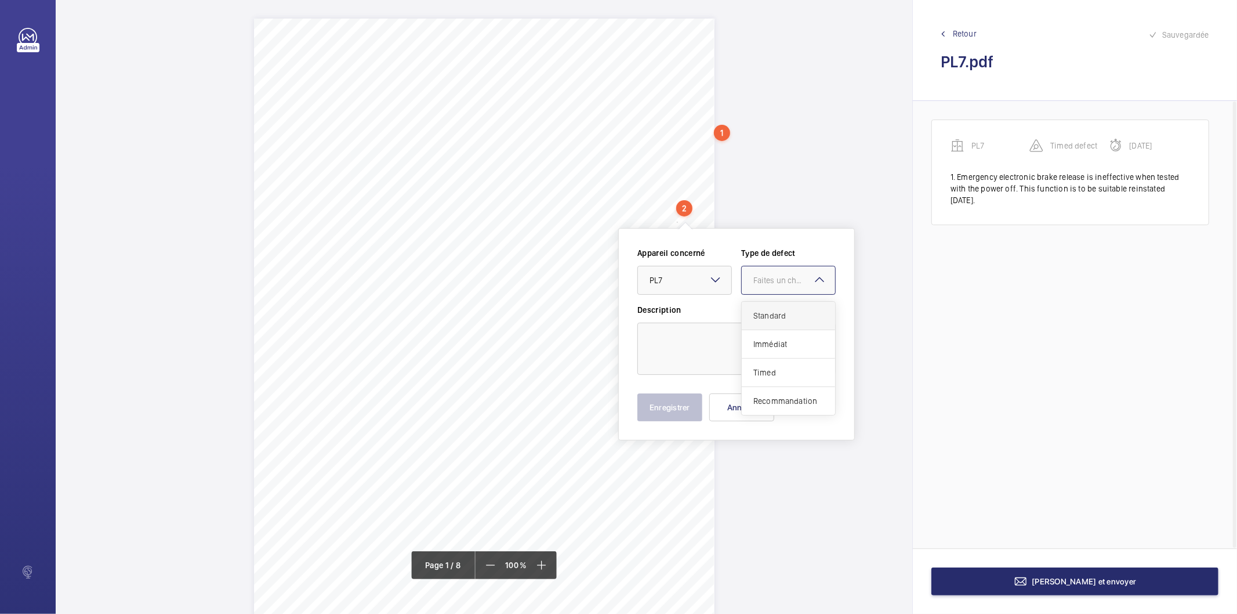
click at [798, 313] on span "Standard" at bounding box center [788, 316] width 70 height 12
click at [762, 337] on textarea at bounding box center [736, 348] width 198 height 52
type textarea "Pit controls are inoperative"
click at [680, 409] on button "Enregistrer" at bounding box center [669, 407] width 65 height 28
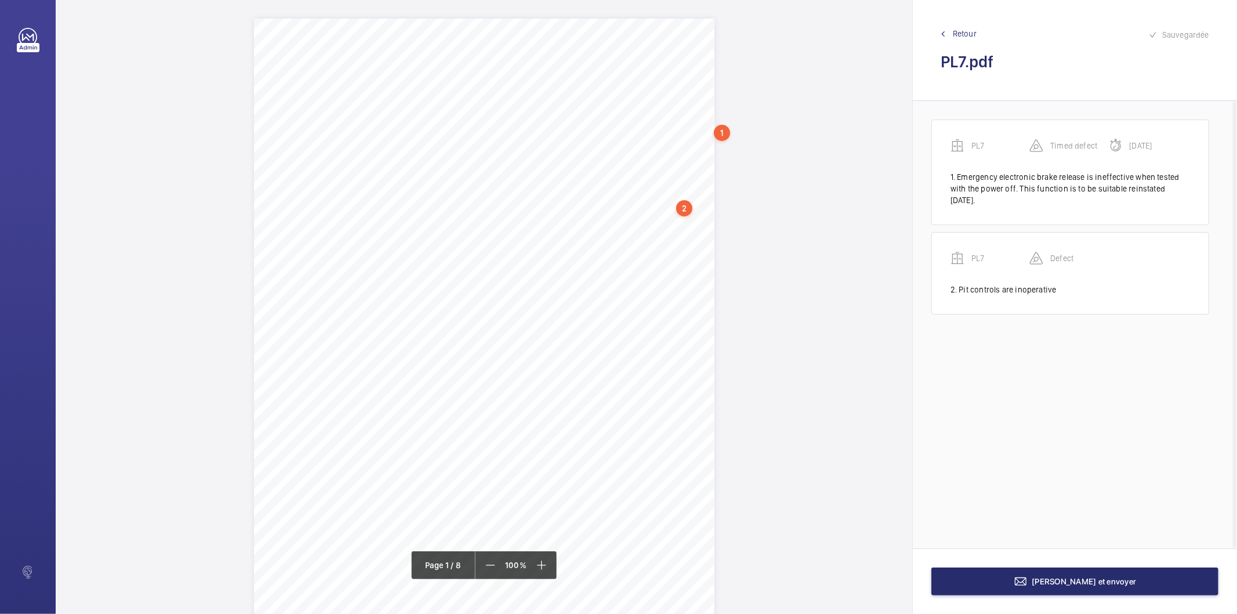
click at [675, 232] on div "Description: Make / Model: Passenger/Goods Lift [PERSON_NAME] / Gen 2 Year of M…" at bounding box center [484, 344] width 461 height 651
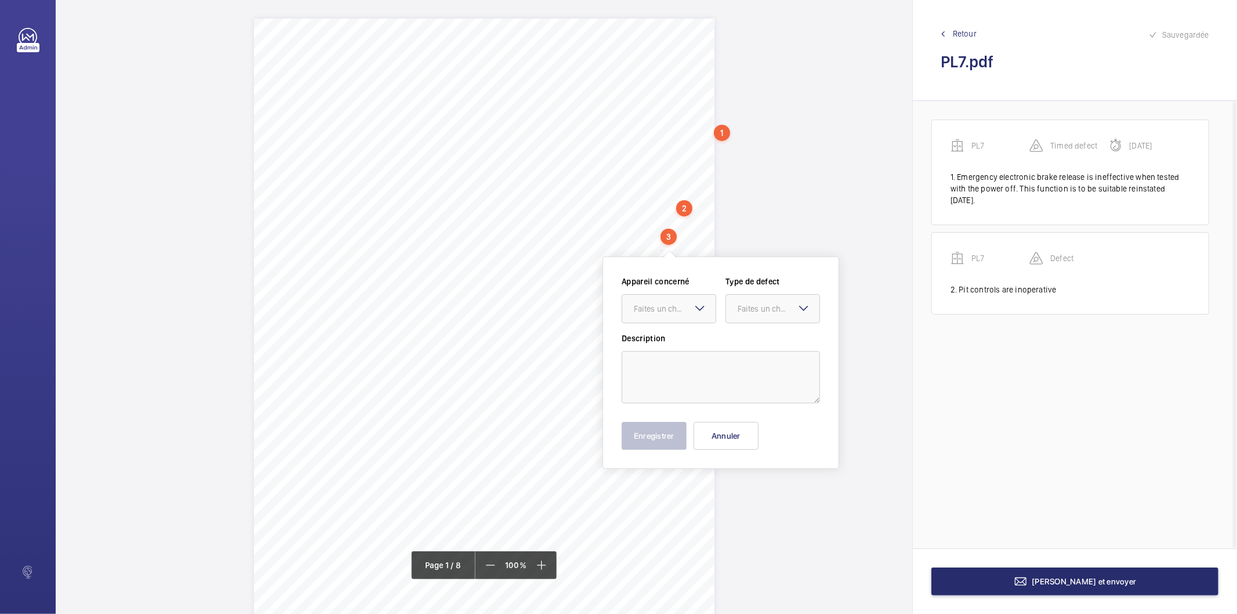
scroll to position [20, 0]
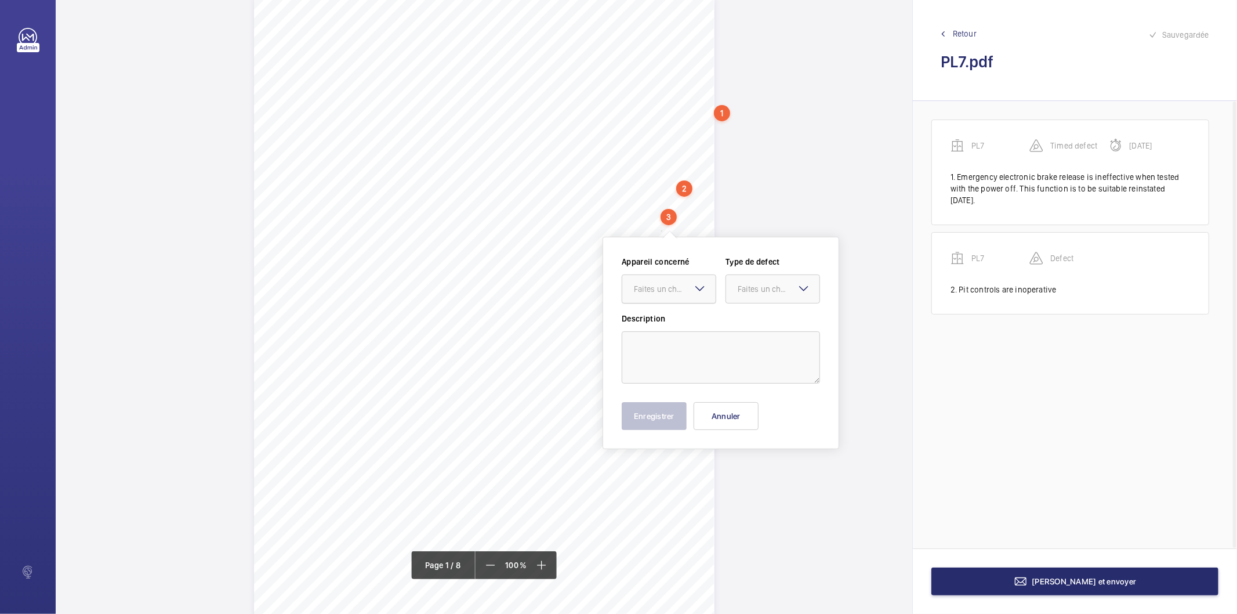
click at [666, 289] on div "Faites un choix" at bounding box center [675, 289] width 82 height 12
click at [654, 324] on span "PL7" at bounding box center [669, 324] width 70 height 12
drag, startPoint x: 747, startPoint y: 288, endPoint x: 746, endPoint y: 325, distance: 37.1
click at [745, 288] on div "Faites un choix" at bounding box center [779, 289] width 82 height 12
click at [750, 319] on span "Standard" at bounding box center [773, 324] width 70 height 12
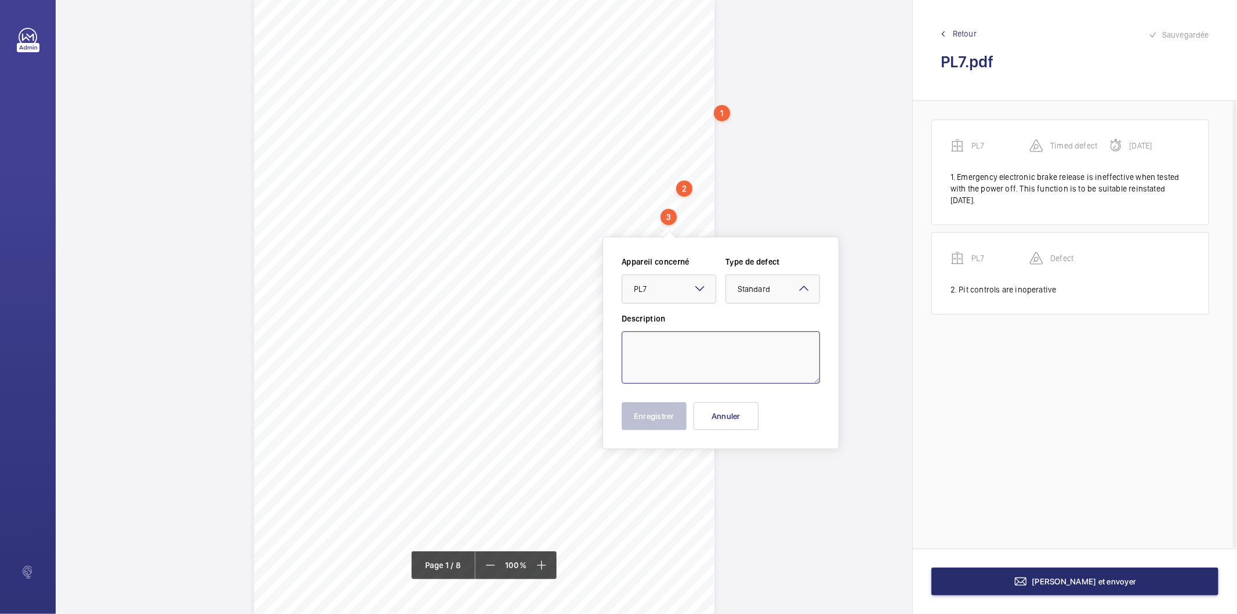
click at [699, 348] on textarea at bounding box center [721, 357] width 198 height 52
type textarea "Ground floor landing door aircord is splintered"
click at [677, 419] on button "Enregistrer" at bounding box center [654, 416] width 65 height 28
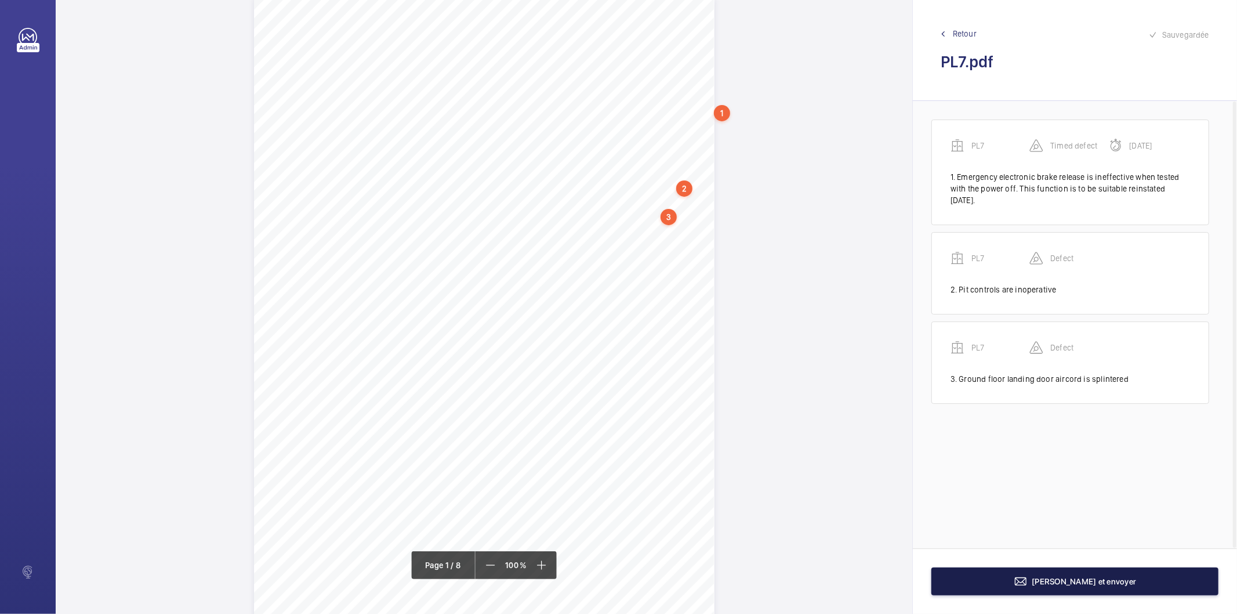
click at [969, 579] on button "[PERSON_NAME] et envoyer" at bounding box center [1074, 581] width 287 height 28
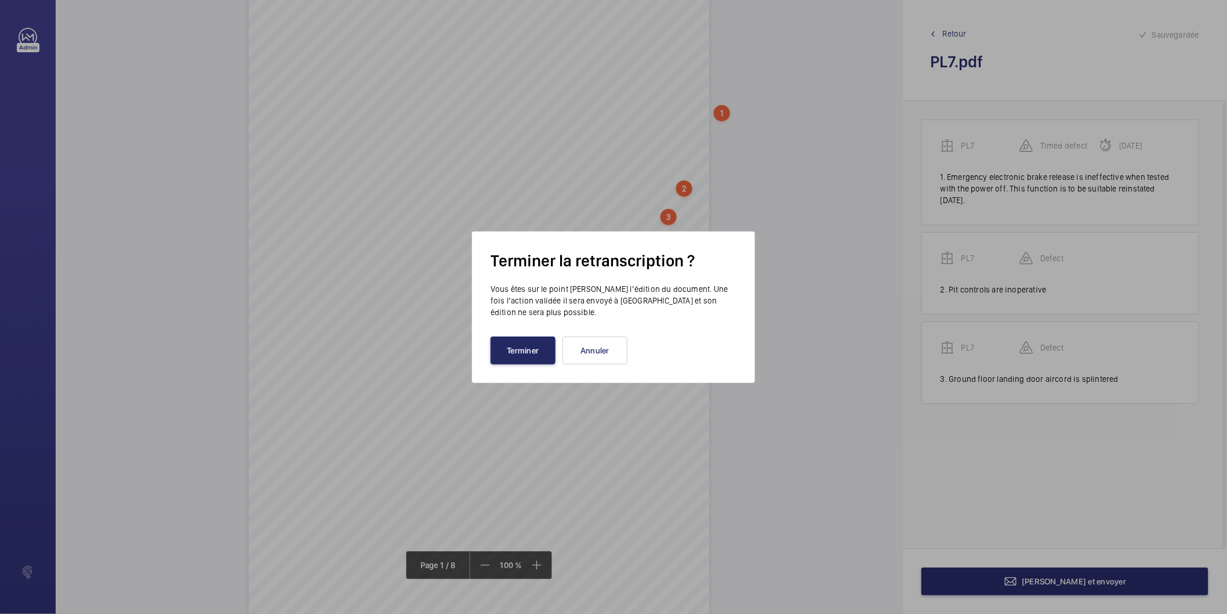
click at [528, 339] on button "Terminer" at bounding box center [523, 350] width 65 height 28
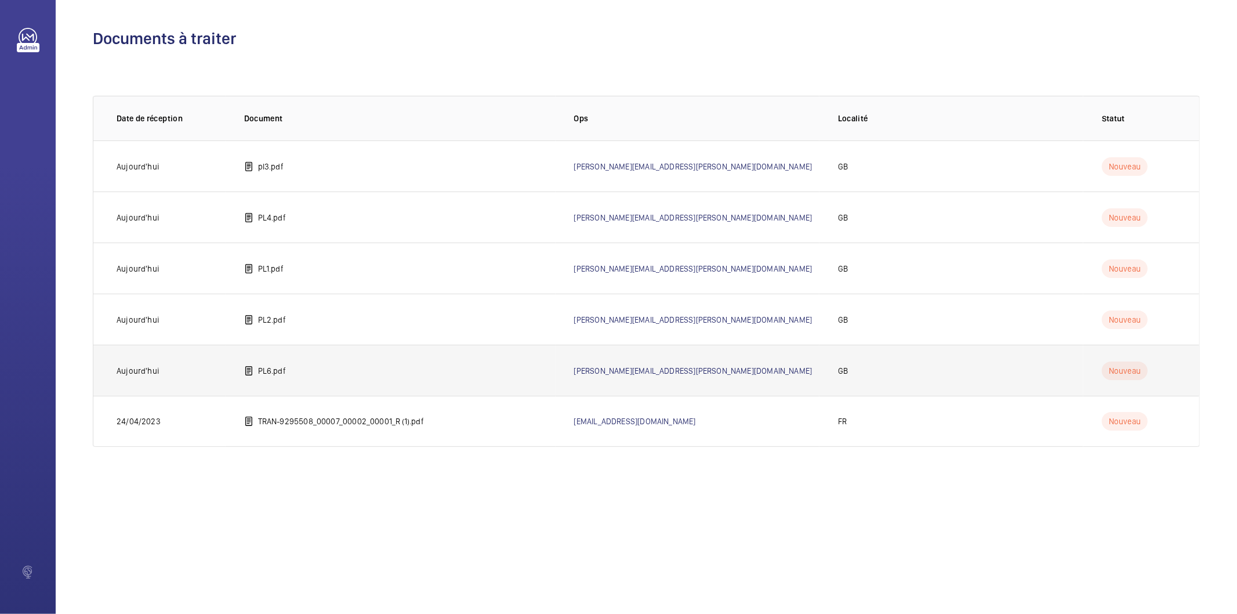
click at [269, 368] on p "PL6.pdf" at bounding box center [272, 371] width 28 height 12
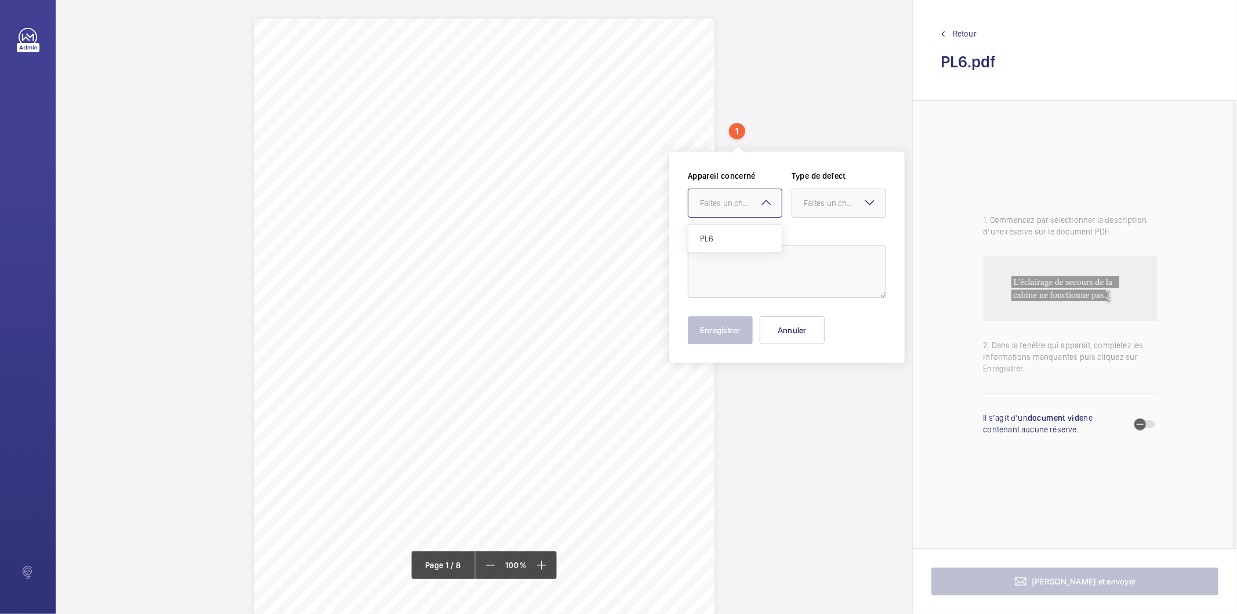
drag, startPoint x: 743, startPoint y: 126, endPoint x: 737, endPoint y: 205, distance: 78.6
click at [737, 205] on div "Faites un choix" at bounding box center [741, 203] width 82 height 12
click at [743, 238] on span "PL6" at bounding box center [735, 239] width 70 height 12
click at [812, 204] on div "Faites un choix" at bounding box center [845, 203] width 82 height 12
click at [826, 244] on span "Standard" at bounding box center [839, 239] width 70 height 12
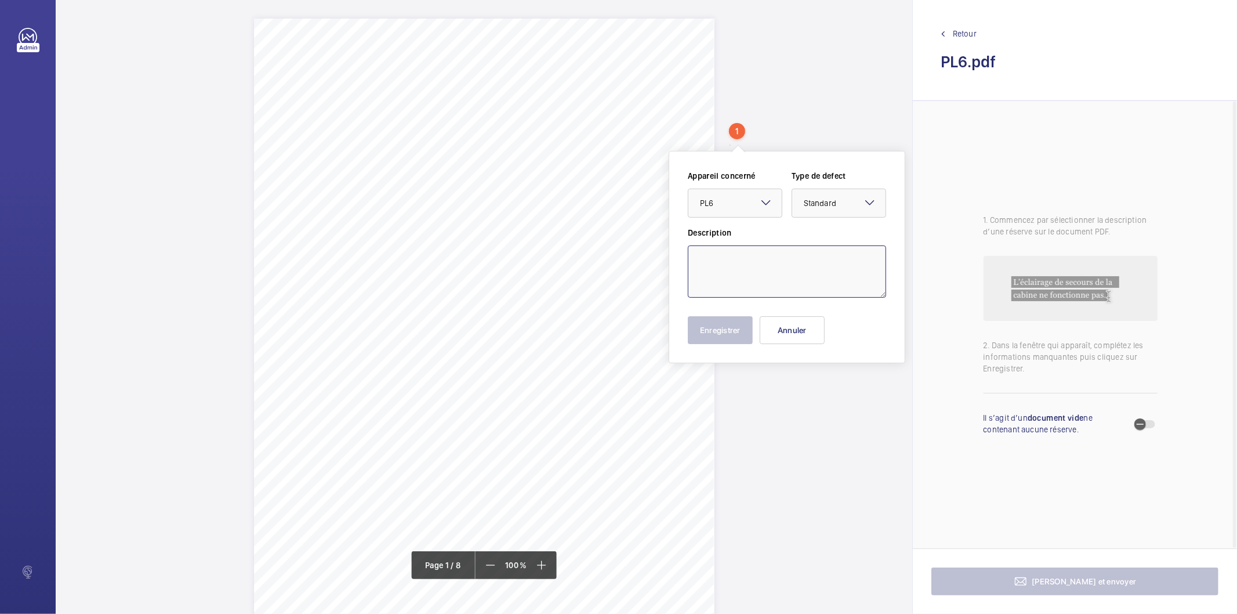
click at [749, 263] on textarea at bounding box center [787, 271] width 198 height 52
click at [846, 269] on textarea "Emergency electonic release is ineffective we" at bounding box center [787, 271] width 198 height 52
click at [854, 264] on textarea "Emergency electonic release is ineffective we" at bounding box center [787, 271] width 198 height 52
type textarea "Emergency electonic release is ineffective when tested with the power off. This…"
click at [715, 331] on button "Enregistrer" at bounding box center [720, 330] width 65 height 28
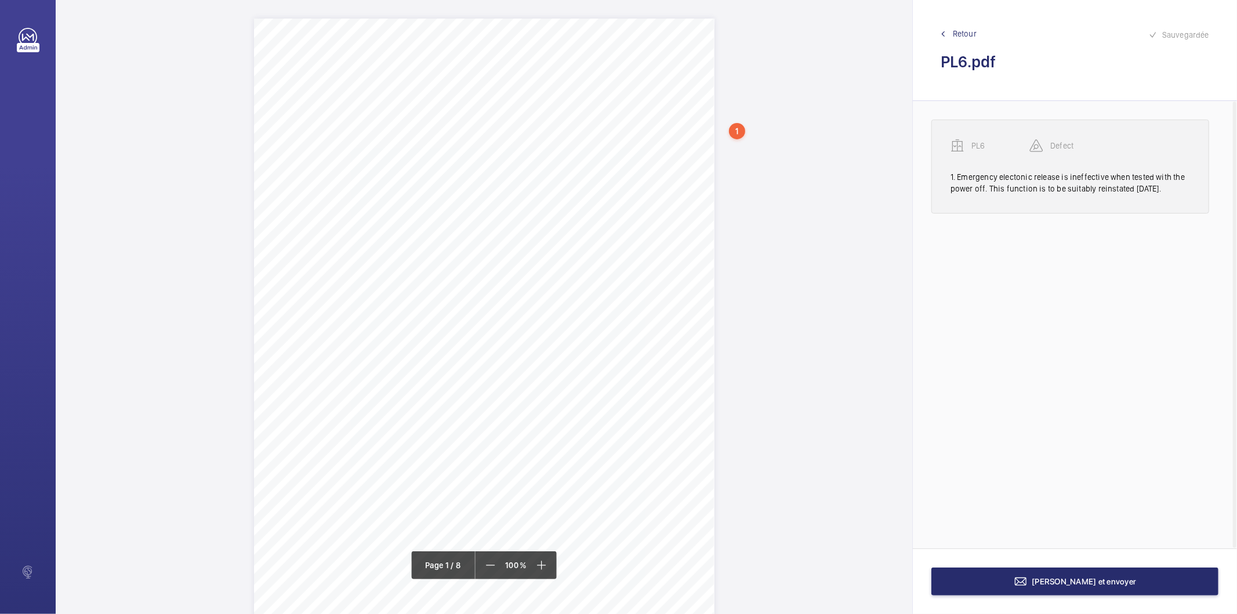
click at [965, 181] on div "1. Emergency electonic release is ineffective when tested with the power off. T…" at bounding box center [1071, 182] width 240 height 23
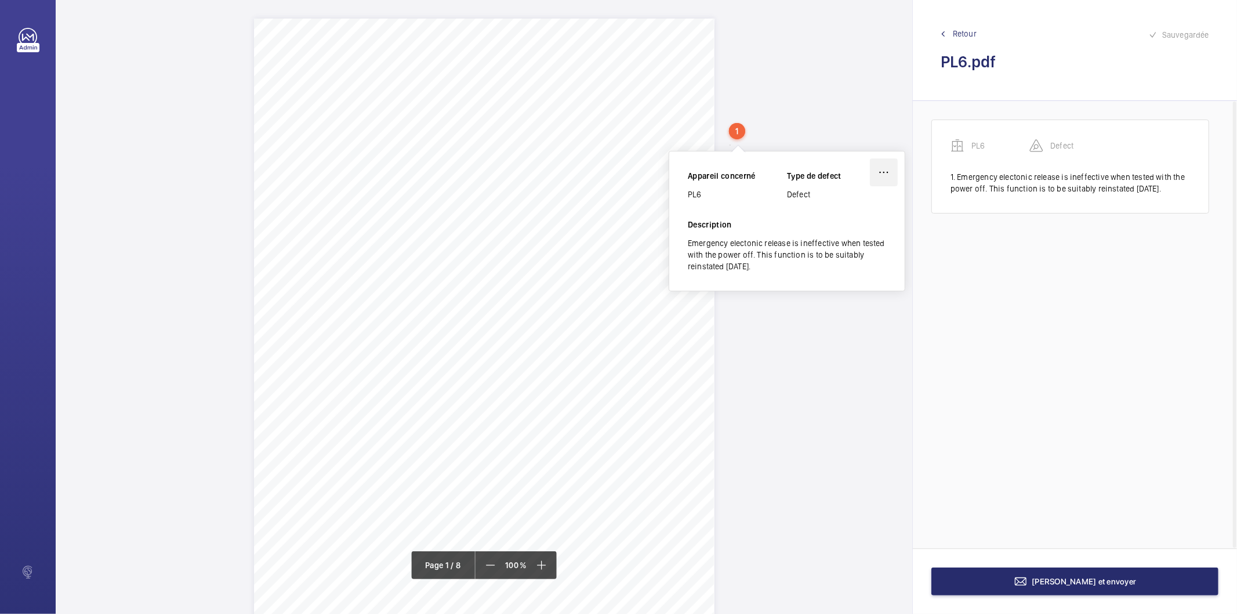
click at [884, 167] on wm-front-icon-button at bounding box center [884, 172] width 28 height 28
click at [863, 208] on div "Modifier" at bounding box center [852, 206] width 92 height 21
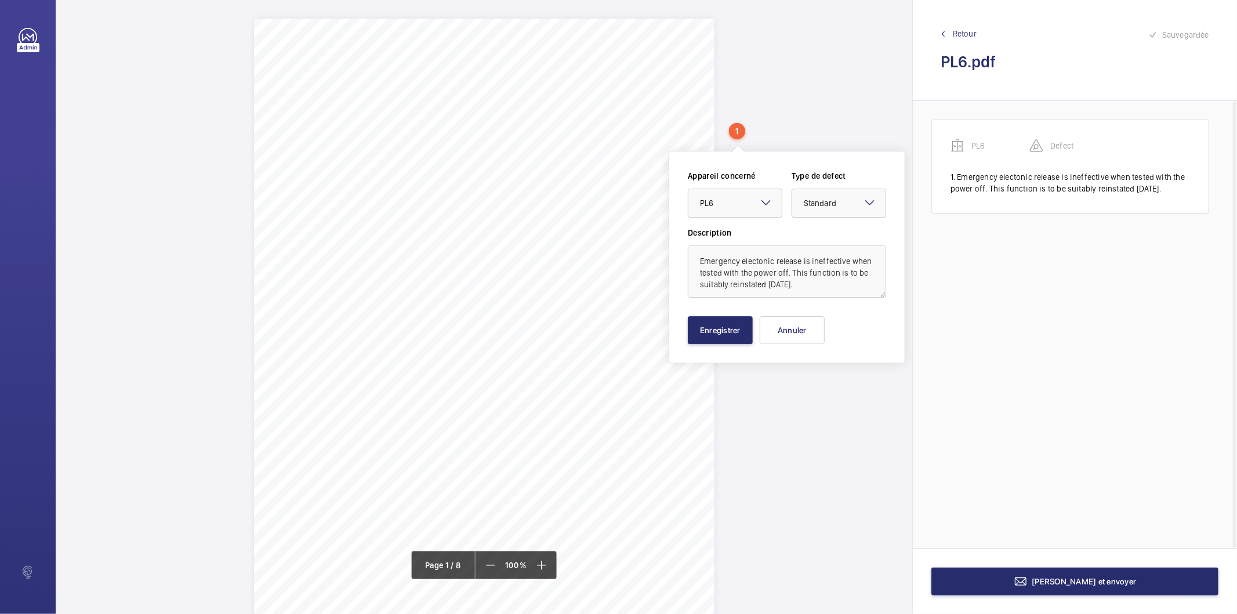
click at [849, 201] on div "× Standard" at bounding box center [834, 203] width 61 height 12
click at [824, 291] on span "Timed" at bounding box center [839, 295] width 70 height 12
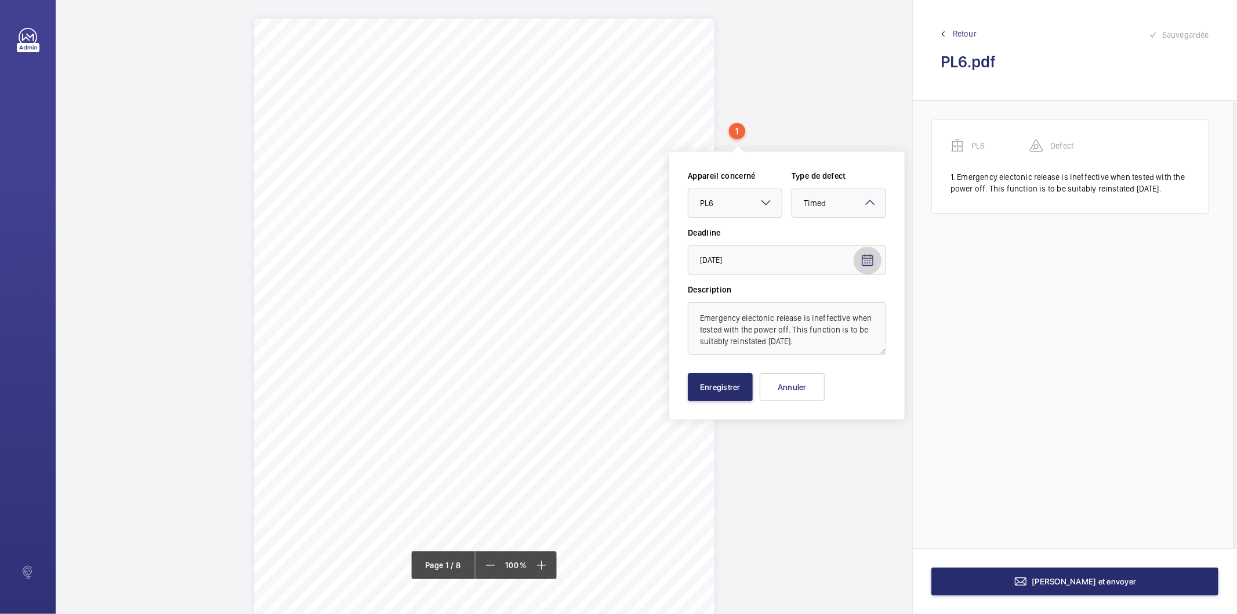
click at [867, 256] on mat-icon "Open calendar" at bounding box center [868, 260] width 14 height 14
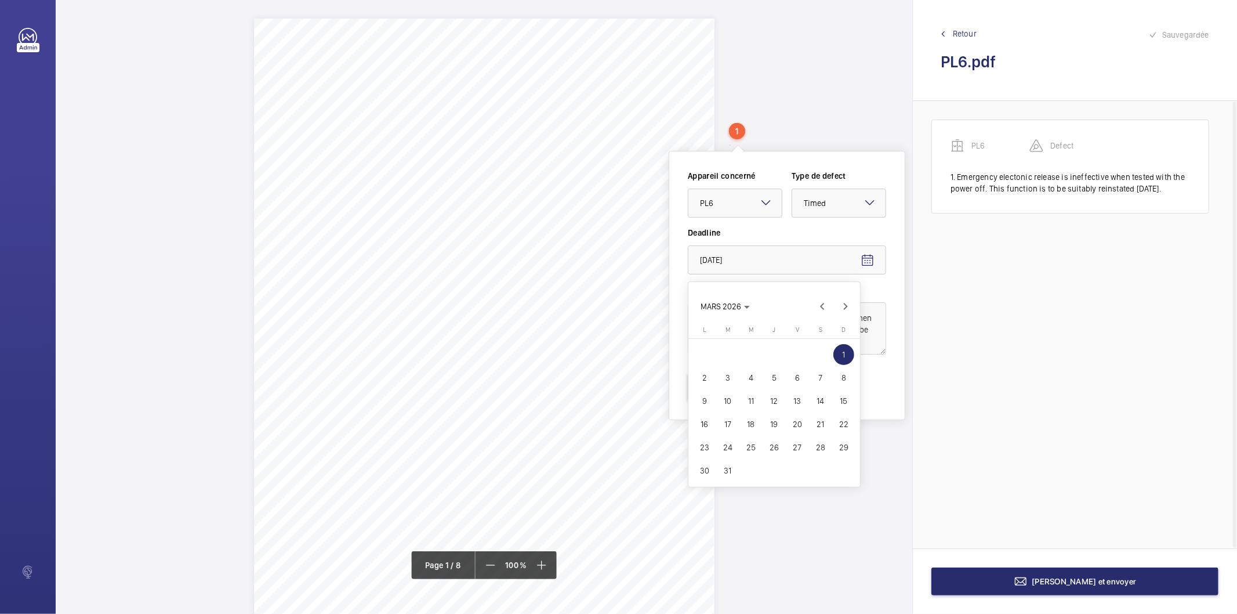
drag, startPoint x: 750, startPoint y: 307, endPoint x: 763, endPoint y: 321, distance: 18.9
click at [749, 307] on span "Choose month and year" at bounding box center [725, 306] width 59 height 28
click at [756, 389] on span "2025" at bounding box center [754, 388] width 37 height 21
click at [836, 358] on span "AOÛT" at bounding box center [835, 365] width 37 height 21
drag, startPoint x: 822, startPoint y: 448, endPoint x: 828, endPoint y: 432, distance: 17.4
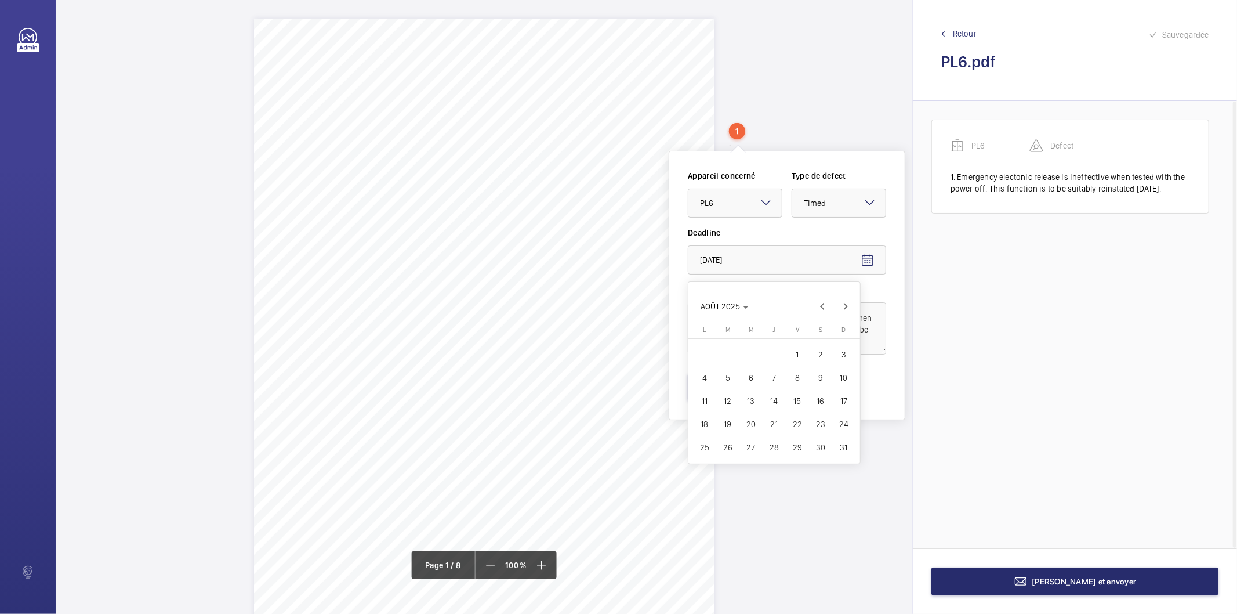
click at [828, 432] on tbody "AOÛT 1 2 3 4 5 6 7 8 9 10 11 12 13 14 15 16 17 18 19 20 21 22 23 24 25 26 27 28…" at bounding box center [774, 401] width 162 height 116
click at [845, 303] on span "Next month" at bounding box center [845, 306] width 23 height 23
click at [727, 448] on span "30" at bounding box center [727, 447] width 21 height 21
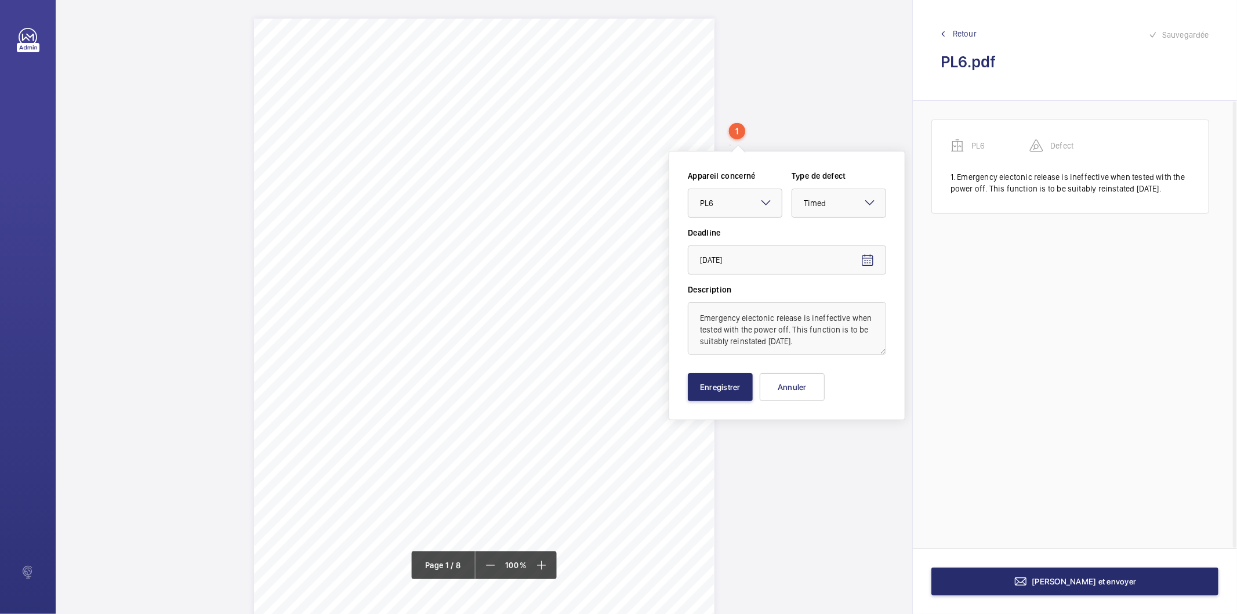
type input "30/09/2025"
click at [716, 393] on button "Enregistrer" at bounding box center [720, 387] width 65 height 28
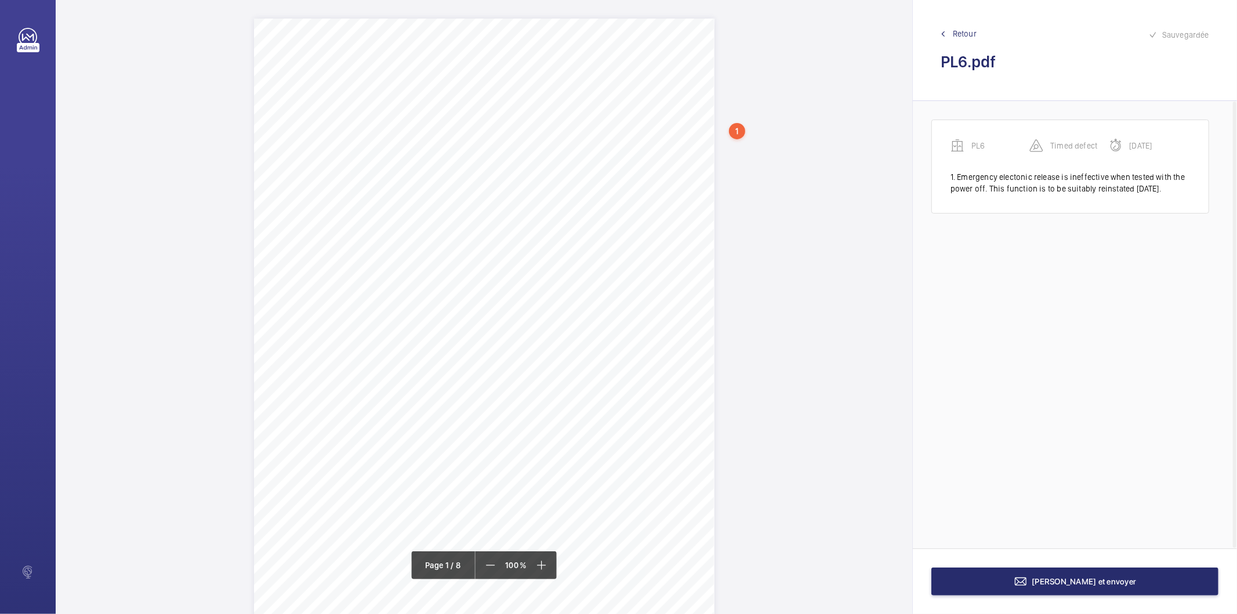
click at [676, 219] on div "Description: Make / Model: Passenger/Goods Lift Otis / Gen 2 Year of Manufactur…" at bounding box center [484, 344] width 461 height 651
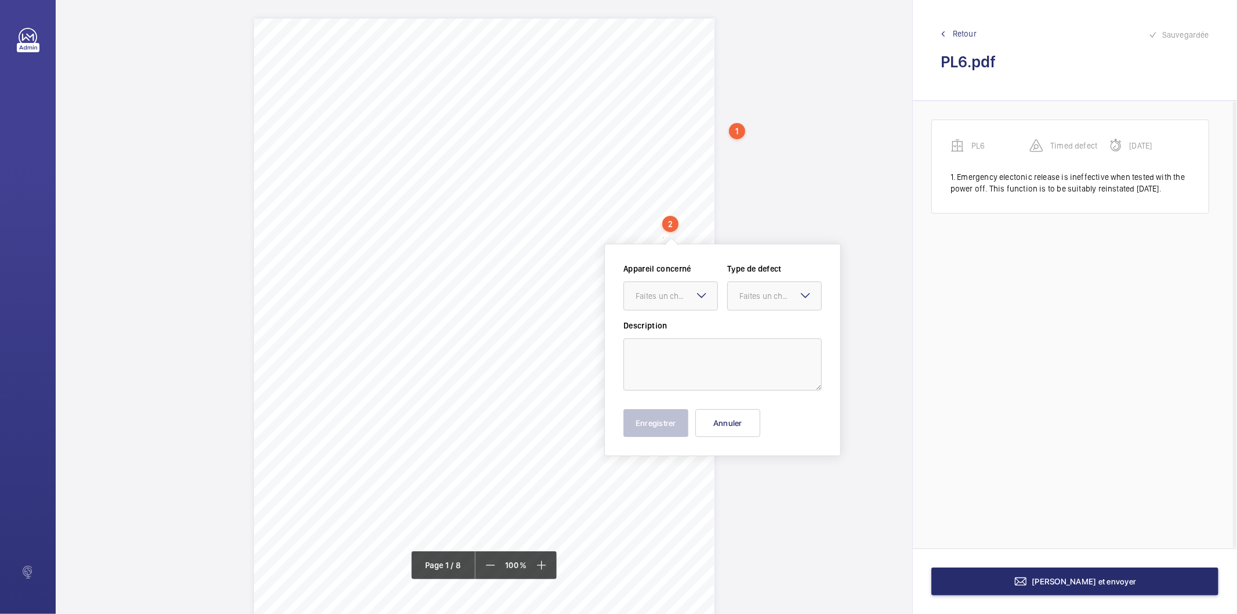
scroll to position [7, 0]
click at [686, 290] on div "Faites un choix" at bounding box center [677, 289] width 82 height 12
click at [671, 323] on span "PL6" at bounding box center [671, 324] width 70 height 12
drag, startPoint x: 760, startPoint y: 292, endPoint x: 757, endPoint y: 304, distance: 12.5
click at [760, 295] on div "Faites un choix" at bounding box center [774, 289] width 93 height 12
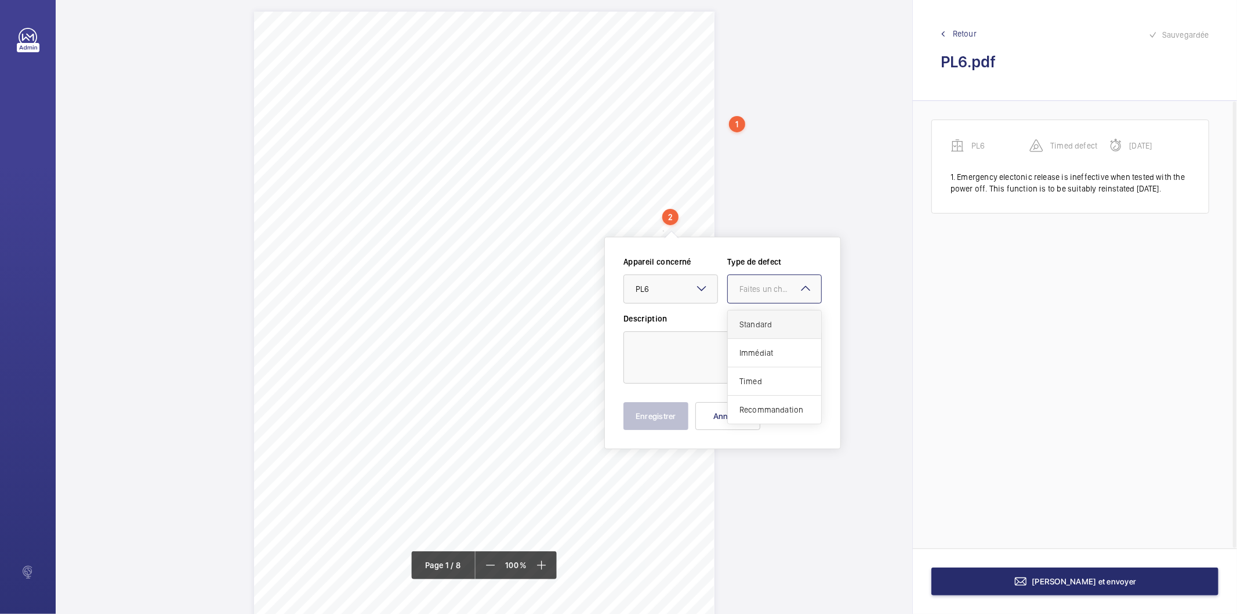
click at [755, 324] on span "Standard" at bounding box center [774, 324] width 70 height 12
click at [716, 353] on textarea at bounding box center [722, 357] width 198 height 52
type textarea "Pit controls are inoperative"
click at [652, 411] on button "Enregistrer" at bounding box center [655, 416] width 65 height 28
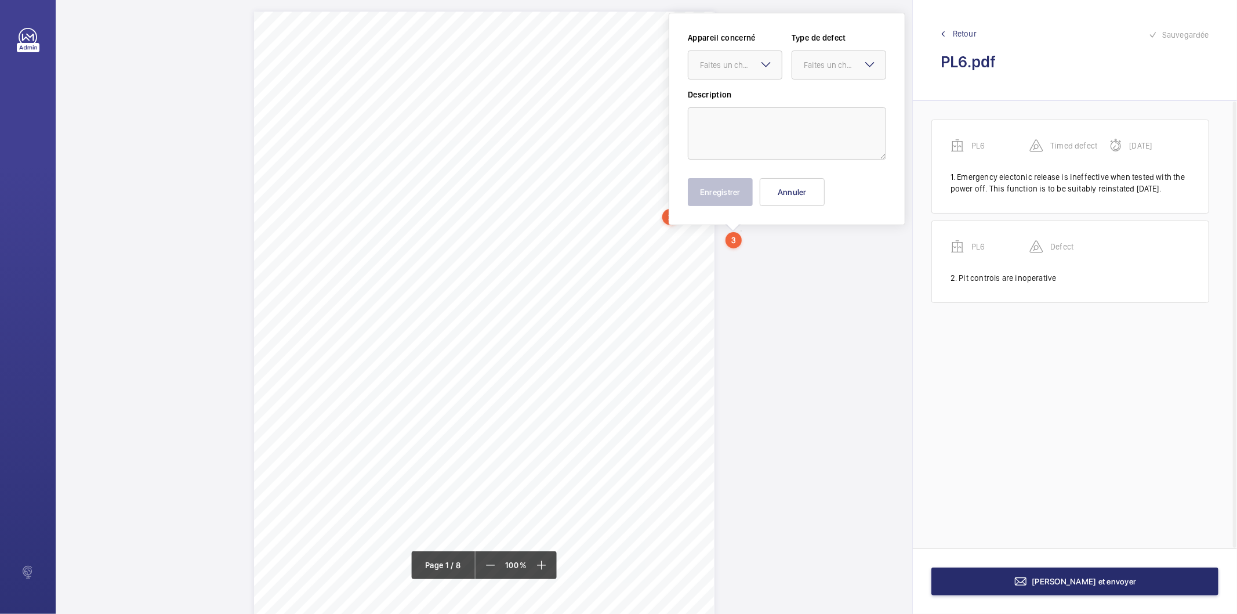
scroll to position [0, 0]
drag, startPoint x: 739, startPoint y: 235, endPoint x: 732, endPoint y: 68, distance: 167.8
click at [732, 68] on div "Faites un choix" at bounding box center [741, 72] width 82 height 12
click at [730, 107] on span "PL6" at bounding box center [735, 107] width 70 height 12
click at [833, 70] on div "Faites un choix" at bounding box center [845, 72] width 82 height 12
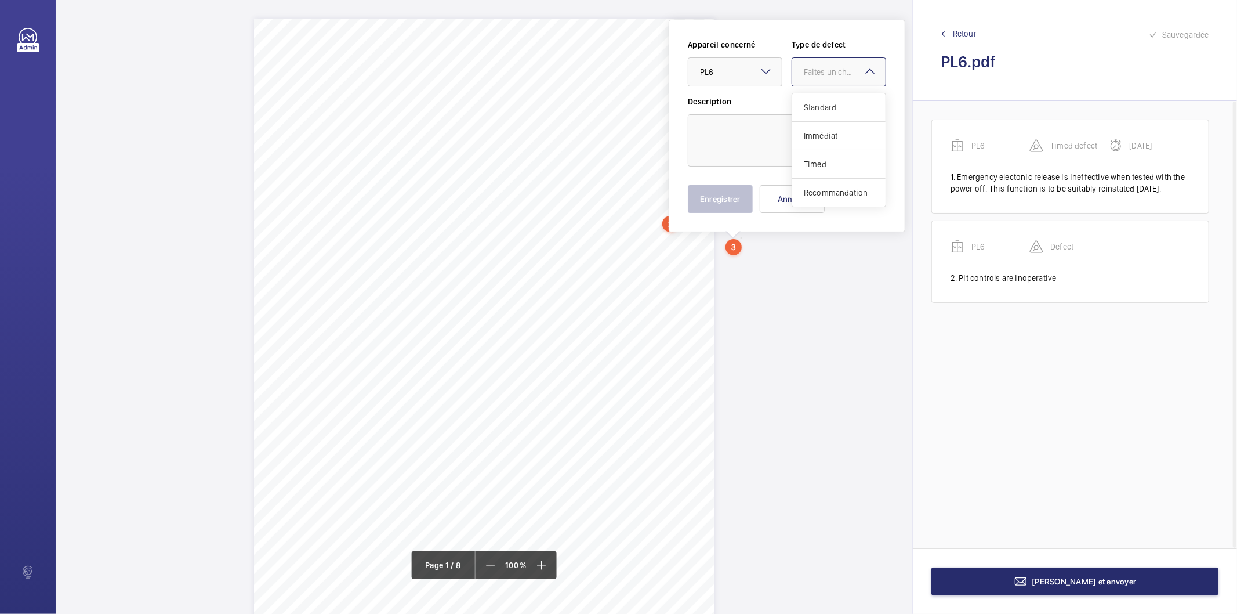
click at [824, 108] on span "Standard" at bounding box center [839, 107] width 70 height 12
click at [792, 136] on textarea at bounding box center [787, 140] width 198 height 52
type textarea "Ground floor landing door aircord is splintered"
click at [710, 216] on div "Appareil concerné Faites un choix × PL6 × Type de defect Faites un choix × Stan…" at bounding box center [787, 126] width 237 height 212
click at [720, 206] on button "Enregistrer" at bounding box center [720, 199] width 65 height 28
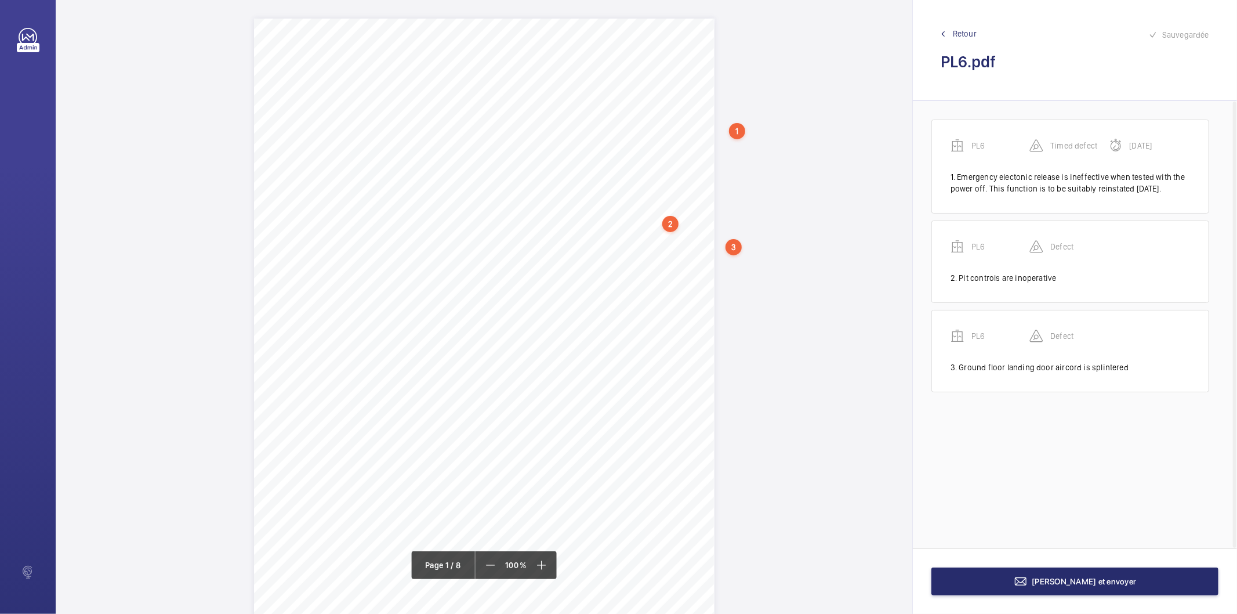
click at [999, 427] on div "PL6 Timed defect 30/09/2025 1. Emergency electonic release is ineffective when …" at bounding box center [1073, 324] width 320 height 447
click at [955, 579] on button "Terminer et envoyer" at bounding box center [1074, 581] width 287 height 28
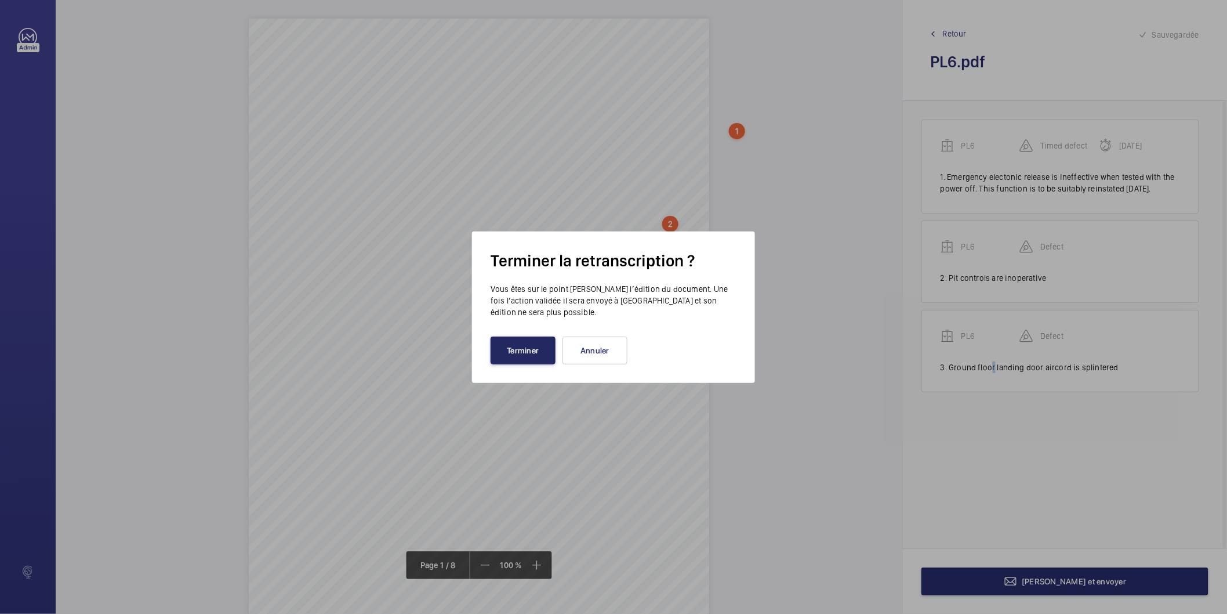
click at [531, 355] on button "Terminer" at bounding box center [523, 350] width 65 height 28
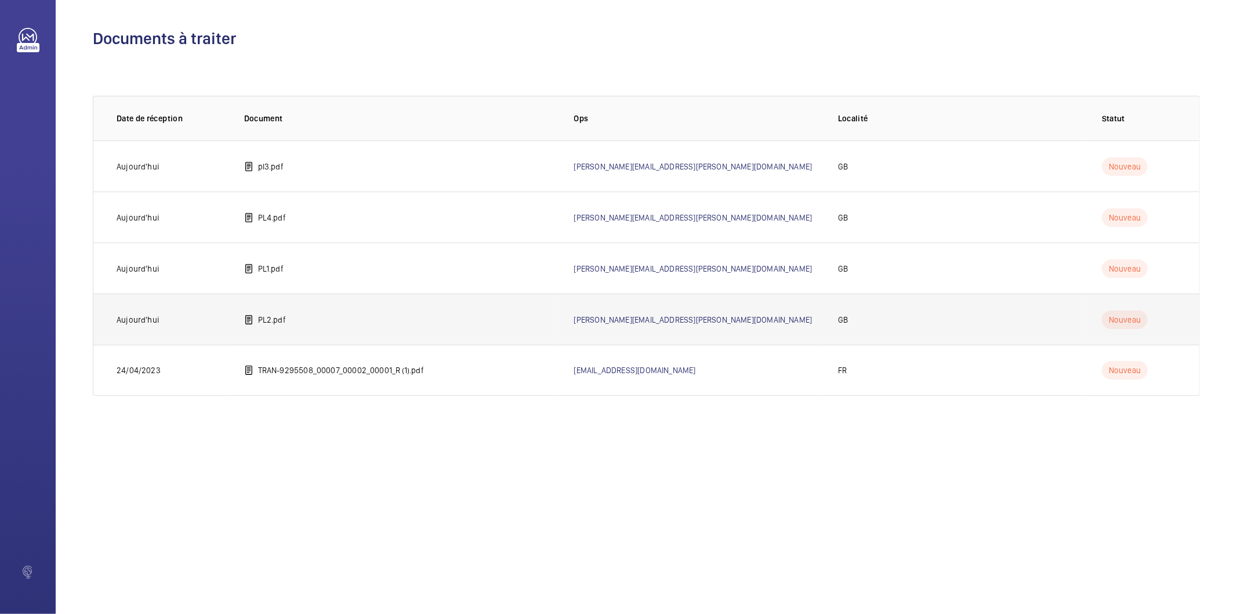
click at [365, 320] on td "PL2.pdf" at bounding box center [391, 318] width 330 height 51
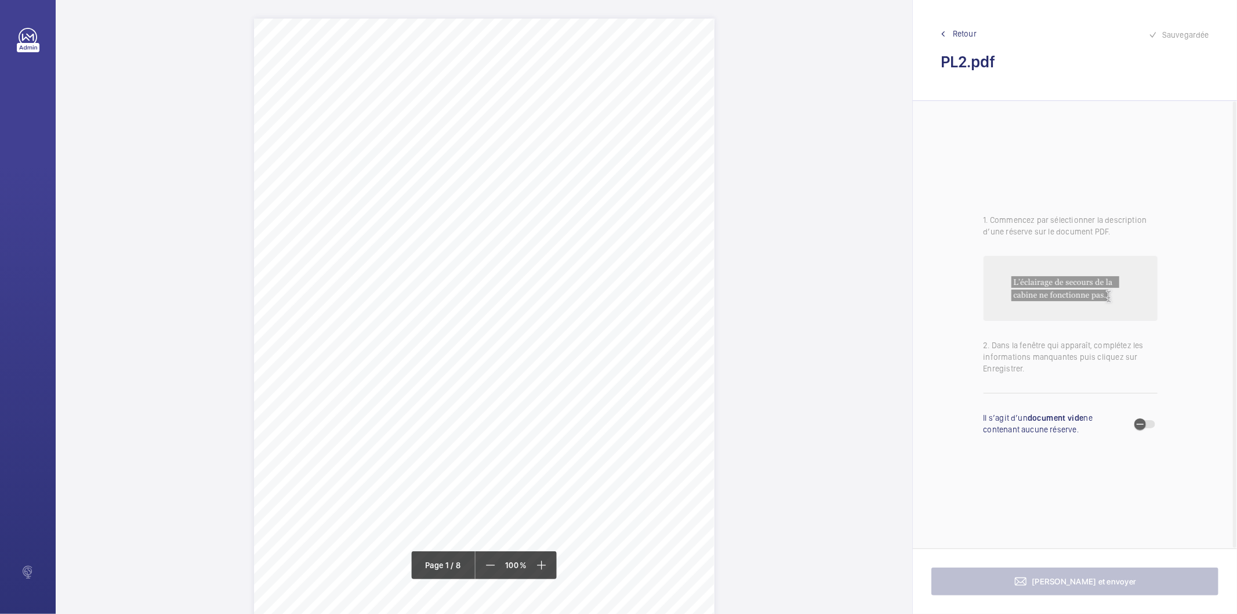
click at [694, 161] on div "Description: Make / Model: Passenger/Goods Lift Otis / Gen 2 Year of Manufactur…" at bounding box center [484, 344] width 461 height 651
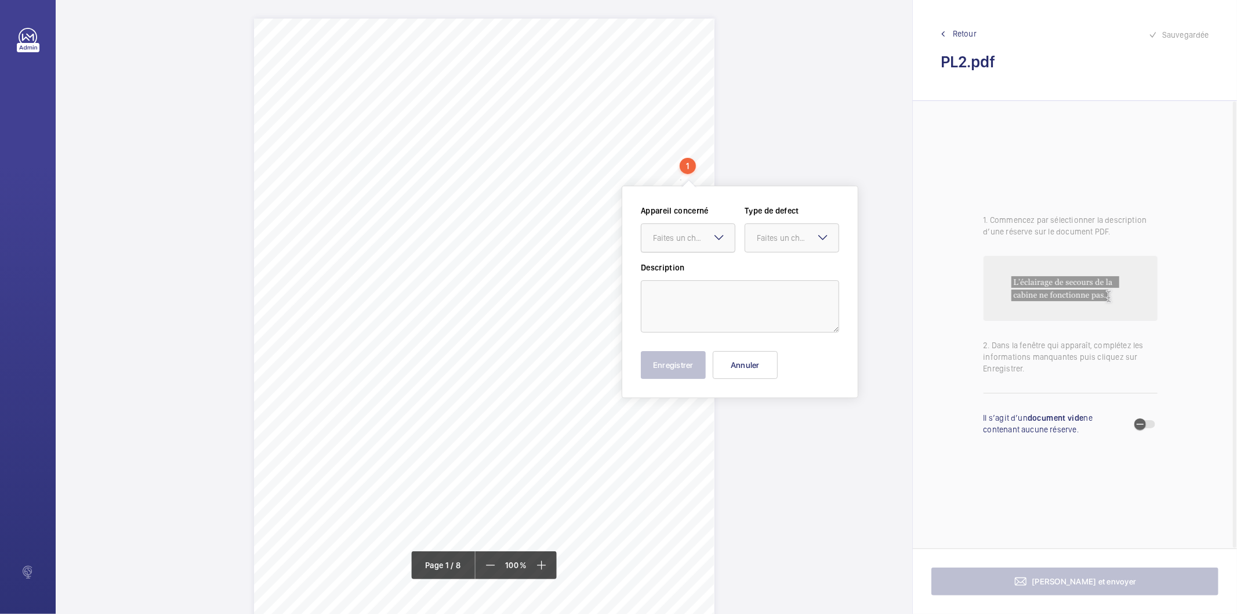
click at [691, 241] on div "Faites un choix" at bounding box center [694, 238] width 82 height 12
click at [679, 271] on span "pl3" at bounding box center [688, 273] width 70 height 12
click at [778, 242] on div "Faites un choix" at bounding box center [798, 238] width 82 height 12
click at [766, 275] on span "Standard" at bounding box center [792, 273] width 70 height 12
click at [717, 296] on textarea at bounding box center [740, 306] width 198 height 52
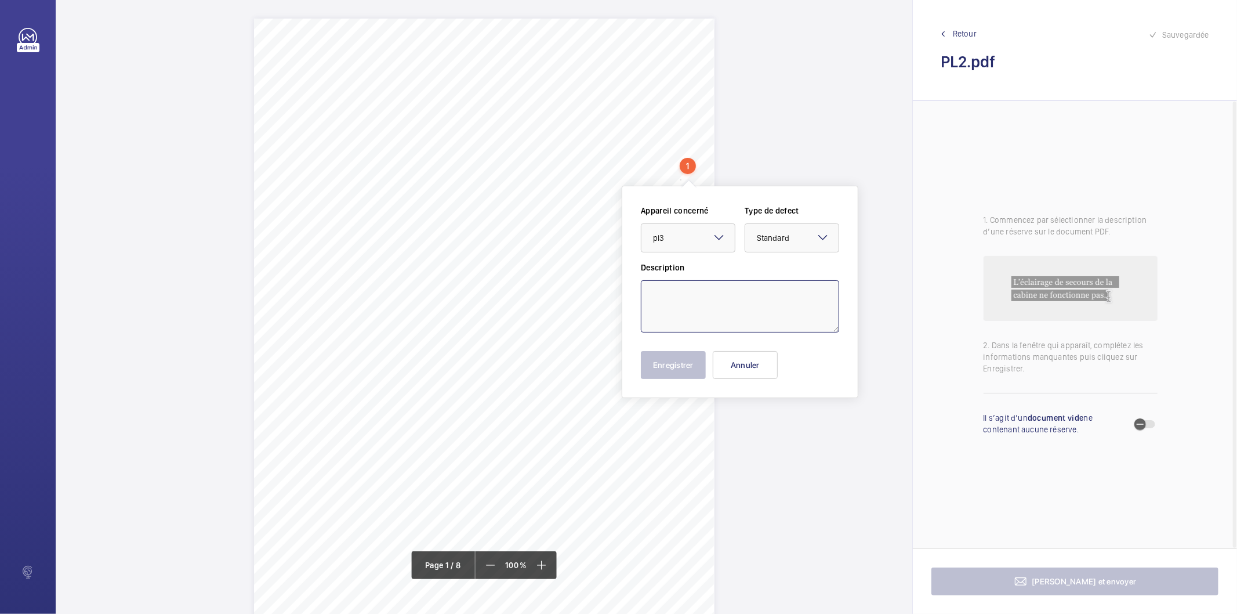
paste textarea "Emergency electronic brake release is ineffective when tested with the power of…"
type textarea "Emergency electronic brake release is ineffective when tested with the power of…"
click at [672, 368] on button "Enregistrer" at bounding box center [673, 365] width 65 height 28
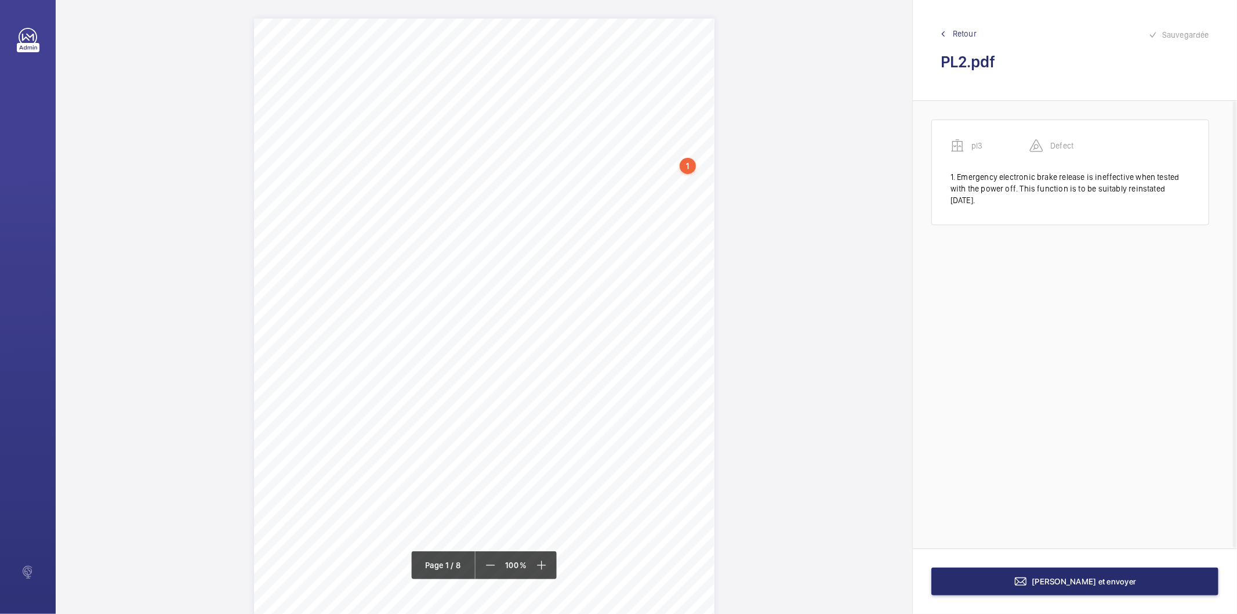
click at [706, 217] on div "Description: Make / Model: Passenger/Goods Lift Otis / Gen 2 Year of Manufactur…" at bounding box center [484, 344] width 461 height 651
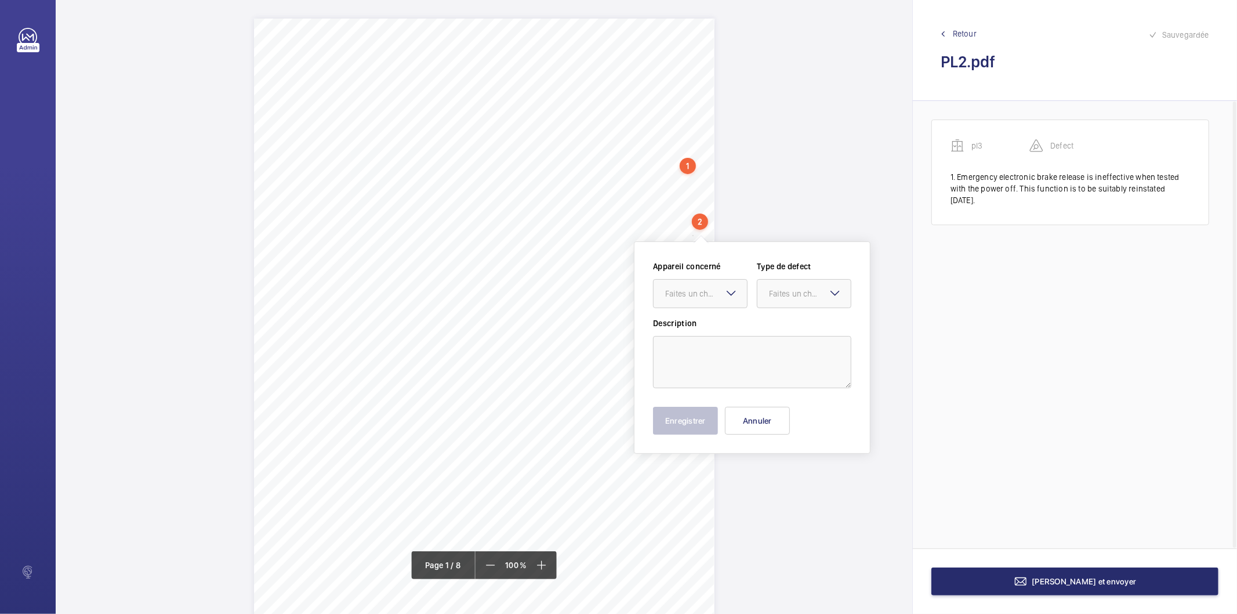
scroll to position [4, 0]
click at [721, 291] on div "Faites un choix" at bounding box center [706, 290] width 82 height 12
click at [703, 327] on span "pl3" at bounding box center [700, 325] width 70 height 12
click at [783, 291] on div "Faites un choix" at bounding box center [810, 290] width 82 height 12
click at [777, 320] on span "Standard" at bounding box center [804, 325] width 70 height 12
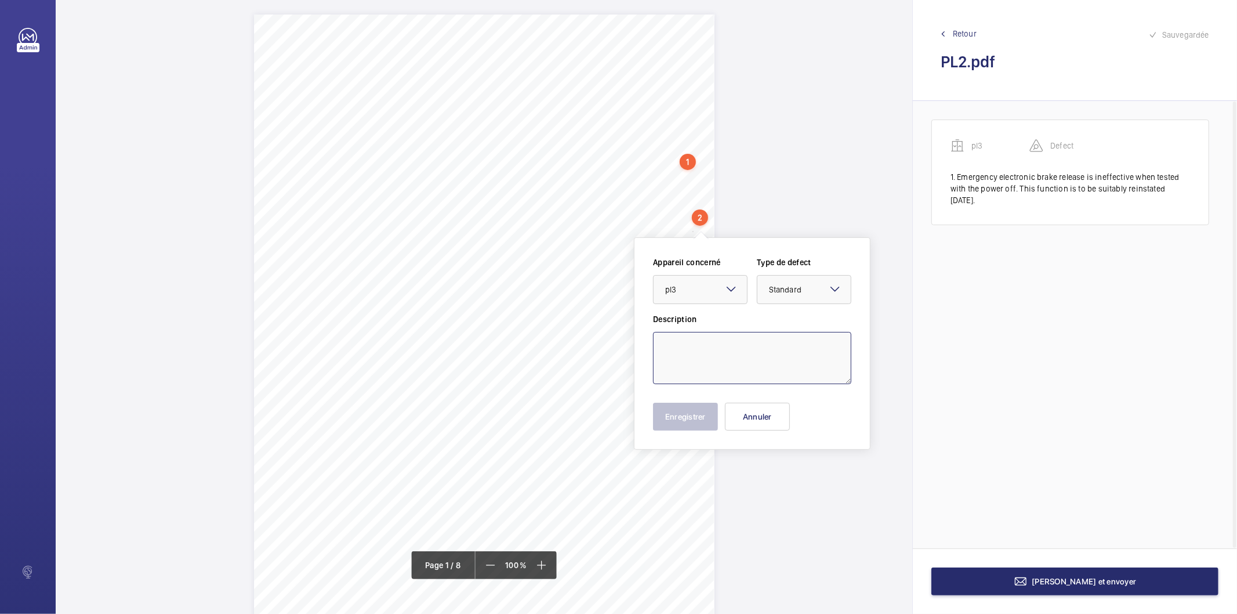
click at [739, 333] on textarea at bounding box center [752, 358] width 198 height 52
paste textarea "Pit controls are inoperative"
type textarea "Pit controls are inoperative"
click at [688, 409] on button "Enregistrer" at bounding box center [685, 417] width 65 height 28
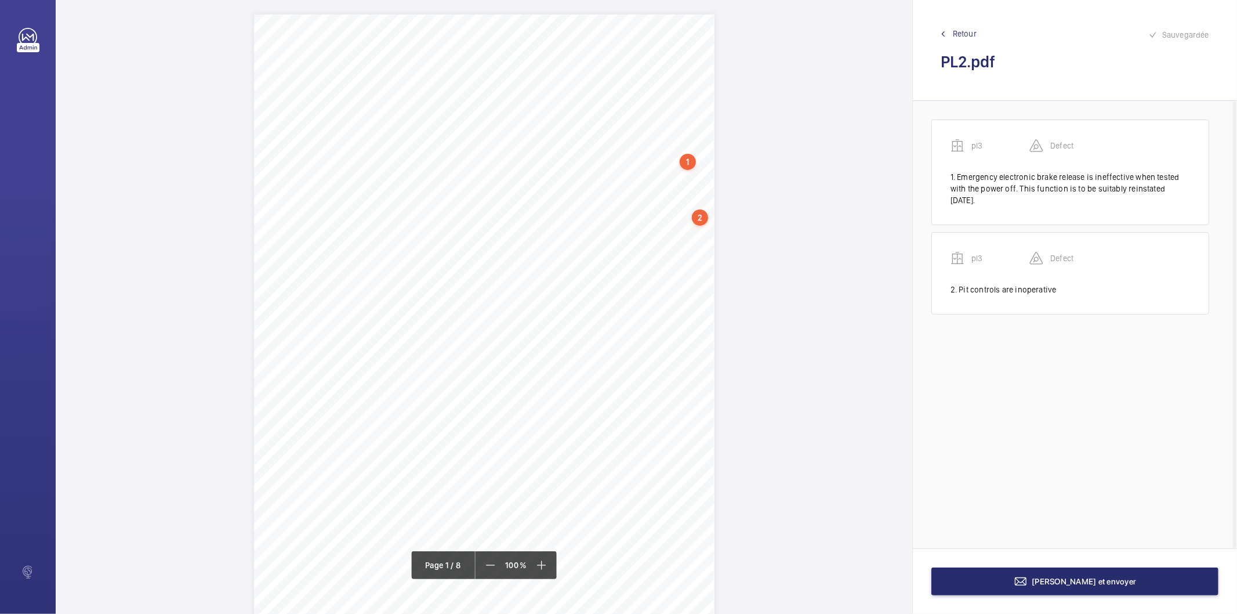
click at [680, 252] on div "Description: Make / Model: Passenger/Goods Lift Otis / Gen 2 Year of Manufactur…" at bounding box center [484, 339] width 461 height 651
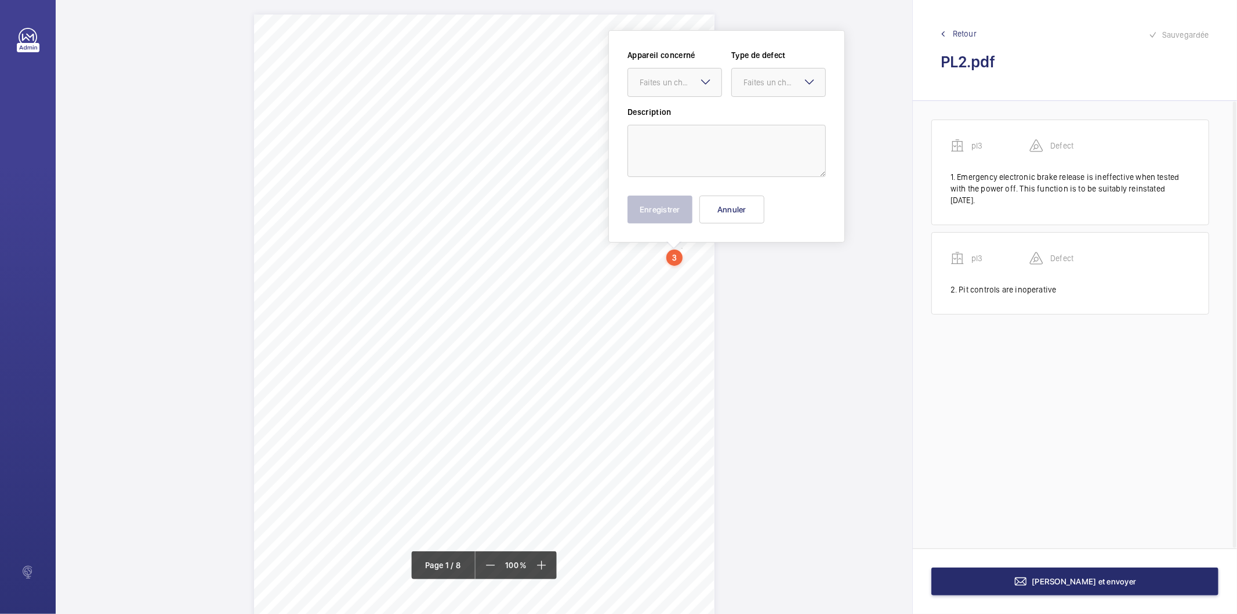
scroll to position [0, 0]
click at [675, 91] on div "Faites un choix" at bounding box center [681, 87] width 82 height 12
click at [665, 119] on span "pl3" at bounding box center [675, 122] width 70 height 12
click at [764, 89] on div "Faites un choix" at bounding box center [785, 87] width 82 height 12
click at [760, 122] on span "Standard" at bounding box center [779, 122] width 70 height 12
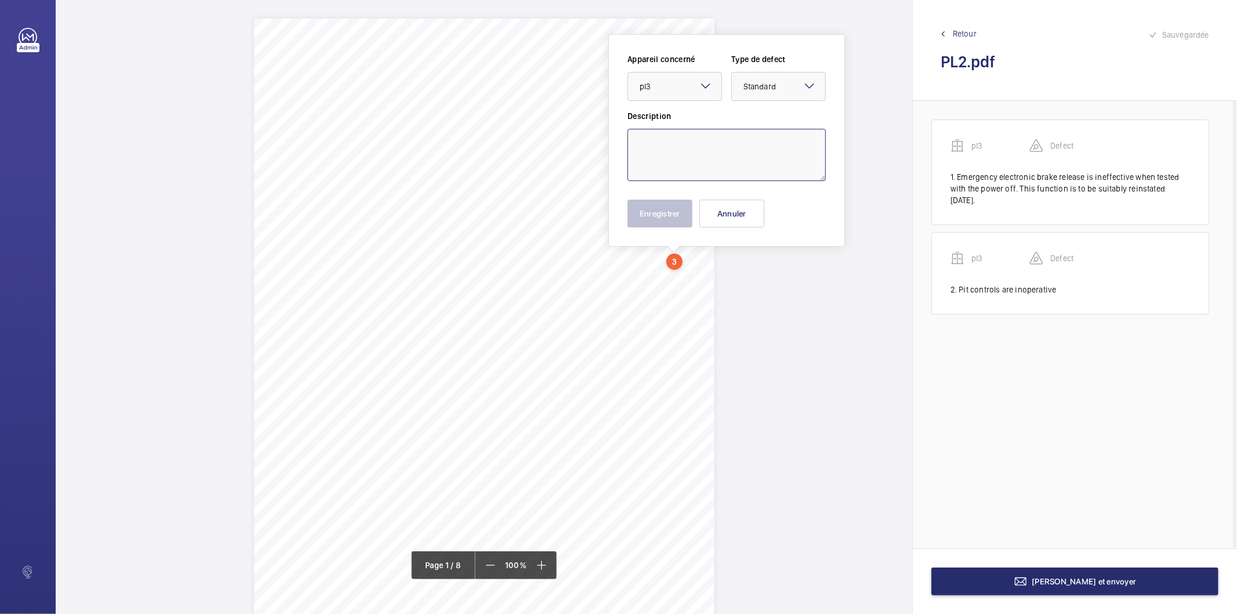
click at [748, 159] on textarea at bounding box center [727, 155] width 198 height 52
click at [774, 148] on textarea at bounding box center [727, 155] width 198 height 52
paste textarea "Ground floor landing door aircord is splintered"
type textarea "Ground floor landing door aircord is splintered"
click at [1032, 351] on div "pl3 Defect 1. Emergency electronic brake release is ineffective when tested wit…" at bounding box center [1073, 324] width 320 height 447
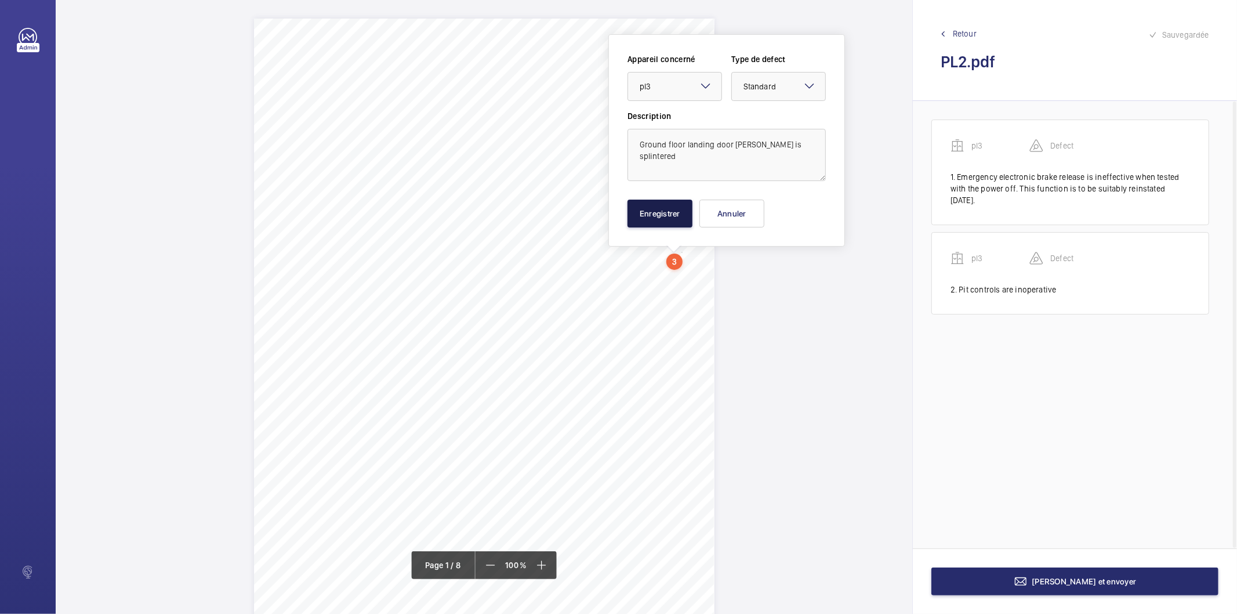
click at [657, 211] on button "Enregistrer" at bounding box center [660, 214] width 65 height 28
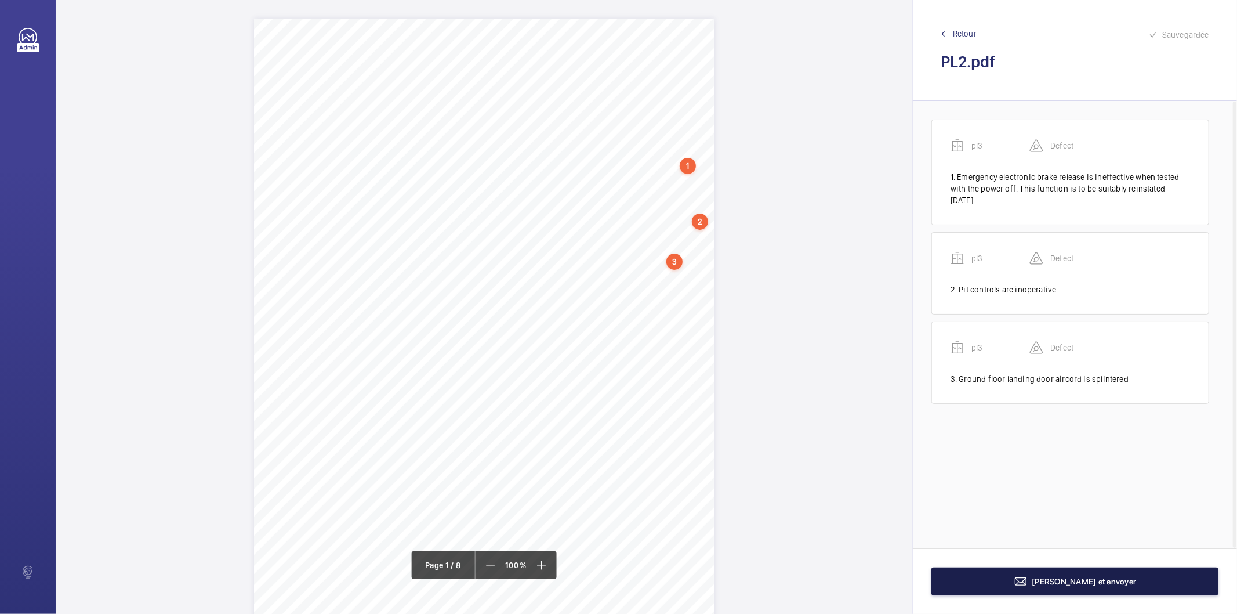
click at [961, 580] on button "Terminer et envoyer" at bounding box center [1074, 581] width 287 height 28
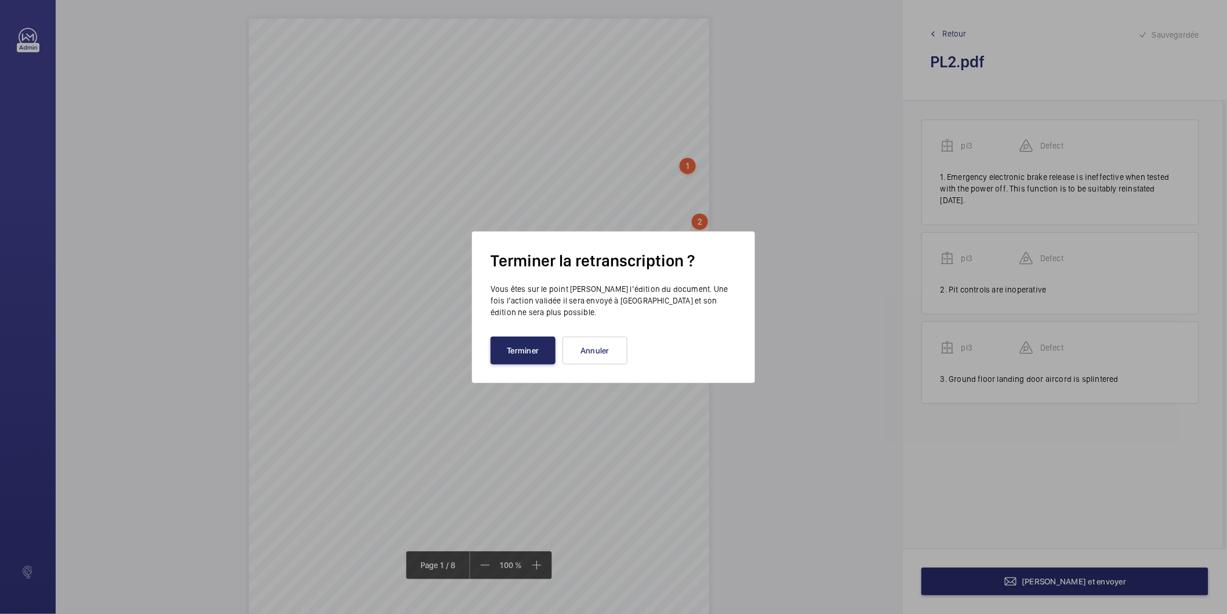
click at [524, 354] on button "Terminer" at bounding box center [523, 350] width 65 height 28
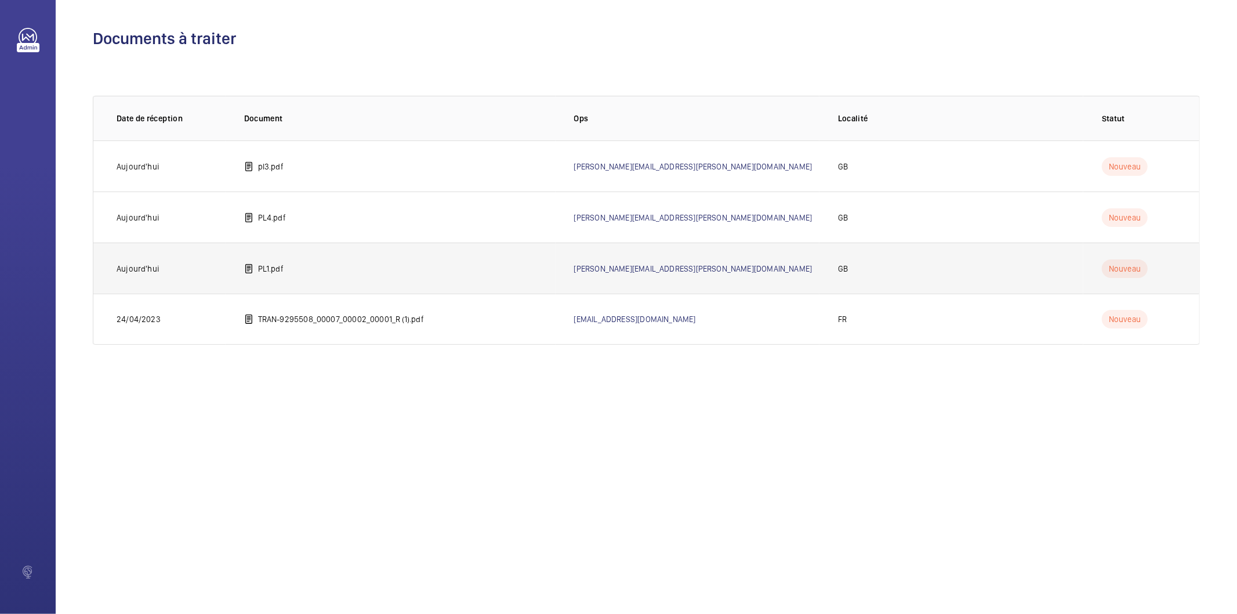
click at [378, 257] on td "PL1.pdf" at bounding box center [391, 267] width 330 height 51
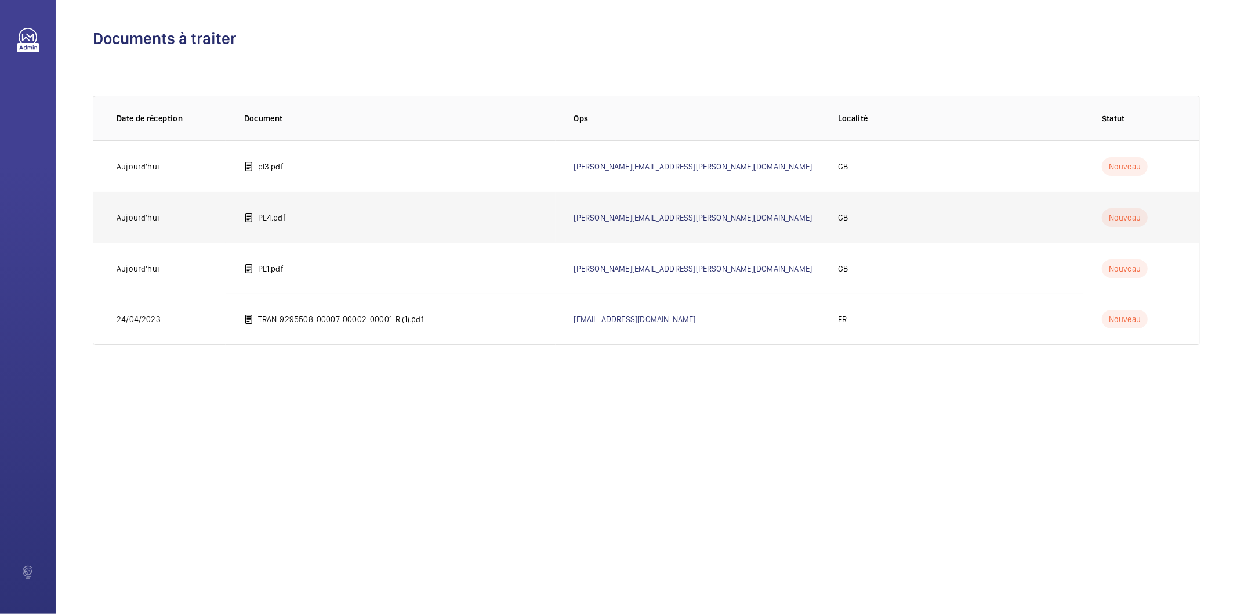
click at [260, 224] on td "PL4.pdf" at bounding box center [391, 216] width 330 height 51
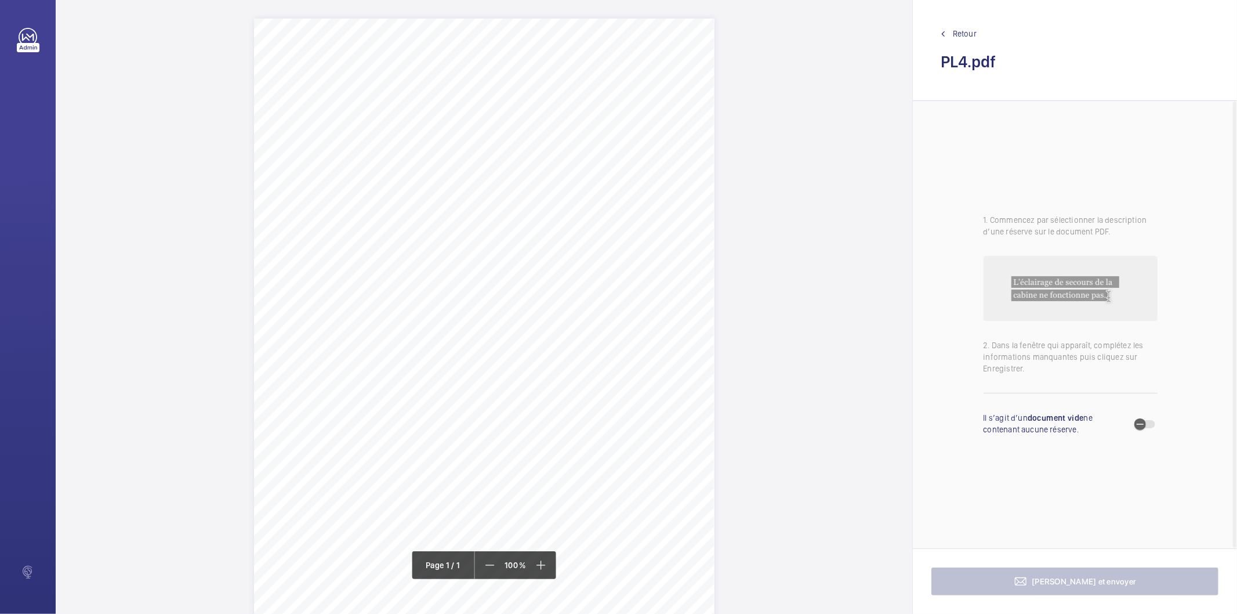
click at [726, 152] on div "Description: Make / Model: Passenger/Goods Lift [PERSON_NAME] / Gen 2 Year of M…" at bounding box center [484, 344] width 857 height 651
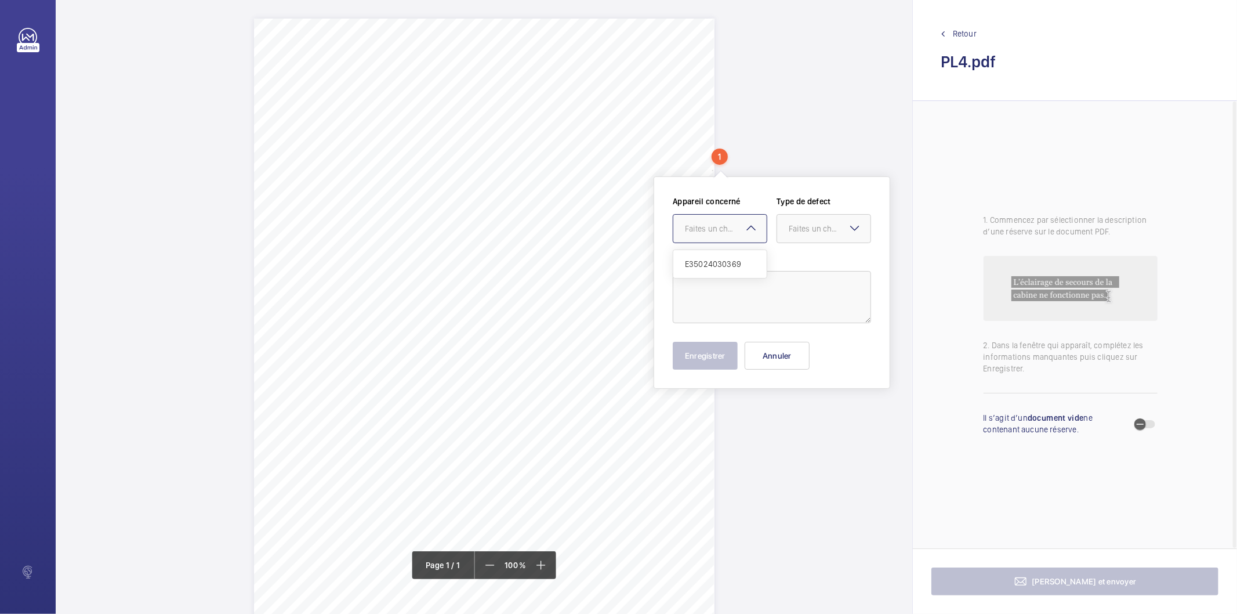
click at [747, 234] on mat-icon at bounding box center [751, 228] width 14 height 14
click at [728, 258] on span "E35024030369" at bounding box center [720, 264] width 70 height 12
drag, startPoint x: 797, startPoint y: 233, endPoint x: 795, endPoint y: 248, distance: 15.3
click at [797, 233] on div "Faites un choix" at bounding box center [830, 229] width 82 height 12
click at [798, 264] on span "Standard" at bounding box center [824, 264] width 70 height 12
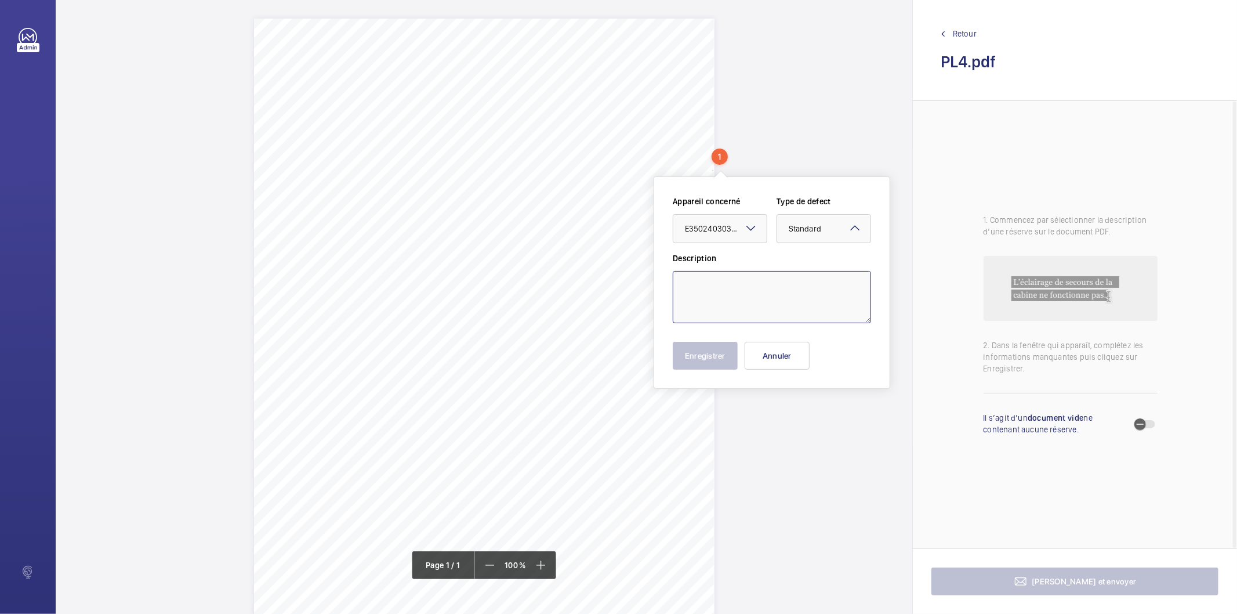
click at [776, 291] on textarea at bounding box center [772, 297] width 198 height 52
paste textarea "overspeed governor"
type textarea "Overspeed governor rope is [MEDICAL_DATA] around the ground and -1 levels."
click at [720, 361] on button "Enregistrer" at bounding box center [705, 356] width 65 height 28
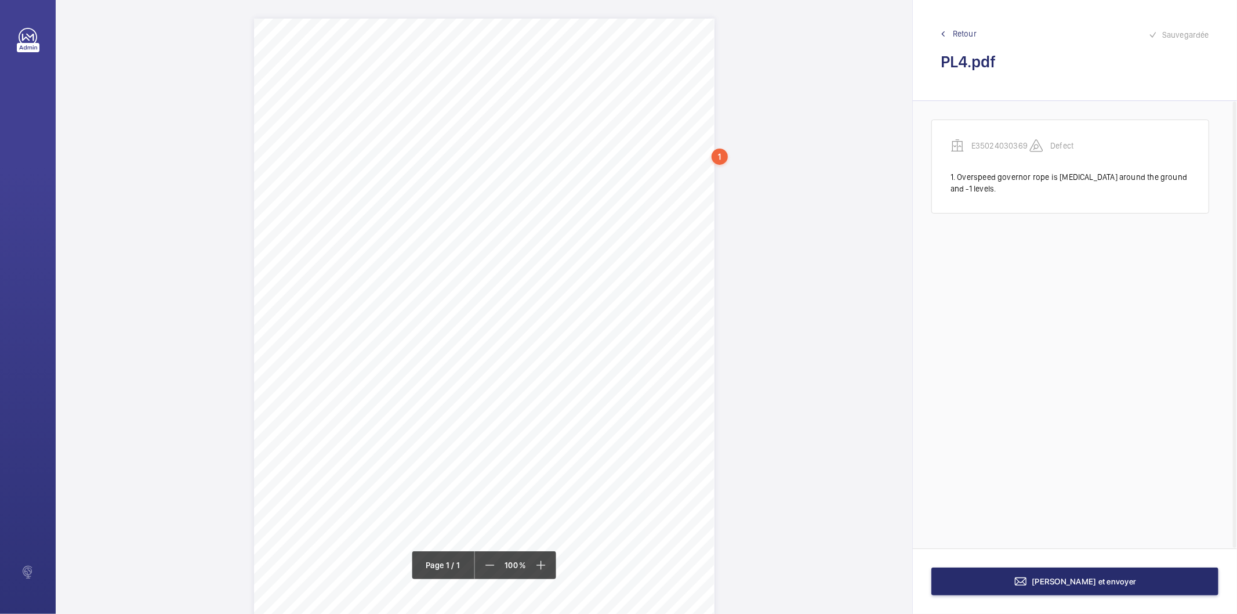
click at [719, 158] on div "1" at bounding box center [720, 156] width 16 height 16
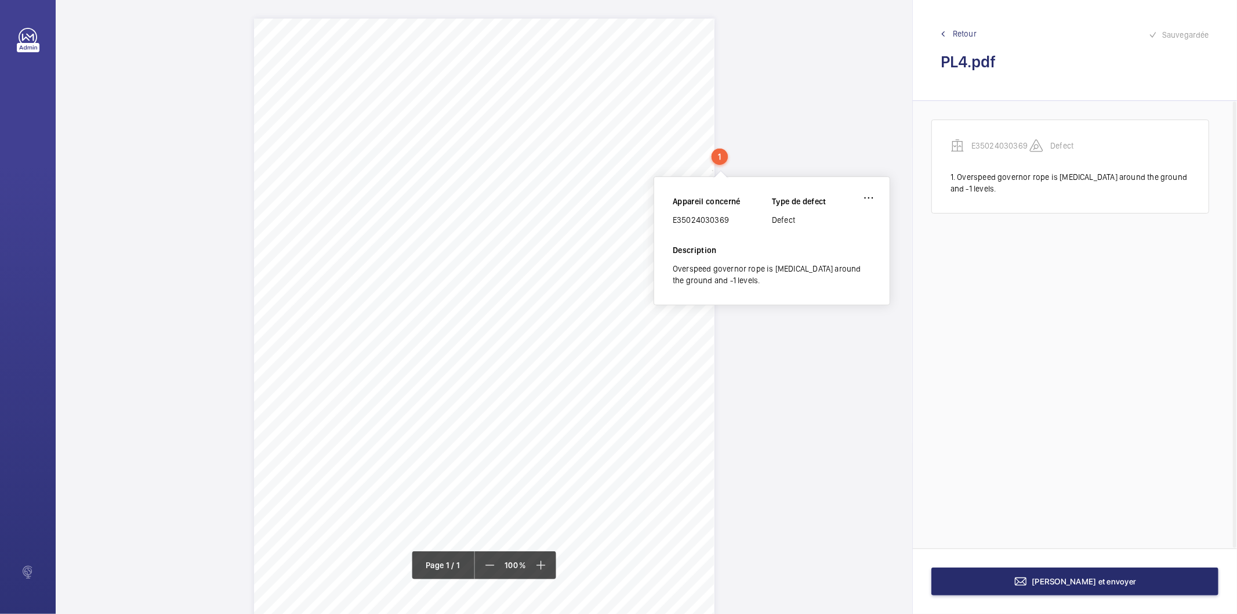
click at [710, 219] on div "E35024030369" at bounding box center [722, 220] width 99 height 12
copy div "E35024030369"
click at [685, 267] on div "Overspeed governor rope is [MEDICAL_DATA] around the ground and -1 levels." at bounding box center [772, 274] width 198 height 23
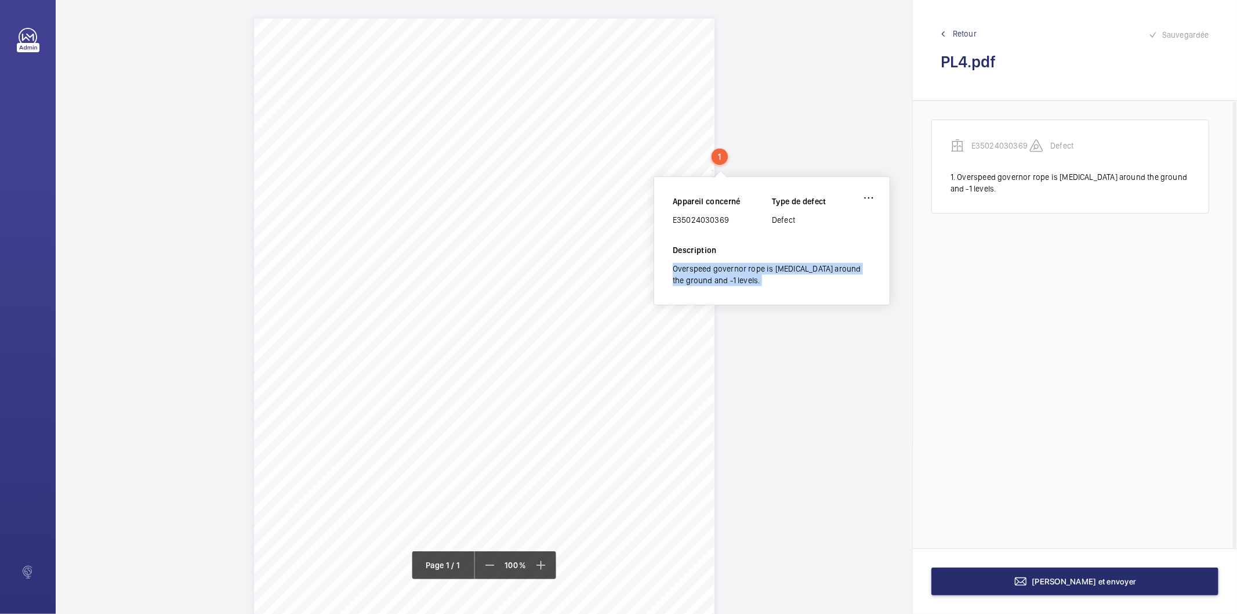
click at [685, 267] on div "Overspeed governor rope is [MEDICAL_DATA] around the ground and -1 levels." at bounding box center [772, 274] width 198 height 23
copy div "Overspeed governor rope is [MEDICAL_DATA] around the ground and -1 levels."
click at [800, 339] on div "Description: Make / Model: Passenger/Goods Lift Otis / Gen 2 Year of Manufactur…" at bounding box center [484, 344] width 857 height 651
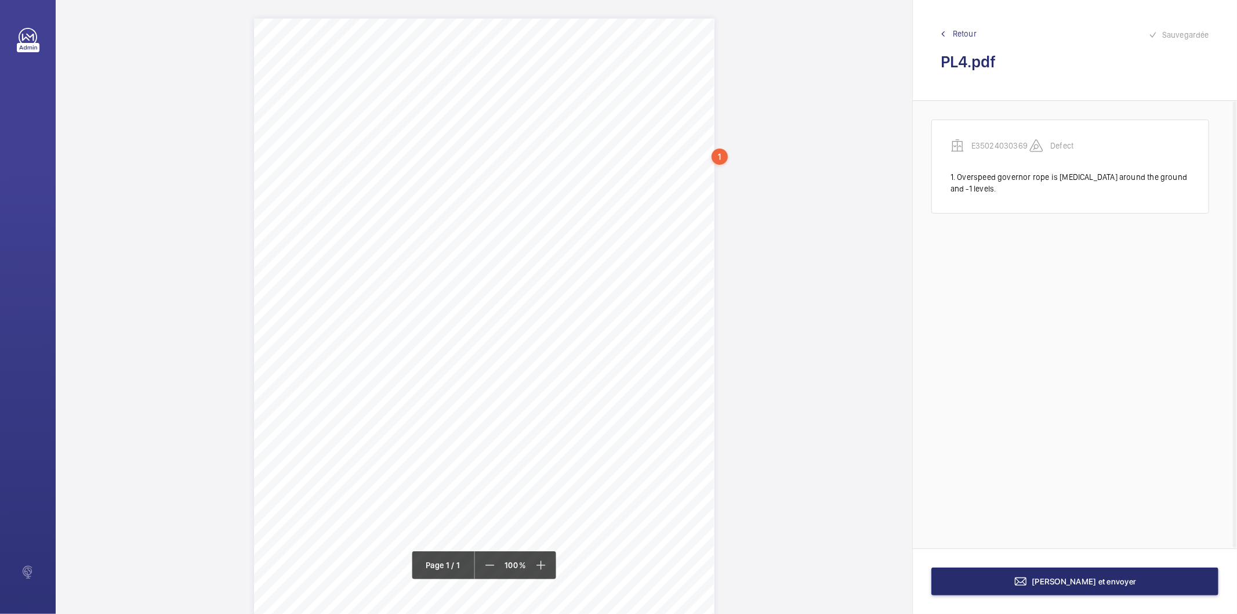
click at [737, 230] on div "Description: Make / Model: Passenger/Goods Lift Otis / Gen 2 Year of Manufactur…" at bounding box center [484, 344] width 857 height 651
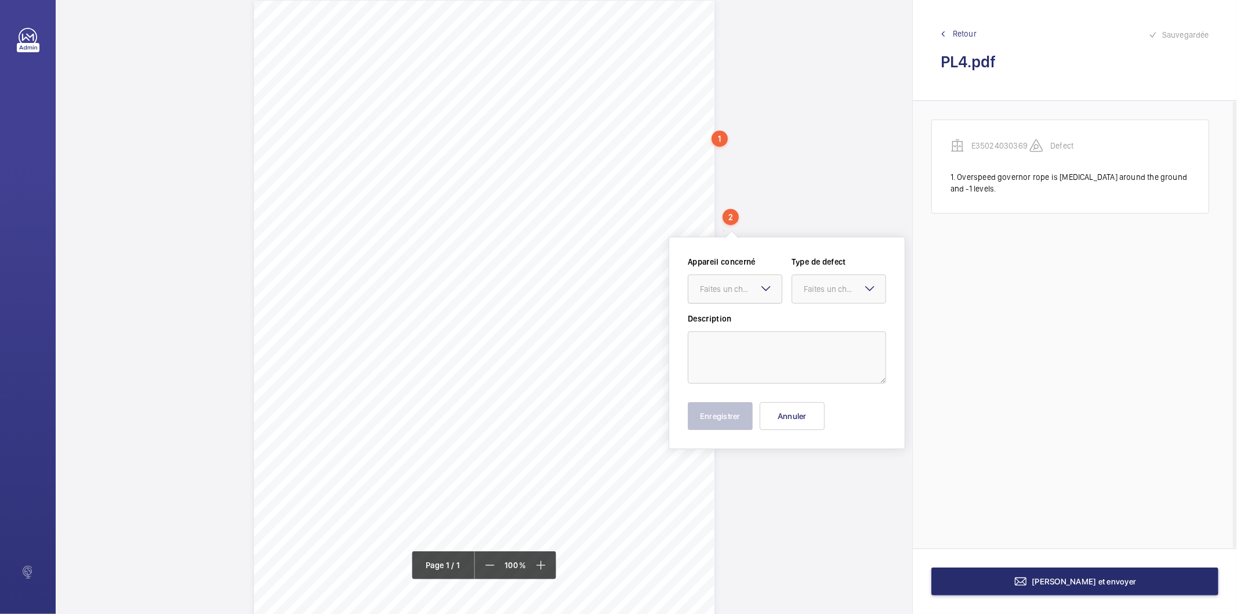
click at [746, 290] on div "Faites un choix" at bounding box center [741, 289] width 82 height 12
click at [739, 322] on span "E35024030369" at bounding box center [735, 324] width 70 height 12
click at [818, 294] on div "Faites un choix" at bounding box center [845, 289] width 82 height 12
click at [809, 325] on span "Standard" at bounding box center [839, 324] width 70 height 12
click at [789, 335] on textarea at bounding box center [787, 357] width 198 height 52
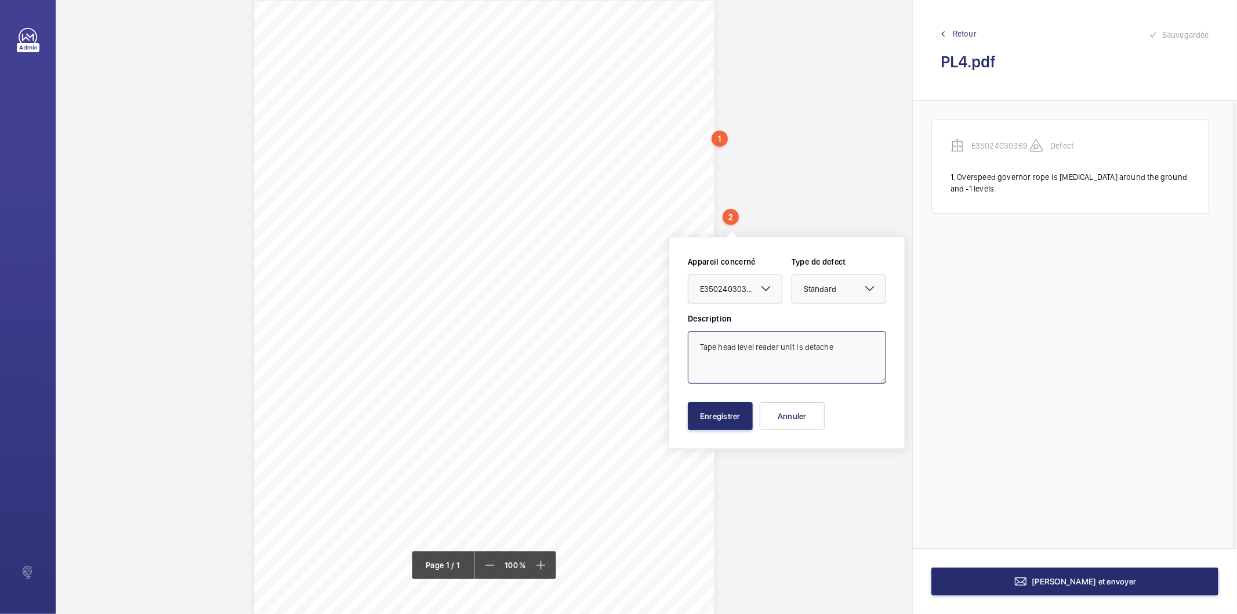
type textarea "Tape head level reader unit is detached"
click at [827, 345] on textarea "Tape head level reader unit is detached" at bounding box center [787, 357] width 198 height 52
click at [847, 342] on textarea "Tape head level reader unit is detached" at bounding box center [787, 357] width 198 height 52
type textarea "Tape head level reader unit is detached"
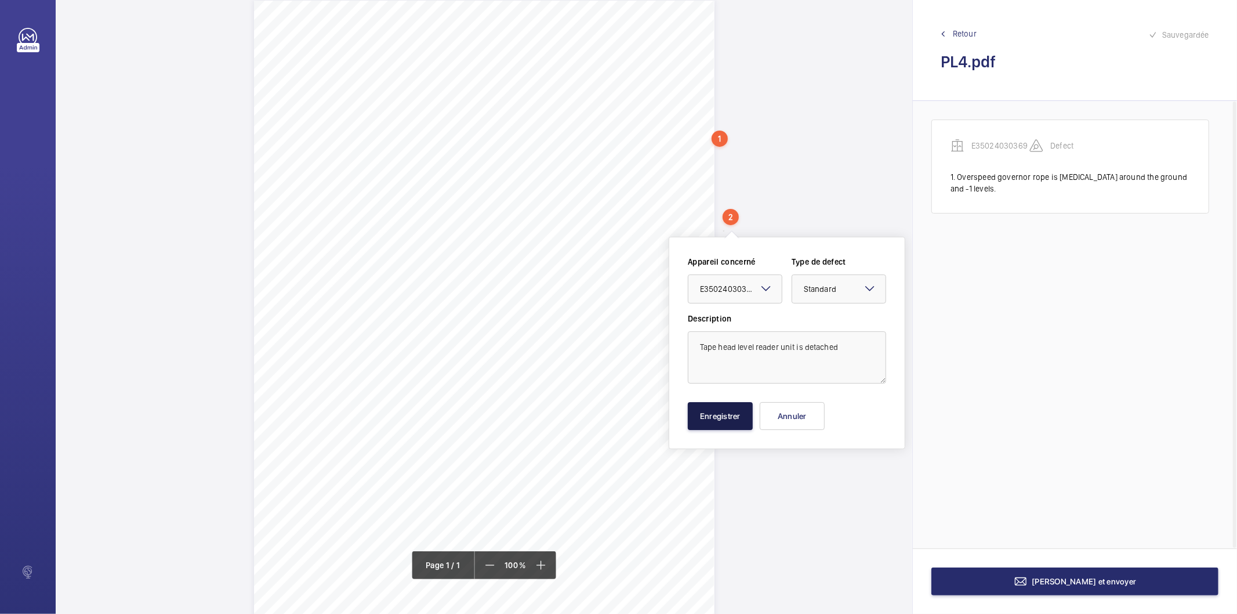
click at [738, 427] on button "Enregistrer" at bounding box center [720, 416] width 65 height 28
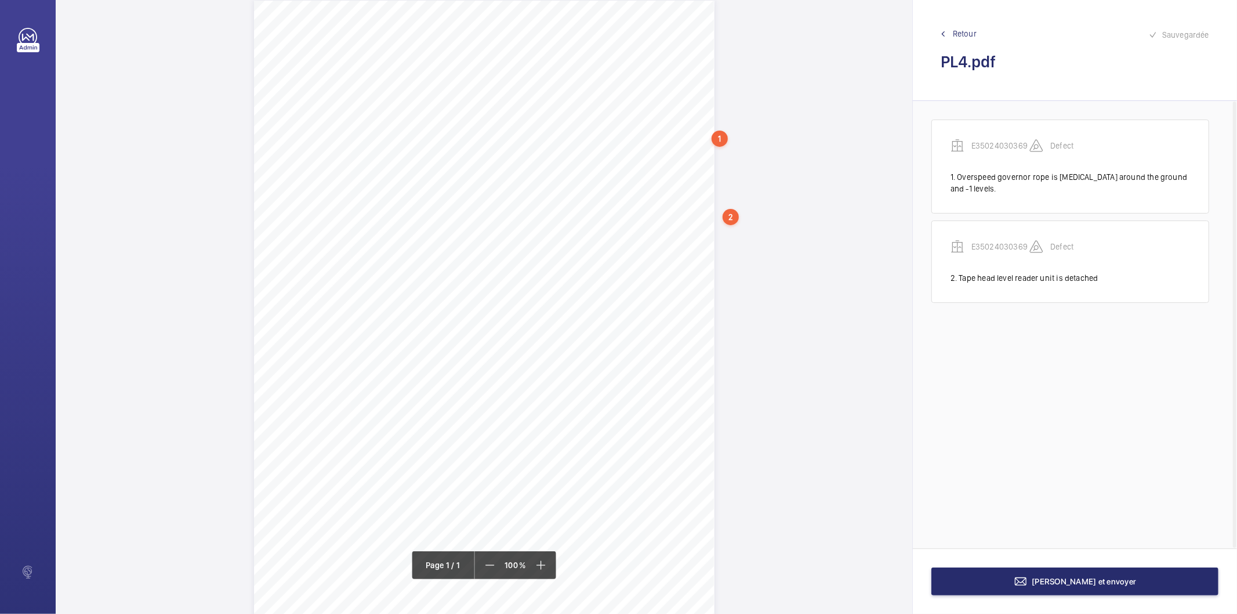
click at [702, 238] on div "Description: Make / Model: Passenger/Goods Lift Otis / Gen 2 Year of Manufactur…" at bounding box center [484, 326] width 461 height 651
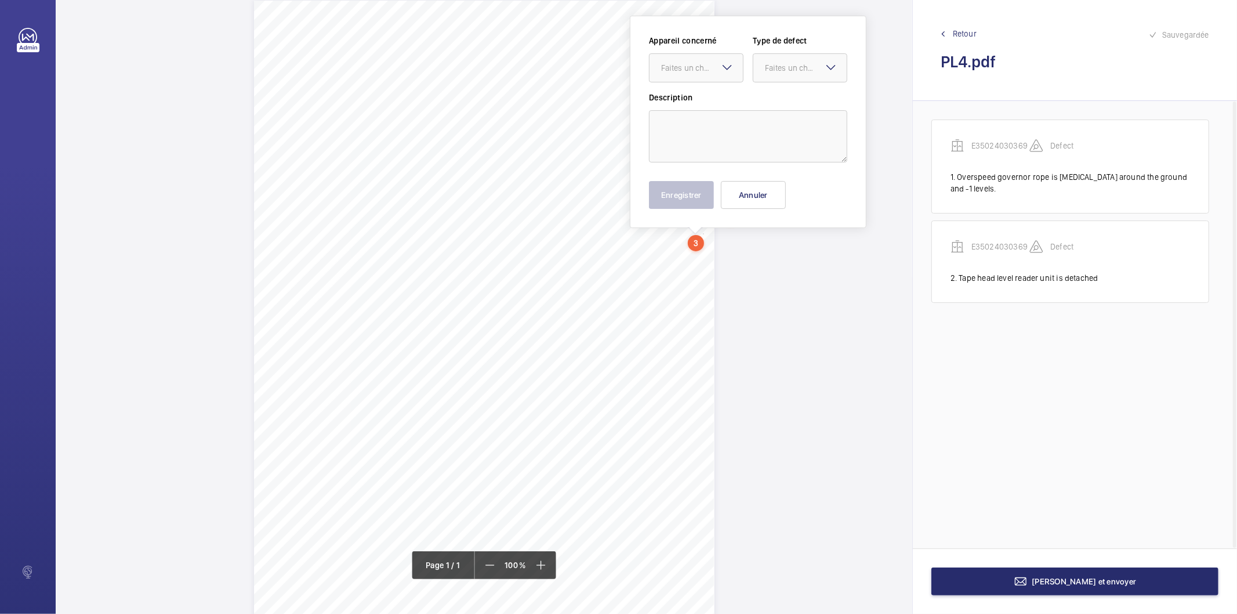
scroll to position [0, 0]
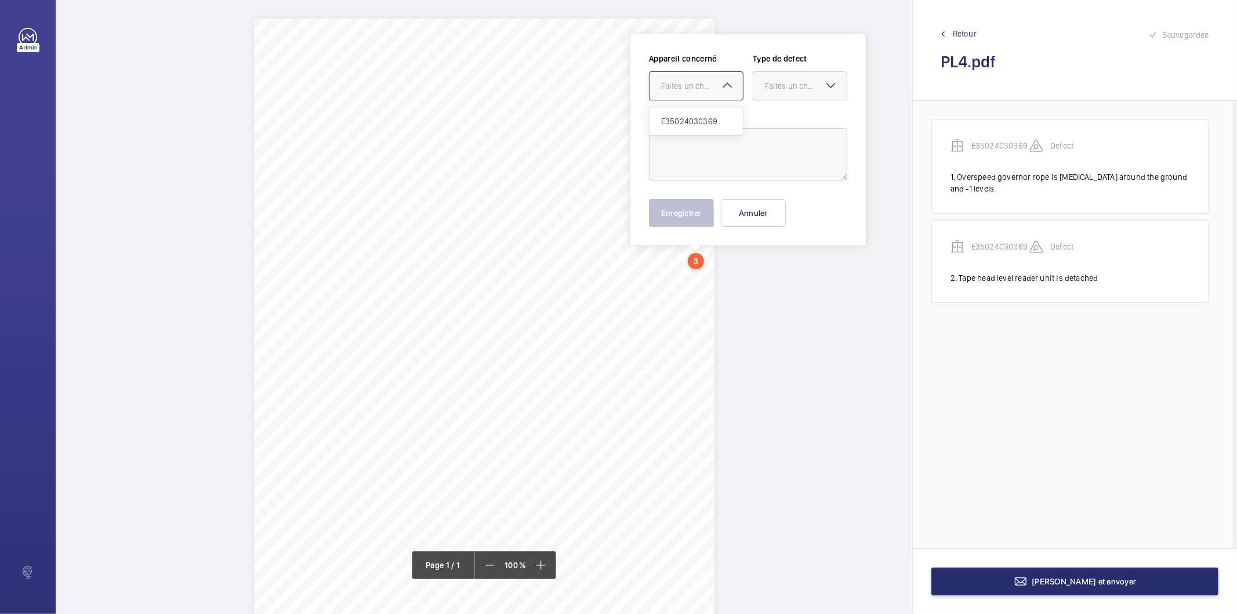
click at [694, 84] on div "Faites un choix" at bounding box center [702, 86] width 82 height 12
click at [686, 125] on span "E35024030369" at bounding box center [696, 121] width 70 height 12
click at [779, 84] on div "Faites un choix" at bounding box center [806, 86] width 82 height 12
click at [785, 117] on span "Standard" at bounding box center [800, 121] width 70 height 12
click at [762, 141] on textarea at bounding box center [748, 154] width 198 height 52
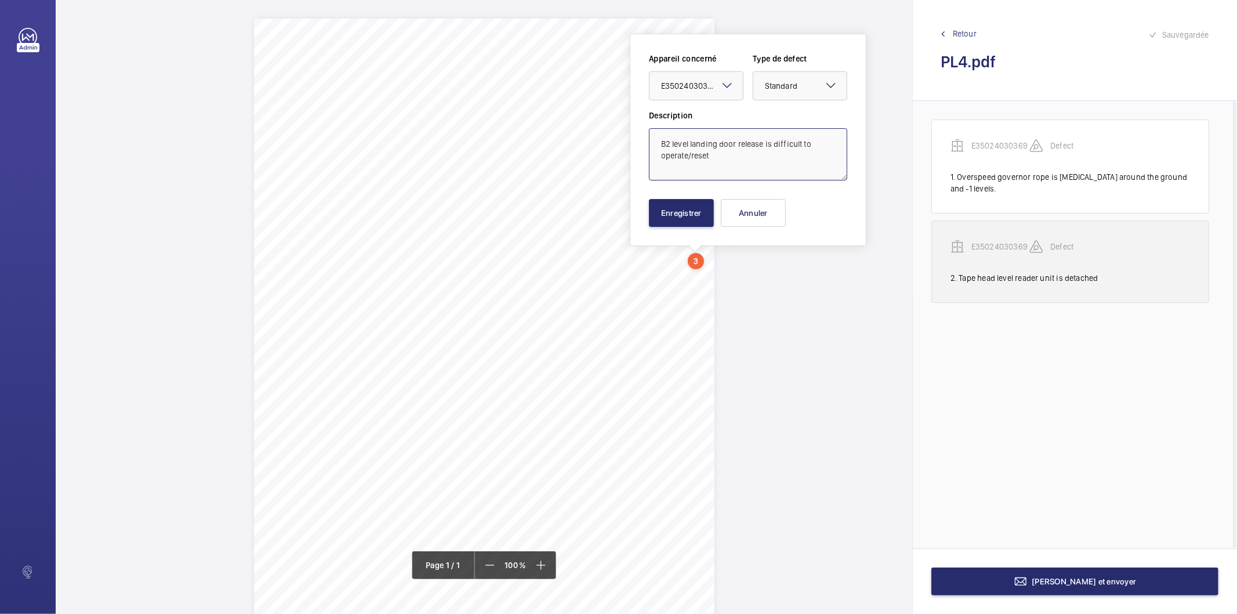
type textarea "B2 level landing door release is difficult to operate/reset"
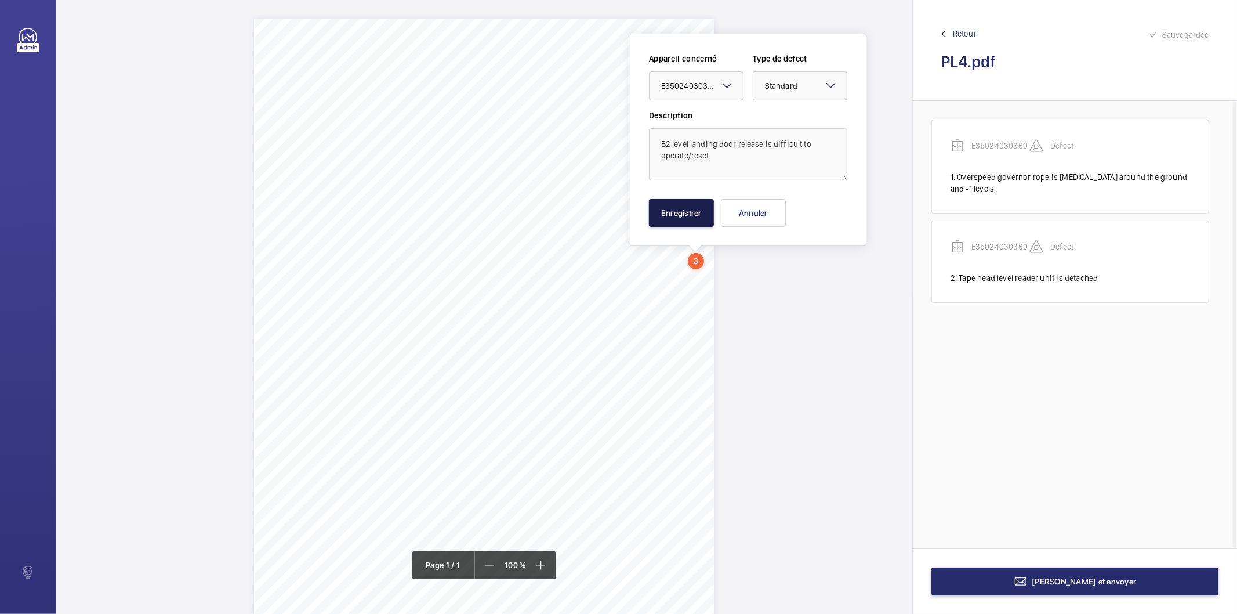
click at [681, 219] on button "Enregistrer" at bounding box center [681, 213] width 65 height 28
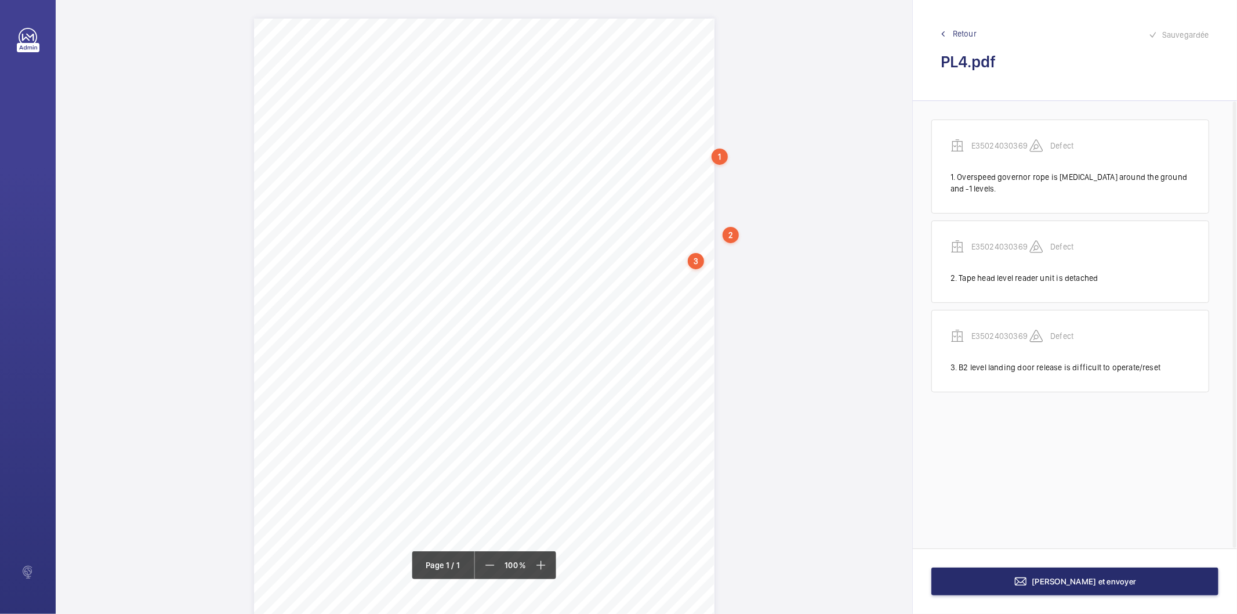
click at [681, 219] on div "Description: Make / Model: Passenger/Goods Lift Otis / Gen 2 Year of Manufactur…" at bounding box center [484, 344] width 461 height 651
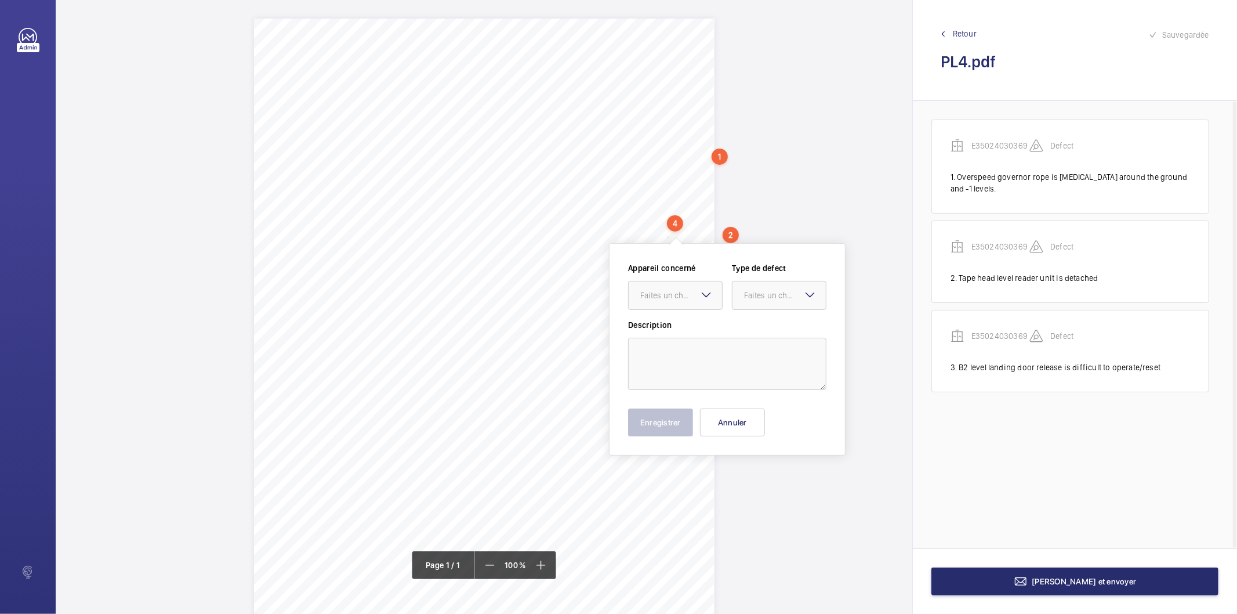
scroll to position [6, 0]
click at [685, 281] on div at bounding box center [675, 289] width 93 height 28
click at [680, 324] on span "E35024030369" at bounding box center [675, 324] width 70 height 12
drag, startPoint x: 767, startPoint y: 285, endPoint x: 764, endPoint y: 304, distance: 19.3
click at [767, 285] on div "Faites un choix" at bounding box center [785, 289] width 82 height 12
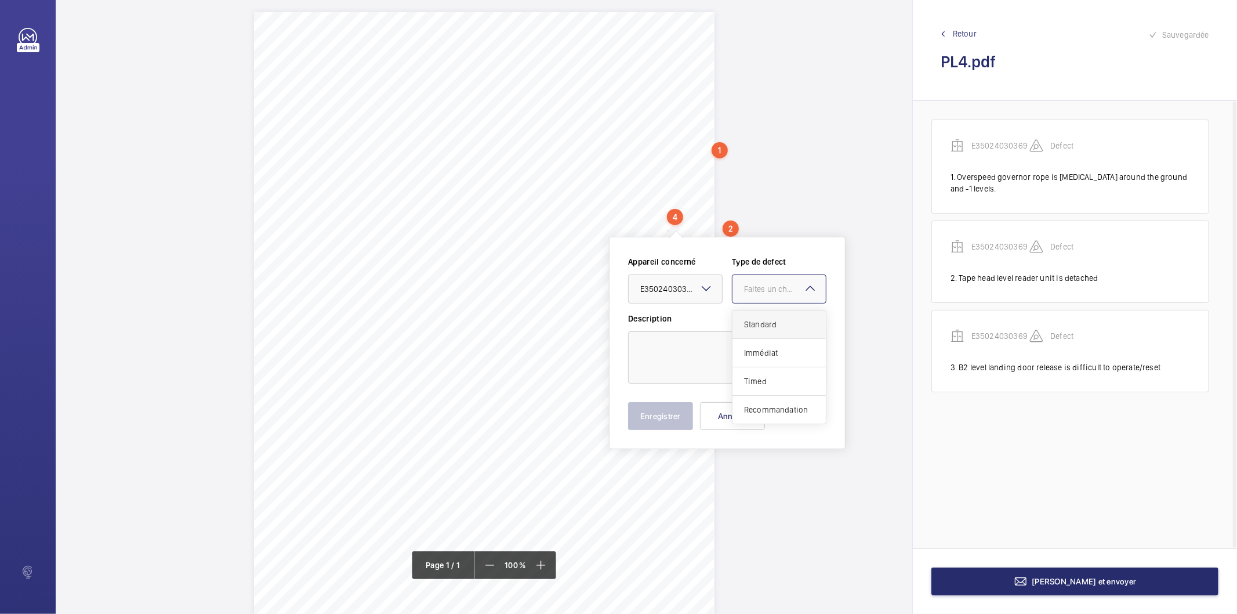
click at [763, 324] on span "Standard" at bounding box center [779, 324] width 70 height 12
click at [745, 335] on textarea at bounding box center [727, 357] width 198 height 52
type textarea "Various shaft lights are inoperative"
click at [634, 422] on button "Enregistrer" at bounding box center [660, 416] width 65 height 28
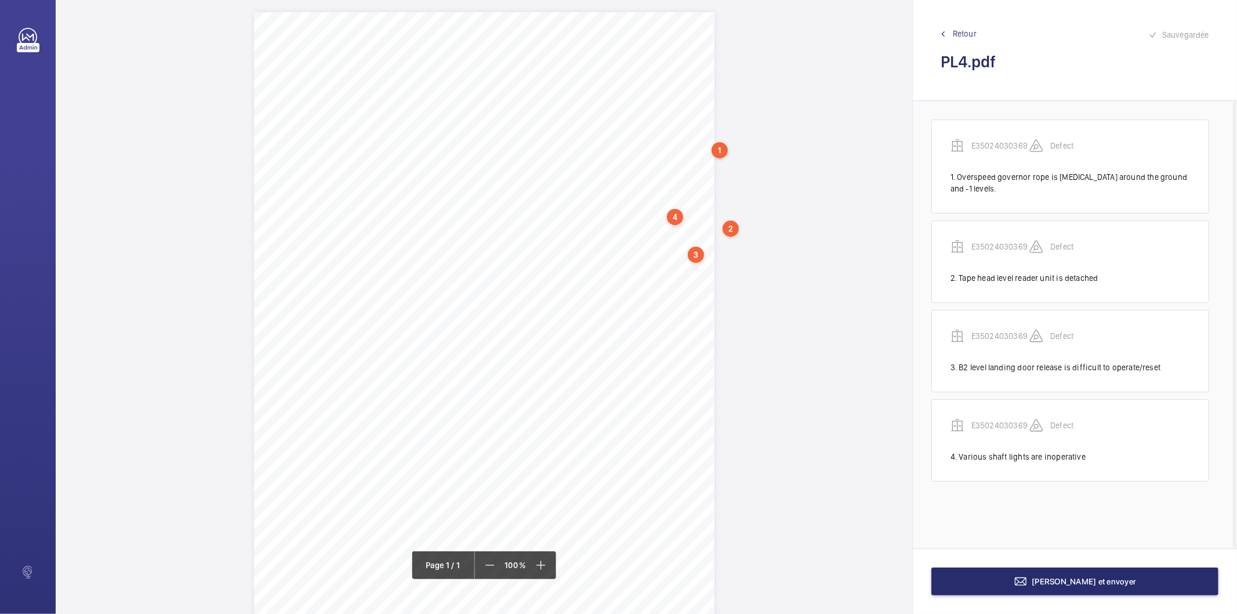
click at [762, 223] on div "Description: Make / Model: Passenger/Goods Lift Otis / Gen 2 Year of Manufactur…" at bounding box center [484, 337] width 857 height 651
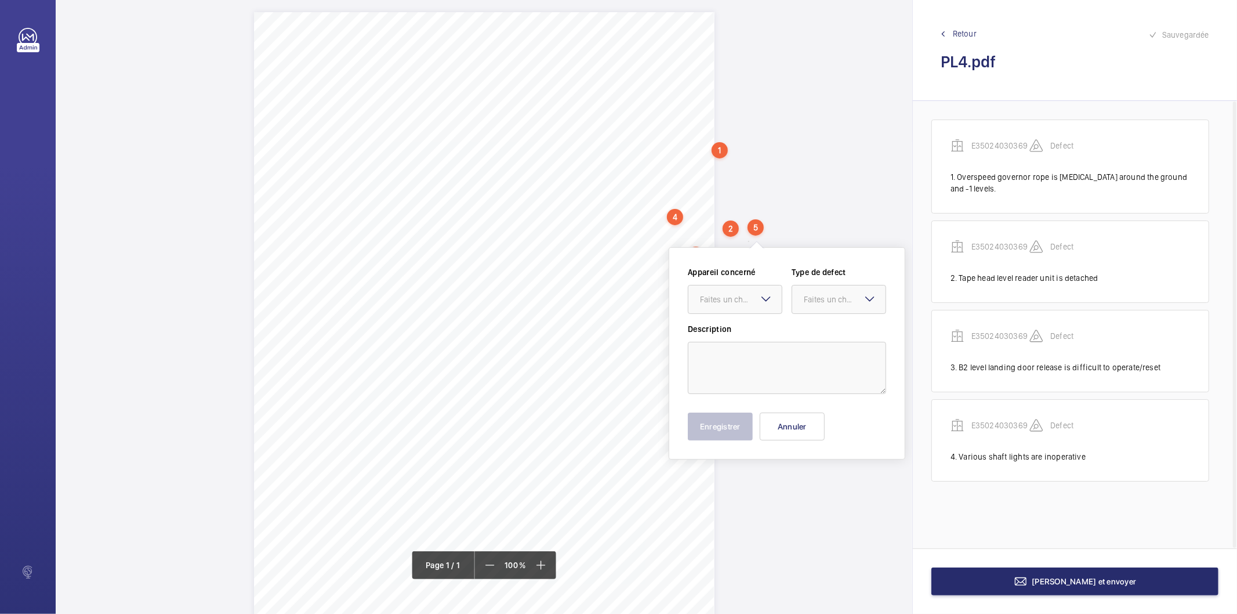
scroll to position [16, 0]
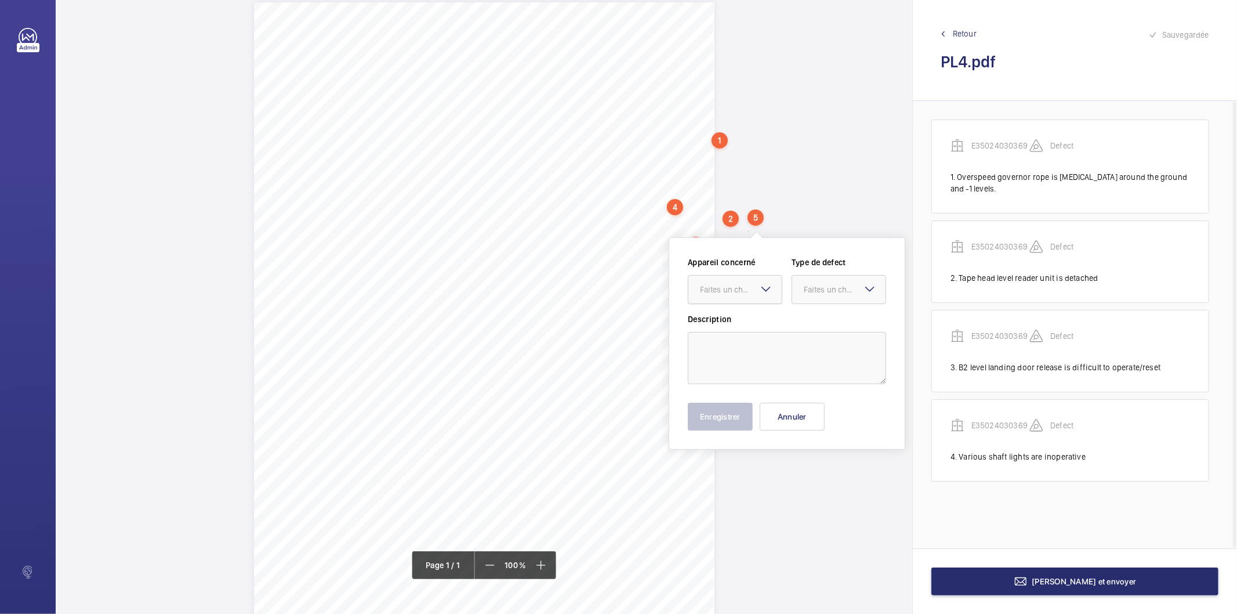
click at [738, 293] on div "Faites un choix" at bounding box center [741, 290] width 82 height 12
drag, startPoint x: 731, startPoint y: 322, endPoint x: 761, endPoint y: 316, distance: 31.0
click at [731, 322] on span "E35024030369" at bounding box center [735, 325] width 70 height 12
click at [818, 287] on div "Faites un choix" at bounding box center [845, 290] width 82 height 12
click at [806, 319] on span "Standard" at bounding box center [839, 325] width 70 height 12
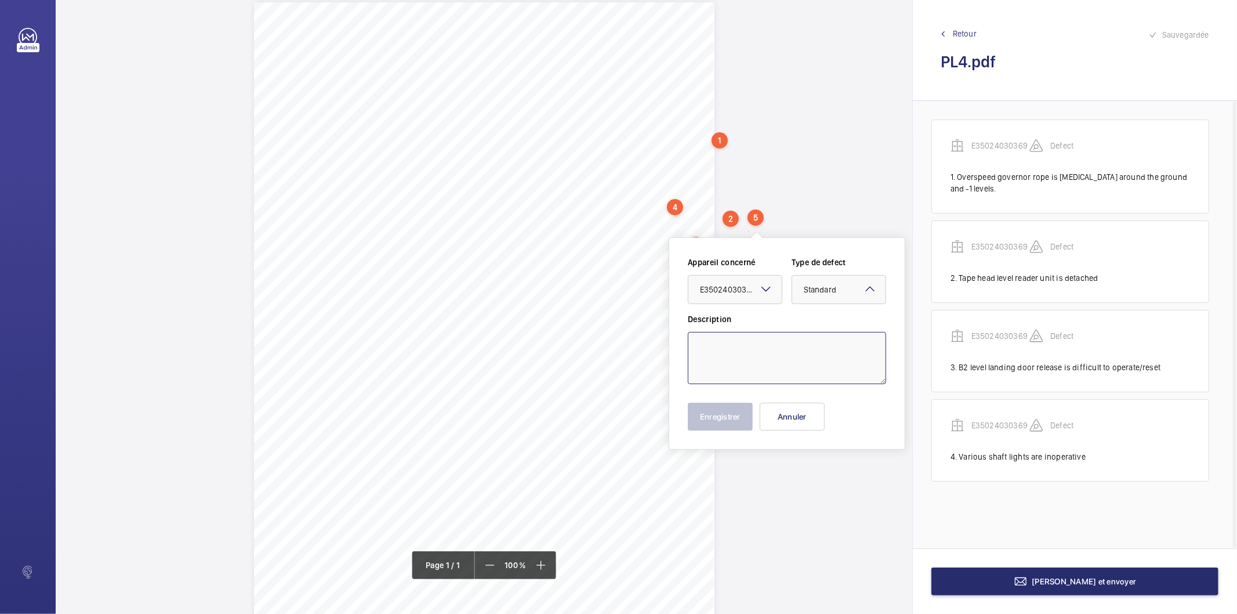
click at [782, 339] on textarea at bounding box center [787, 358] width 198 height 52
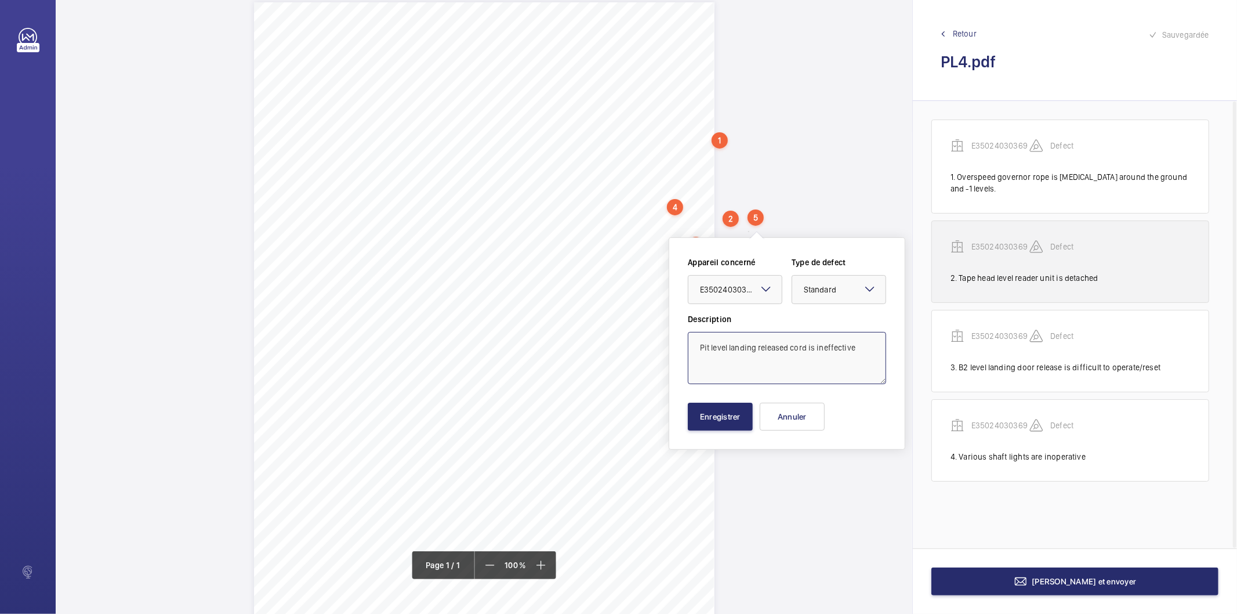
type textarea "Pit level landing released cord is ineffective"
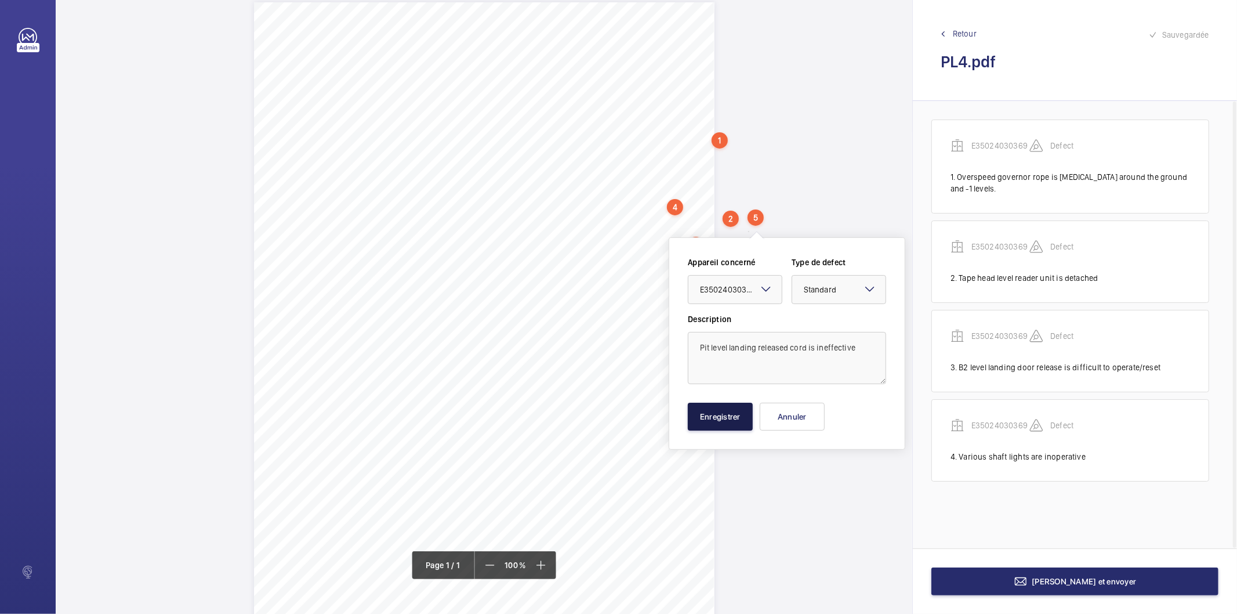
click at [711, 408] on button "Enregistrer" at bounding box center [720, 417] width 65 height 28
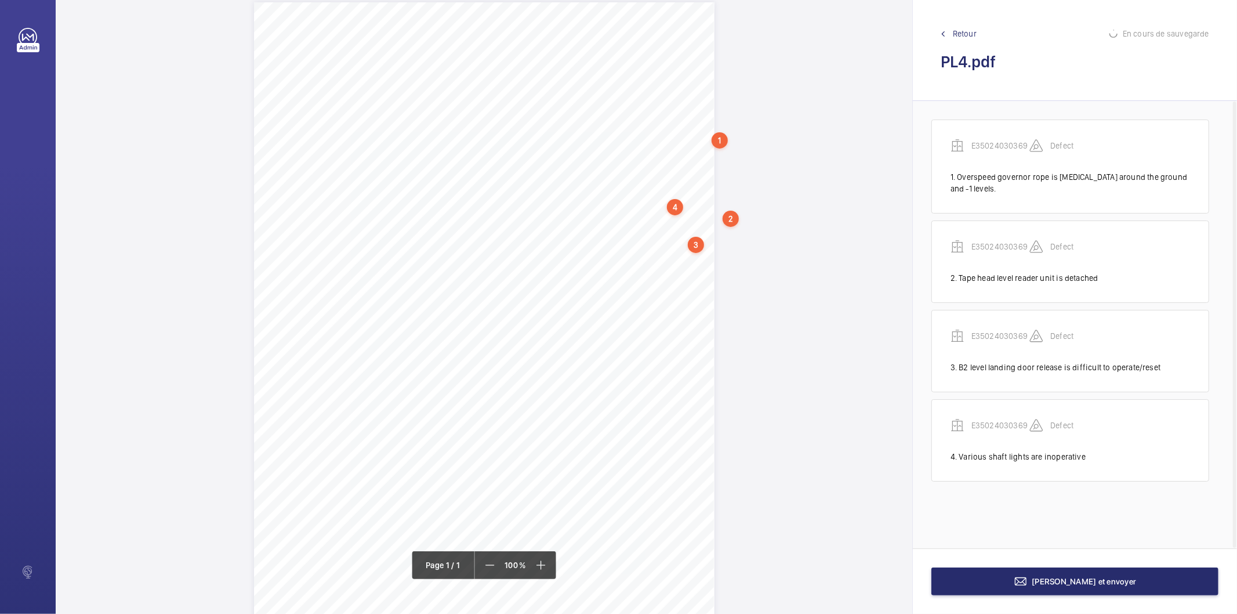
scroll to position [41, 0]
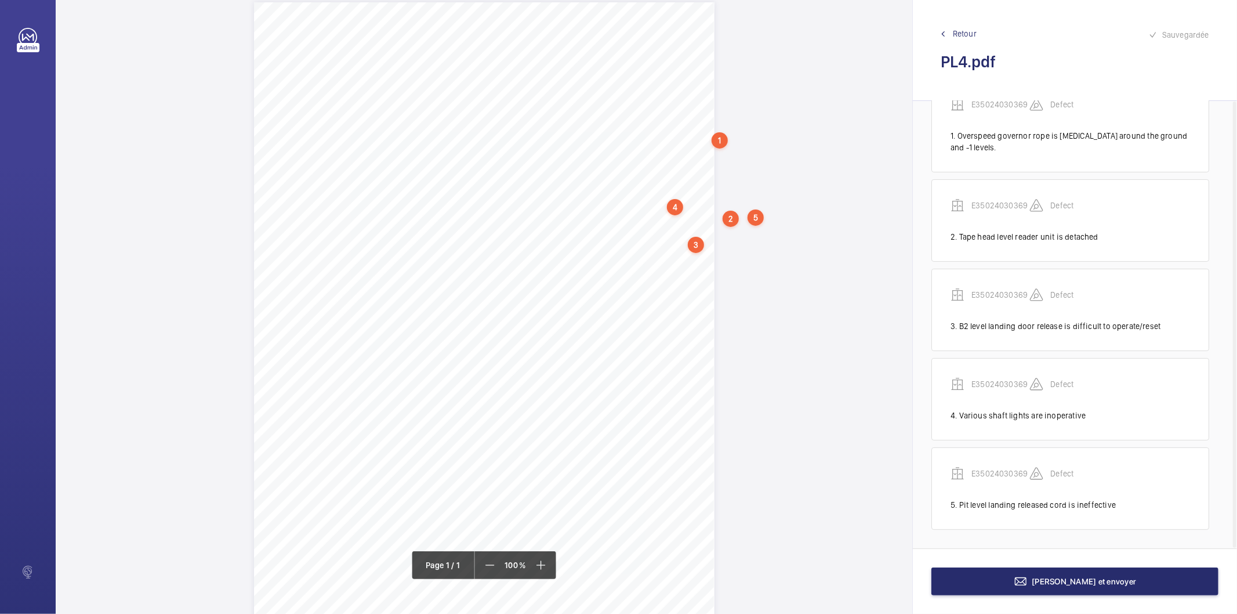
click at [721, 279] on div "Description: Make / Model: Passenger/Goods Lift Otis / Gen 2 Year of Manufactur…" at bounding box center [484, 327] width 857 height 651
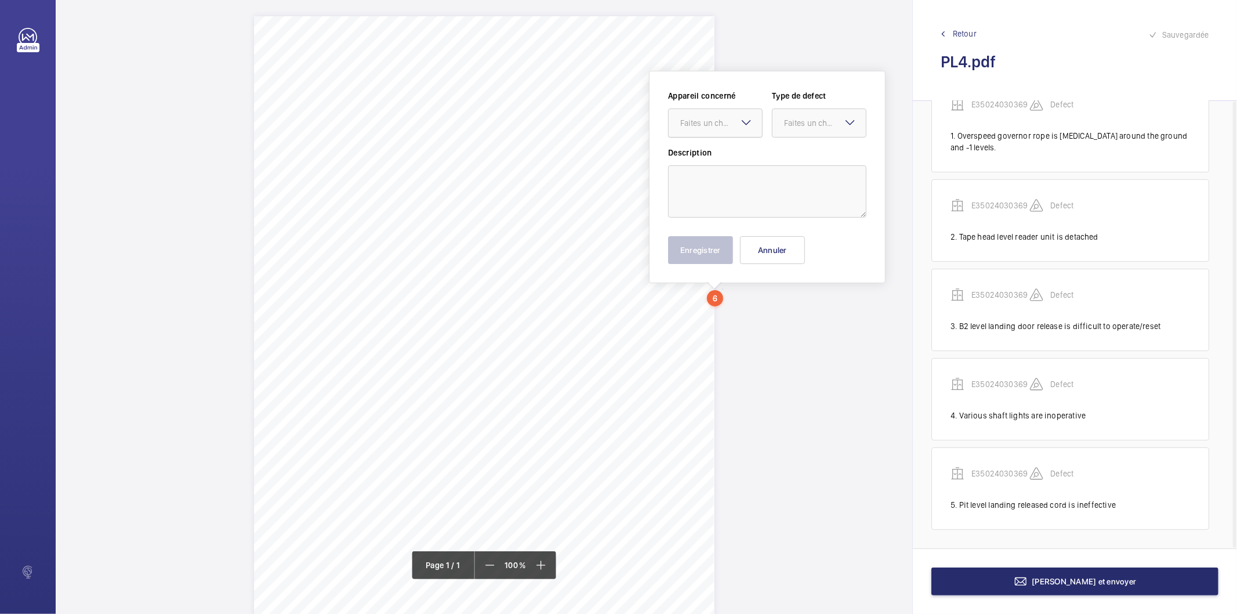
click at [709, 111] on div at bounding box center [715, 123] width 93 height 28
click at [700, 154] on span "E35024030369" at bounding box center [715, 159] width 70 height 12
click at [783, 123] on div at bounding box center [819, 123] width 93 height 28
click at [791, 161] on span "Standard" at bounding box center [819, 159] width 70 height 12
click at [777, 178] on textarea at bounding box center [767, 191] width 198 height 52
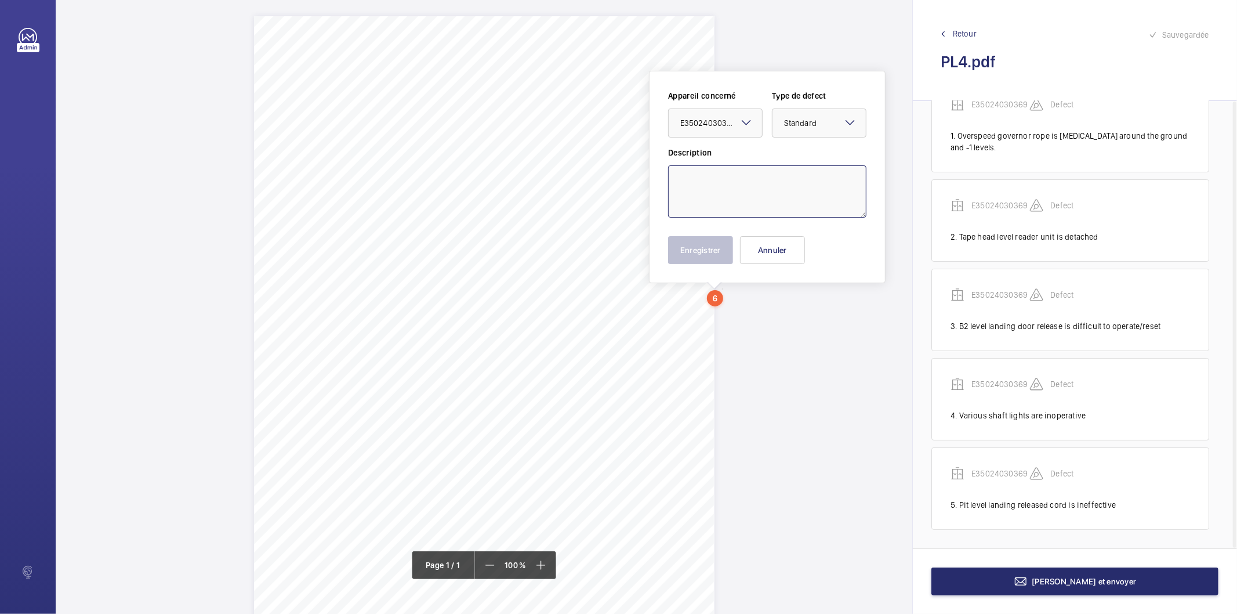
drag, startPoint x: 814, startPoint y: 124, endPoint x: 810, endPoint y: 140, distance: 17.3
click at [810, 129] on div "Faites un choix × Standard" at bounding box center [819, 123] width 93 height 12
drag, startPoint x: 820, startPoint y: 241, endPoint x: 790, endPoint y: 236, distance: 29.9
click at [820, 240] on span "Recommandation" at bounding box center [819, 244] width 70 height 12
type textarea "Oil residue on the pi floor is to be suitably absorbed and disposed of"
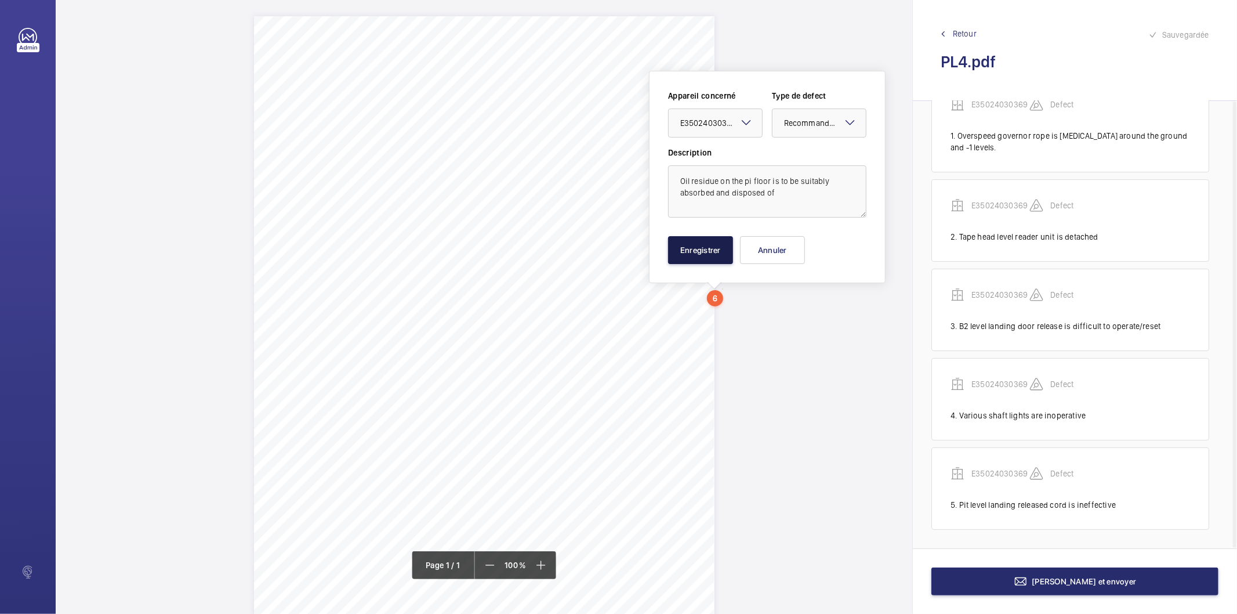
click at [702, 249] on button "Enregistrer" at bounding box center [700, 250] width 65 height 28
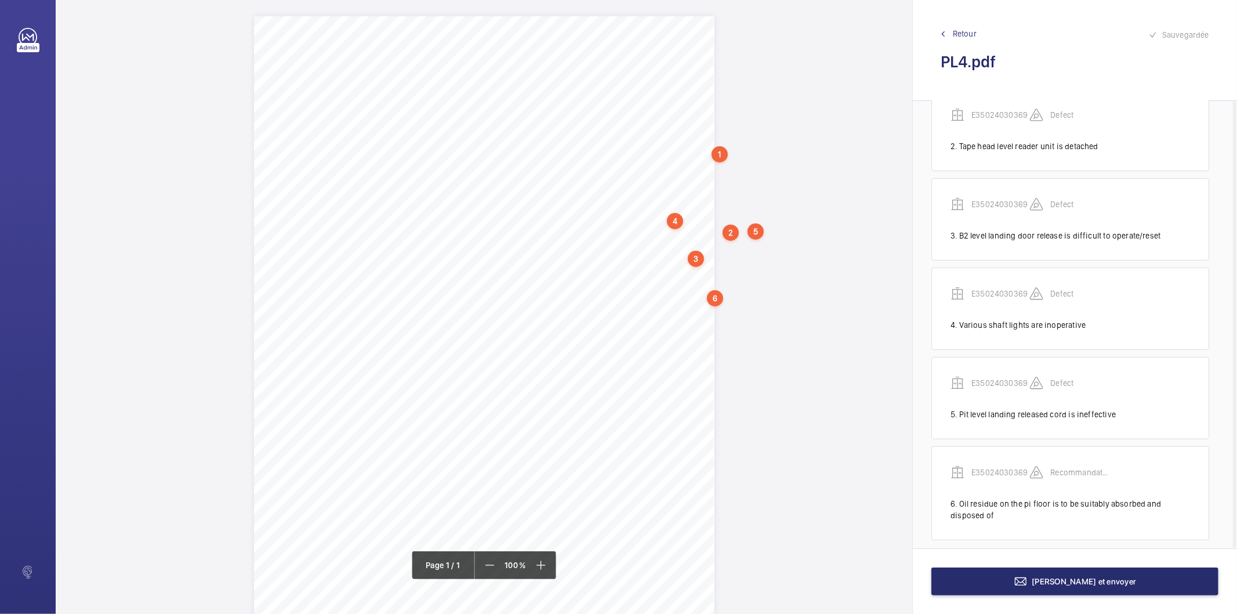
scroll to position [142, 0]
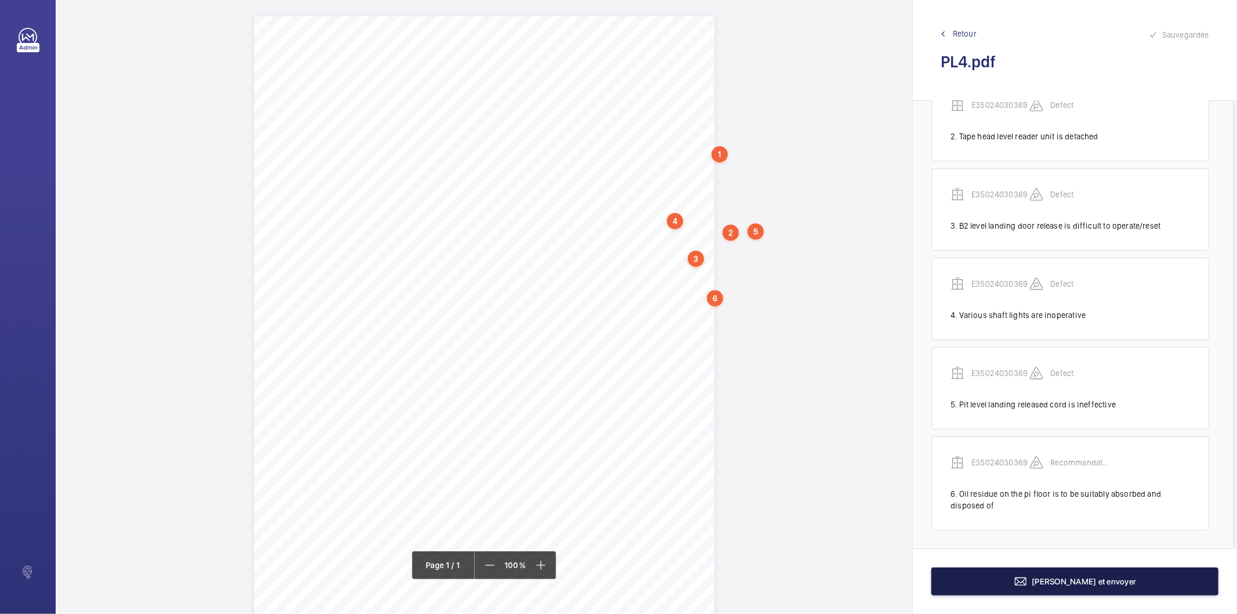
click at [980, 577] on button "Terminer et envoyer" at bounding box center [1074, 581] width 287 height 28
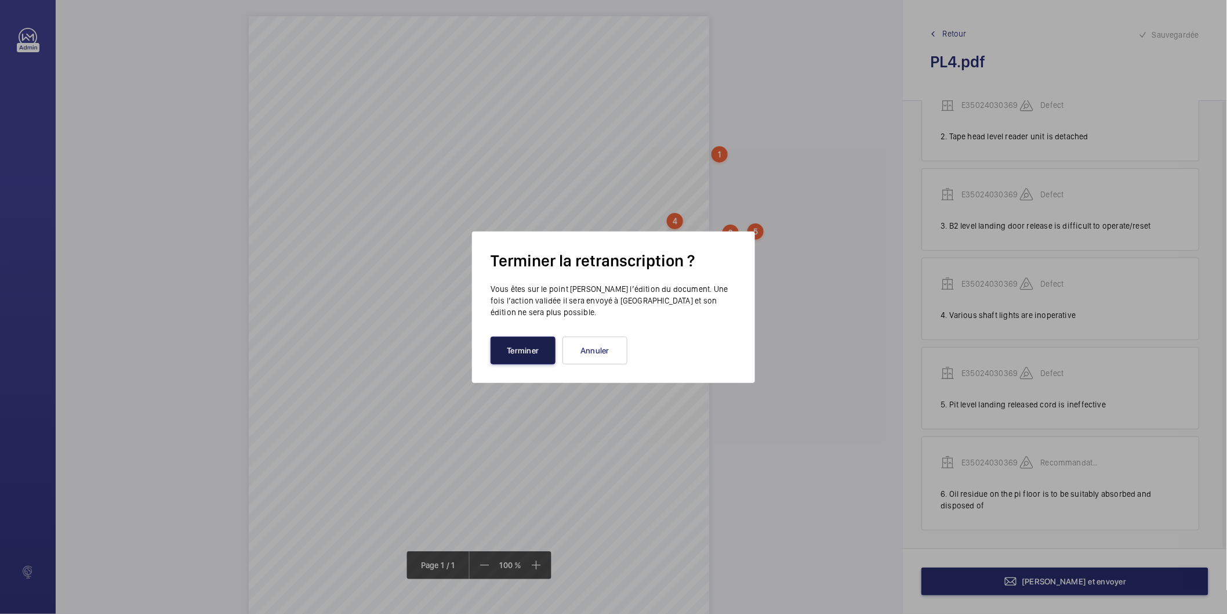
click at [540, 358] on button "Terminer" at bounding box center [523, 350] width 65 height 28
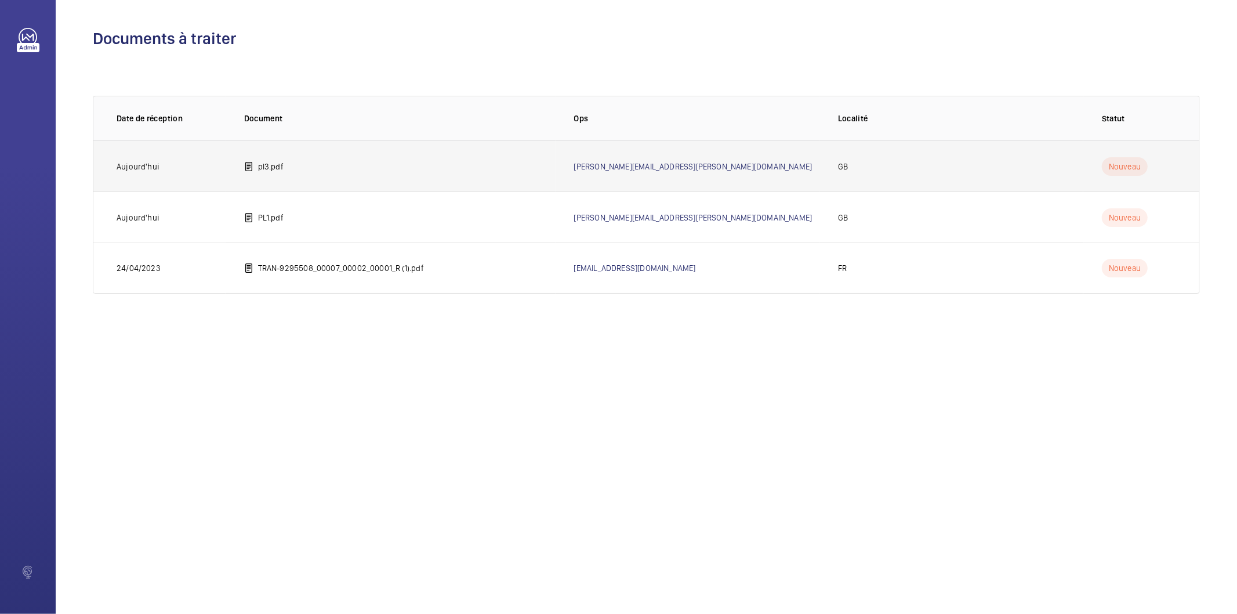
click at [271, 164] on p "pl3.pdf" at bounding box center [271, 167] width 26 height 12
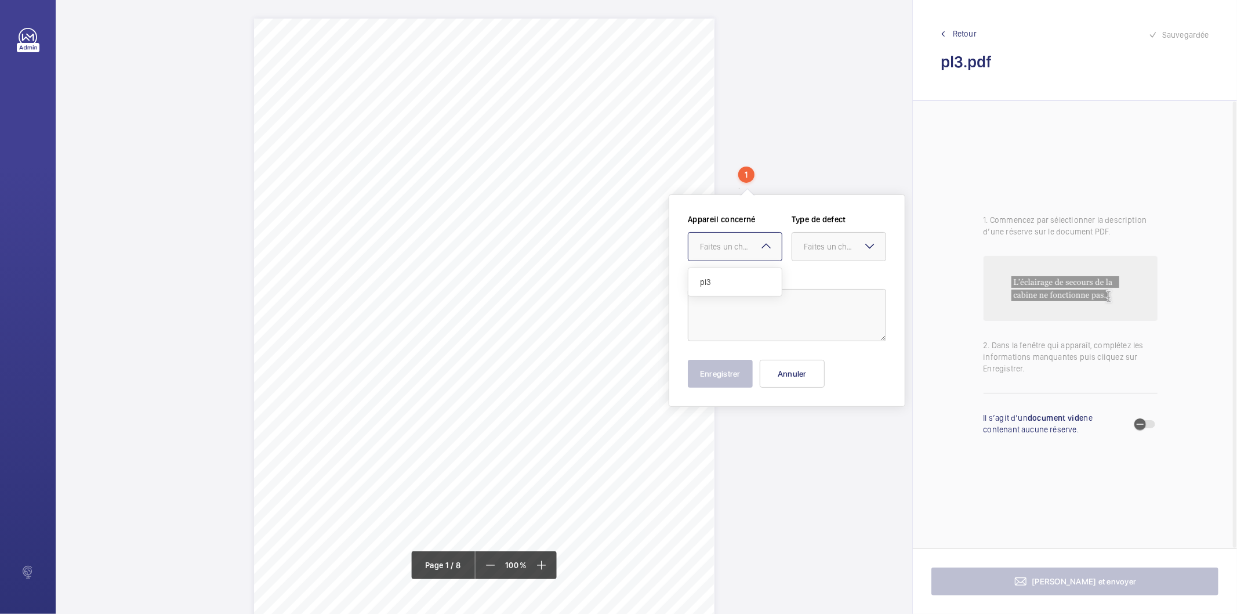
click at [761, 250] on mat-icon at bounding box center [766, 246] width 14 height 14
click at [733, 282] on span "pl3" at bounding box center [735, 282] width 70 height 12
click at [810, 249] on div "Faites un choix" at bounding box center [845, 247] width 82 height 12
click at [610, 227] on div "Description: Make / Model: Passenger/Goods Lift Otis / Gen 2 Year of Manufactur…" at bounding box center [484, 344] width 461 height 651
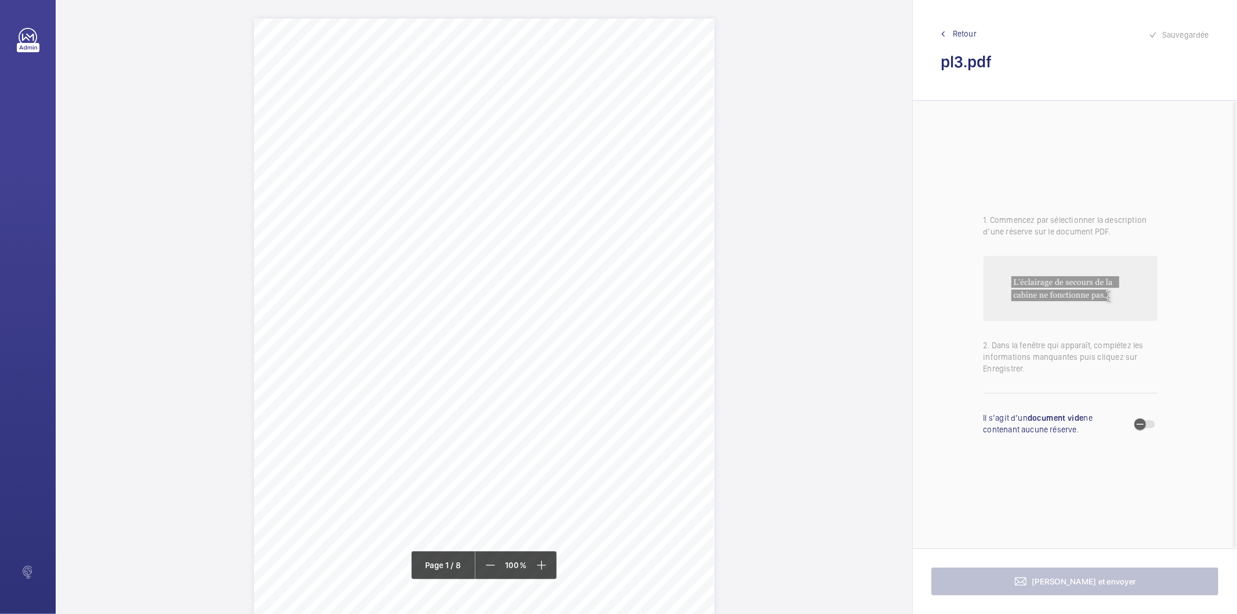
click at [708, 157] on div "Description: Make / Model: Passenger/Goods Lift Otis / Gen 2 Year of Manufactur…" at bounding box center [484, 344] width 461 height 651
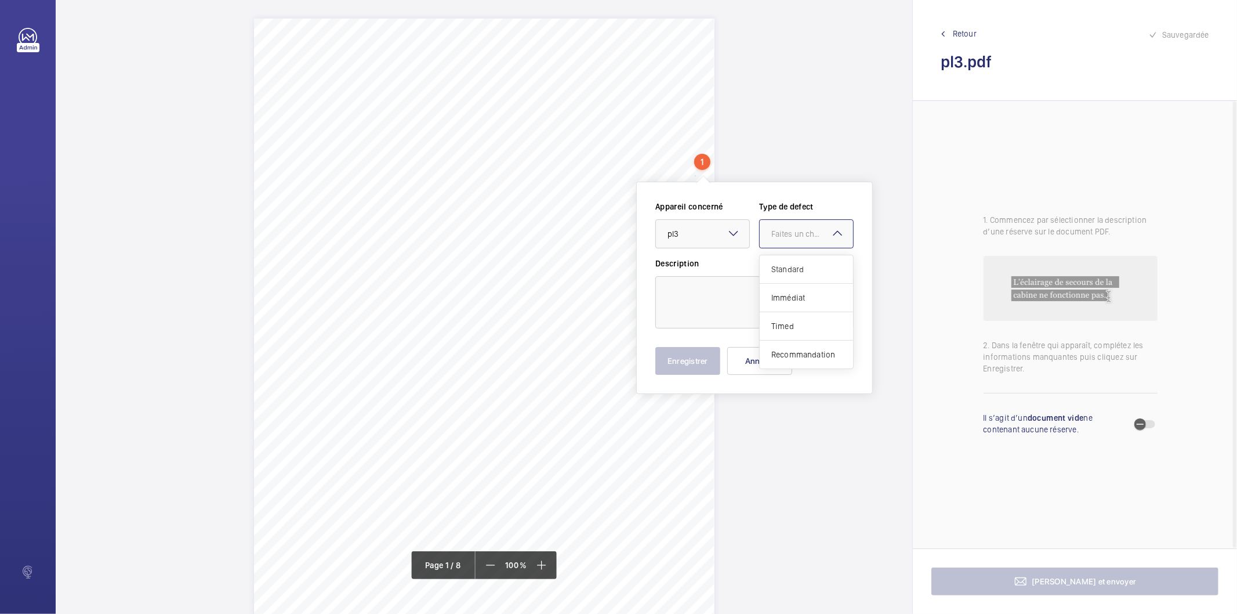
click at [778, 235] on div "Faites un choix" at bounding box center [812, 234] width 82 height 12
click at [785, 271] on span "Standard" at bounding box center [806, 269] width 70 height 12
click at [743, 288] on textarea at bounding box center [754, 302] width 198 height 52
paste textarea "Emergency electronic brake release is ineffective when tested with the power of…"
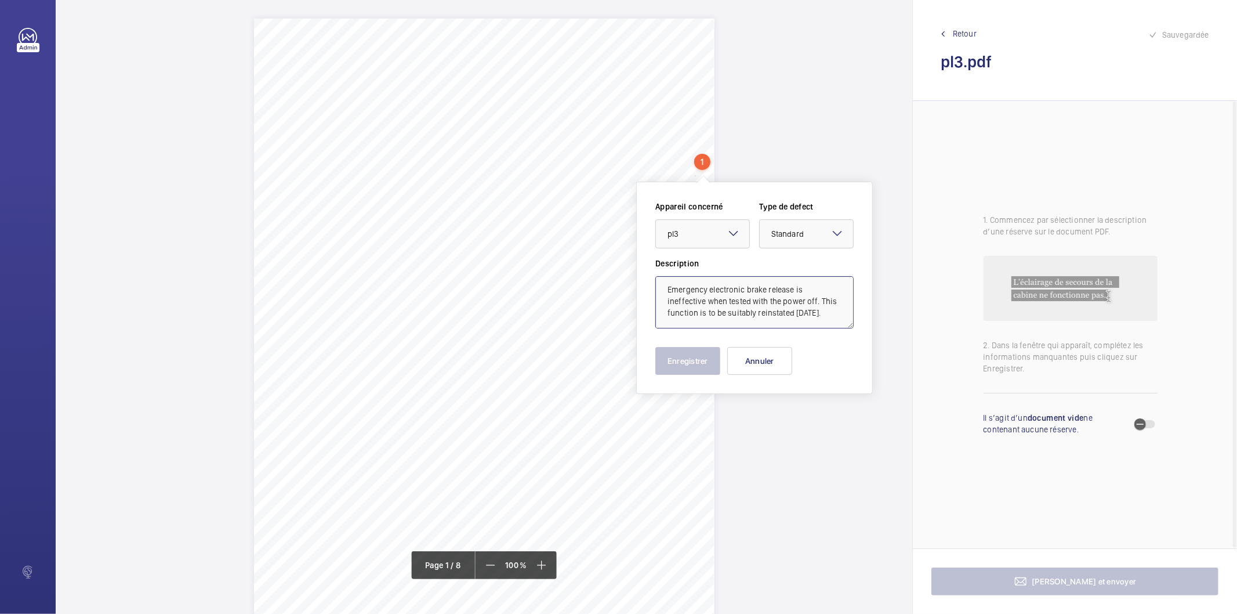
type textarea "Emergency electronic brake release is ineffective when tested with the power of…"
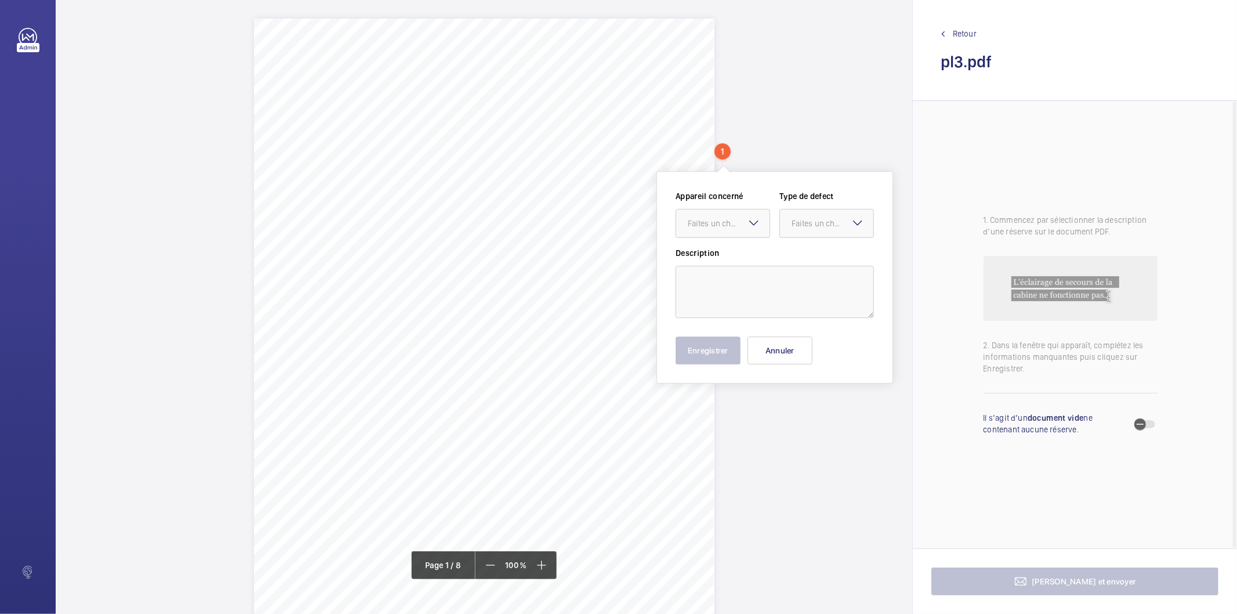
click at [749, 222] on mat-icon at bounding box center [754, 223] width 14 height 14
click at [720, 257] on span "pl3" at bounding box center [723, 259] width 70 height 12
click at [793, 226] on div "Faites un choix" at bounding box center [833, 223] width 82 height 12
click at [802, 259] on span "Standard" at bounding box center [827, 259] width 70 height 12
click at [746, 291] on textarea at bounding box center [775, 292] width 198 height 52
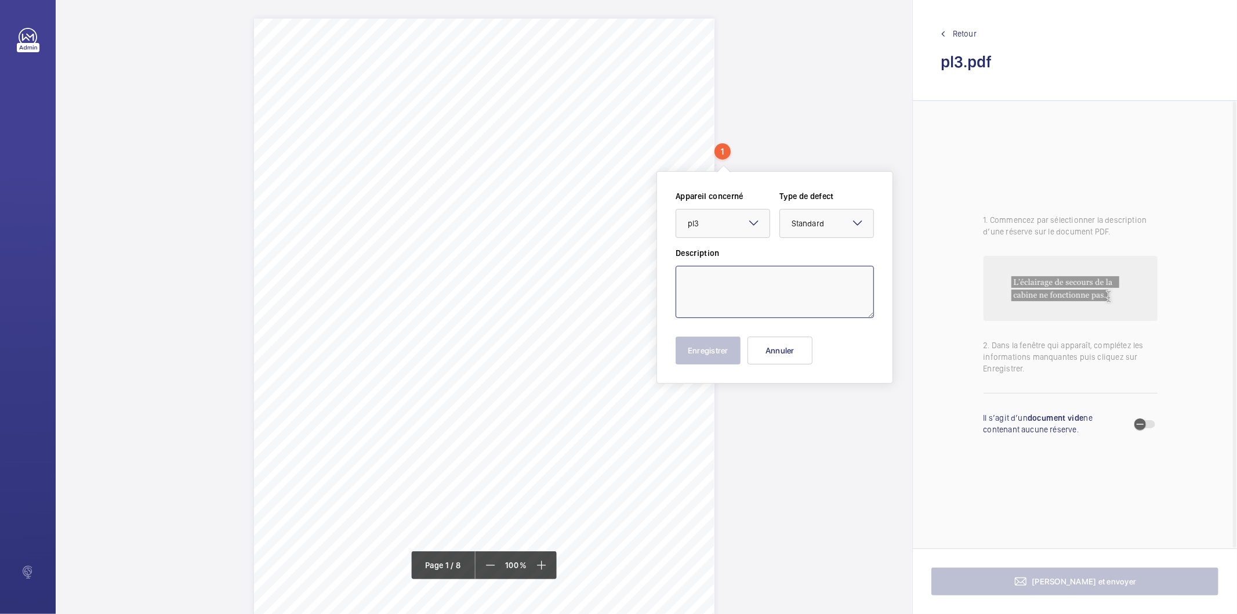
paste textarea "Emergency electronic brake release is ineffective when tested with the power of…"
type textarea "Emergency electronic brake release is ineffective when tested with the power of…"
drag, startPoint x: 728, startPoint y: 354, endPoint x: 833, endPoint y: 240, distance: 155.6
click at [833, 242] on div "Appareil concerné Faites un choix × pl3 × Type de defect Faites un choix × Stan…" at bounding box center [775, 277] width 198 height 174
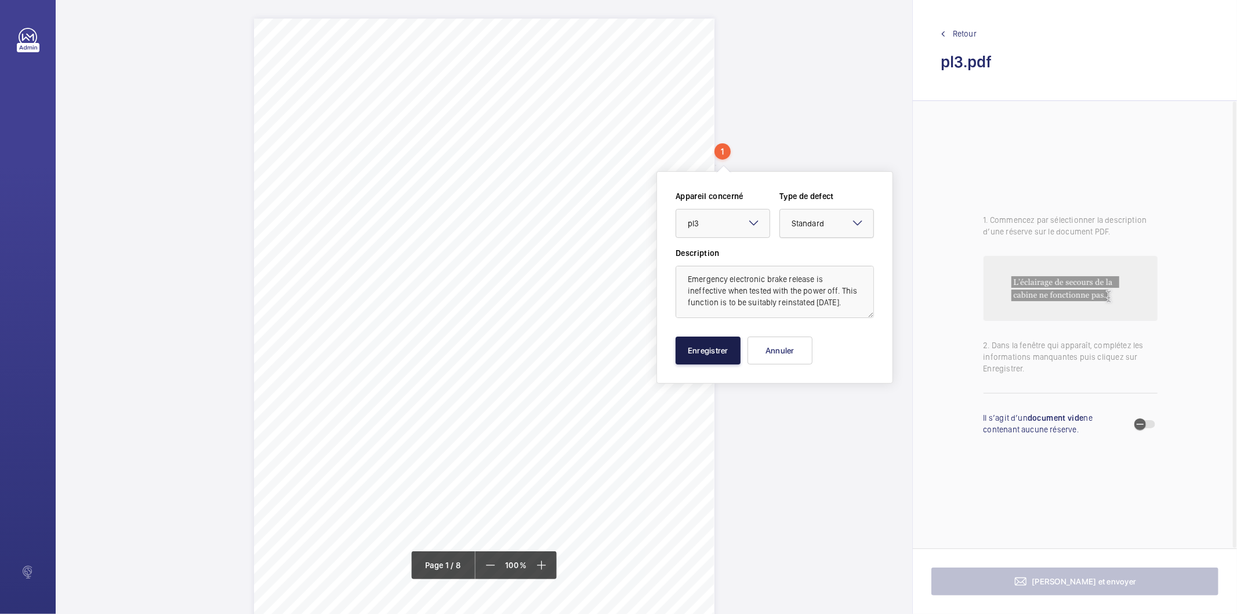
click at [834, 233] on div at bounding box center [826, 223] width 93 height 28
click at [813, 310] on span "Timed" at bounding box center [827, 316] width 70 height 12
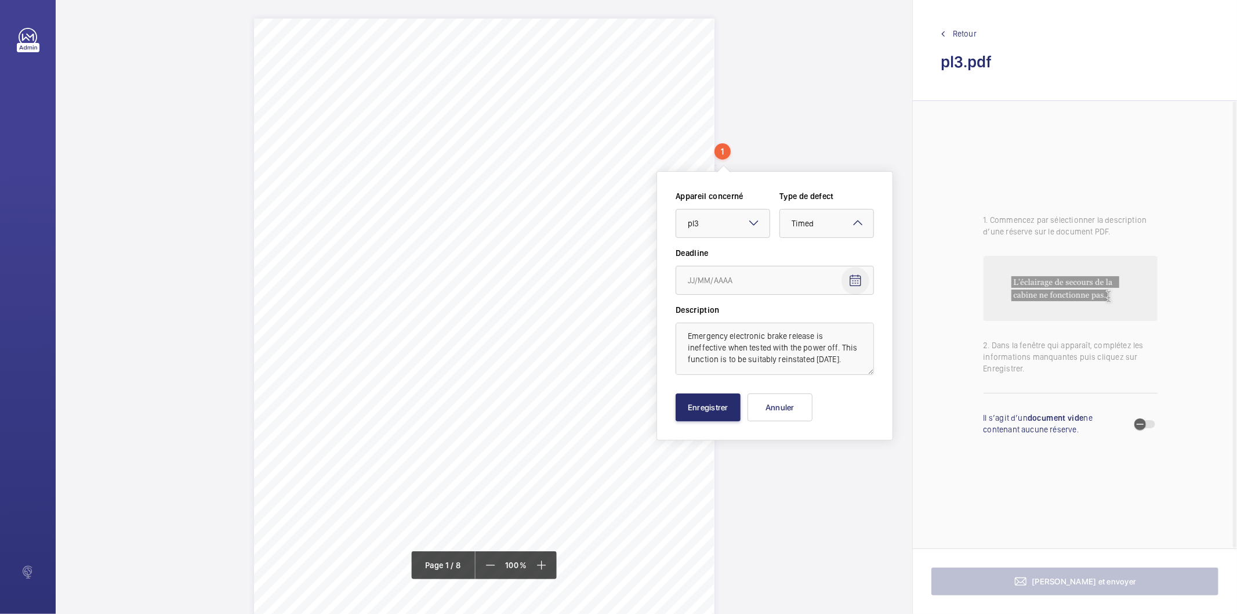
click at [857, 281] on mat-icon "Open calendar" at bounding box center [856, 281] width 14 height 14
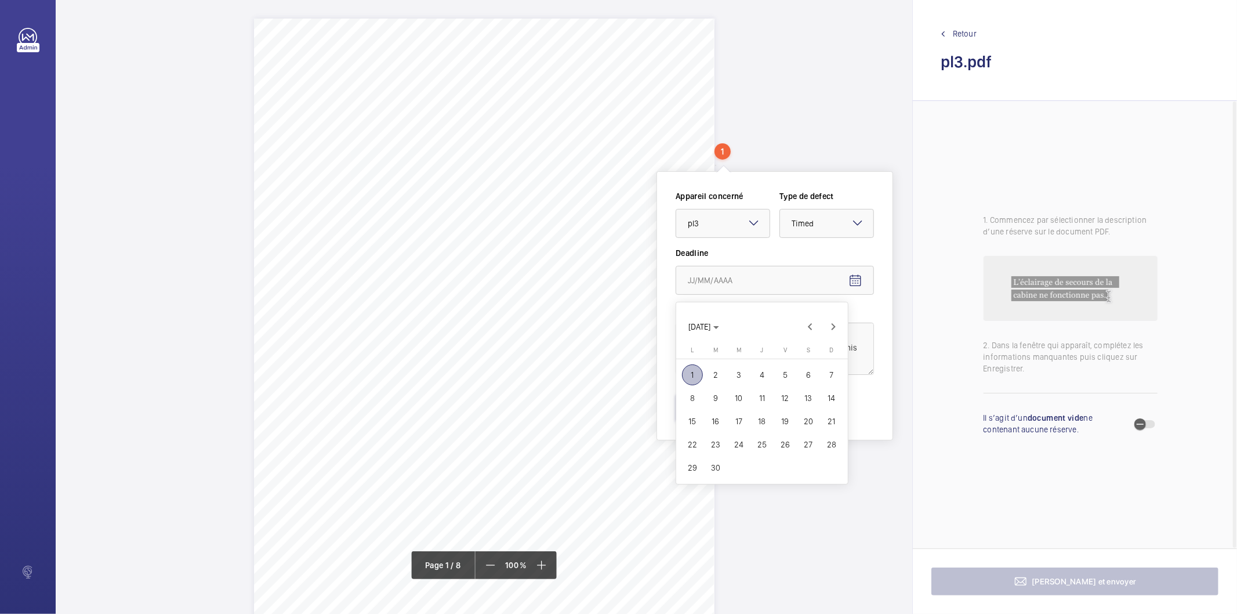
click at [721, 470] on span "30" at bounding box center [715, 467] width 21 height 21
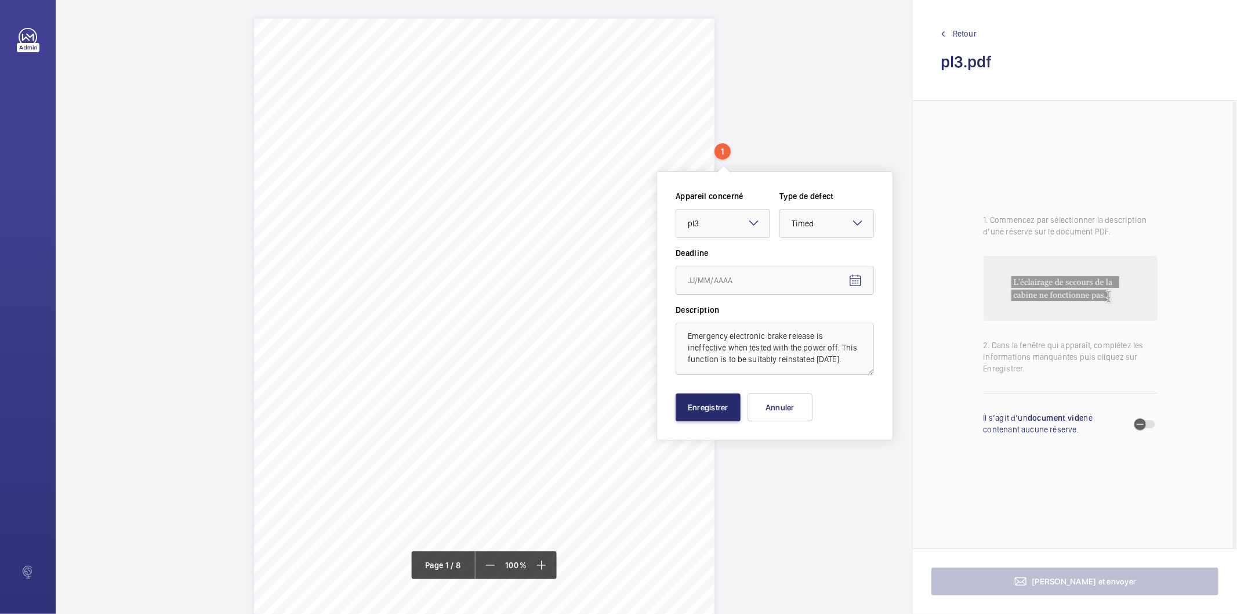
type input "[DATE]"
click at [702, 403] on button "Enregistrer" at bounding box center [708, 407] width 65 height 28
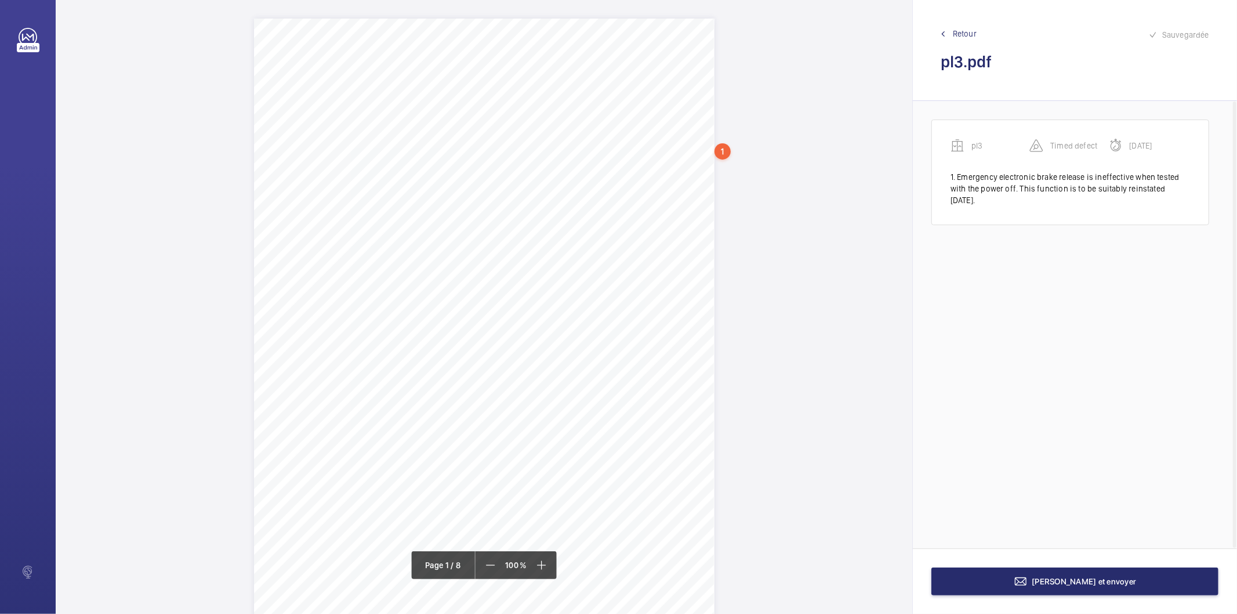
drag, startPoint x: 717, startPoint y: 220, endPoint x: 728, endPoint y: 220, distance: 11.0
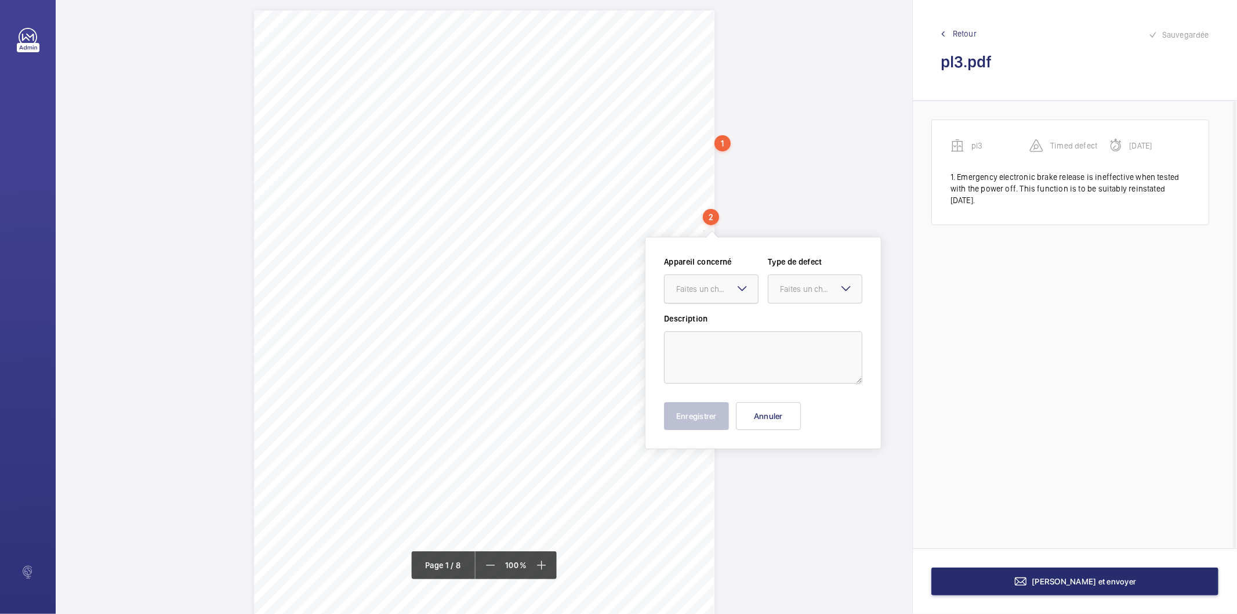
drag, startPoint x: 725, startPoint y: 279, endPoint x: 718, endPoint y: 291, distance: 14.0
click at [721, 285] on div "Faites un choix" at bounding box center [711, 289] width 93 height 12
click at [699, 328] on span "pl3" at bounding box center [711, 324] width 70 height 12
click at [797, 288] on div "Faites un choix" at bounding box center [821, 289] width 82 height 12
click at [796, 324] on span "Standard" at bounding box center [815, 324] width 70 height 12
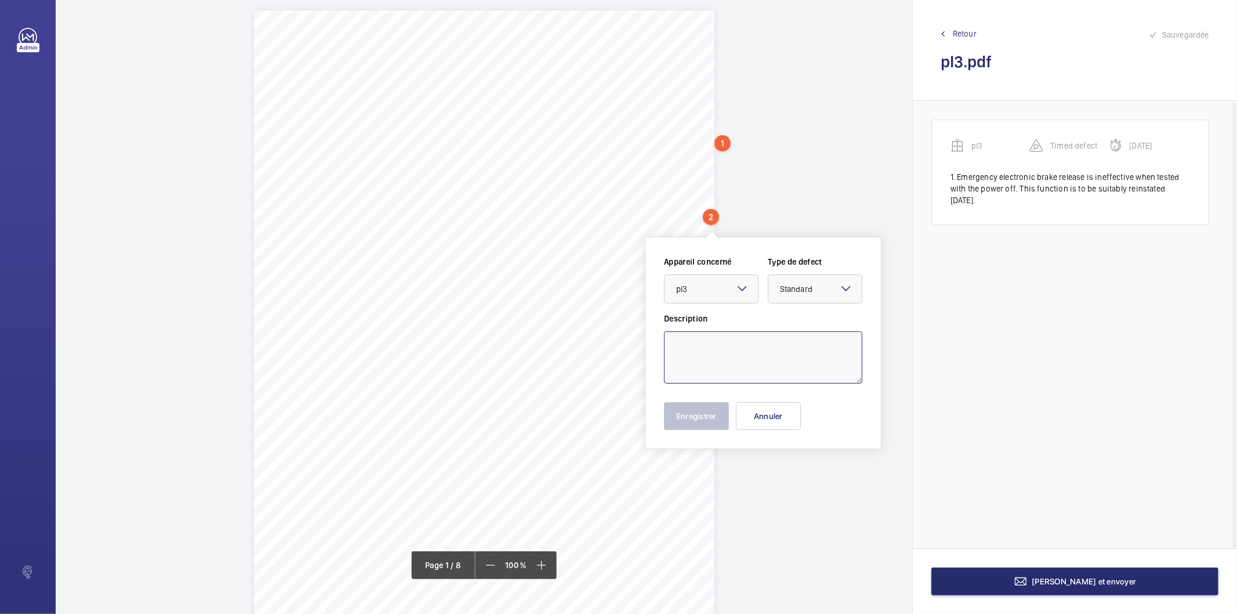
click at [759, 351] on textarea at bounding box center [763, 357] width 198 height 52
paste textarea "Pit controls are inoperative"
type textarea "Pit controls are inoperative"
click at [698, 424] on button "Enregistrer" at bounding box center [696, 416] width 65 height 28
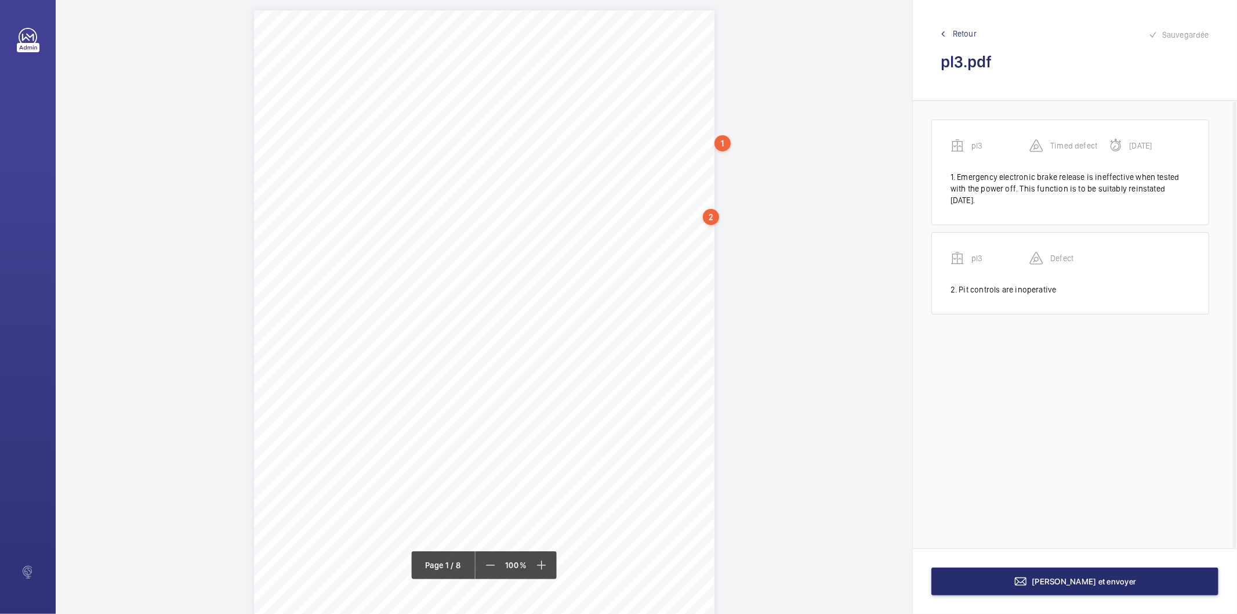
click at [683, 252] on div "Description: Make / Model: Passenger/Goods Lift [PERSON_NAME] / Gen 2 Year of M…" at bounding box center [484, 335] width 461 height 651
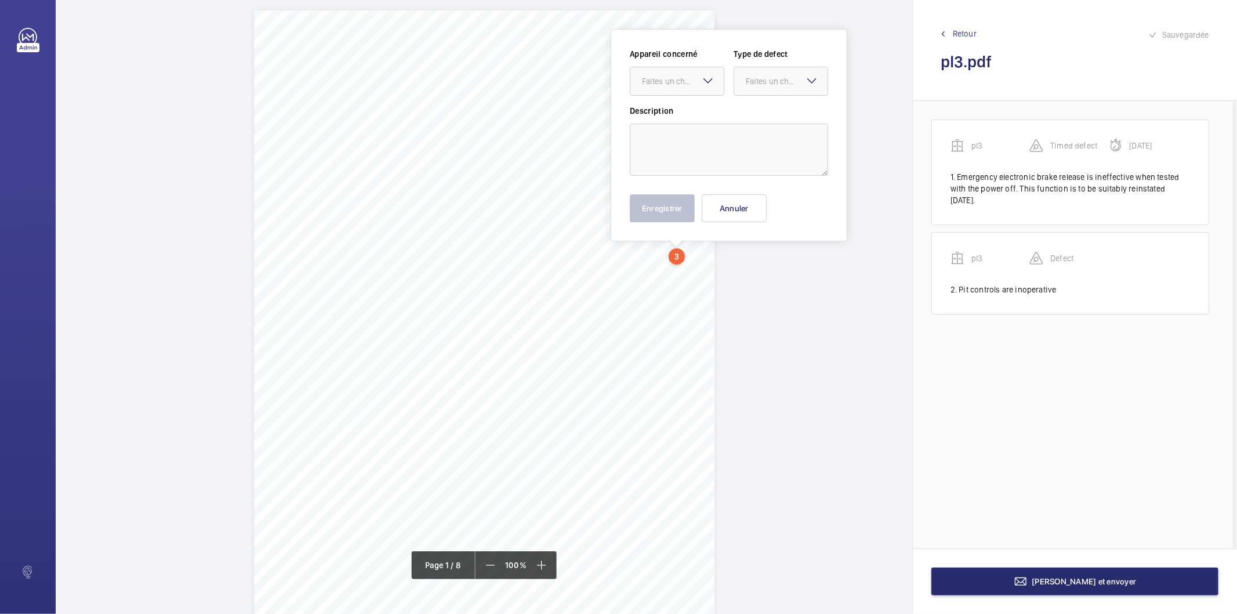
scroll to position [0, 0]
click at [677, 80] on div at bounding box center [676, 89] width 93 height 28
click at [663, 132] on div "pl3" at bounding box center [676, 125] width 93 height 28
click at [751, 88] on div "Faites un choix" at bounding box center [787, 90] width 82 height 12
click at [756, 125] on span "Standard" at bounding box center [781, 125] width 70 height 12
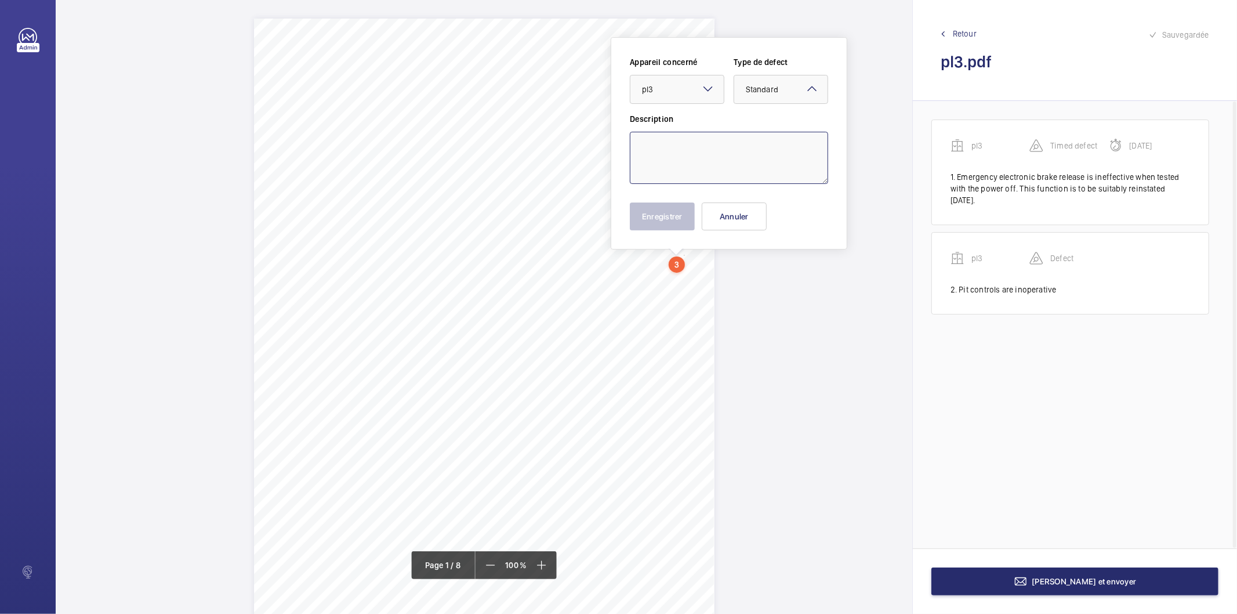
click at [740, 175] on textarea at bounding box center [729, 158] width 198 height 52
paste textarea "Ground floor landing door [PERSON_NAME] is splintered"
type textarea "Ground floor landing door [PERSON_NAME] is splintered"
click at [658, 223] on button "Enregistrer" at bounding box center [662, 216] width 65 height 28
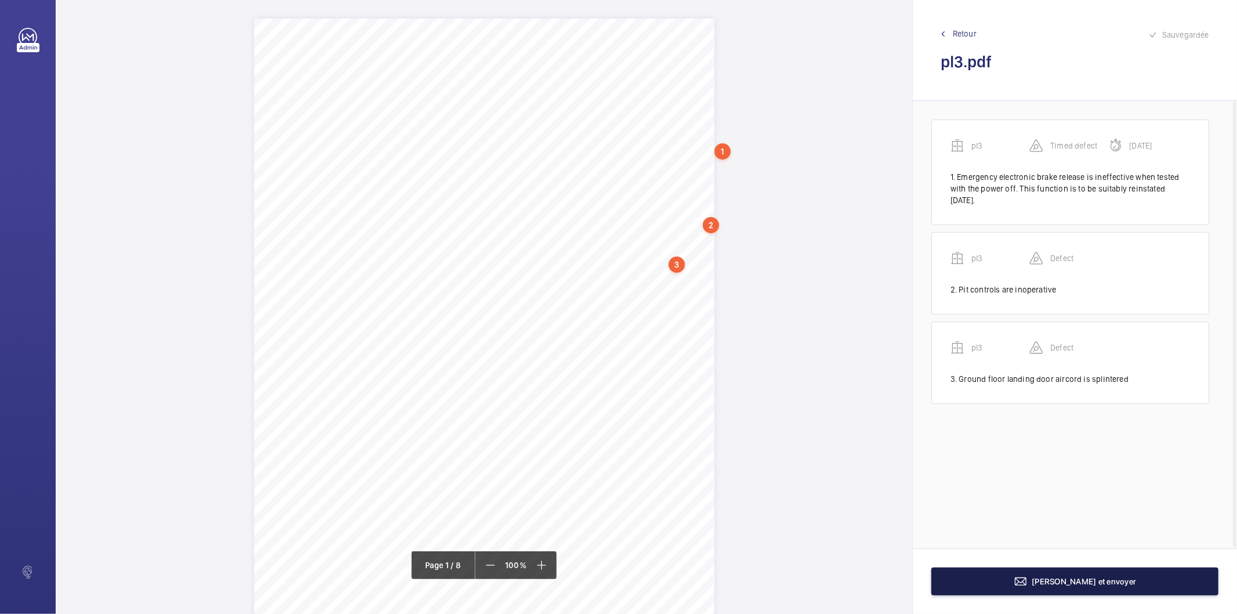
click at [978, 572] on button "[PERSON_NAME] et envoyer" at bounding box center [1074, 581] width 287 height 28
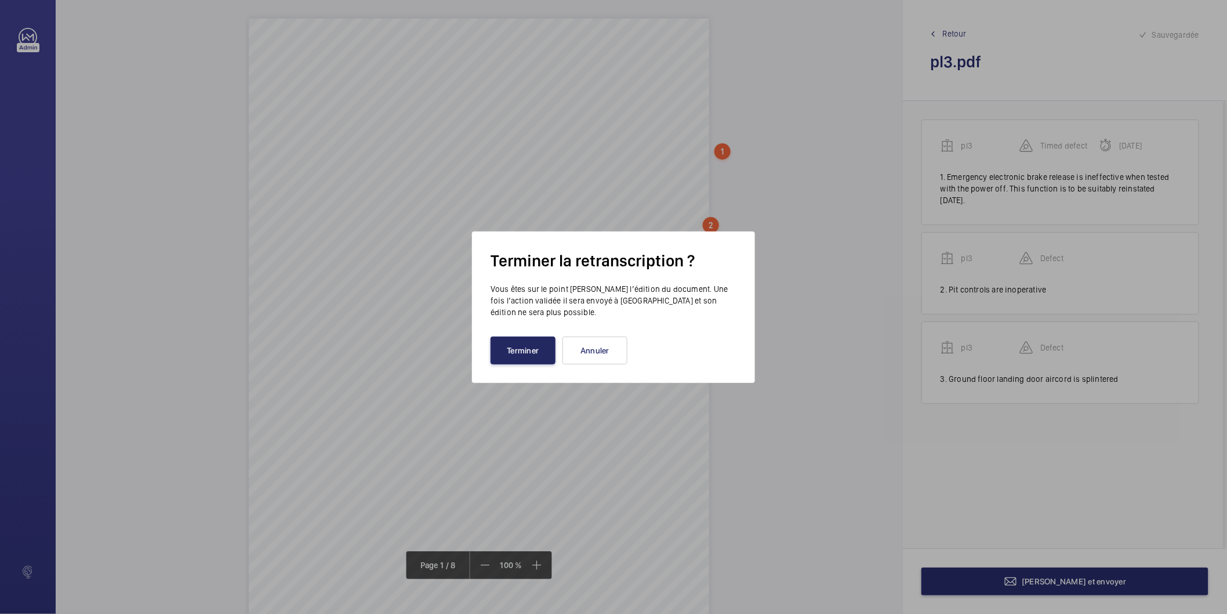
click at [519, 360] on button "Terminer" at bounding box center [523, 350] width 65 height 28
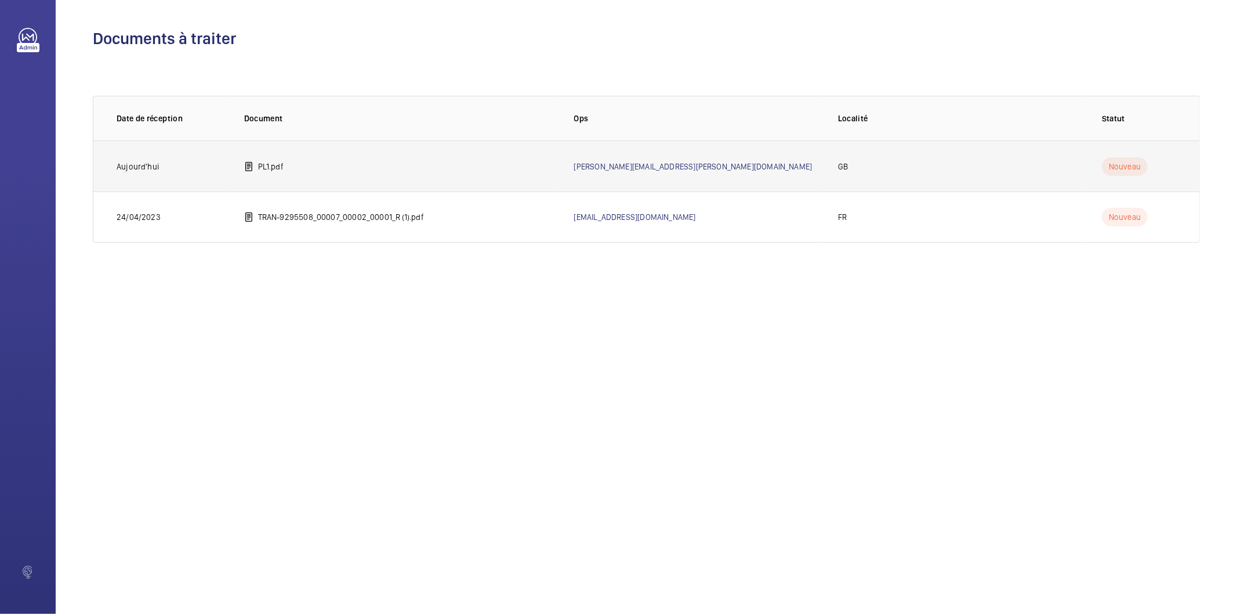
click at [146, 171] on p "Aujourd'hui" at bounding box center [138, 167] width 43 height 12
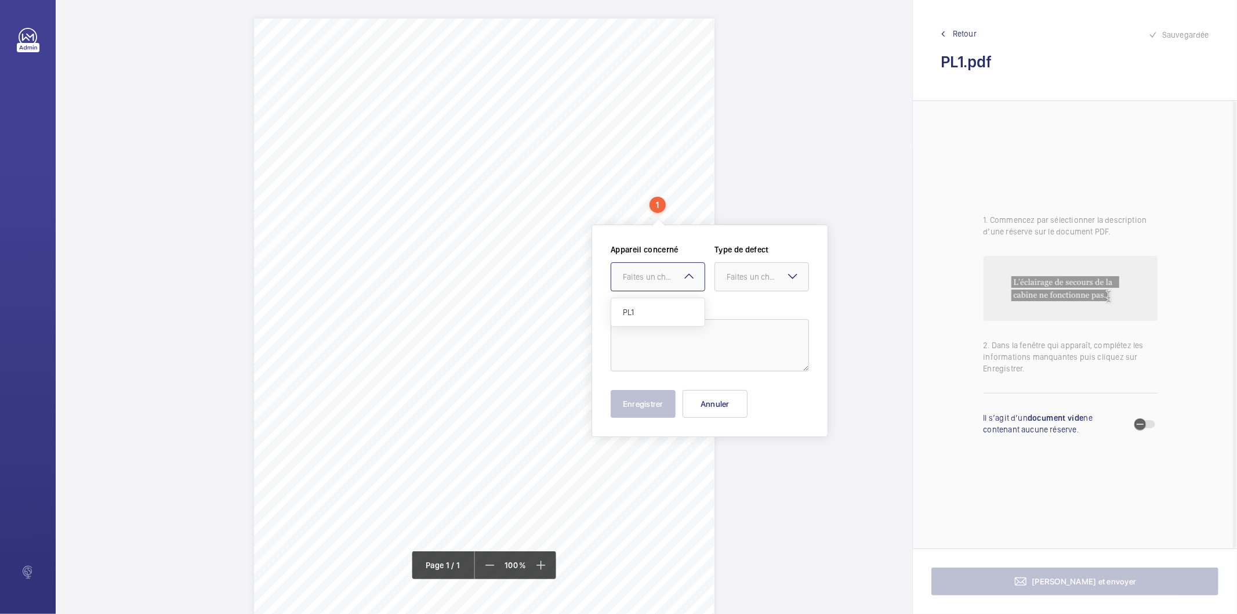
drag, startPoint x: 663, startPoint y: 200, endPoint x: 639, endPoint y: 269, distance: 73.4
click at [639, 269] on div at bounding box center [657, 277] width 93 height 28
click at [639, 310] on span "PL1" at bounding box center [658, 312] width 70 height 12
click at [720, 285] on div at bounding box center [761, 277] width 93 height 28
click at [739, 311] on span "Standard" at bounding box center [762, 312] width 70 height 12
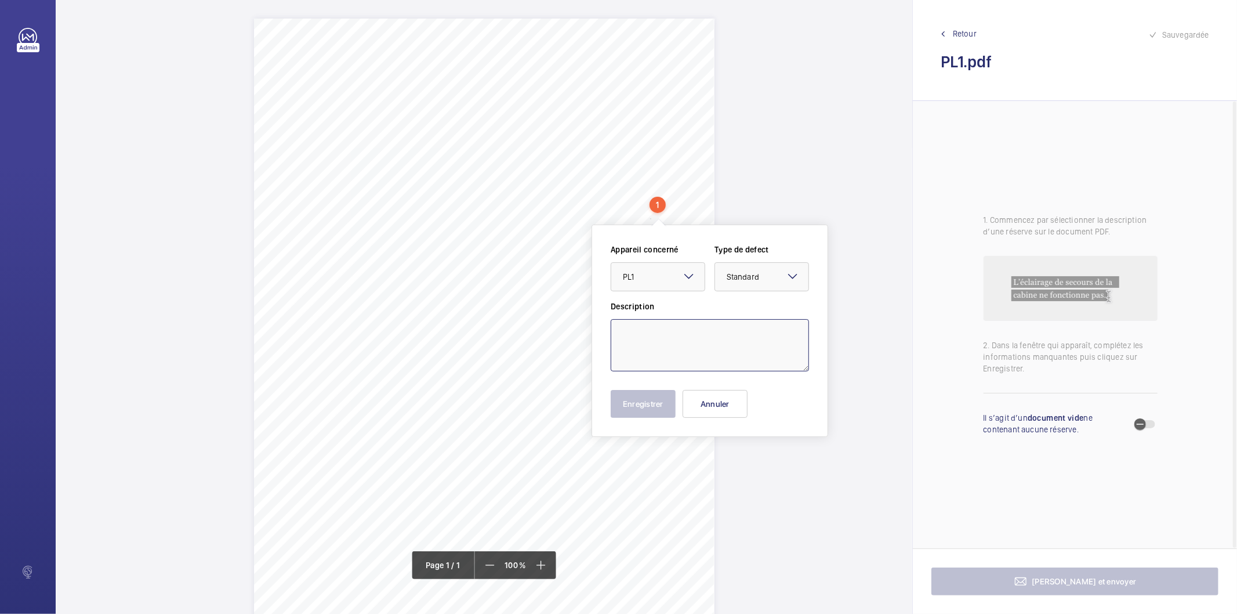
click at [688, 324] on textarea at bounding box center [710, 345] width 198 height 52
type textarea "Car door open button inoperative"
click at [647, 404] on button "Enregistrer" at bounding box center [643, 404] width 65 height 28
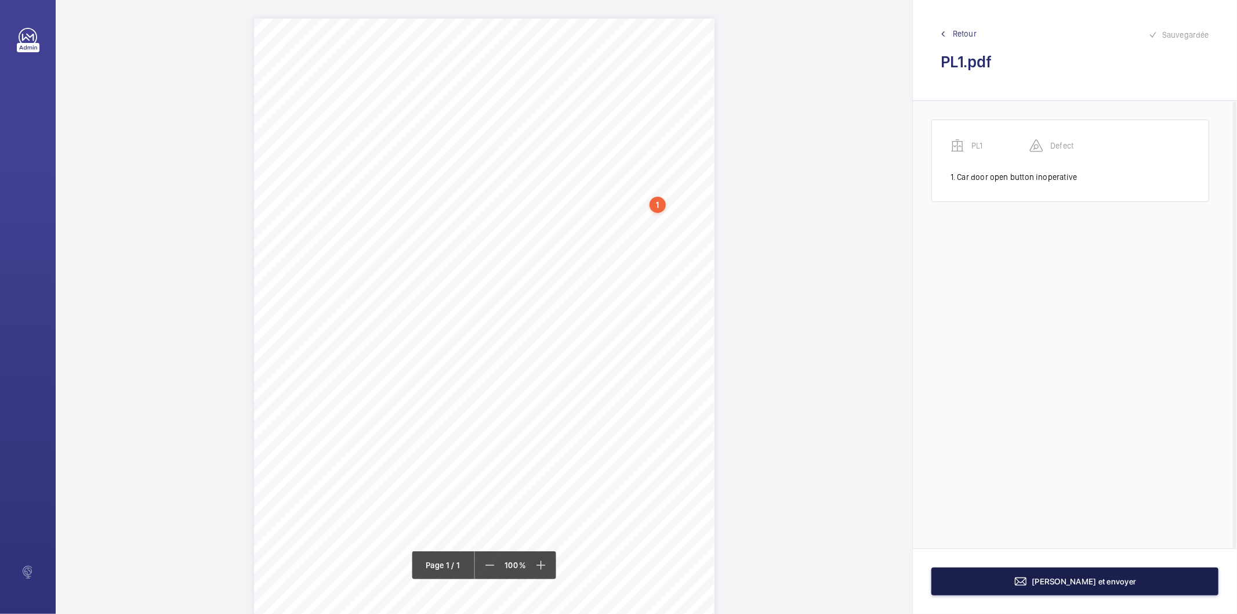
click at [998, 573] on button "[PERSON_NAME] et envoyer" at bounding box center [1074, 581] width 287 height 28
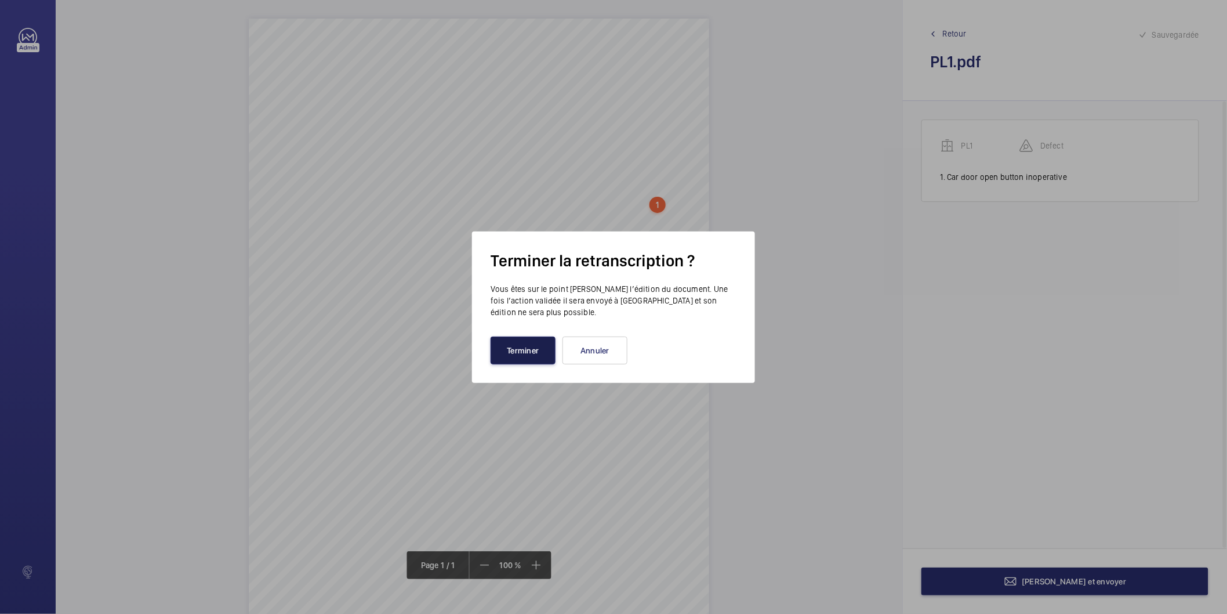
click at [535, 350] on button "Terminer" at bounding box center [523, 350] width 65 height 28
